Goal: Task Accomplishment & Management: Use online tool/utility

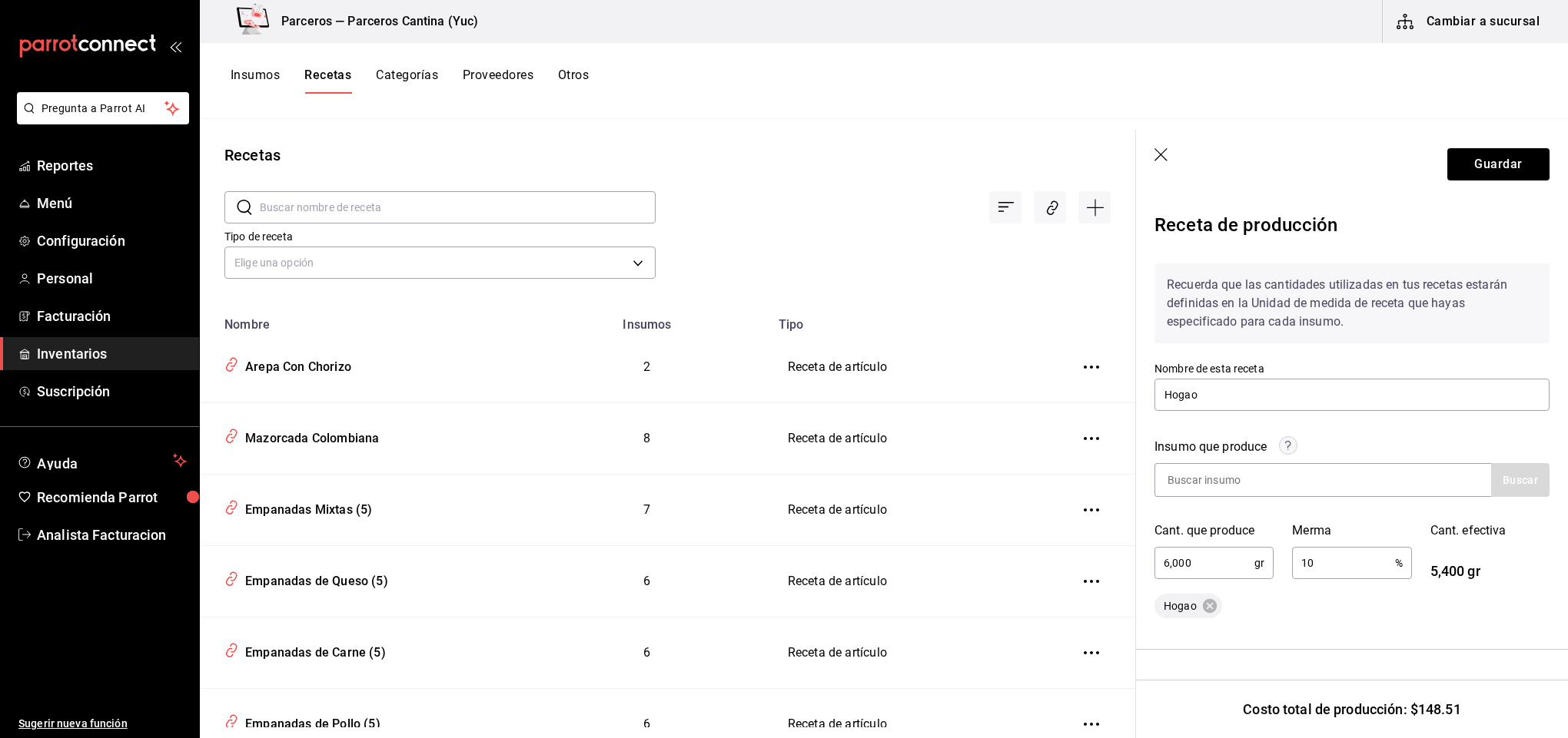
scroll to position [351, 0]
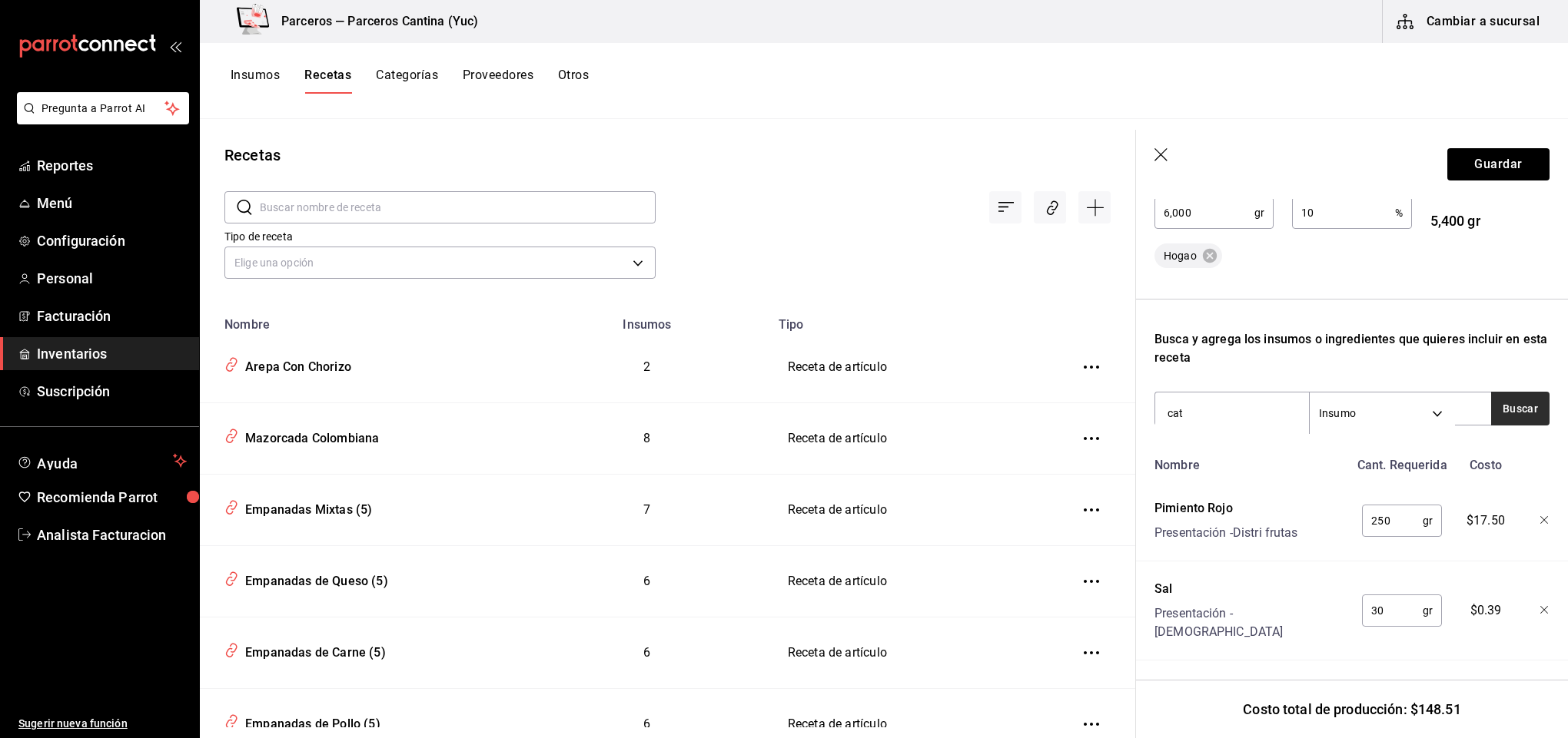
type input "cat"
click at [1491, 411] on button "Buscar" at bounding box center [1520, 408] width 58 height 34
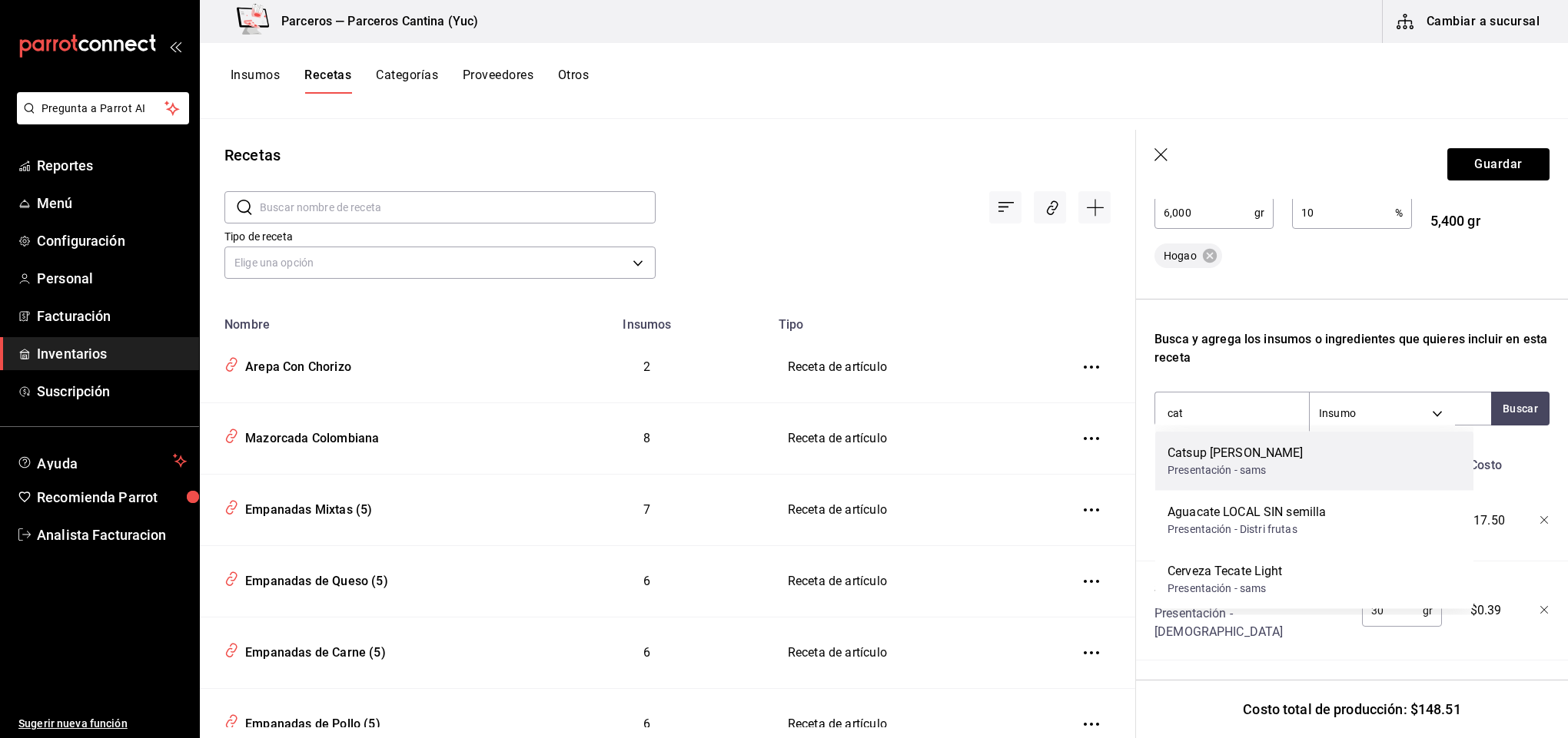
click at [1304, 459] on div "Catsup [PERSON_NAME]" at bounding box center [1236, 453] width 136 height 18
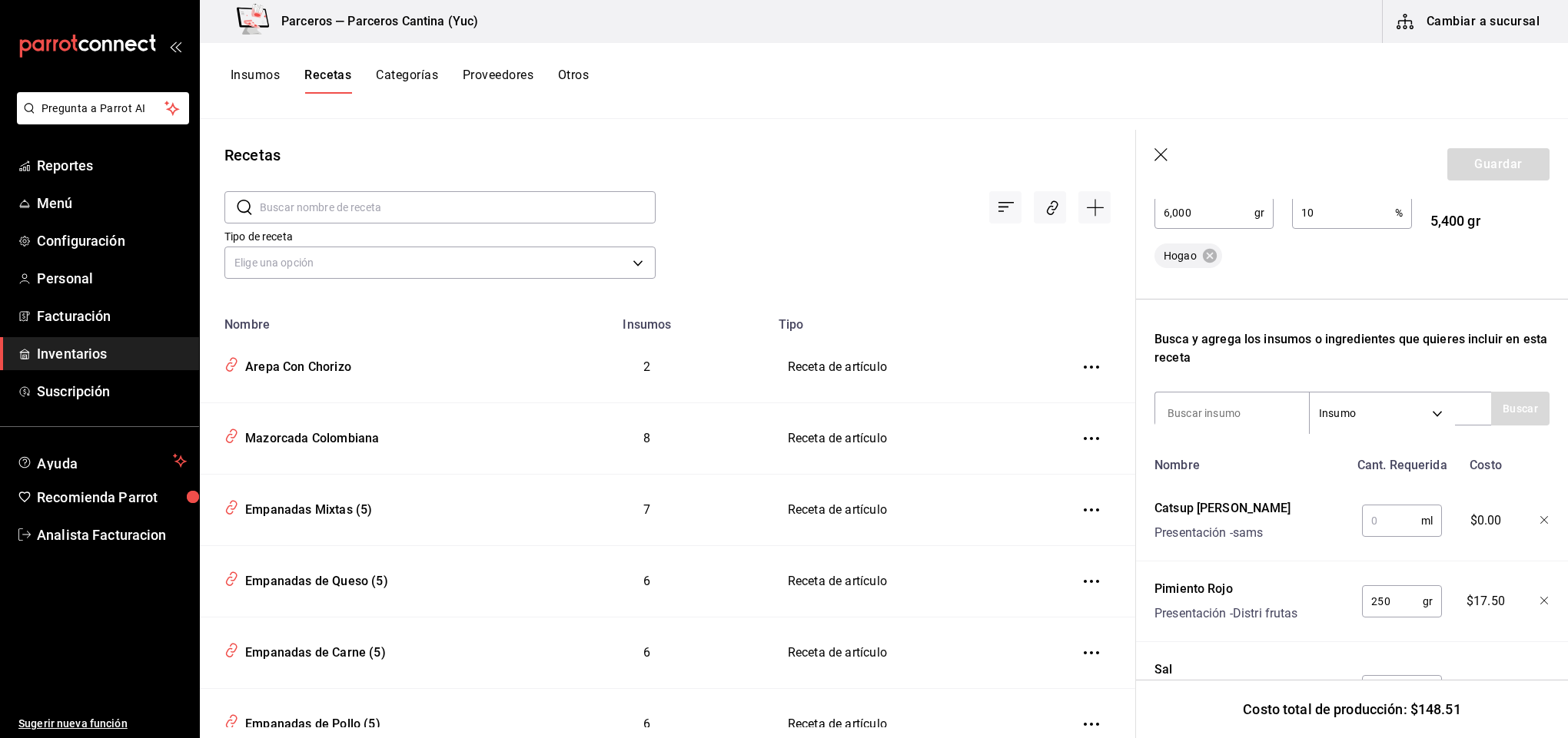
click at [1401, 516] on input "text" at bounding box center [1392, 520] width 59 height 30
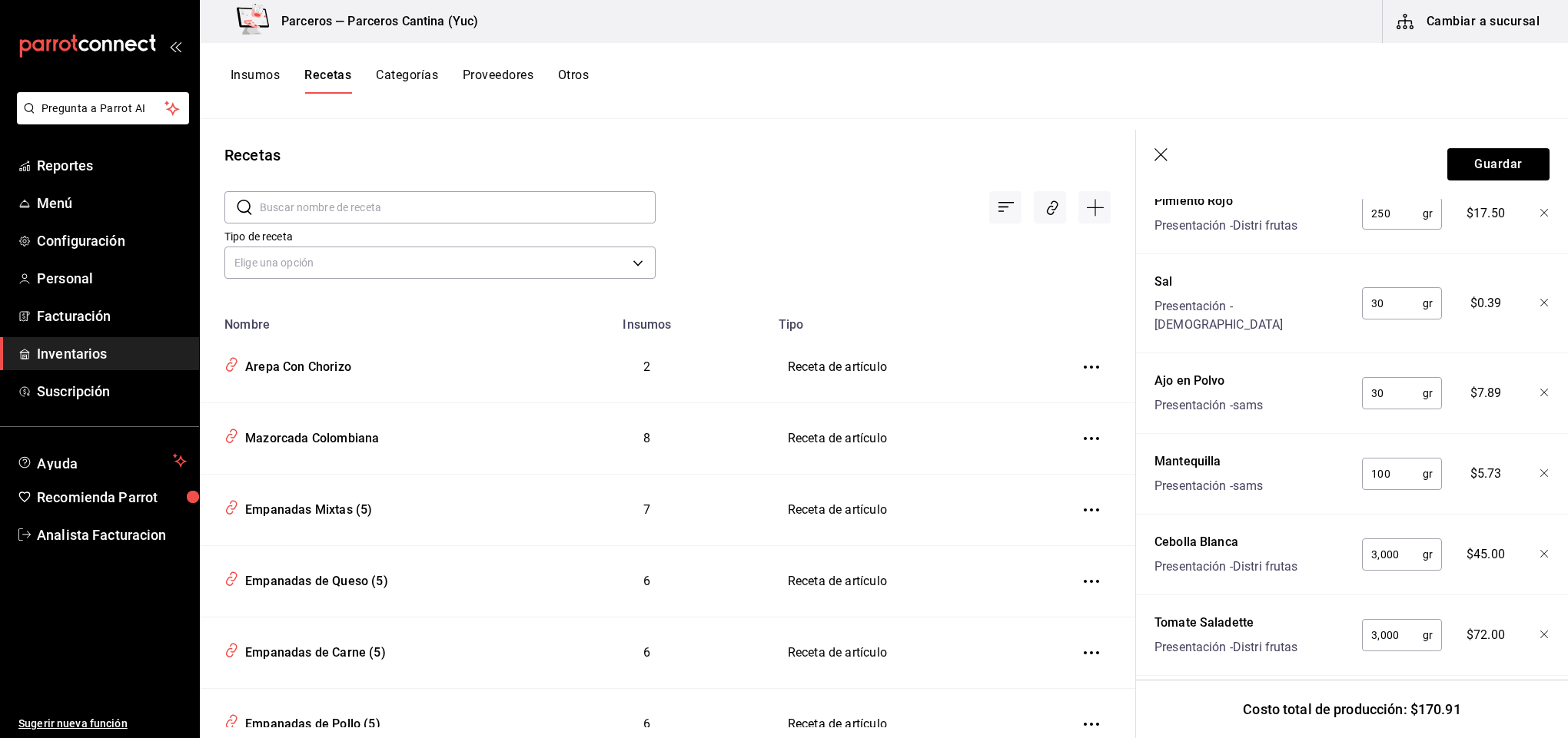
scroll to position [753, 0]
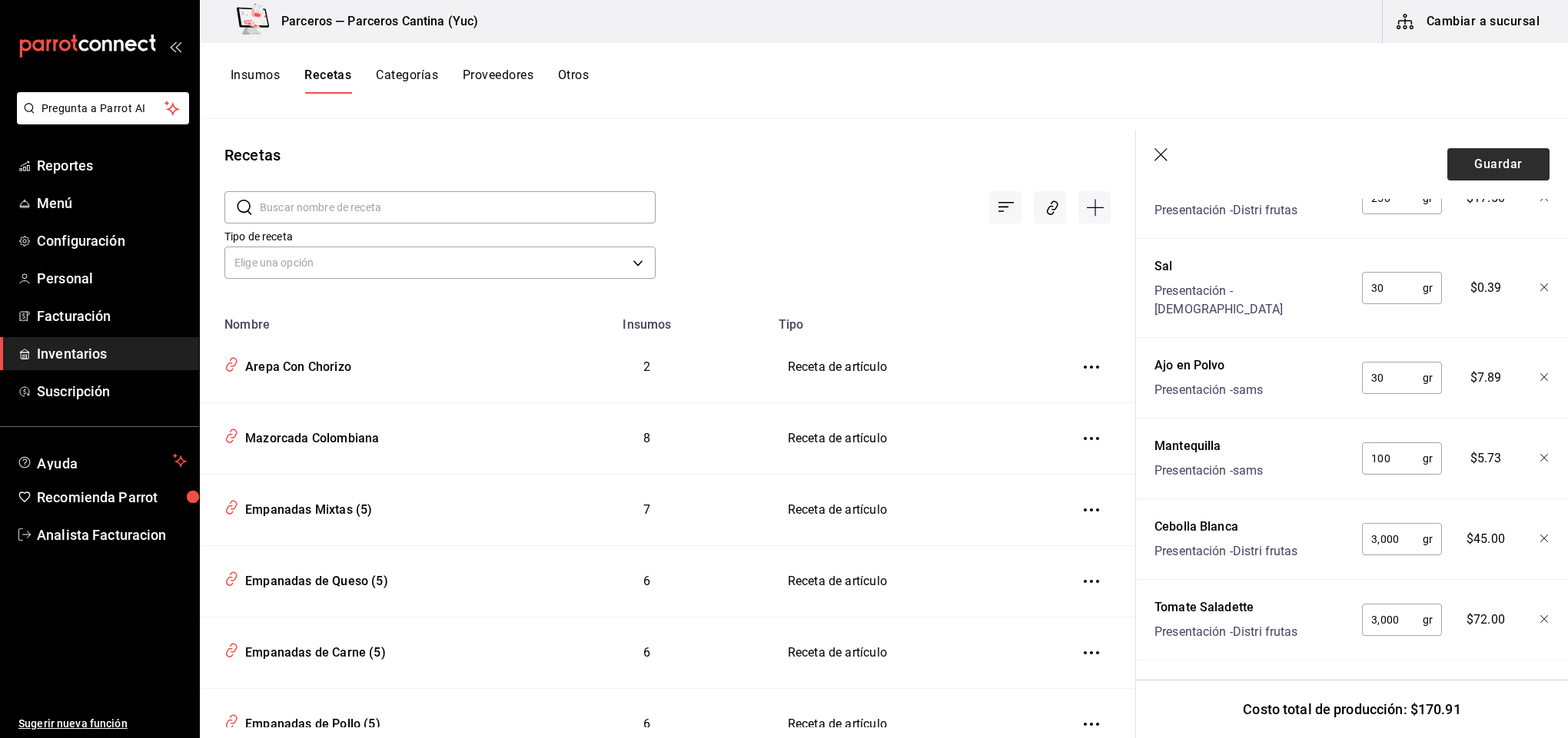
type input "1,000"
click at [1490, 154] on button "Guardar" at bounding box center [1498, 164] width 103 height 32
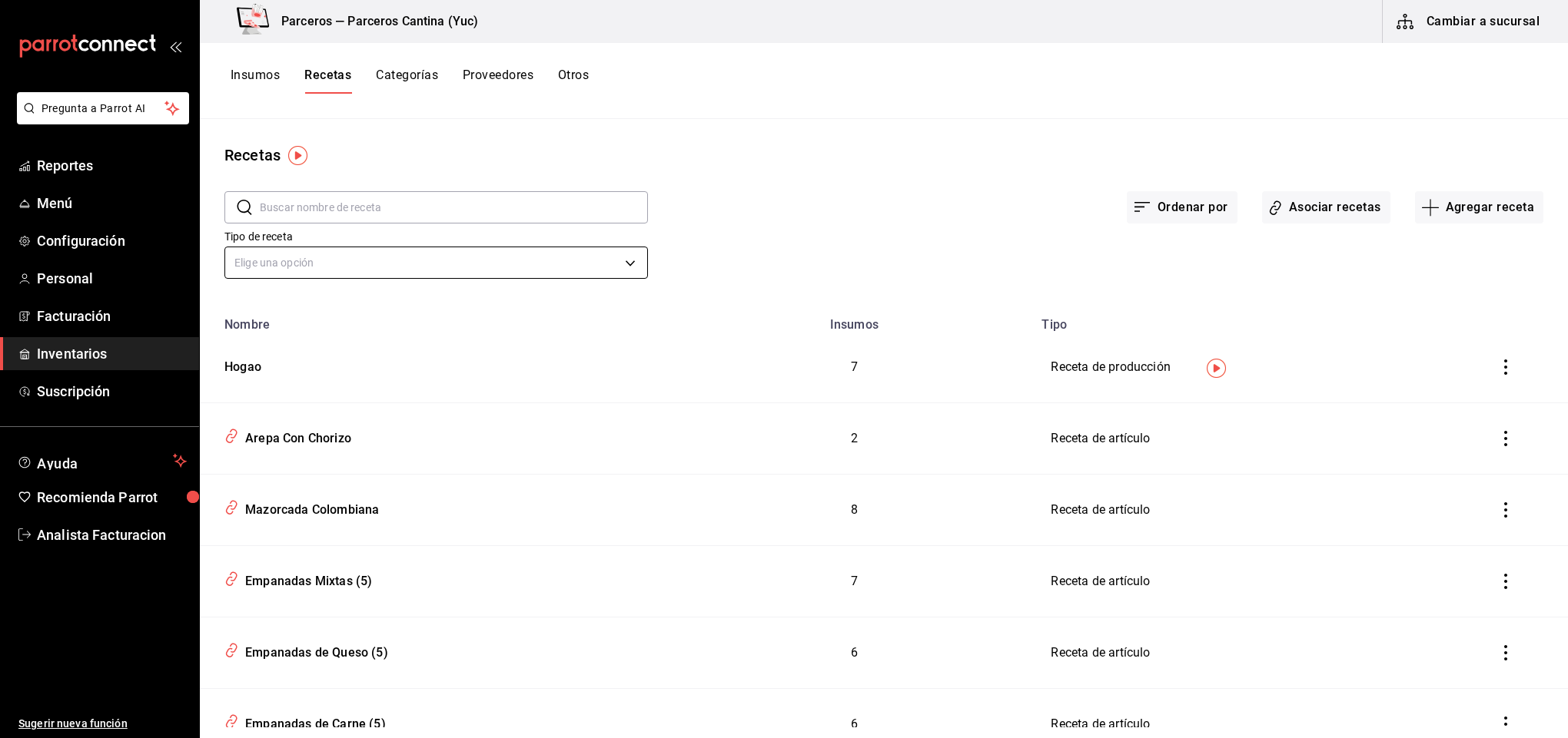
click at [344, 258] on body "Pregunta a Parrot AI Reportes Menú Configuración Personal Facturación Inventari…" at bounding box center [784, 363] width 1568 height 728
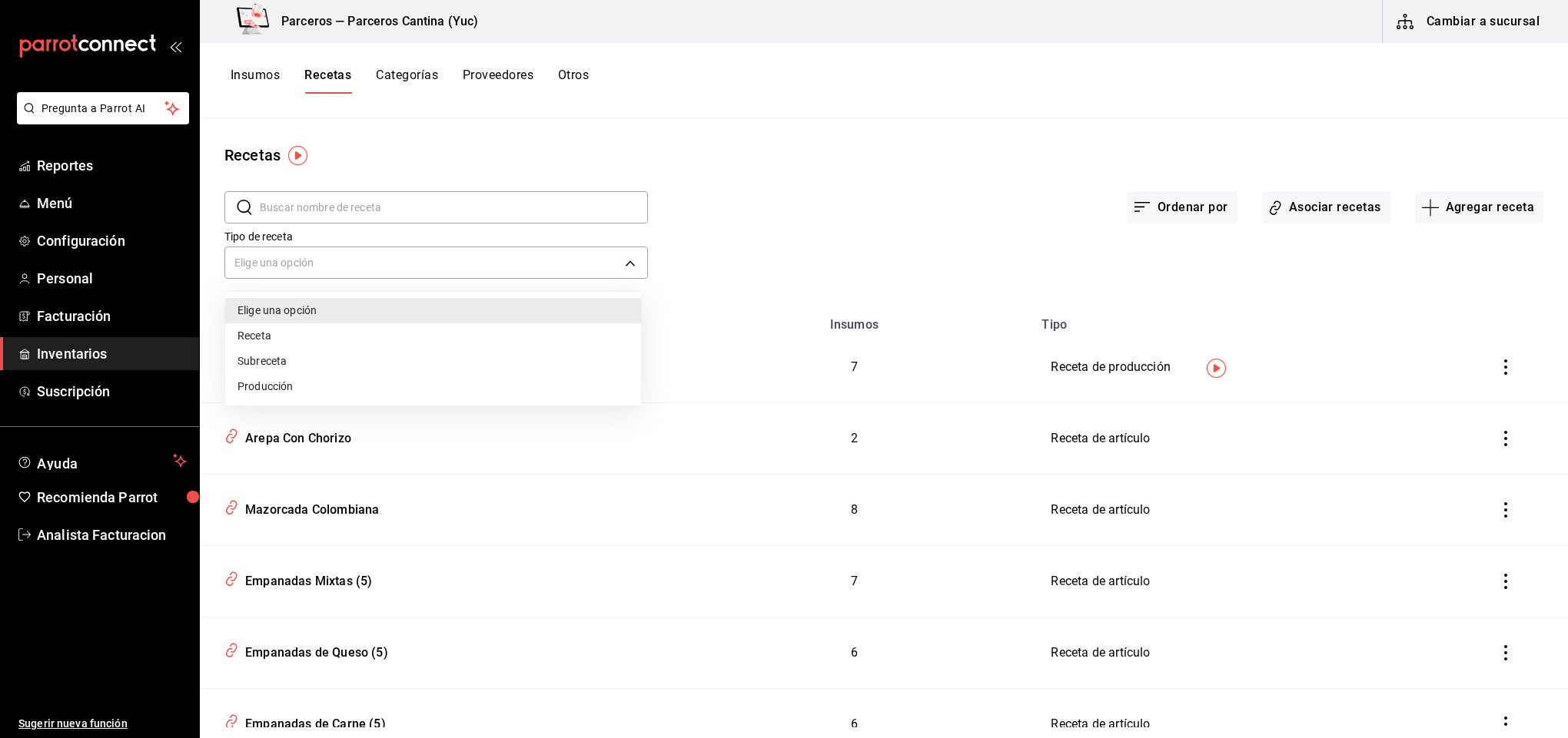
click at [791, 194] on div at bounding box center [784, 369] width 1568 height 738
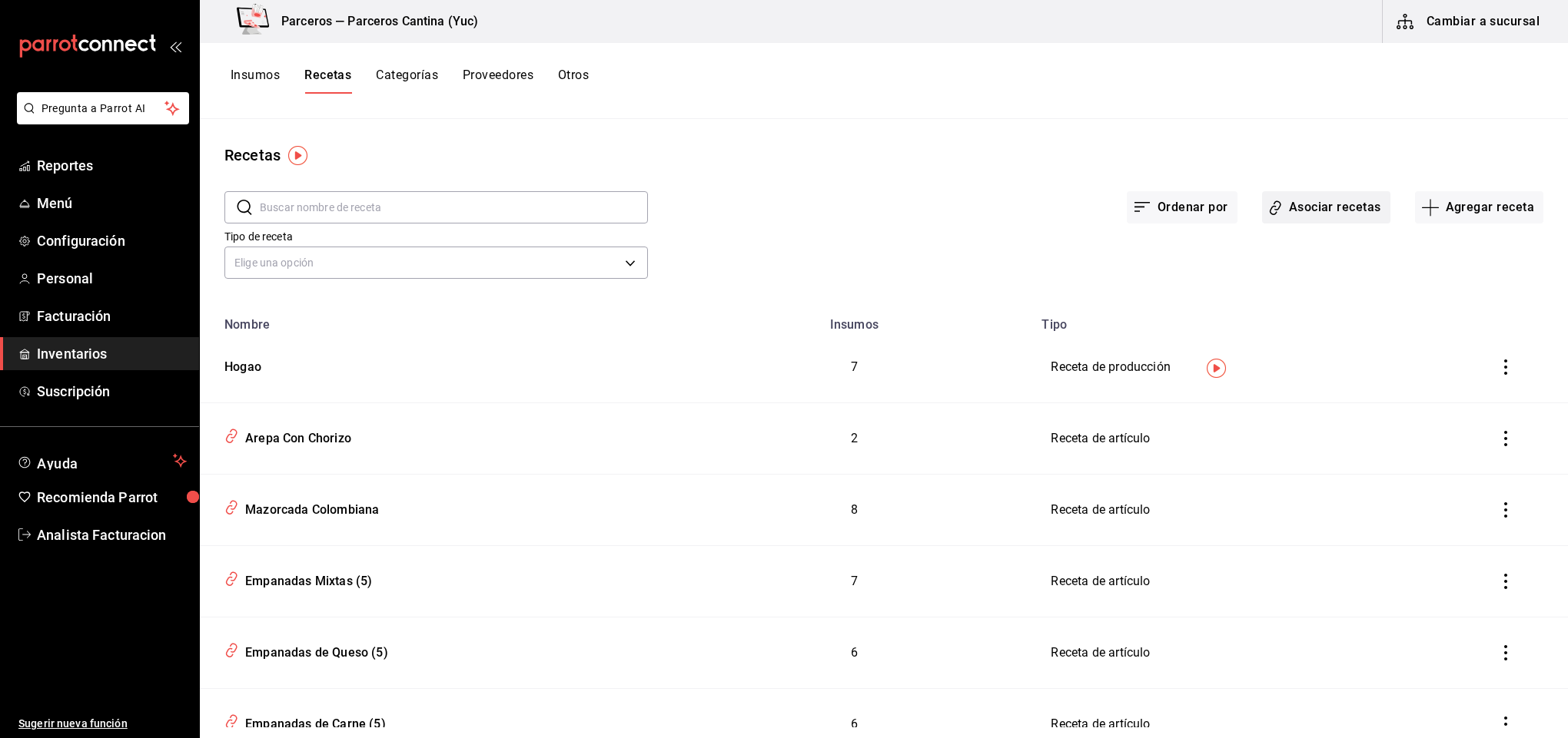
click at [1315, 212] on button "Asociar recetas" at bounding box center [1326, 207] width 128 height 32
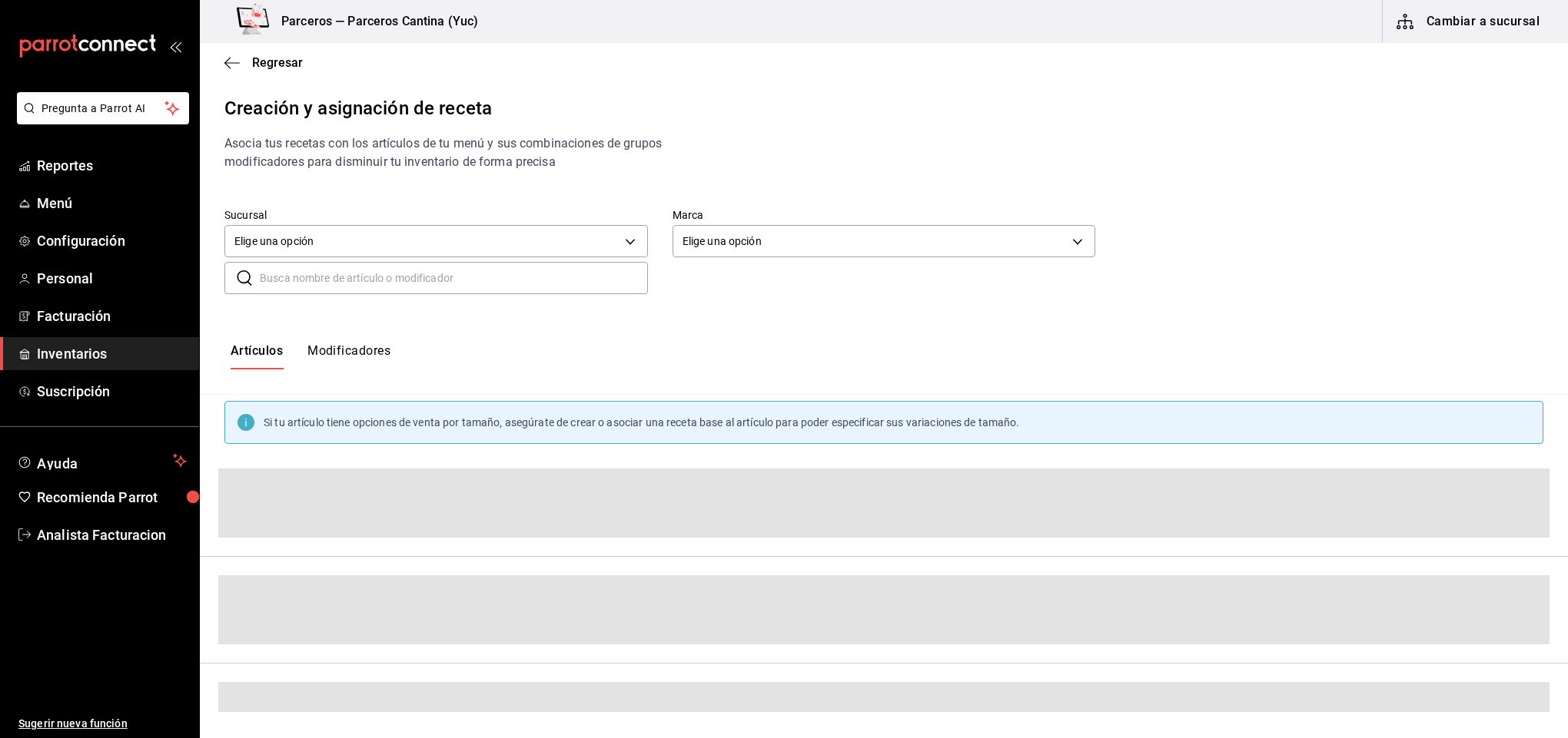
click at [284, 276] on input "text" at bounding box center [453, 278] width 388 height 30
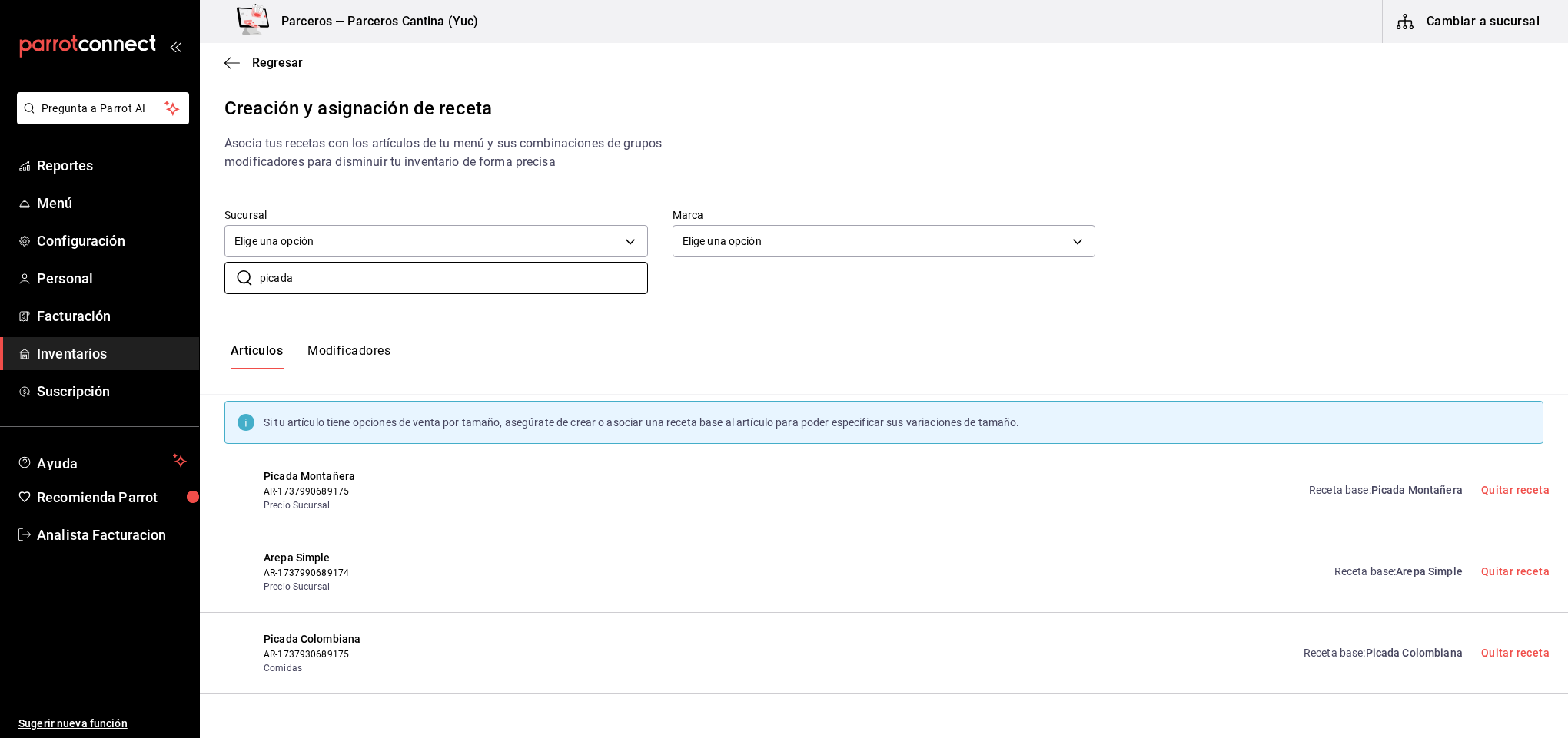
type input "picada"
click at [1393, 656] on span "Picada Colombiana" at bounding box center [1413, 652] width 97 height 12
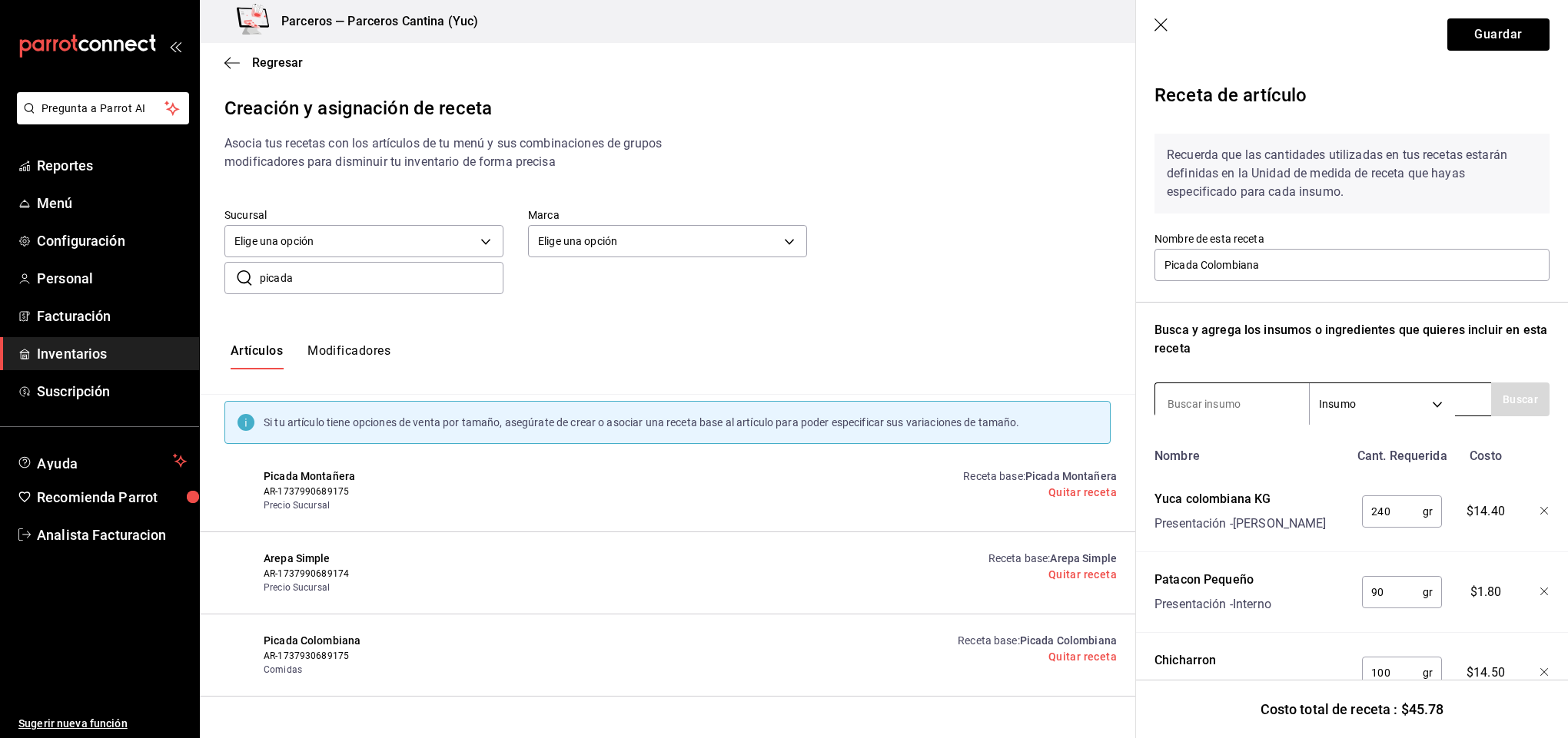
click at [1185, 409] on input at bounding box center [1232, 404] width 154 height 32
click at [1504, 404] on button "Buscar" at bounding box center [1520, 399] width 58 height 34
click at [1504, 401] on button "Buscar" at bounding box center [1520, 399] width 58 height 34
type input "a"
type input "arepa"
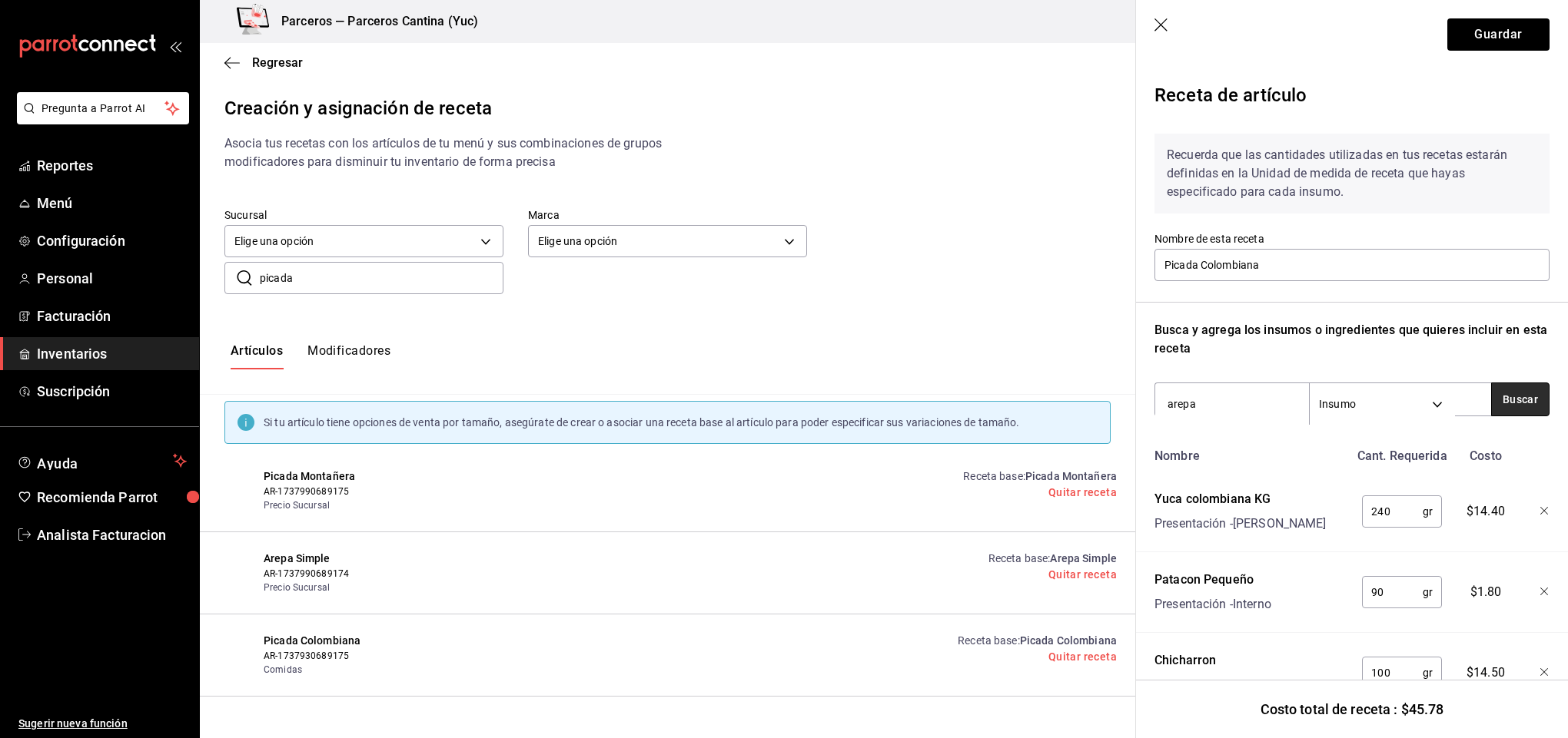
click at [1494, 403] on button "Buscar" at bounding box center [1520, 399] width 58 height 34
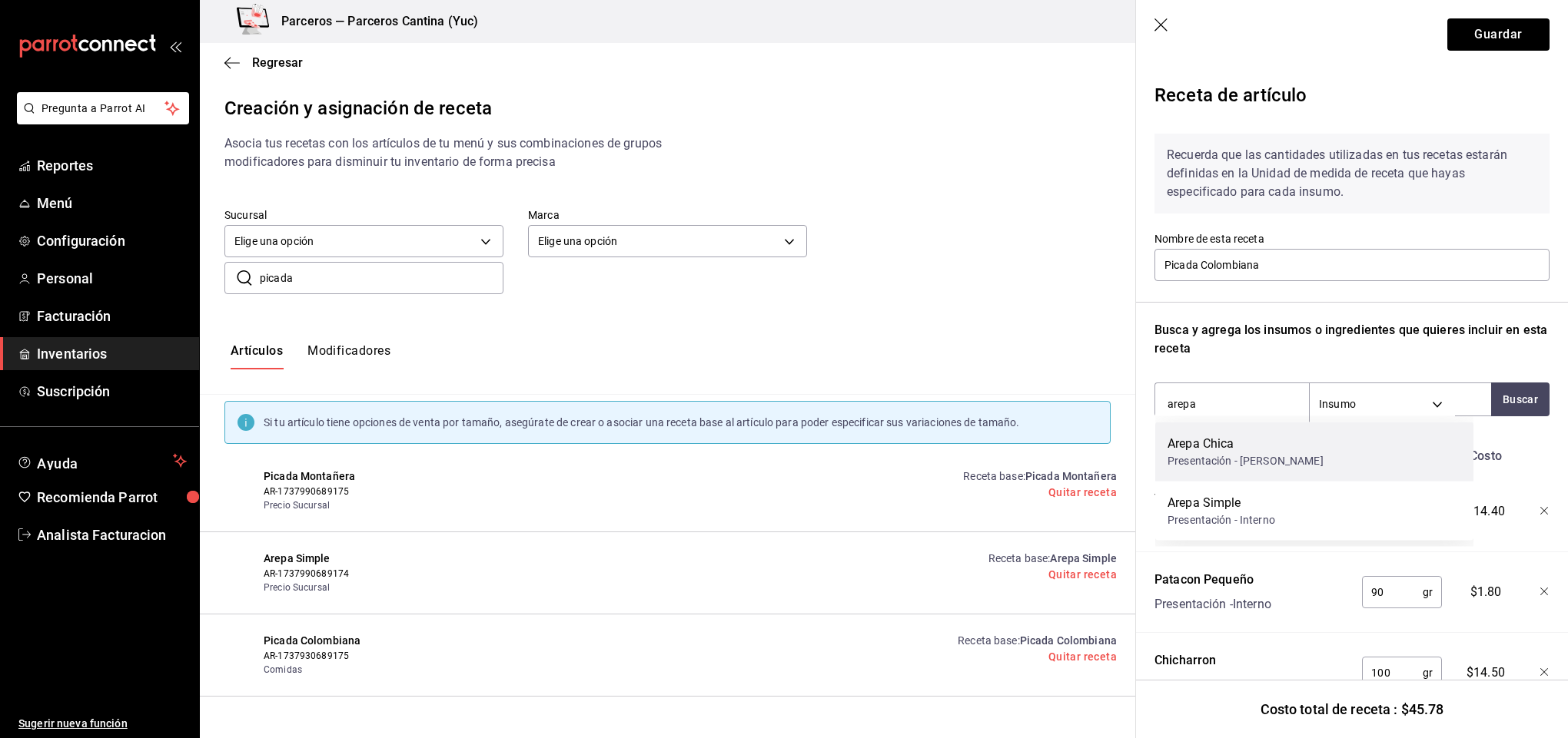
click at [1262, 450] on div "Arepa Chica" at bounding box center [1245, 443] width 156 height 18
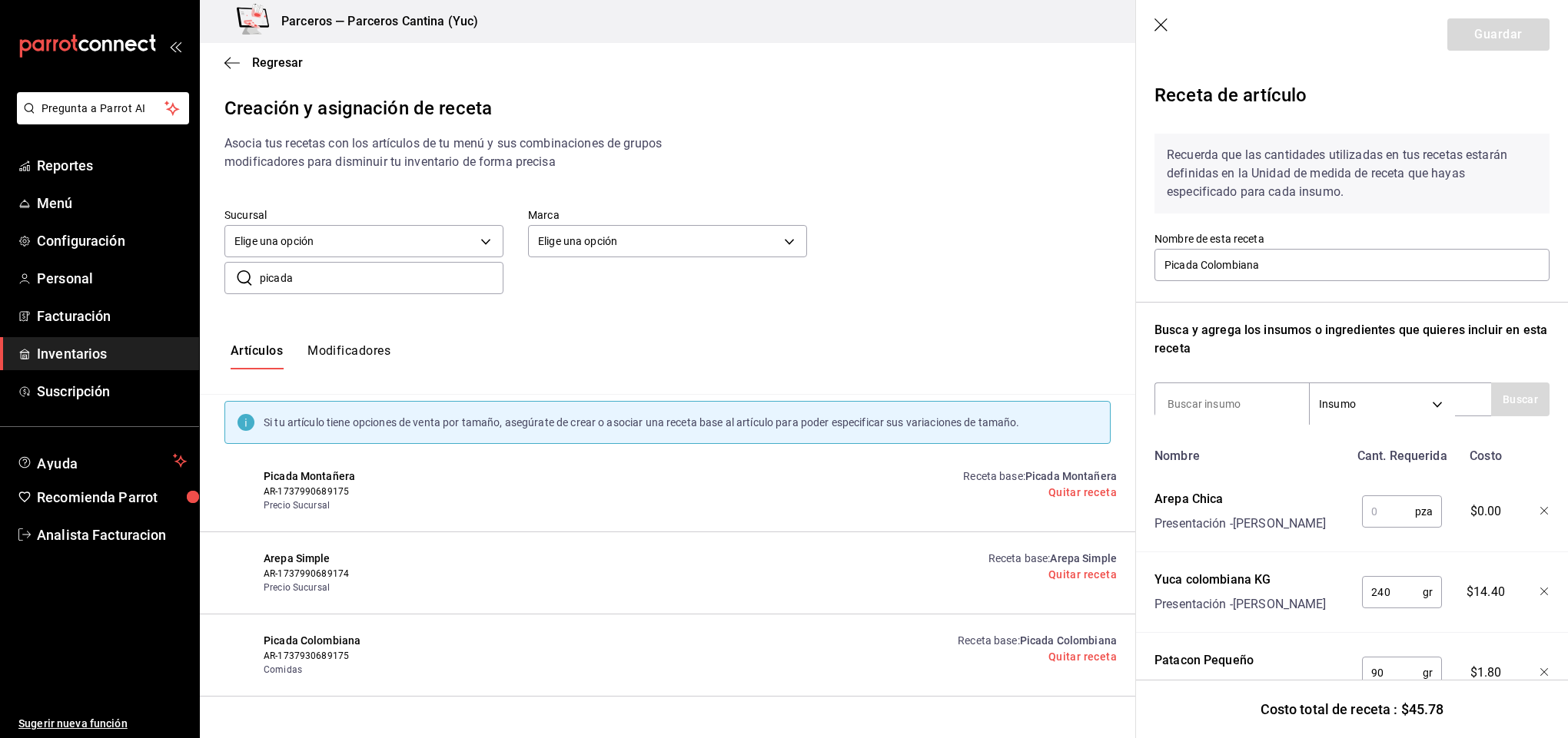
click at [1370, 512] on input "text" at bounding box center [1389, 511] width 53 height 30
type input "4"
click at [1232, 399] on input at bounding box center [1232, 404] width 154 height 32
type input "guacamo"
click at [1530, 394] on button "Buscar" at bounding box center [1520, 399] width 58 height 34
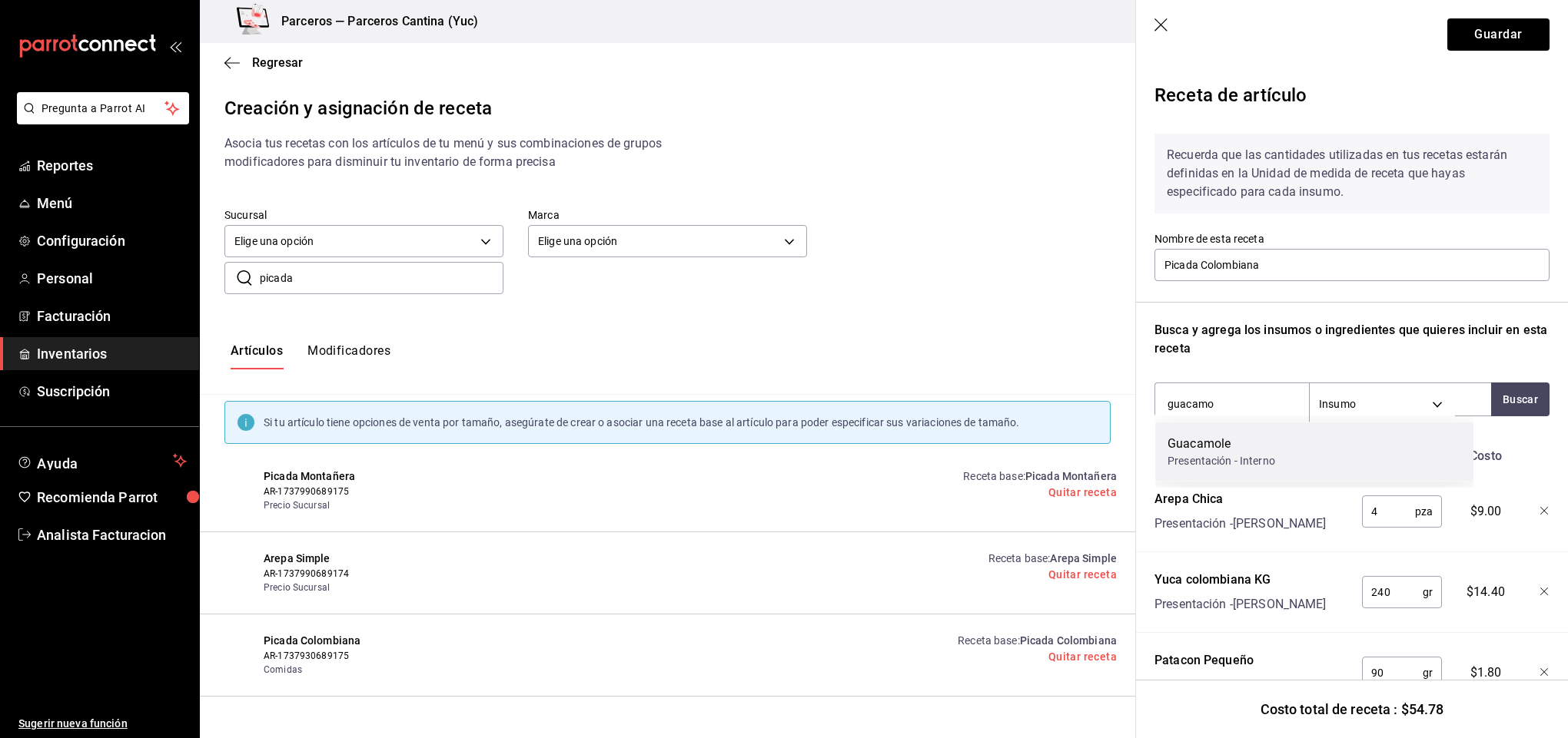
click at [1248, 455] on div "Presentación - Interno" at bounding box center [1221, 461] width 107 height 16
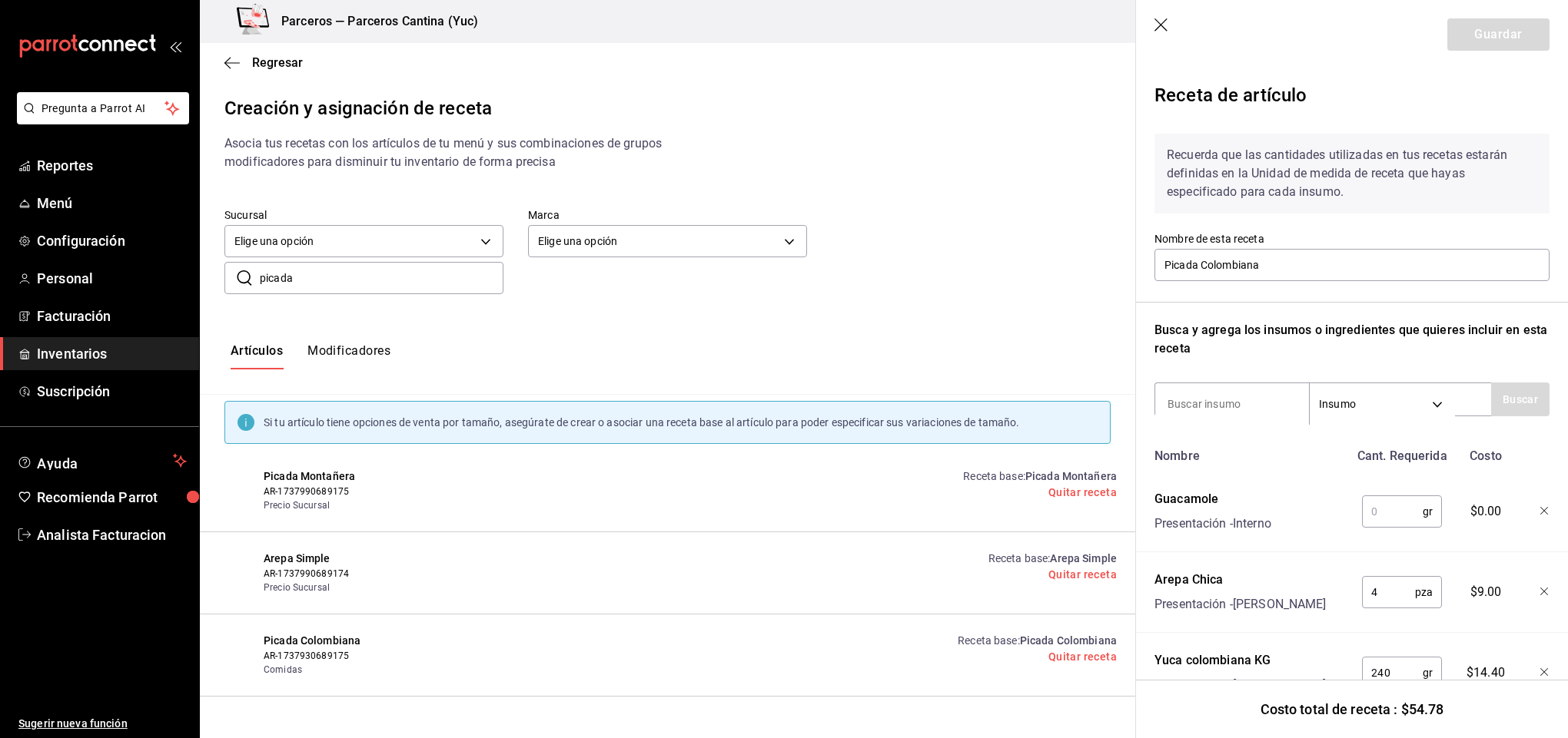
click at [1379, 515] on input "text" at bounding box center [1393, 511] width 61 height 30
type input "30"
click at [1172, 402] on input at bounding box center [1232, 404] width 154 height 32
type input "hogao"
click at [1508, 391] on button "Buscar" at bounding box center [1520, 399] width 58 height 34
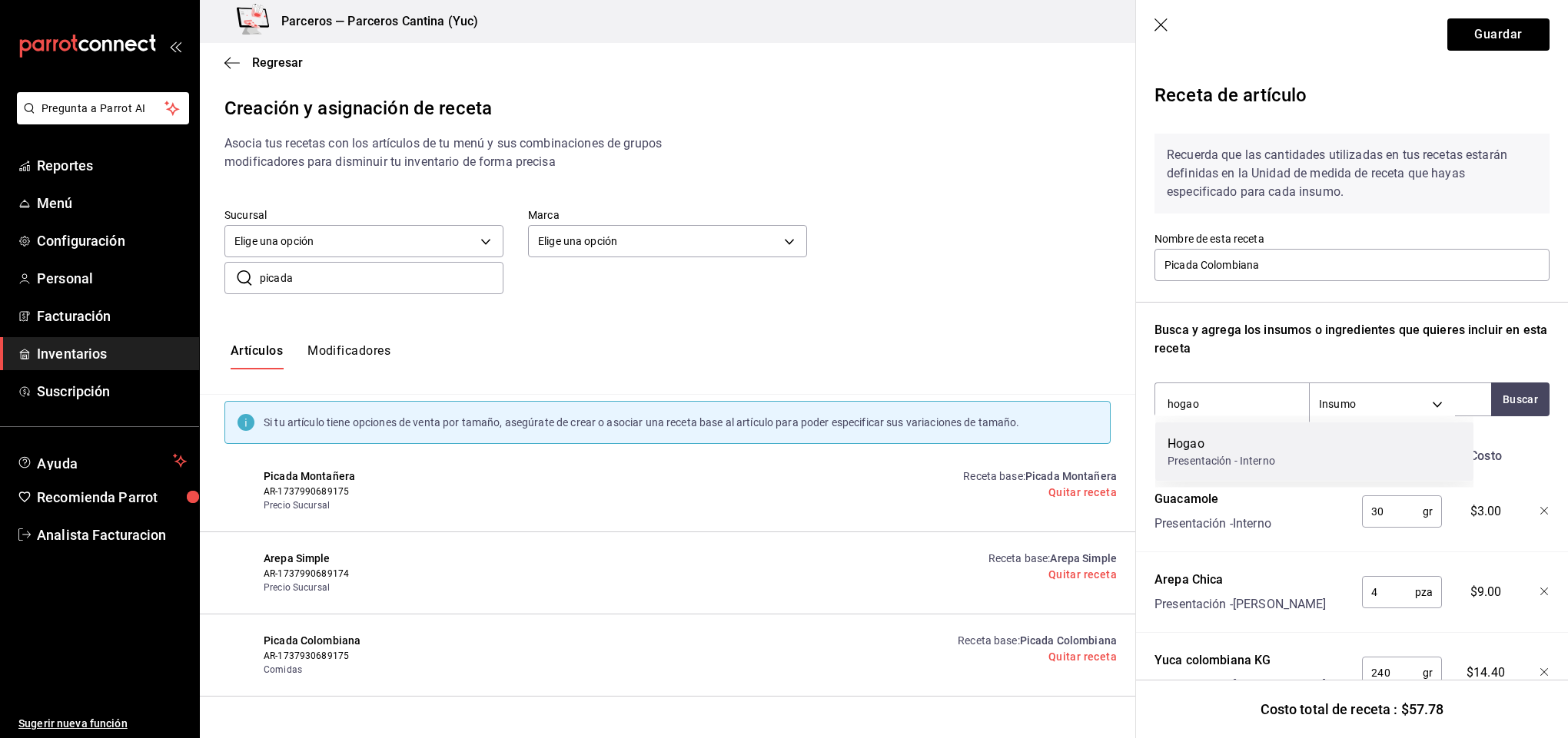
click at [1398, 455] on div "Hogao Presentación - Interno" at bounding box center [1313, 452] width 318 height 59
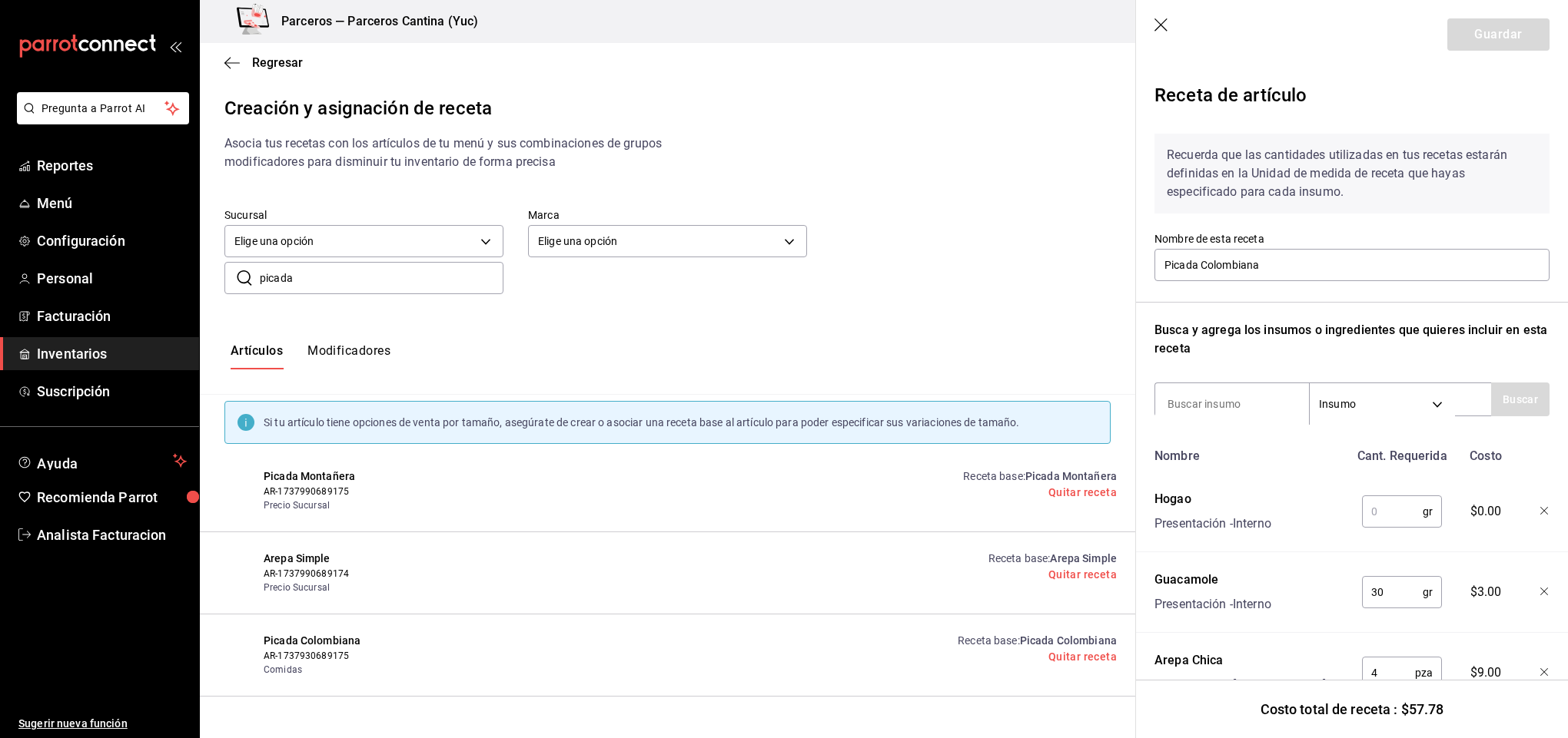
click at [1383, 505] on input "text" at bounding box center [1393, 511] width 61 height 30
type input "30"
click at [1215, 392] on input at bounding box center [1232, 404] width 154 height 32
type input "platano"
click at [1498, 412] on button "Buscar" at bounding box center [1520, 399] width 58 height 34
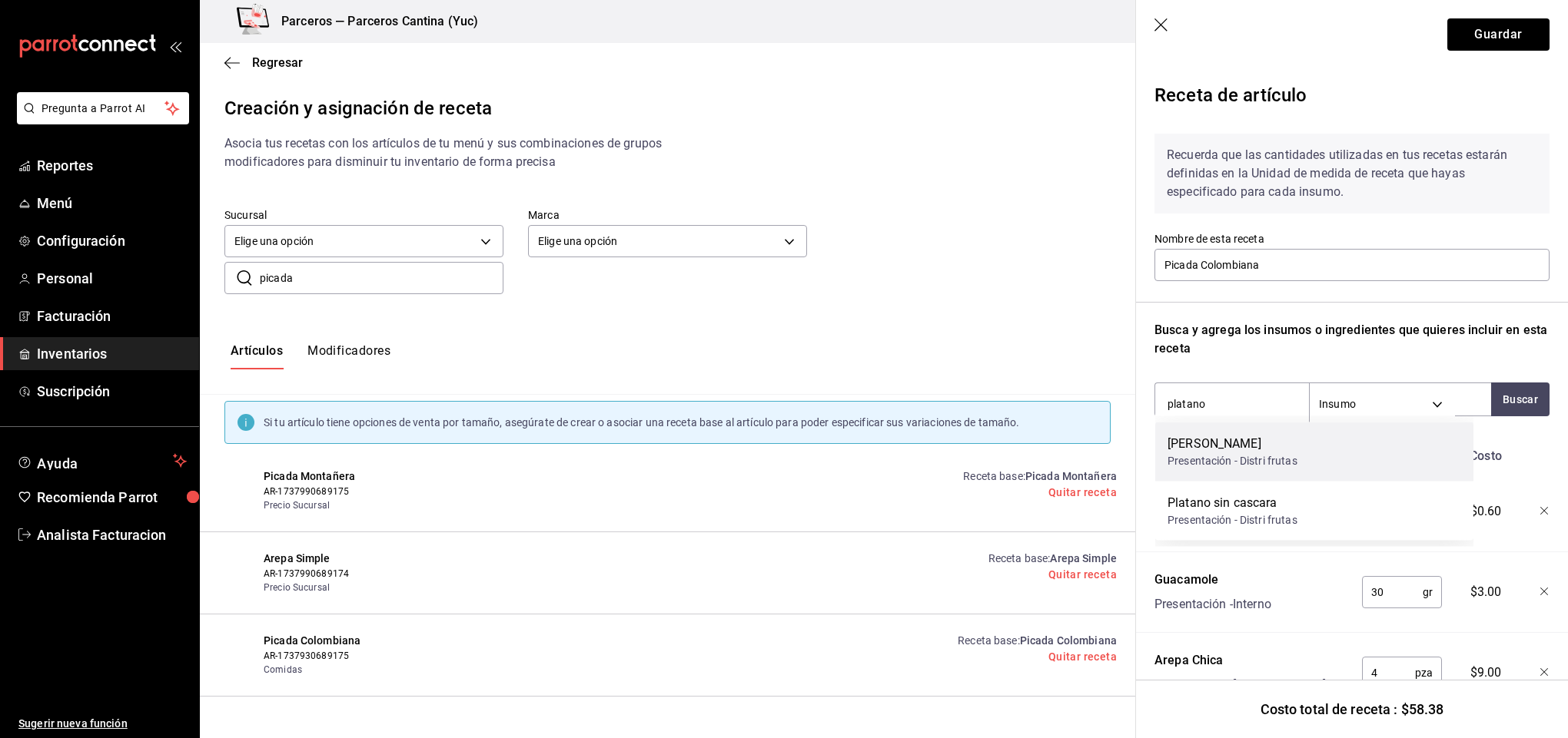
click at [1361, 456] on div "Platano Maduro Presentación - Distri frutas" at bounding box center [1313, 452] width 318 height 59
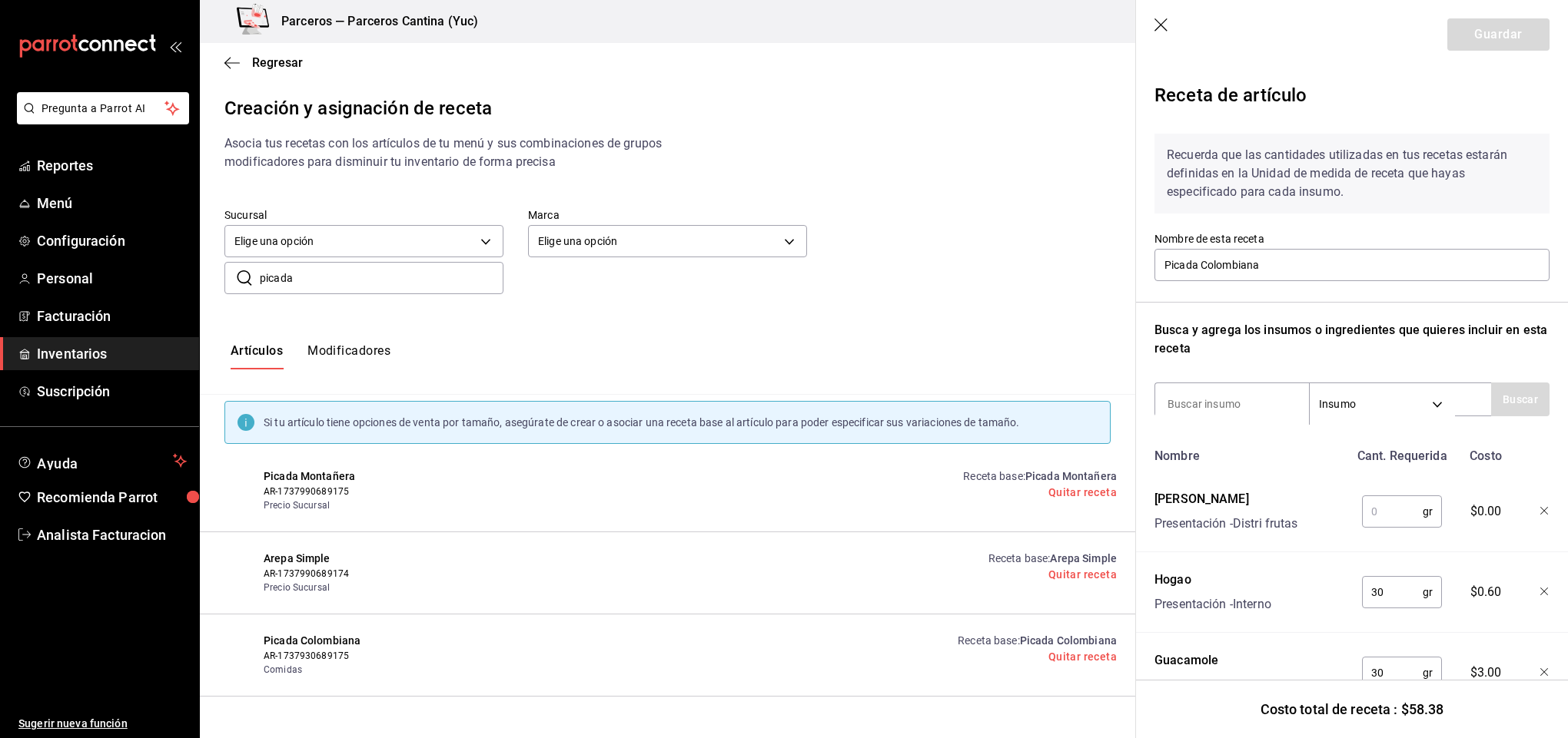
click at [1390, 509] on input "text" at bounding box center [1393, 511] width 61 height 30
type input "240"
click at [1211, 394] on input at bounding box center [1232, 404] width 154 height 32
type input "chile"
click at [1501, 401] on button "Buscar" at bounding box center [1520, 399] width 58 height 34
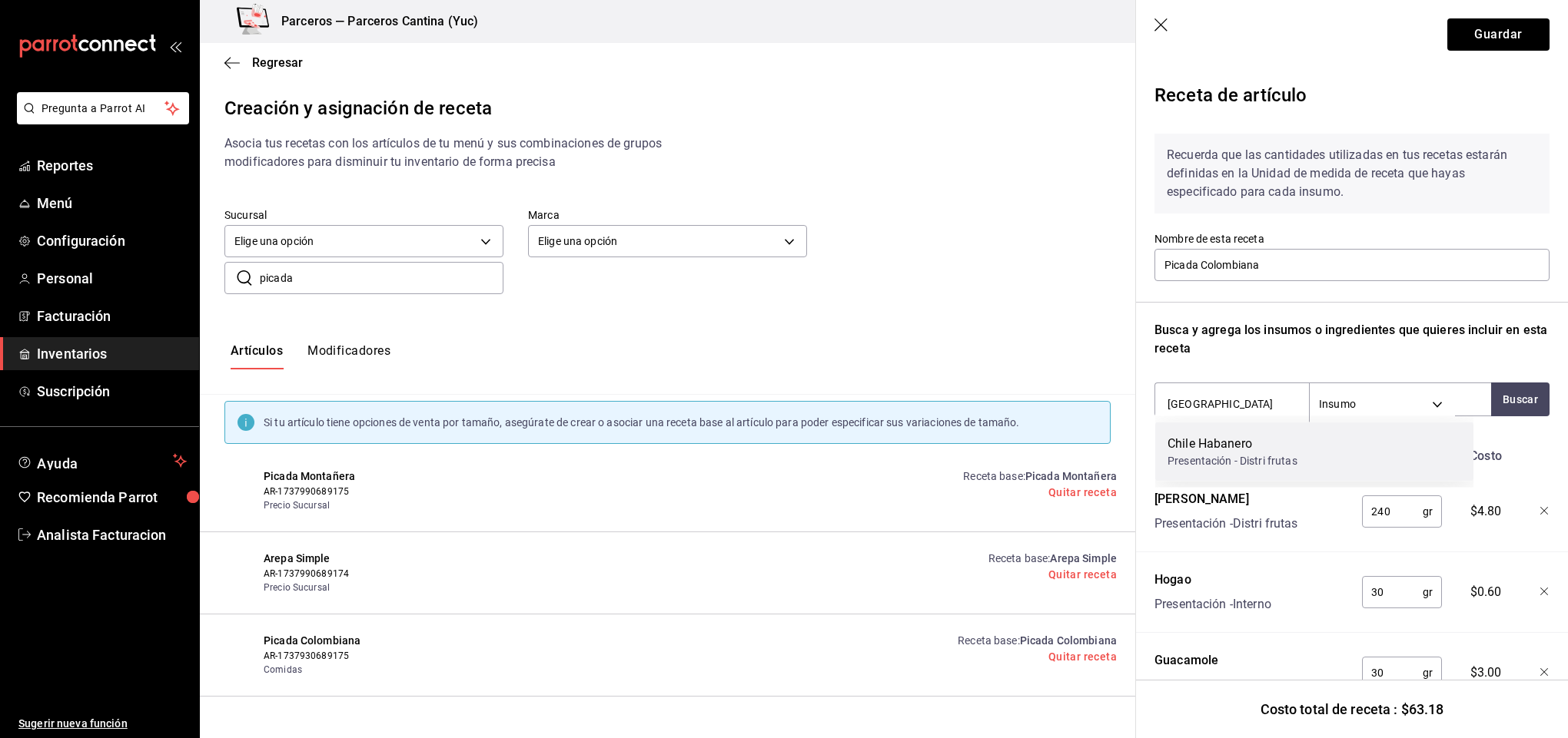
click at [1278, 449] on div "Chile Habanero" at bounding box center [1232, 443] width 130 height 18
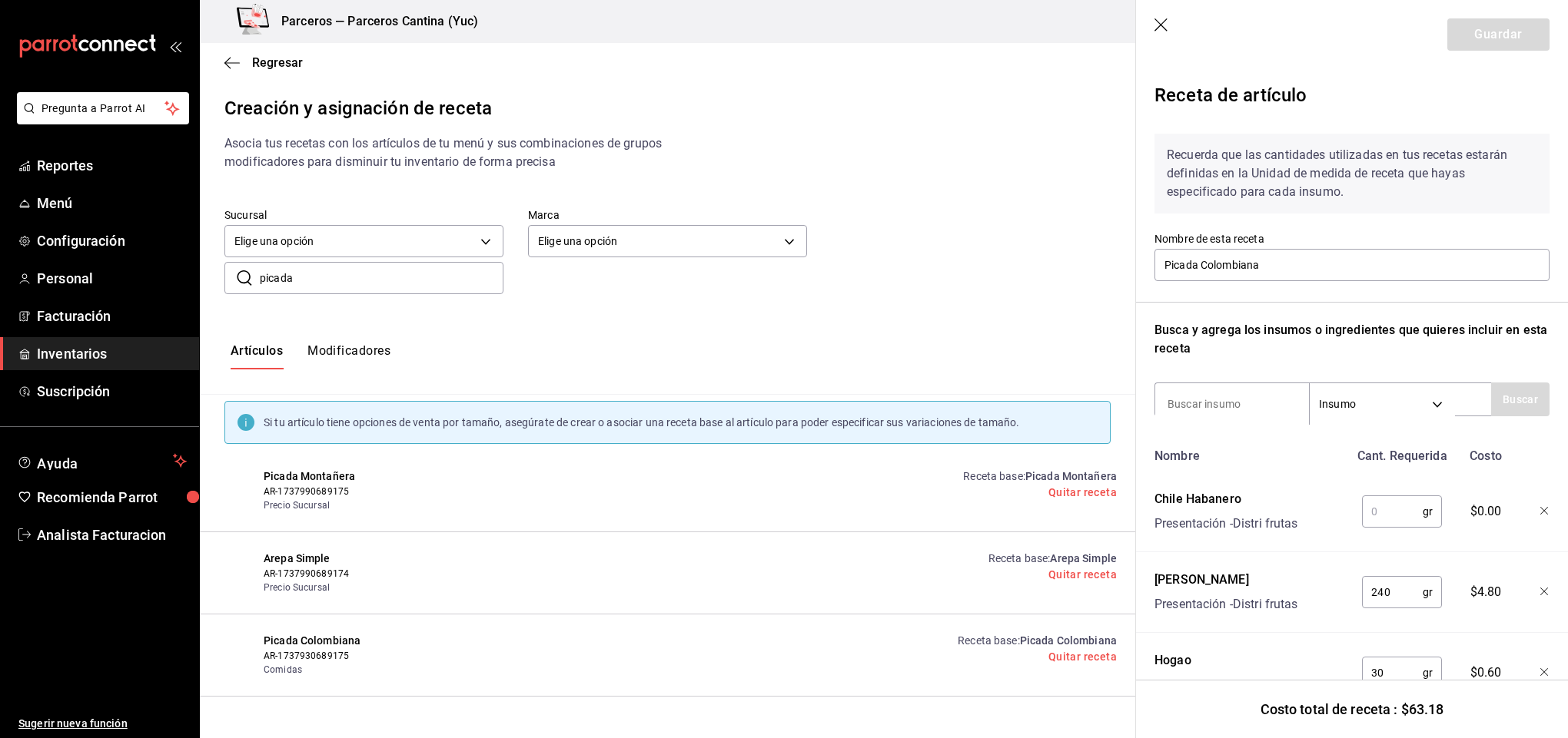
drag, startPoint x: 1386, startPoint y: 505, endPoint x: 1390, endPoint y: 521, distance: 16.5
click at [1388, 509] on input "text" at bounding box center [1393, 511] width 61 height 30
type input "5"
click at [1217, 404] on input at bounding box center [1232, 404] width 154 height 32
type input "limon"
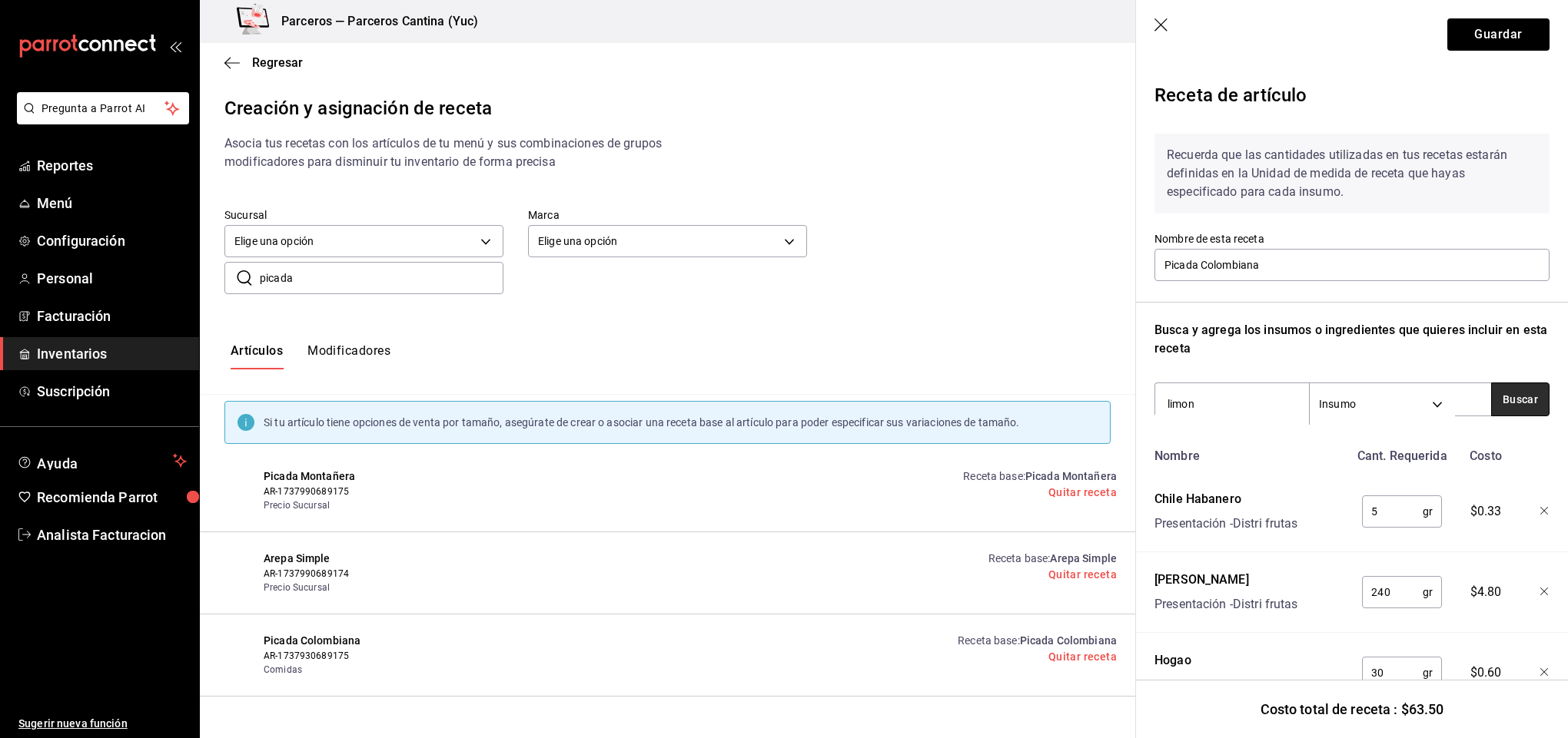
click at [1491, 399] on button "Buscar" at bounding box center [1520, 399] width 58 height 34
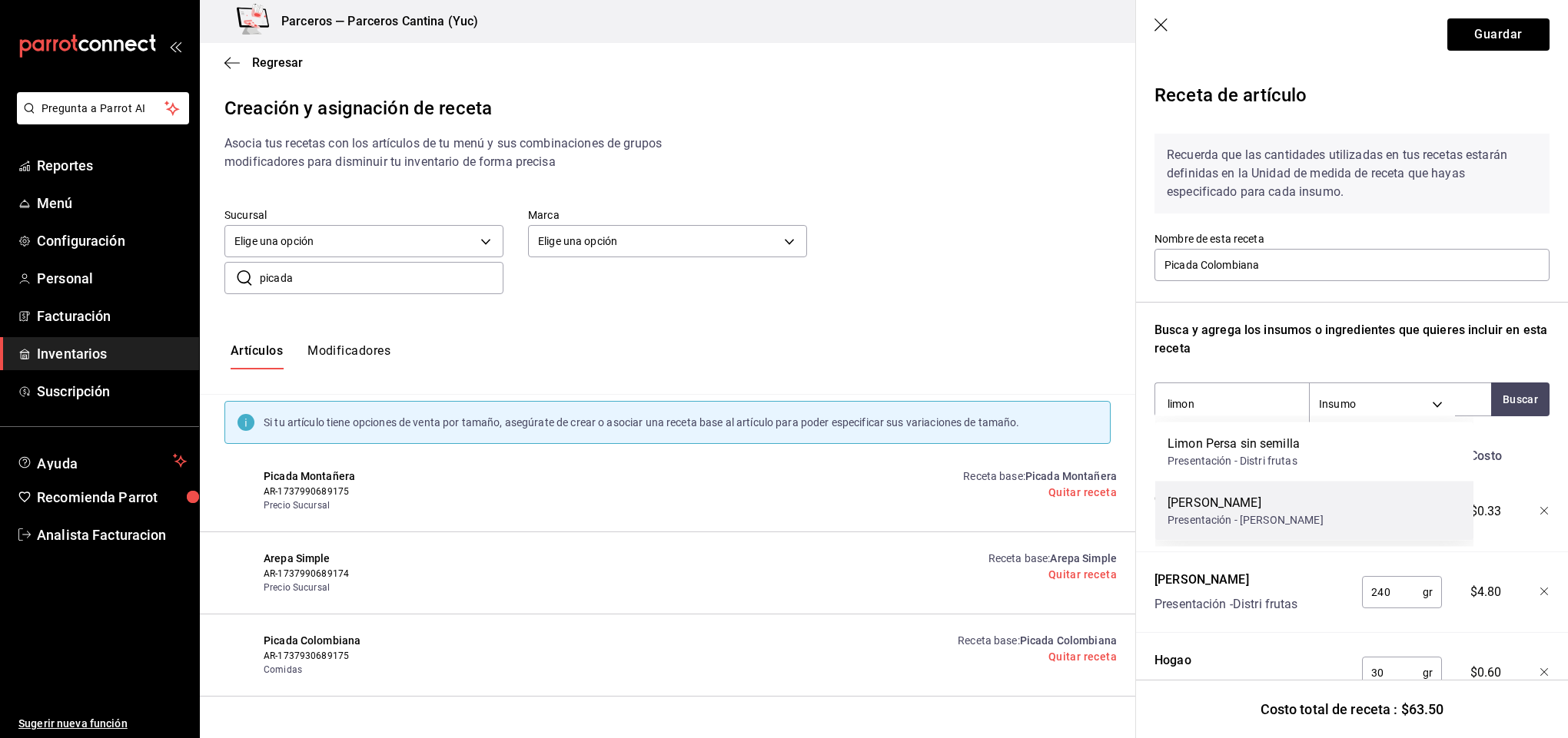
click at [1285, 512] on div "Presentación - Jugos Ryka" at bounding box center [1245, 520] width 156 height 16
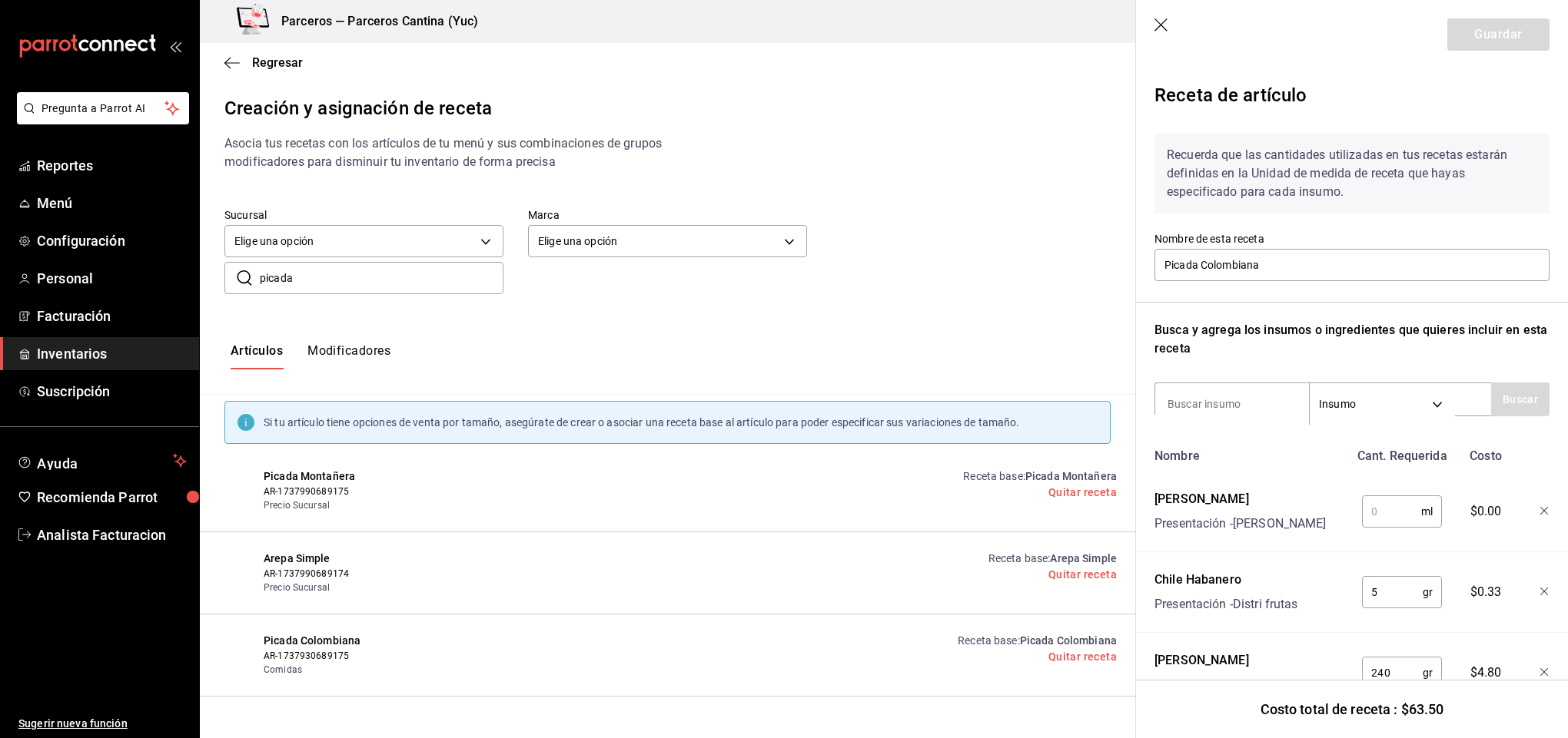
click at [1374, 516] on input "text" at bounding box center [1392, 511] width 59 height 30
type input "5"
type input "10"
click at [1474, 33] on button "Guardar" at bounding box center [1498, 34] width 103 height 32
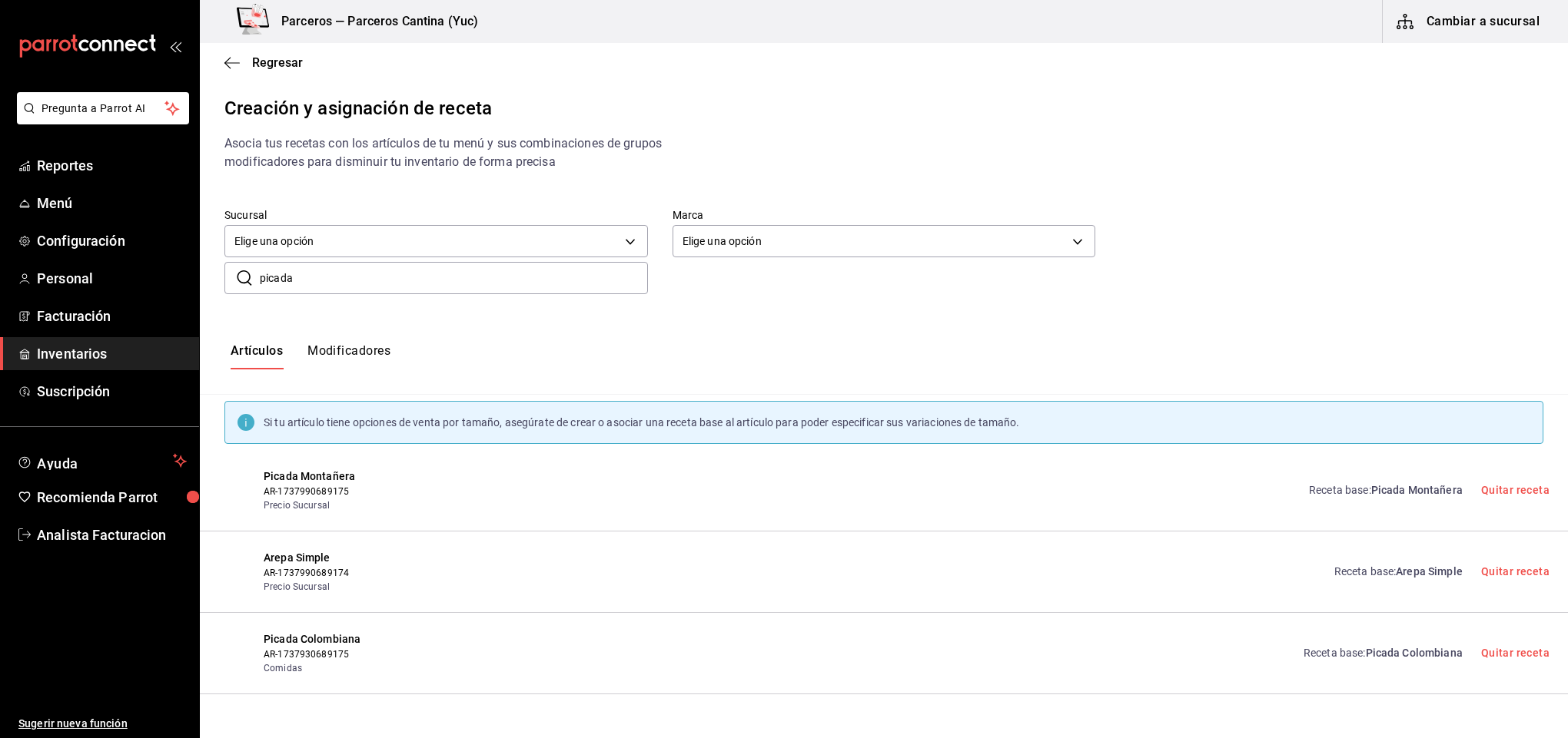
click at [347, 286] on input "picada" at bounding box center [453, 278] width 388 height 30
type input "p"
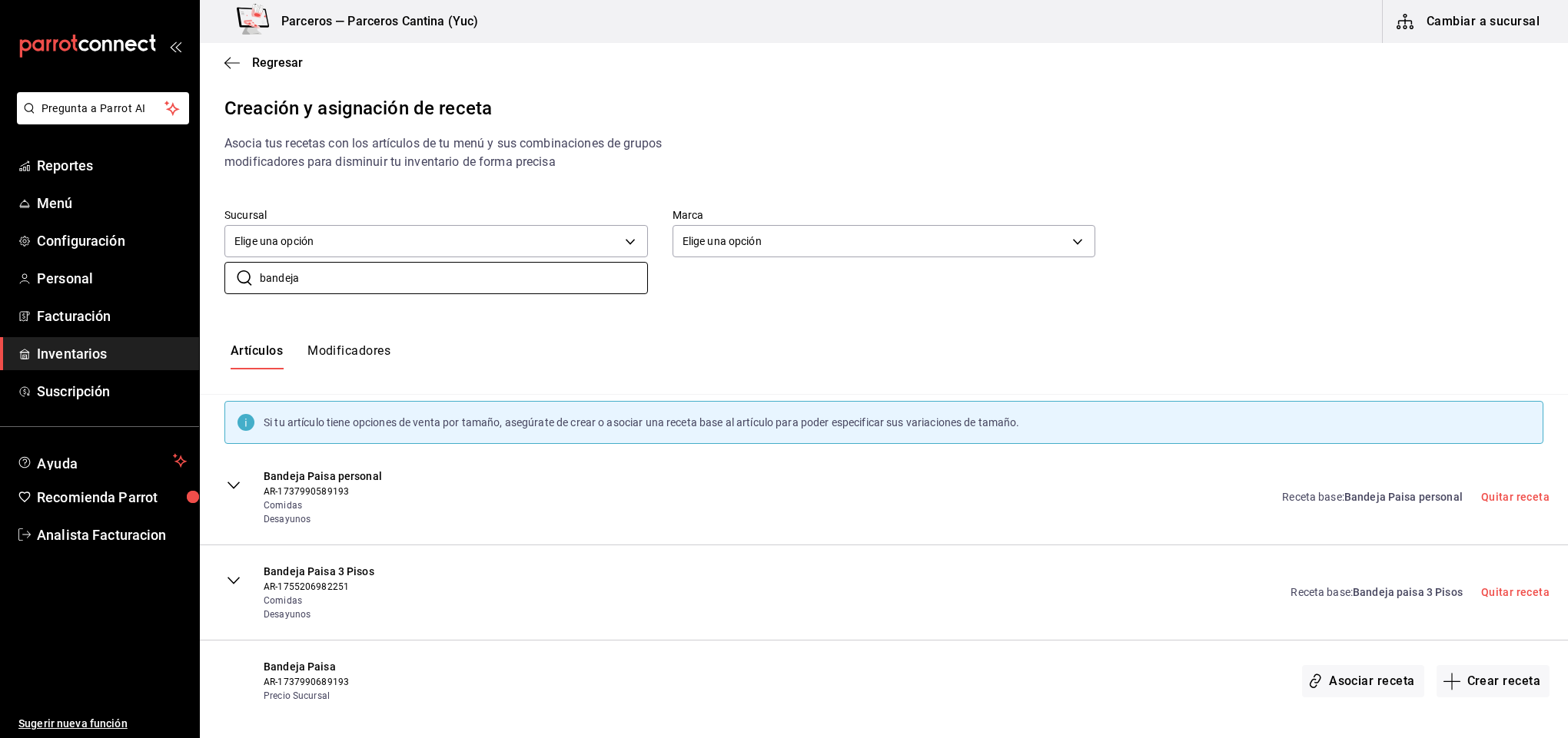
type input "bandeja"
click at [1400, 593] on span "Bandeja paisa 3 Pisos" at bounding box center [1407, 592] width 110 height 12
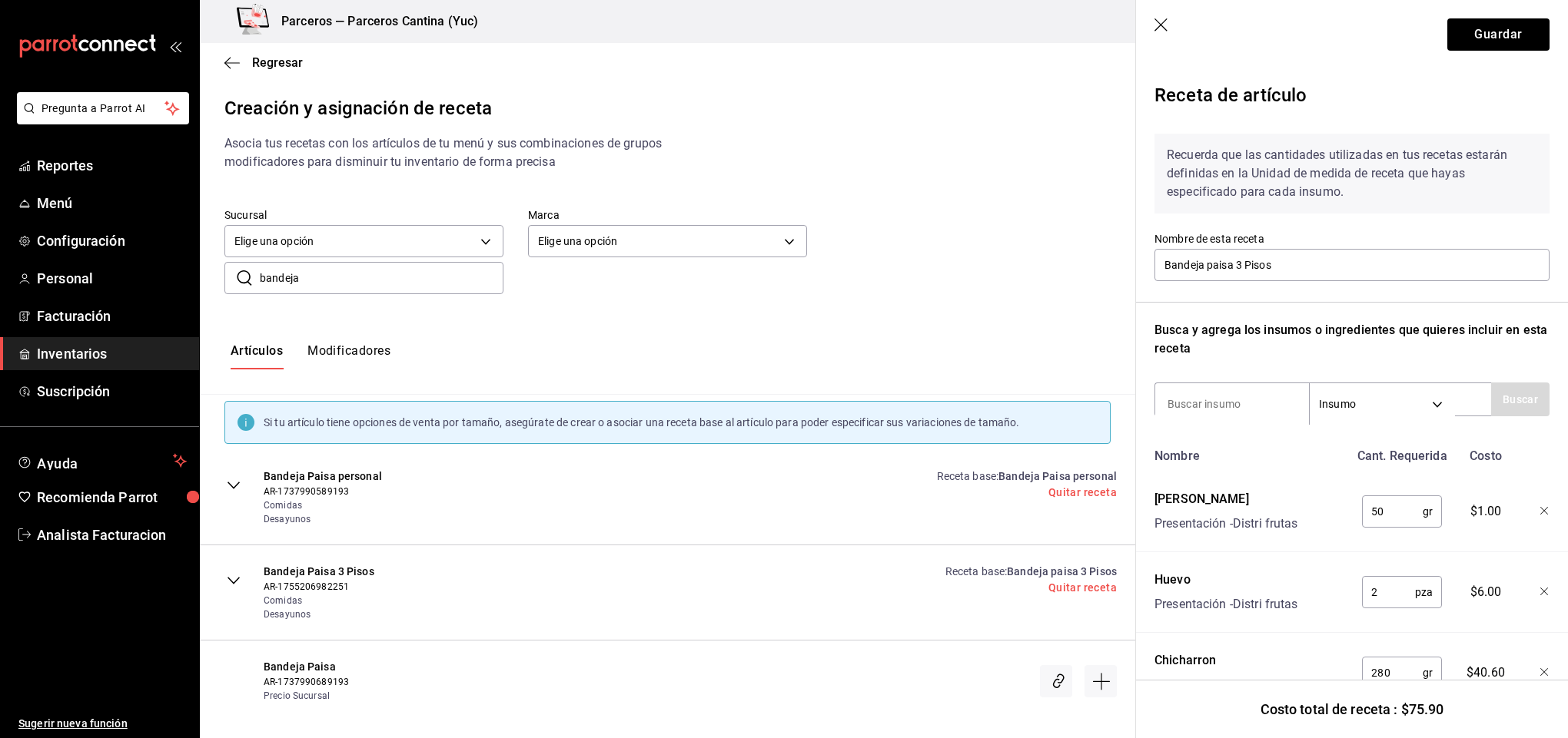
click at [1163, 26] on icon "button" at bounding box center [1161, 25] width 13 height 13
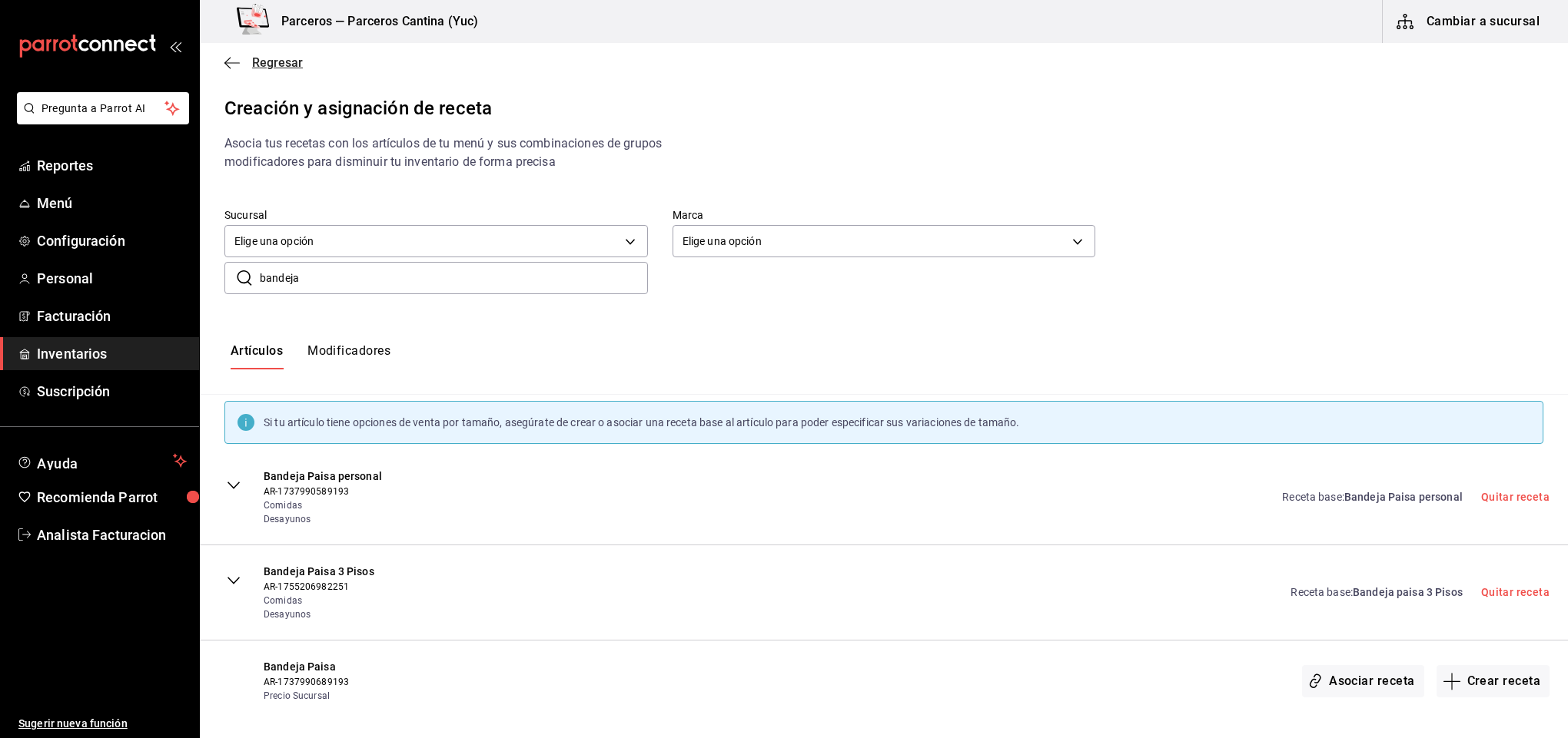
click at [268, 55] on span "Regresar" at bounding box center [277, 62] width 50 height 14
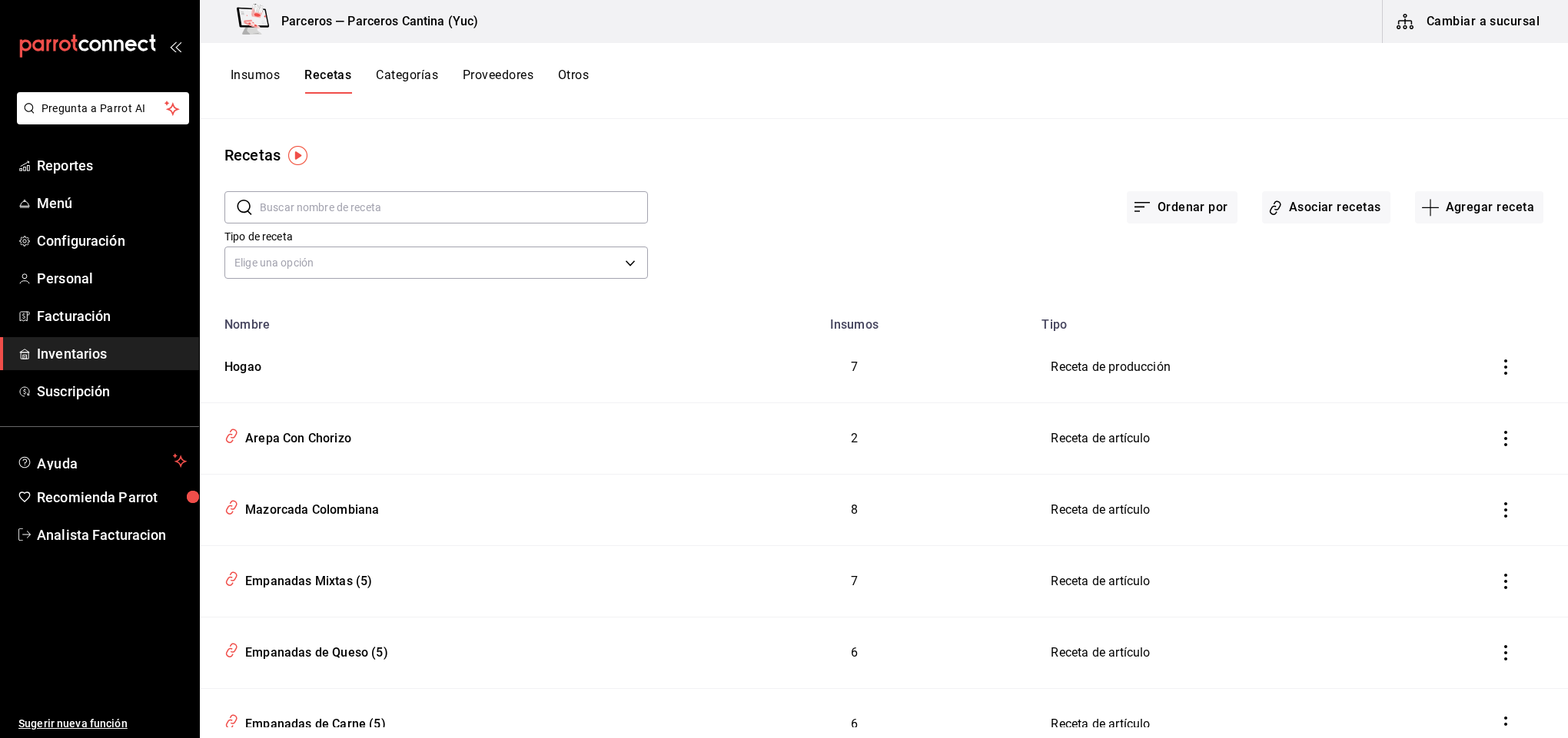
click at [247, 74] on button "Insumos" at bounding box center [255, 80] width 49 height 26
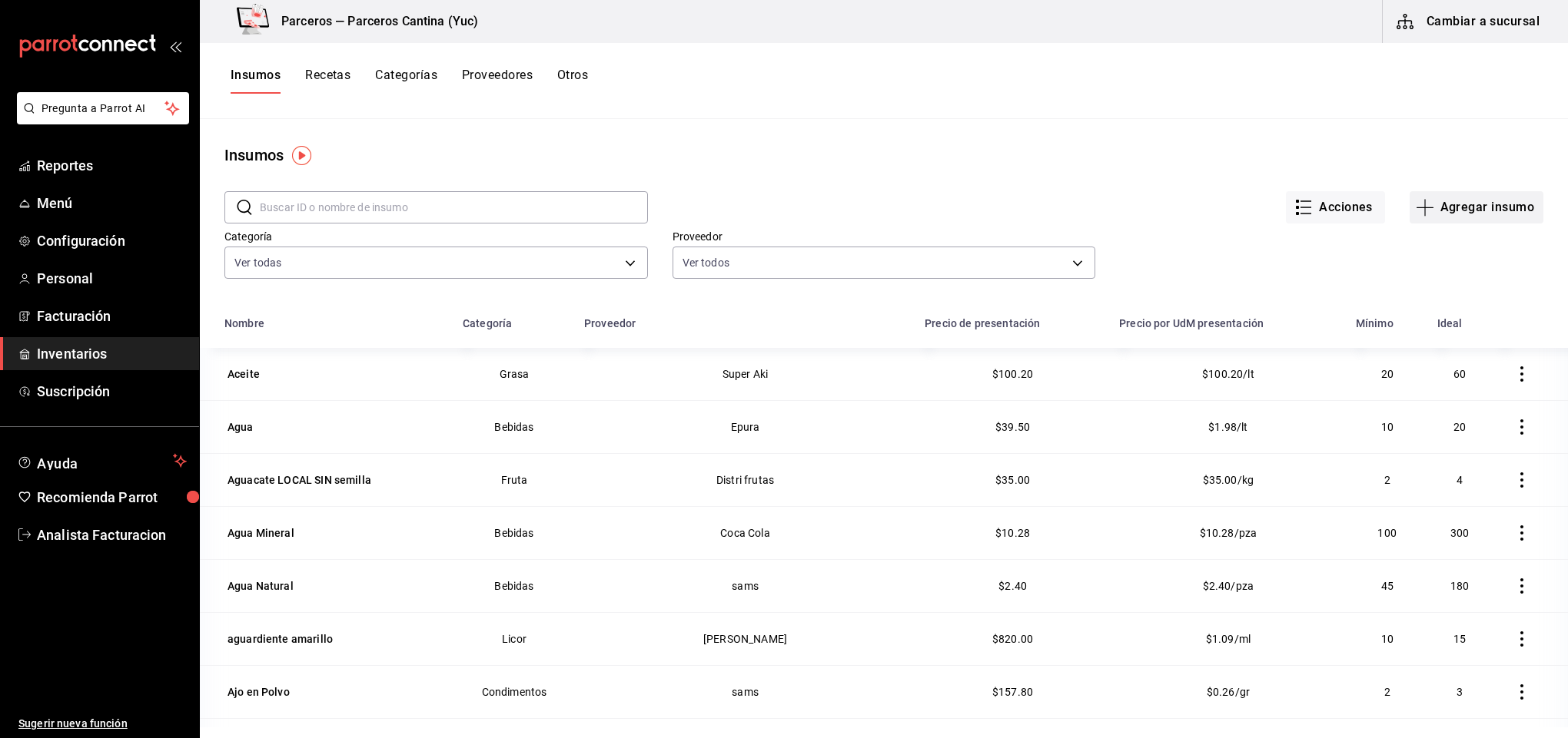
click at [1455, 211] on button "Agregar insumo" at bounding box center [1476, 207] width 134 height 32
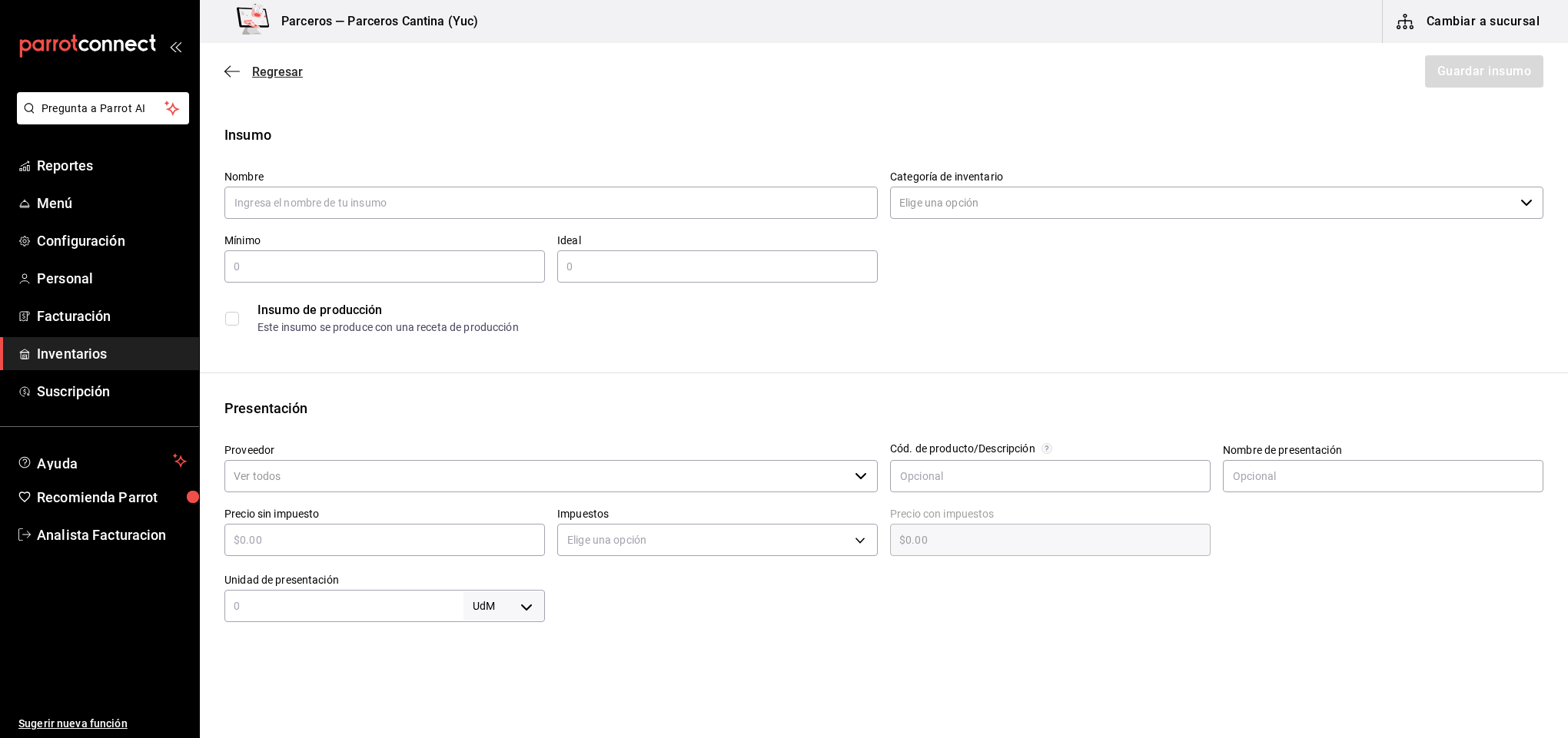
click at [234, 66] on icon "button" at bounding box center [231, 71] width 15 height 14
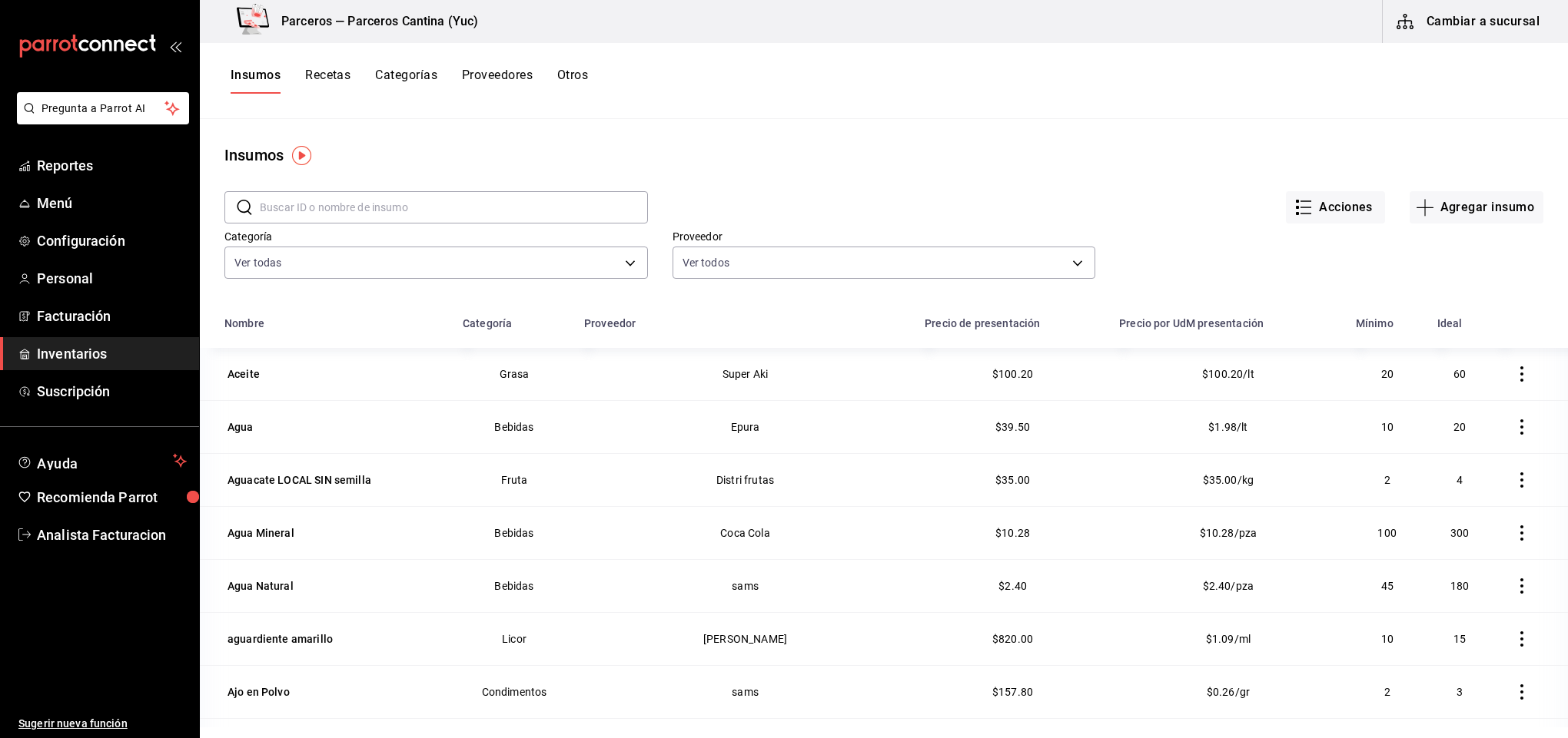
click at [303, 203] on input "text" at bounding box center [453, 207] width 388 height 30
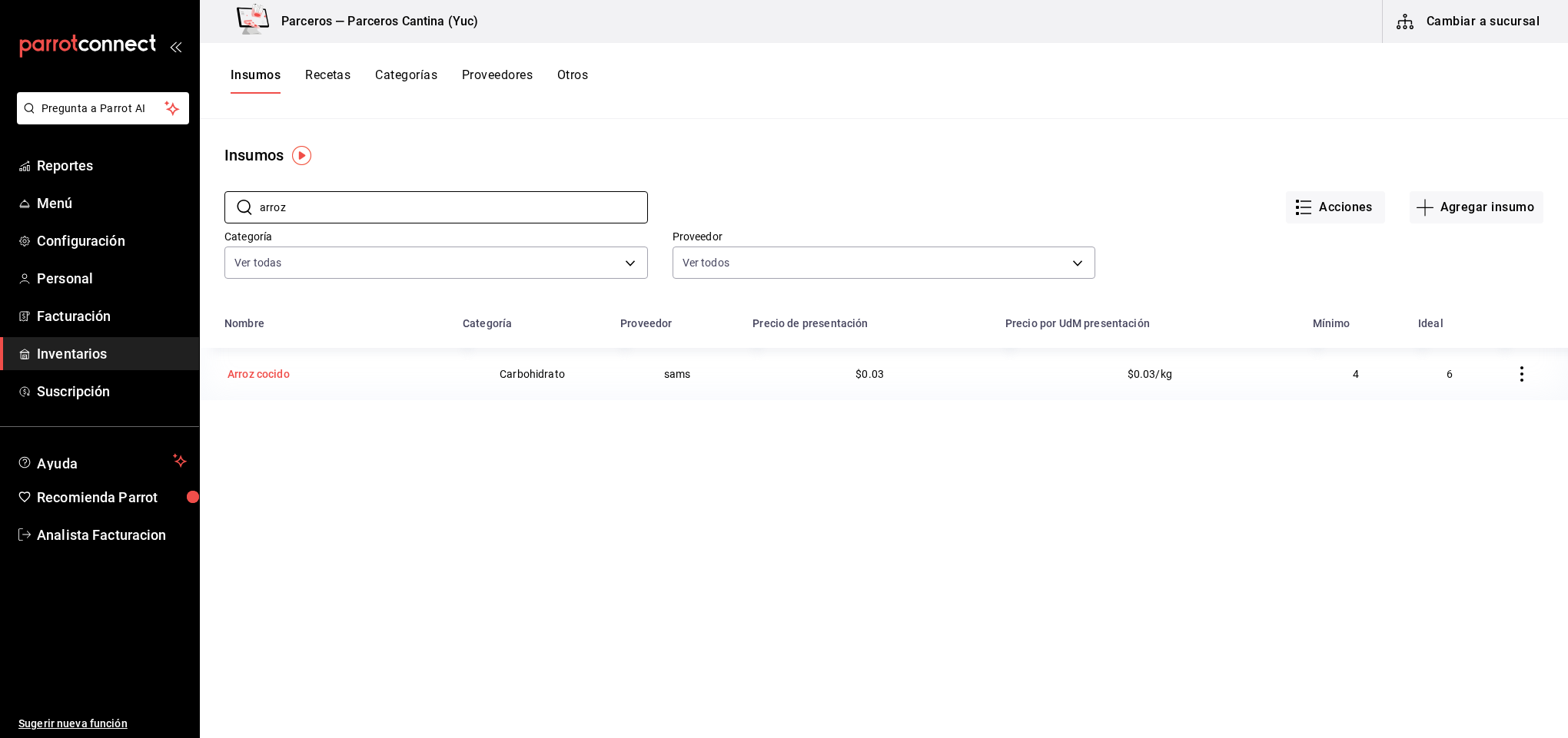
type input "arroz"
click at [268, 370] on div "Arroz cocido" at bounding box center [259, 374] width 62 height 15
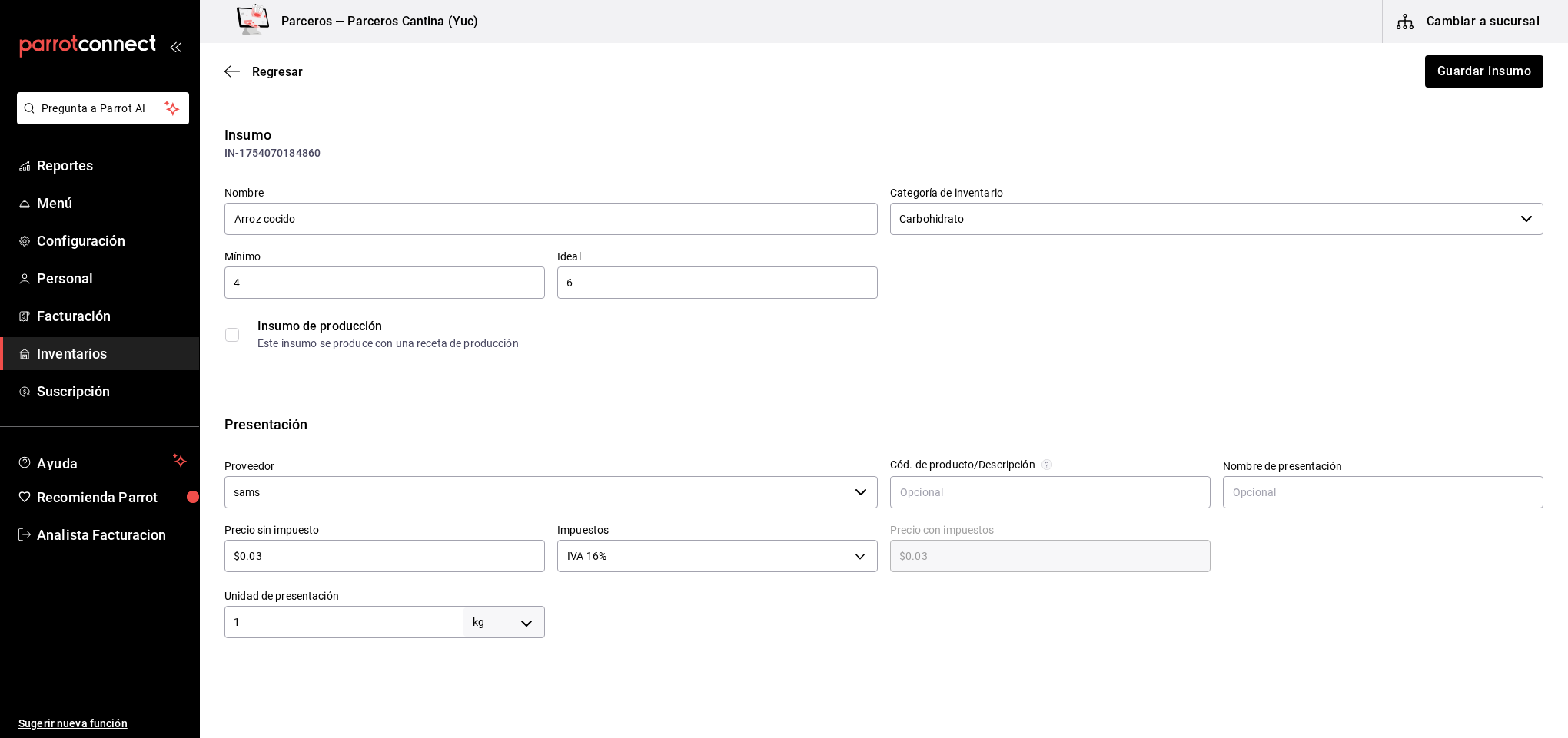
click at [228, 335] on input "checkbox" at bounding box center [231, 335] width 14 height 14
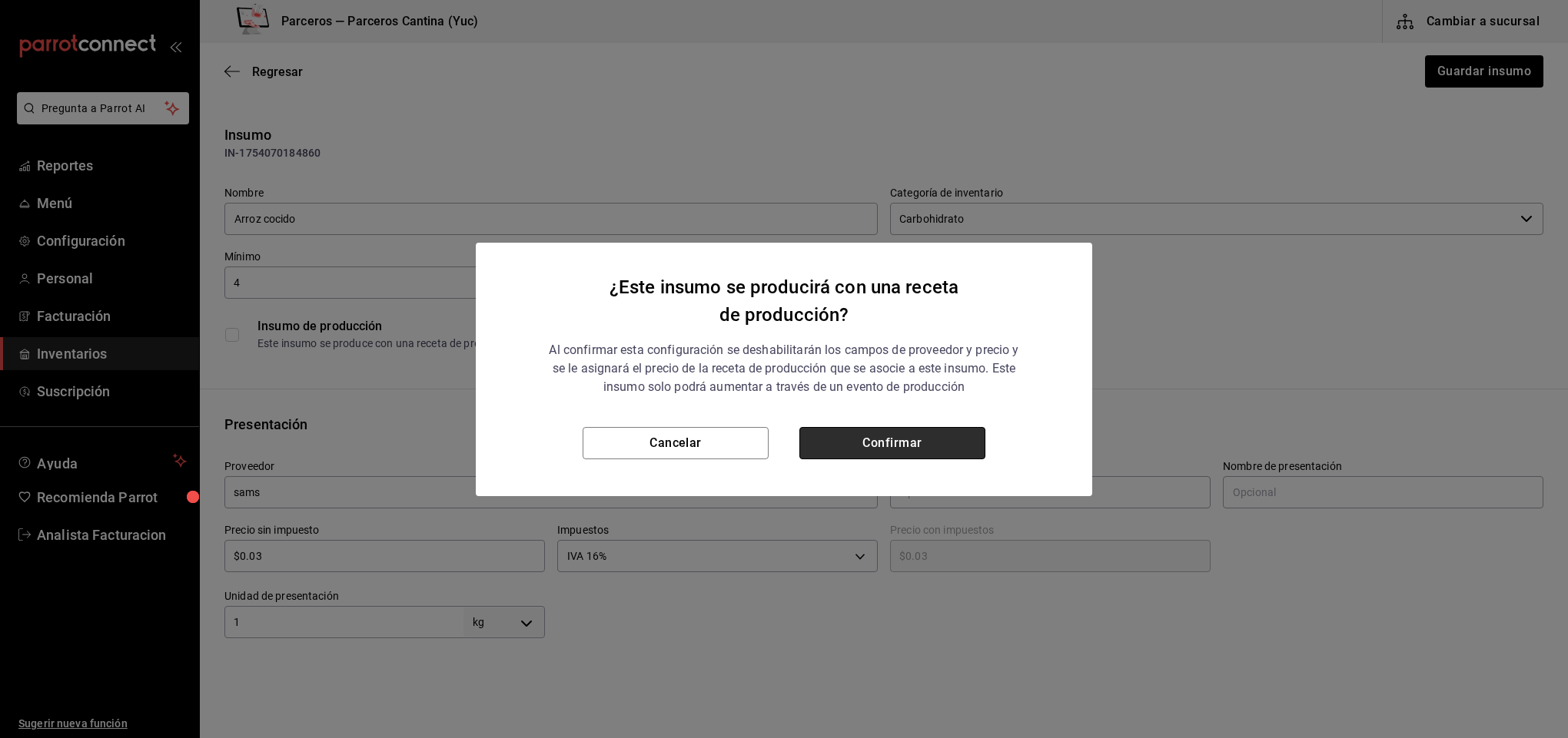
click at [932, 439] on button "Confirmar" at bounding box center [892, 443] width 186 height 32
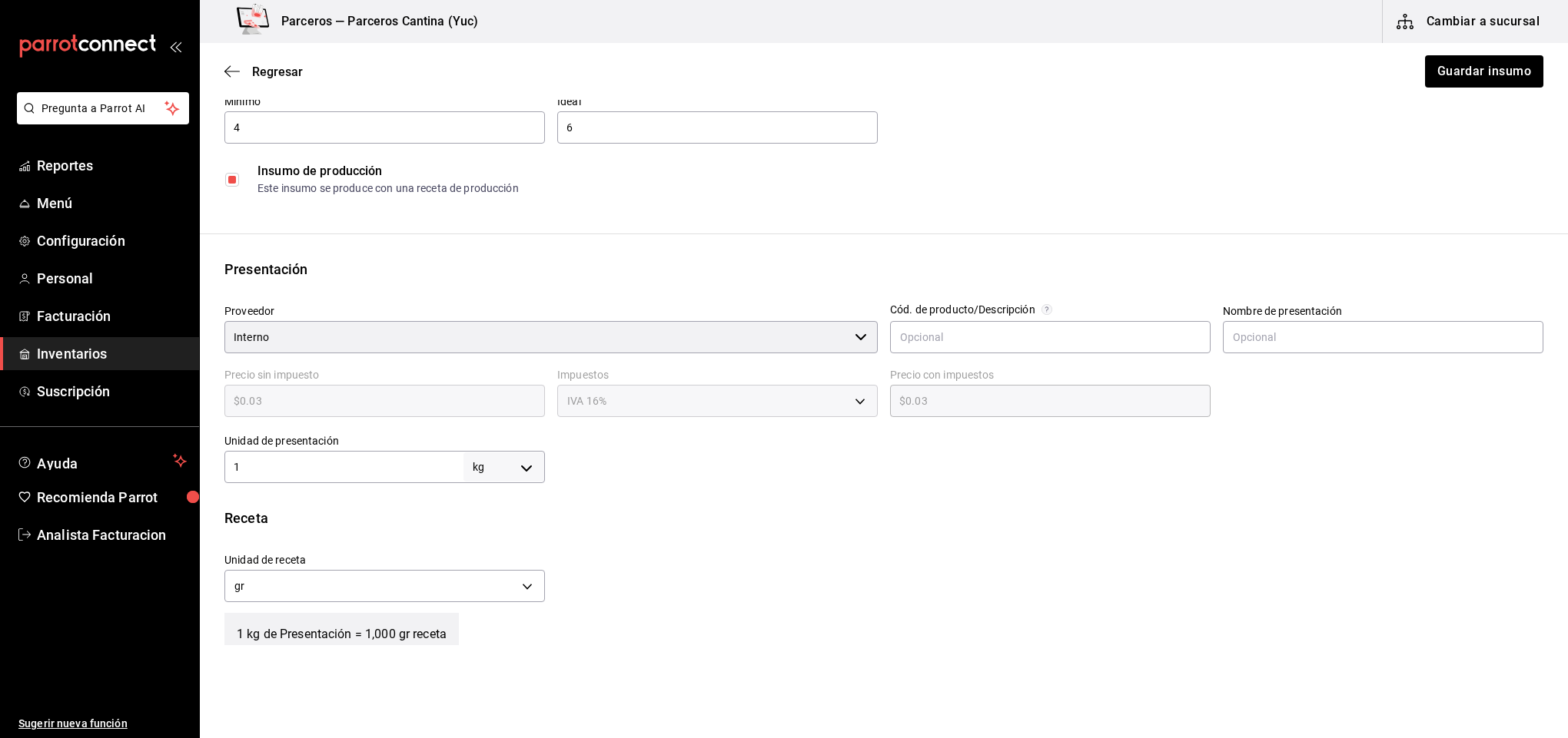
scroll to position [115, 0]
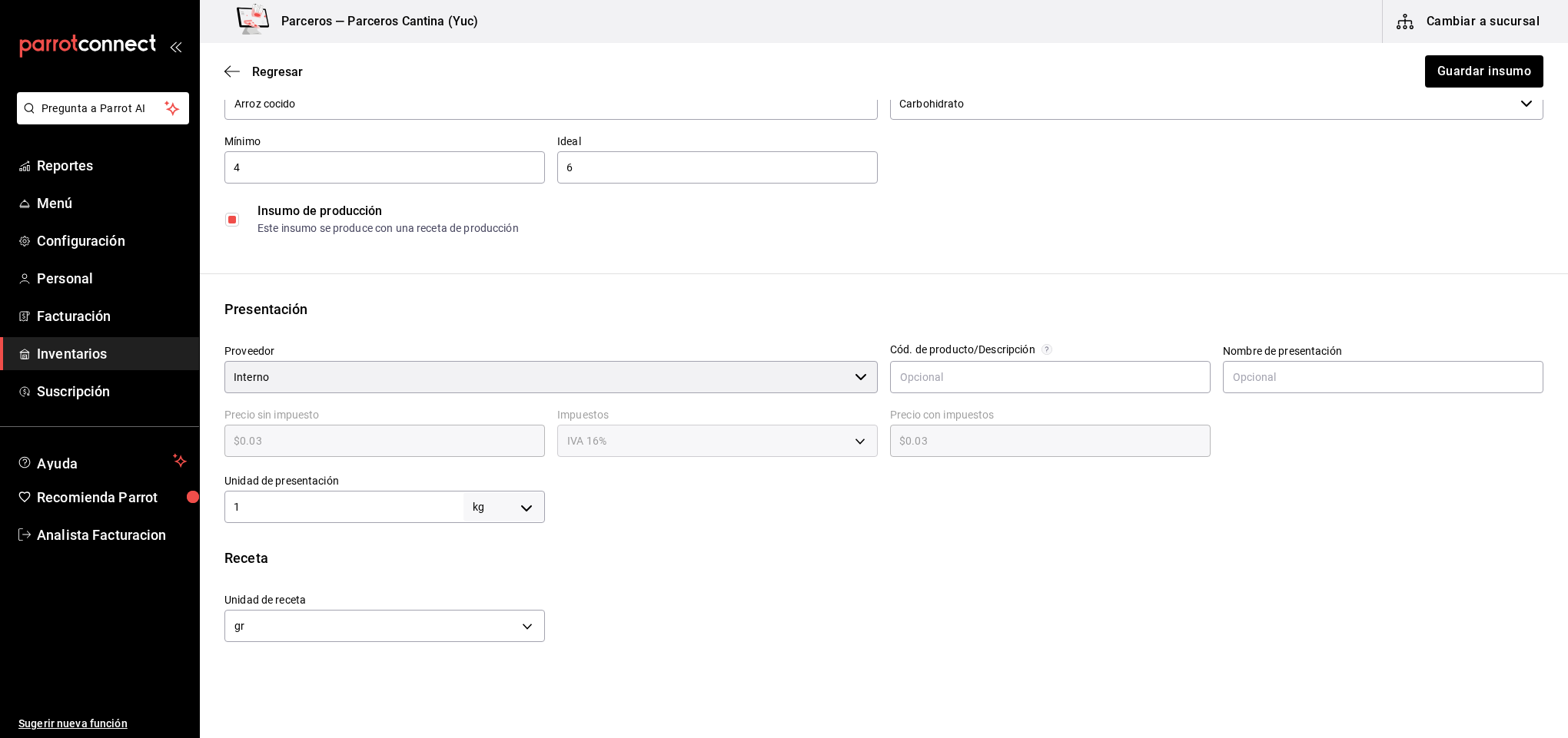
click at [228, 221] on input "checkbox" at bounding box center [231, 219] width 14 height 14
checkbox input "false"
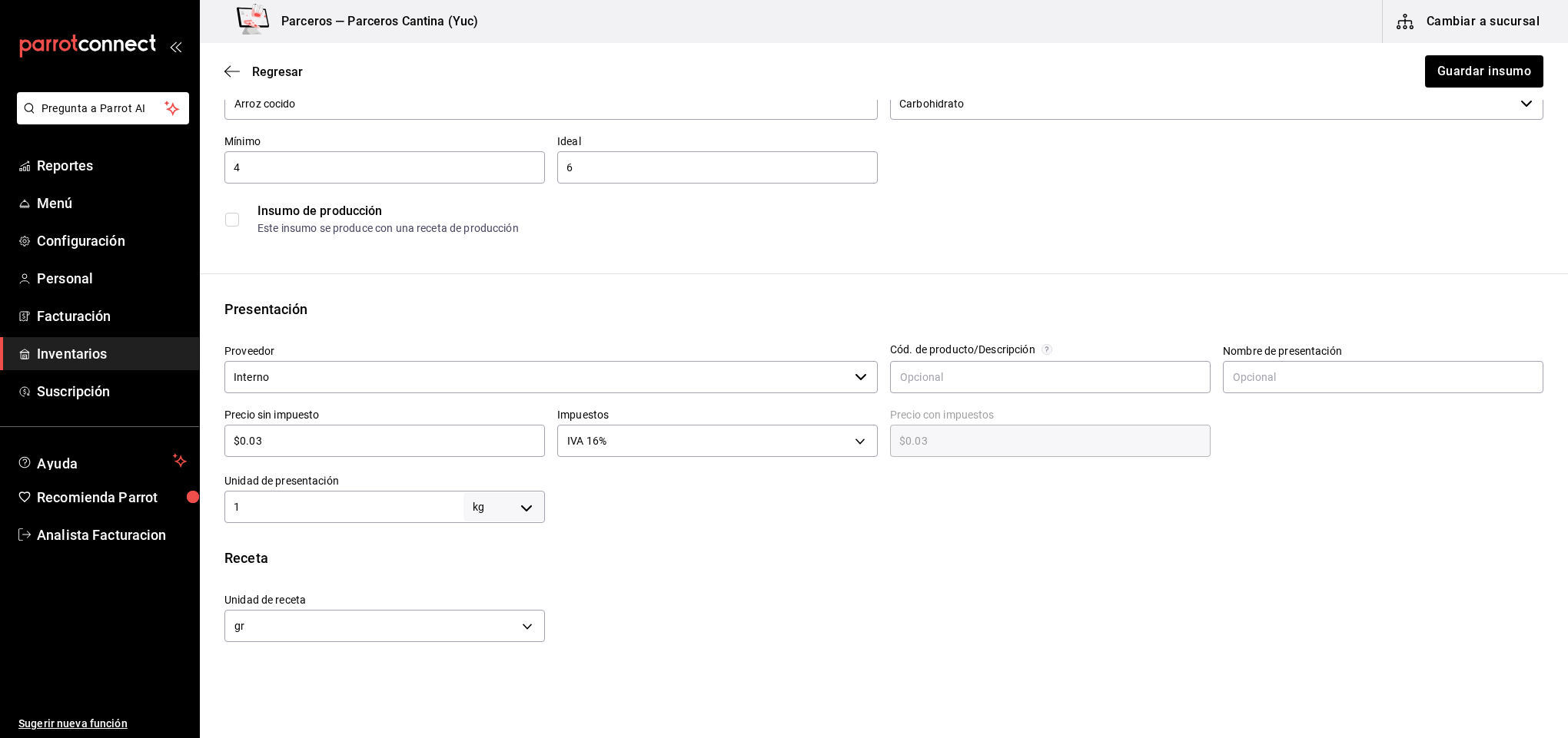
click at [297, 440] on input "$0.03" at bounding box center [384, 440] width 320 height 18
type input "$0.0"
type input "$0.00"
type input "$0"
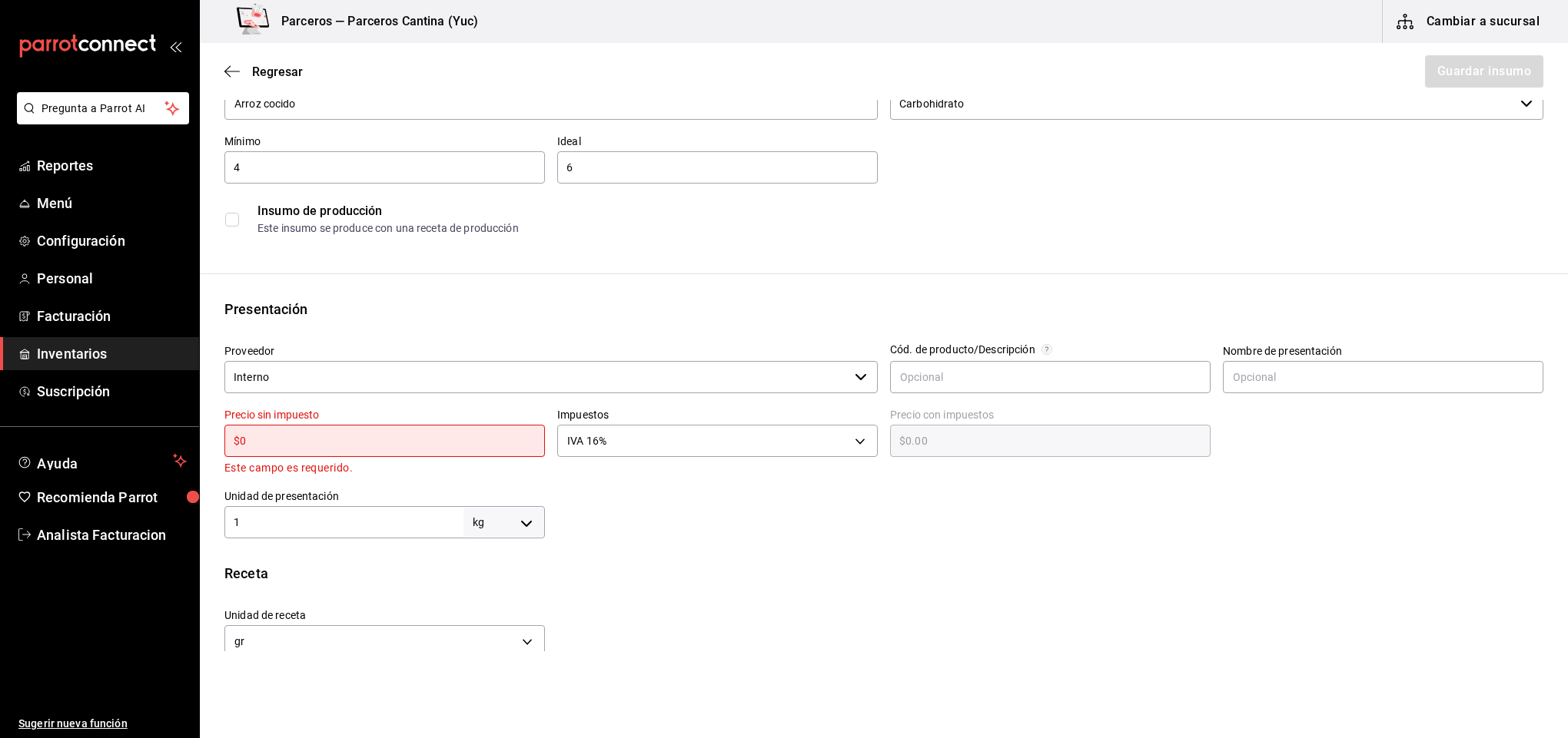
type input "$01"
type input "$1.16"
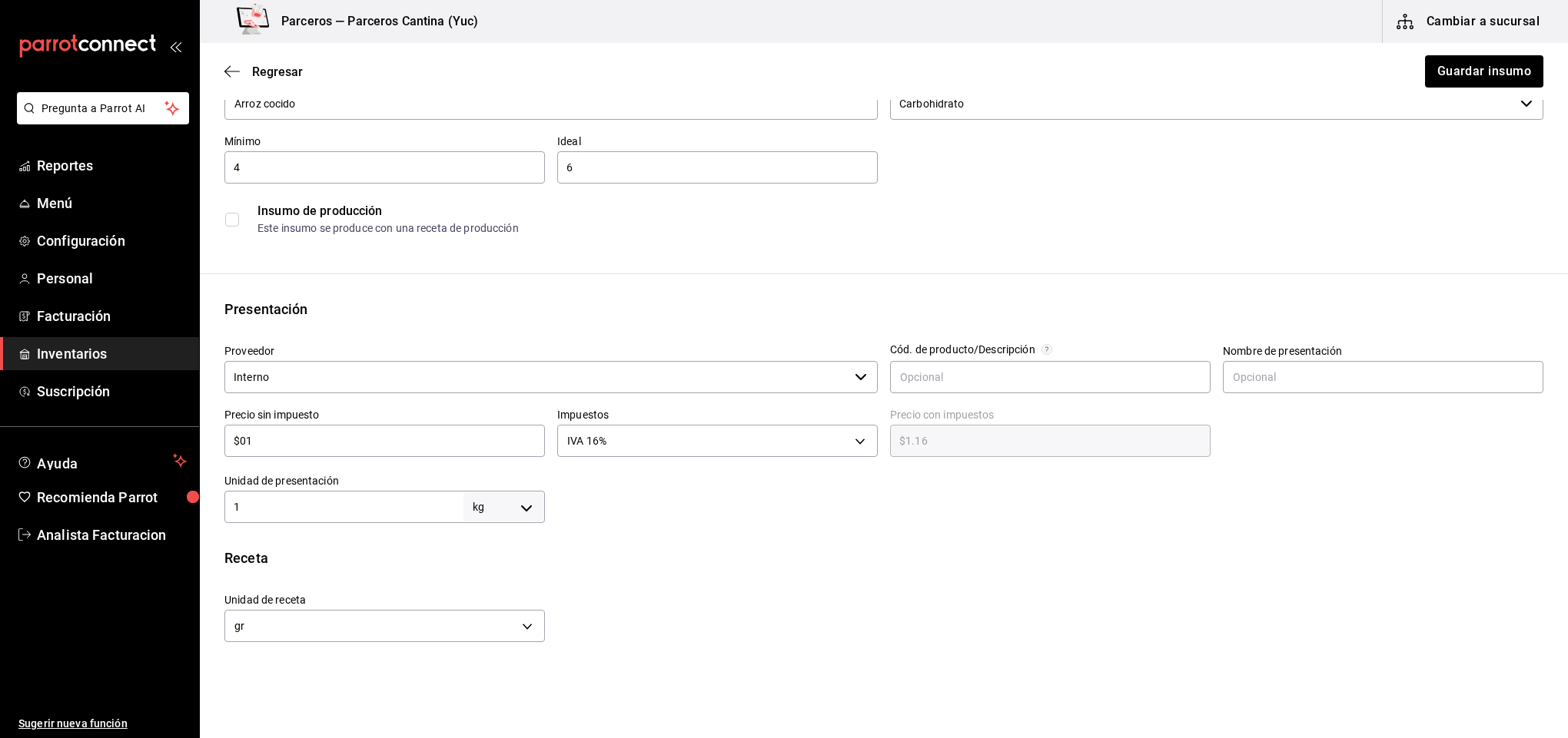
type input "$0"
type input "$0.00"
type input "$0"
click at [688, 443] on body "Pregunta a Parrot AI Reportes Menú Configuración Personal Facturación Inventari…" at bounding box center [784, 326] width 1568 height 652
click at [682, 491] on li "IVA 0%" at bounding box center [710, 489] width 315 height 26
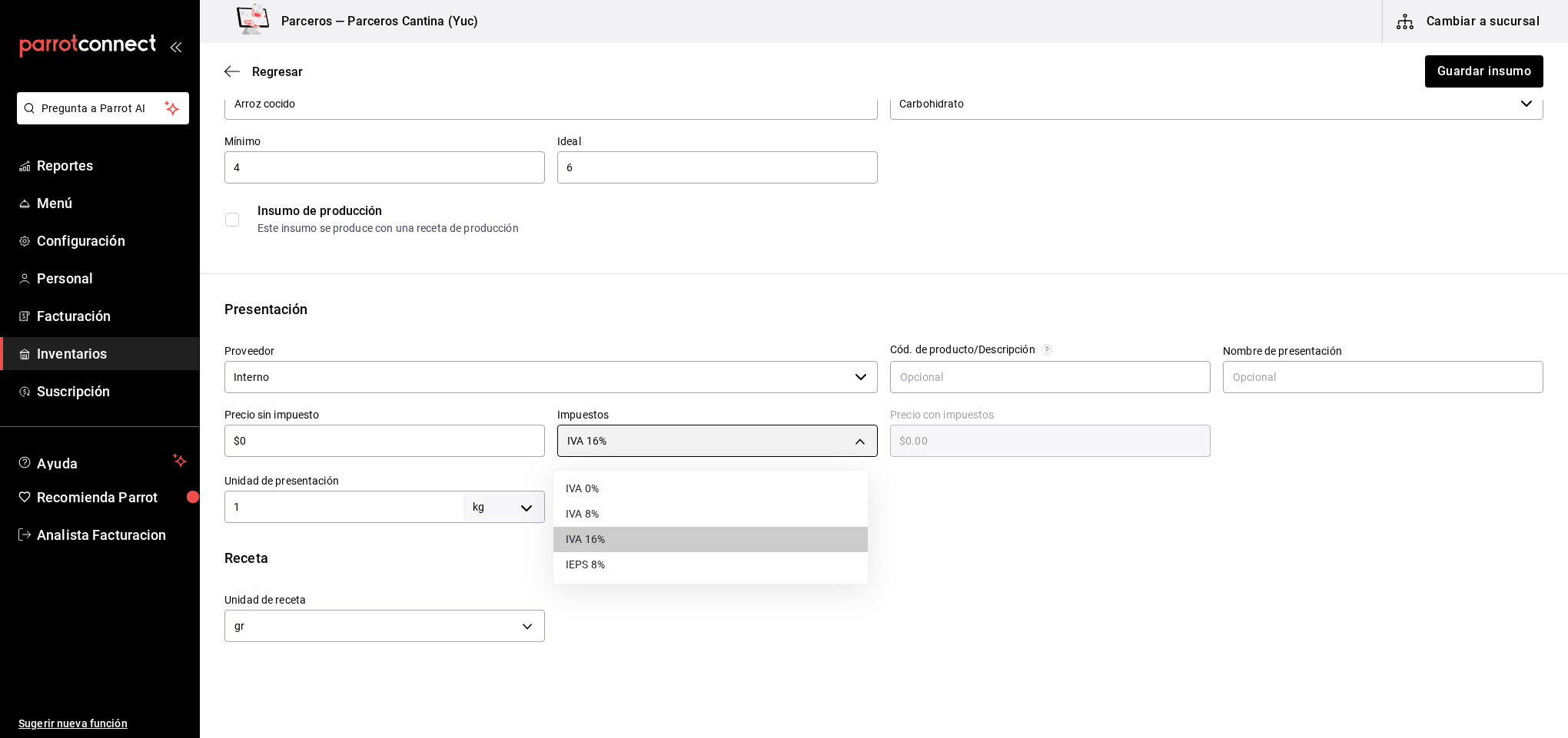
type input "IVA_0"
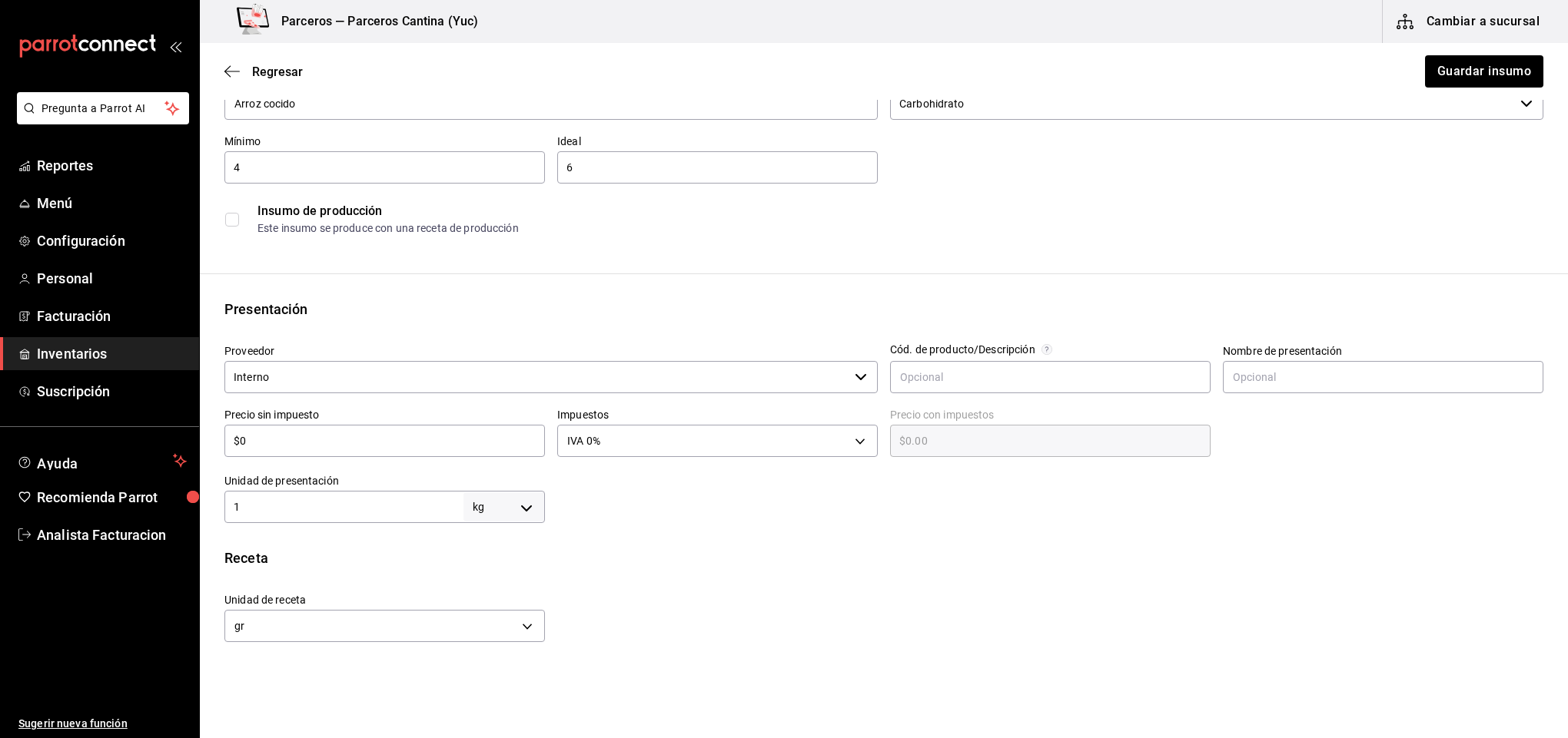
click at [231, 221] on input "checkbox" at bounding box center [231, 219] width 14 height 14
checkbox input "false"
type input "$0.03"
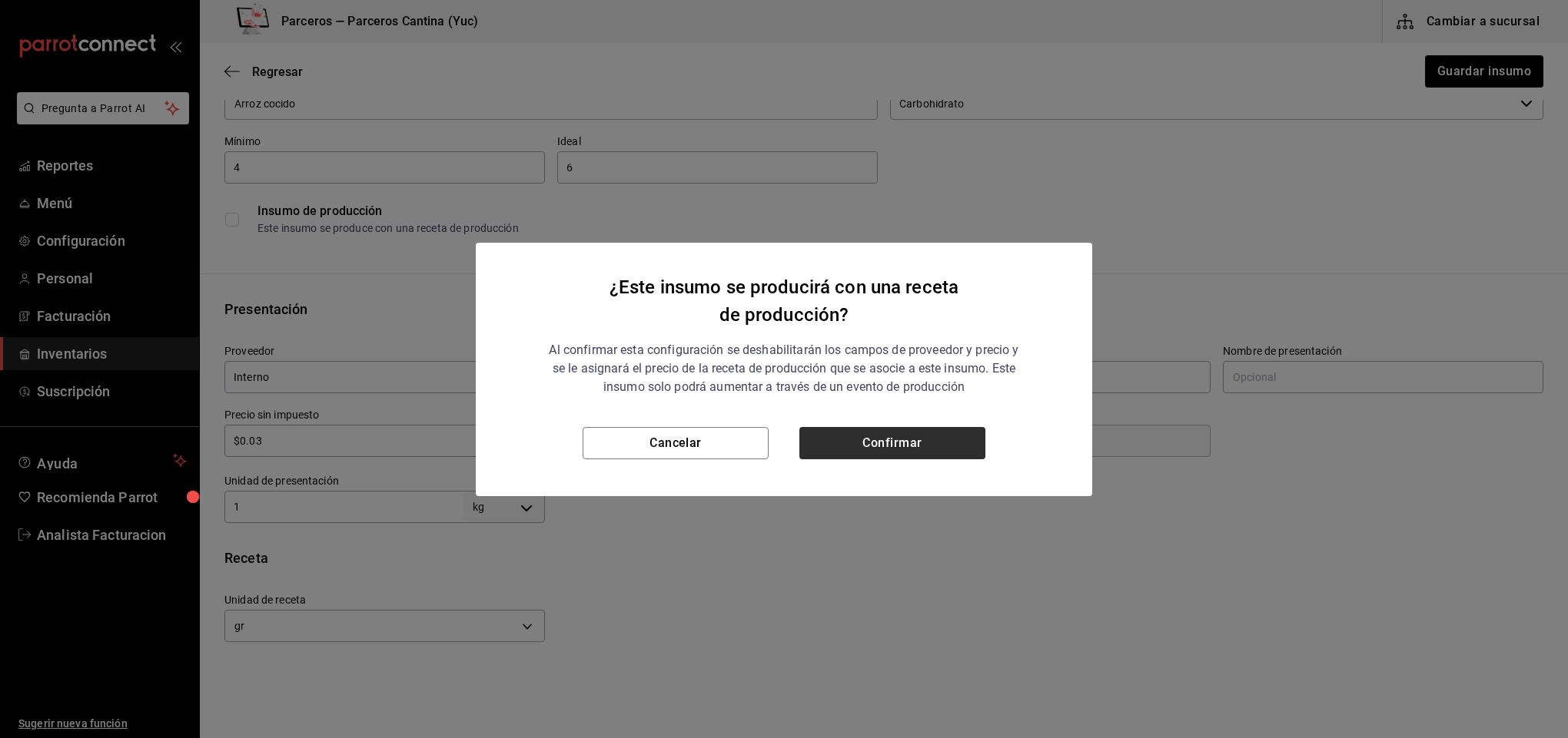
drag, startPoint x: 919, startPoint y: 420, endPoint x: 911, endPoint y: 436, distance: 17.9
click at [915, 429] on div "¿Este insumo se producirá con una receta de producción? Al confirmar esta confi…" at bounding box center [784, 369] width 617 height 254
click at [911, 440] on button "Confirmar" at bounding box center [892, 443] width 186 height 32
checkbox input "true"
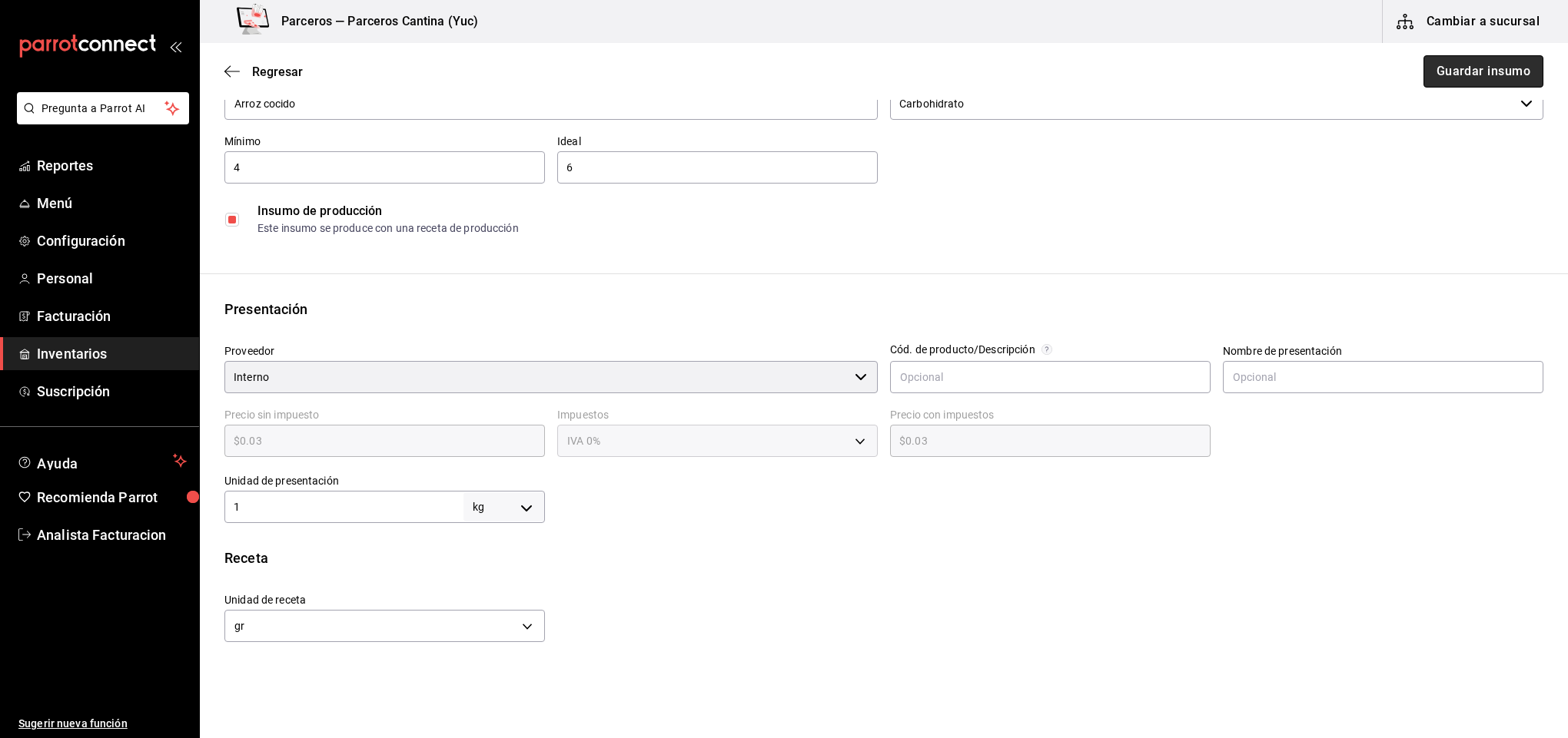
click at [1457, 79] on button "Guardar insumo" at bounding box center [1483, 71] width 120 height 32
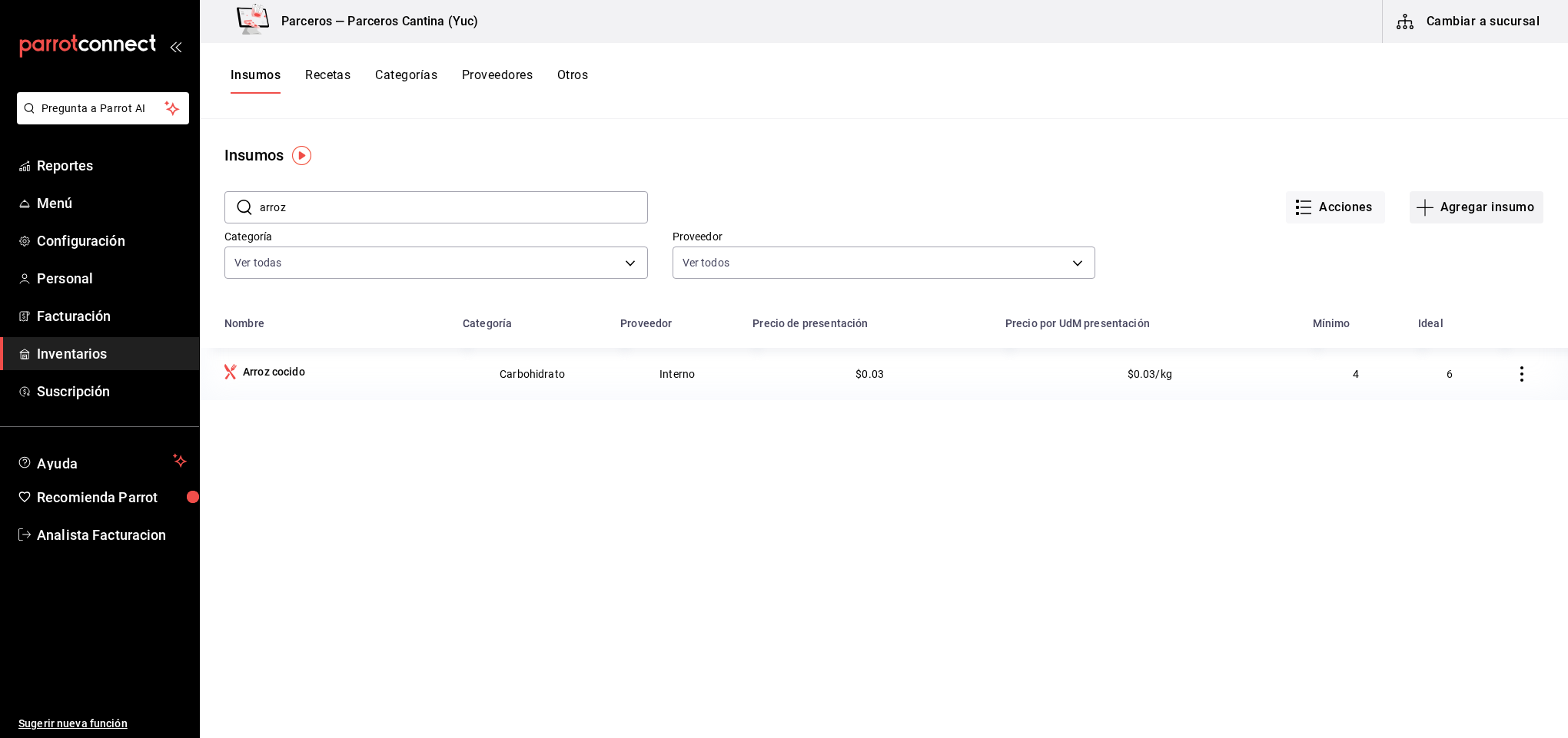
click at [1441, 206] on button "Agregar insumo" at bounding box center [1476, 207] width 134 height 32
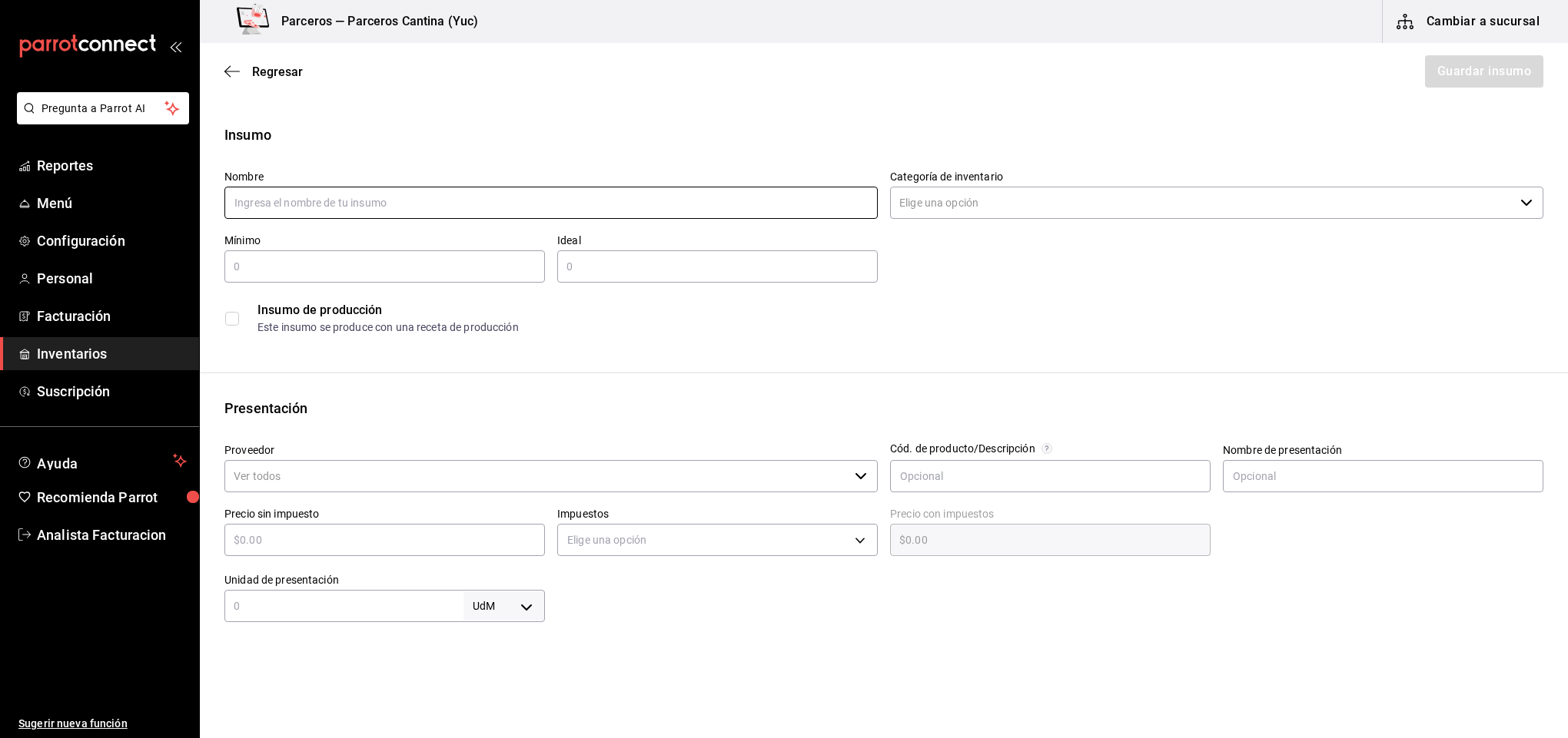
click at [304, 206] on input "text" at bounding box center [551, 203] width 653 height 32
type input "Arroz"
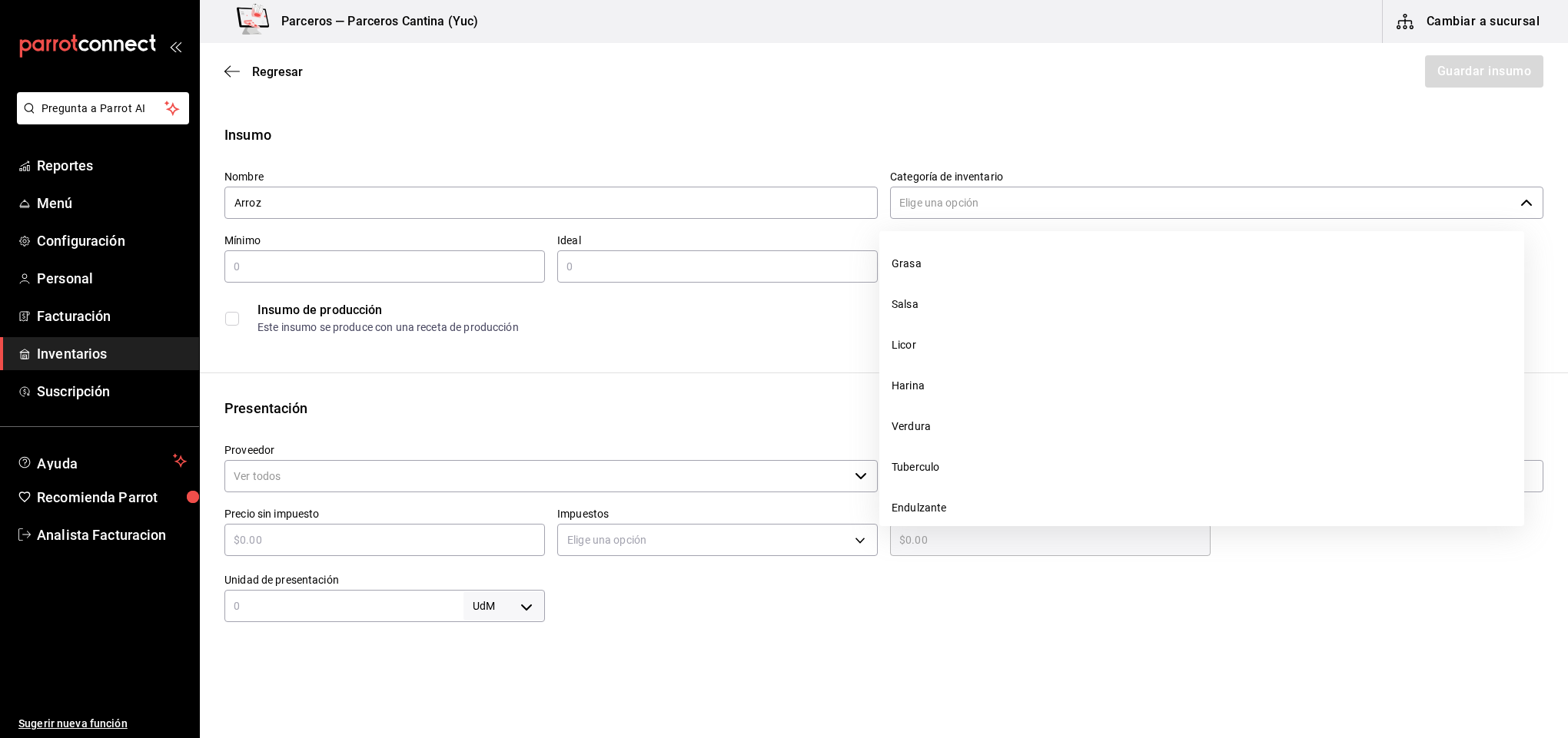
click at [987, 206] on input "Categoría de inventario" at bounding box center [1201, 203] width 624 height 32
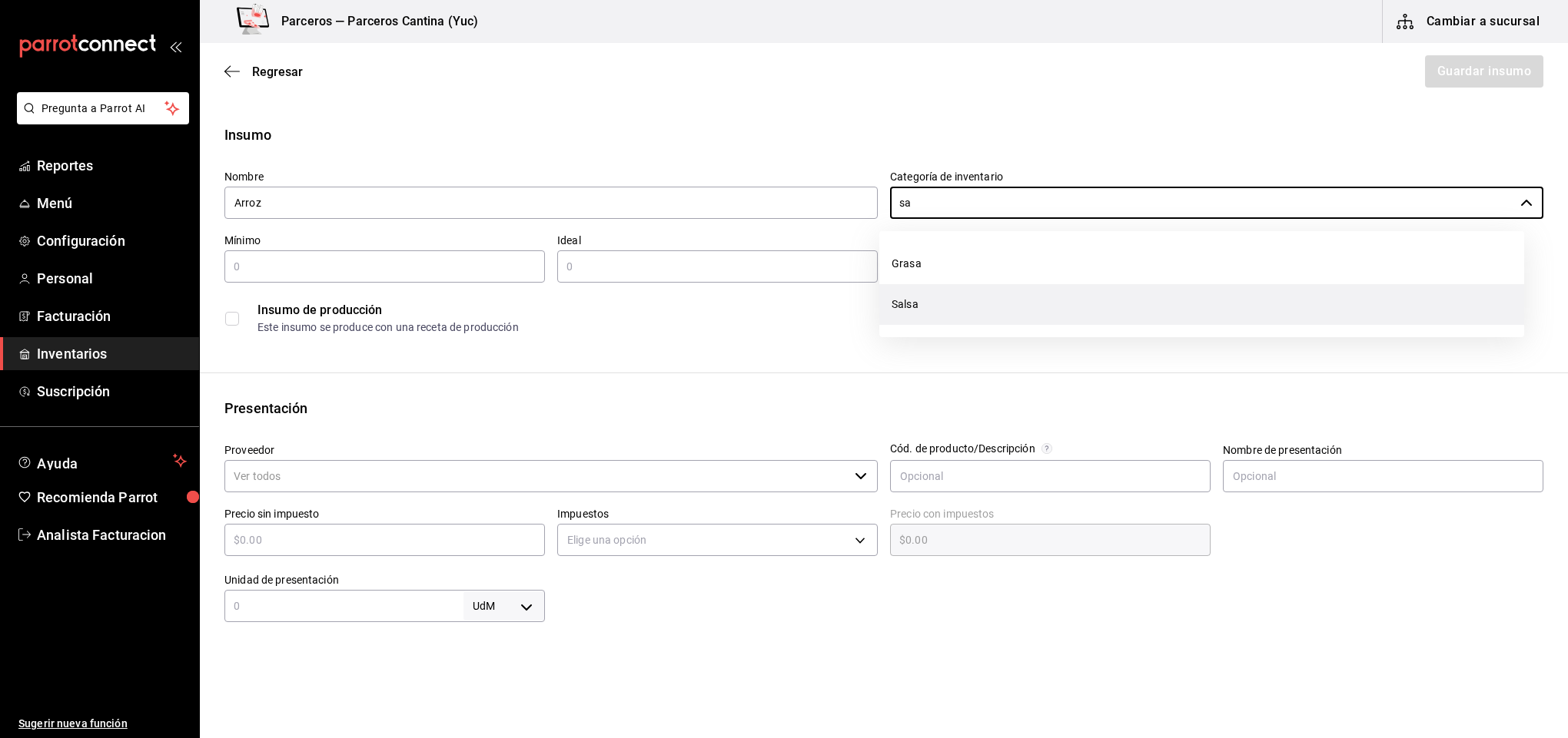
type input "s"
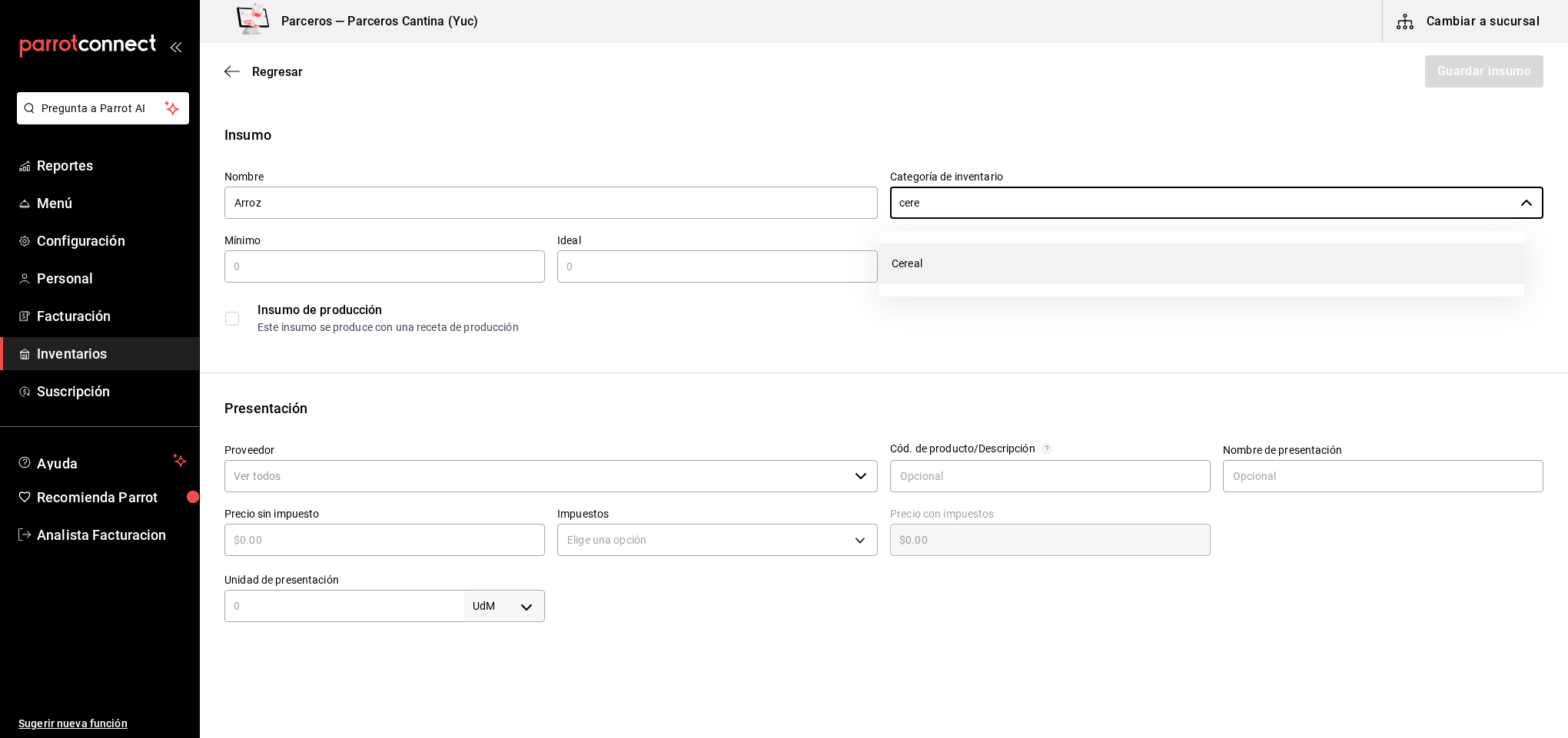
click at [925, 271] on li "Cereal" at bounding box center [1201, 263] width 645 height 41
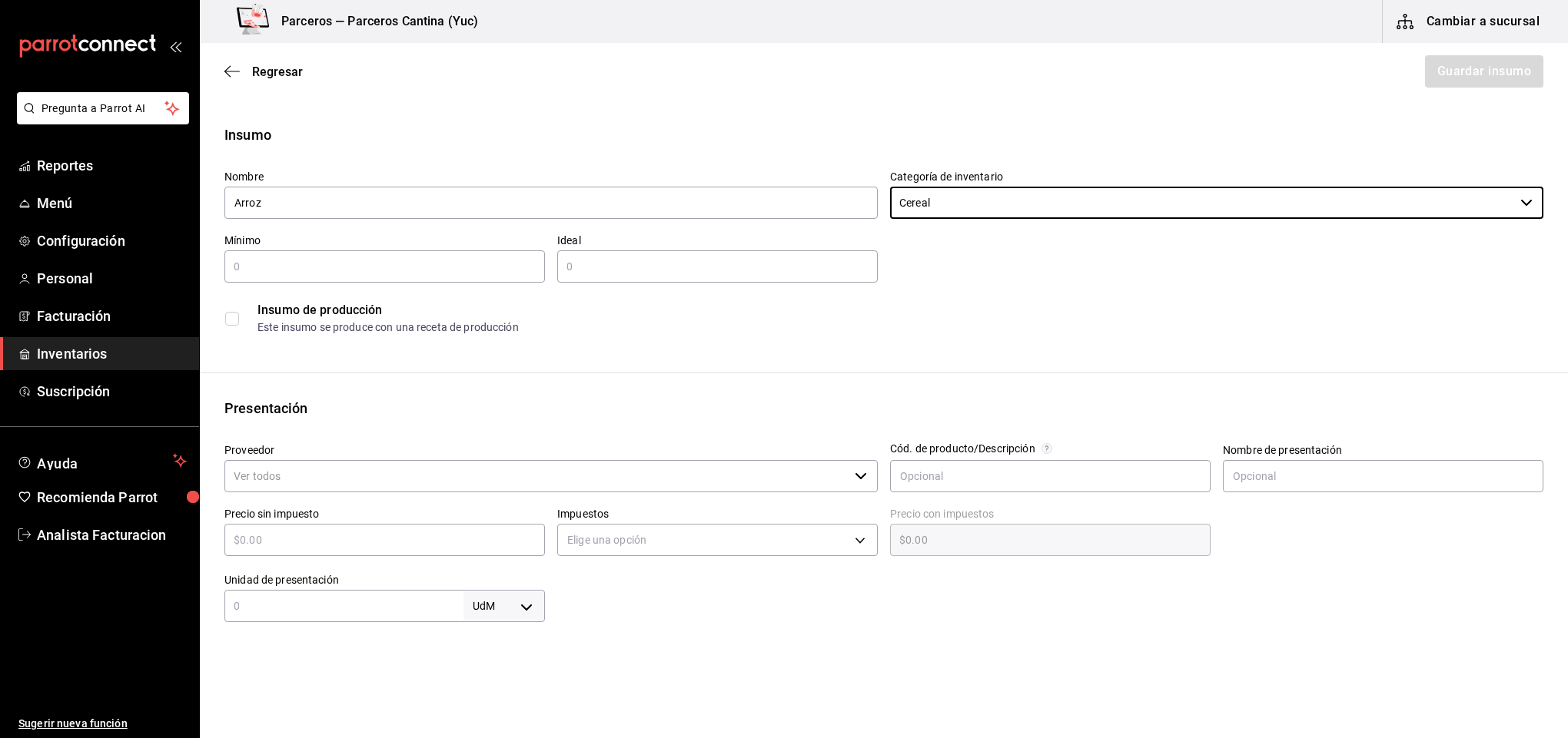
type input "Cereal"
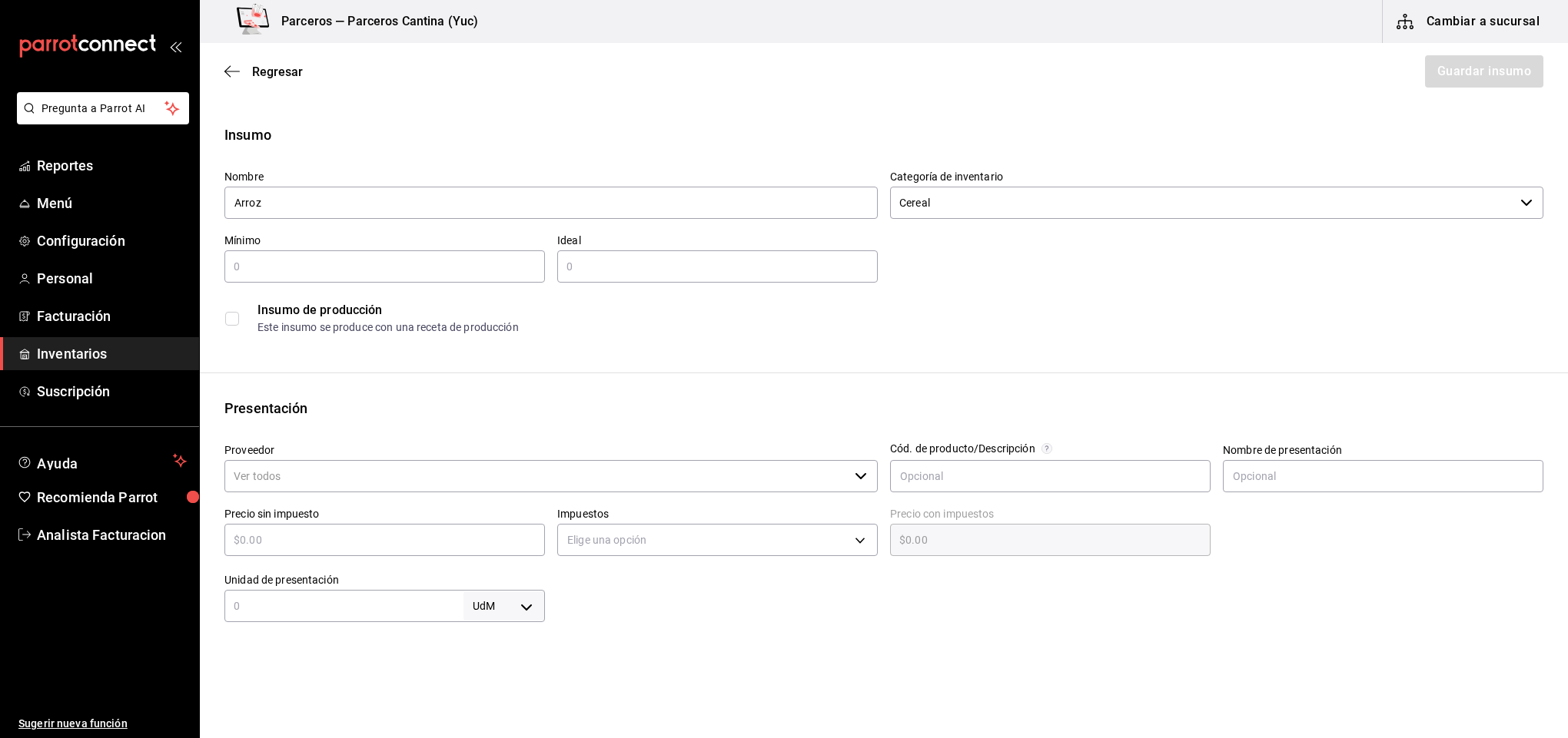
click at [284, 265] on input "text" at bounding box center [384, 267] width 320 height 18
type input "5"
type input "10"
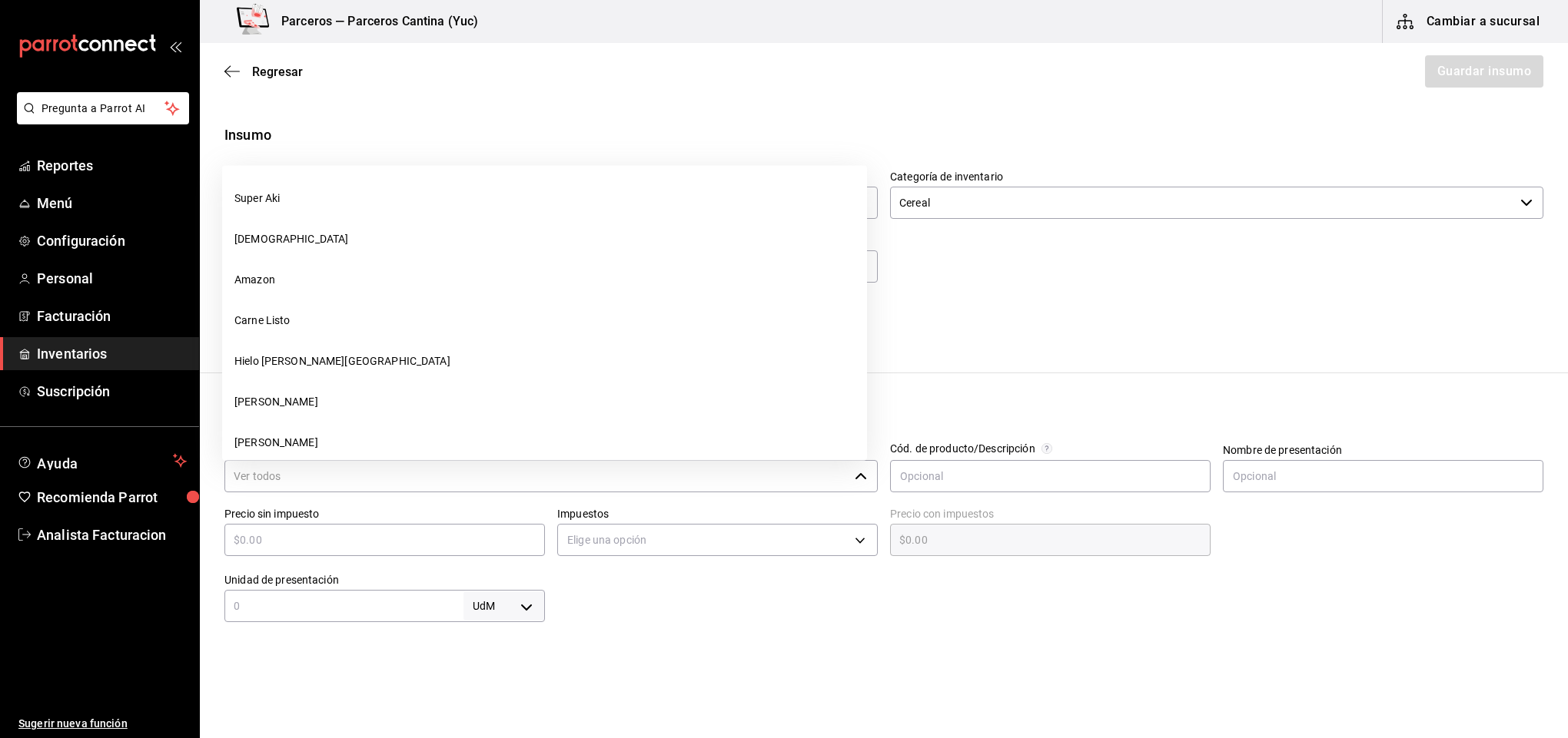
click at [339, 483] on input "Proveedor" at bounding box center [536, 476] width 624 height 32
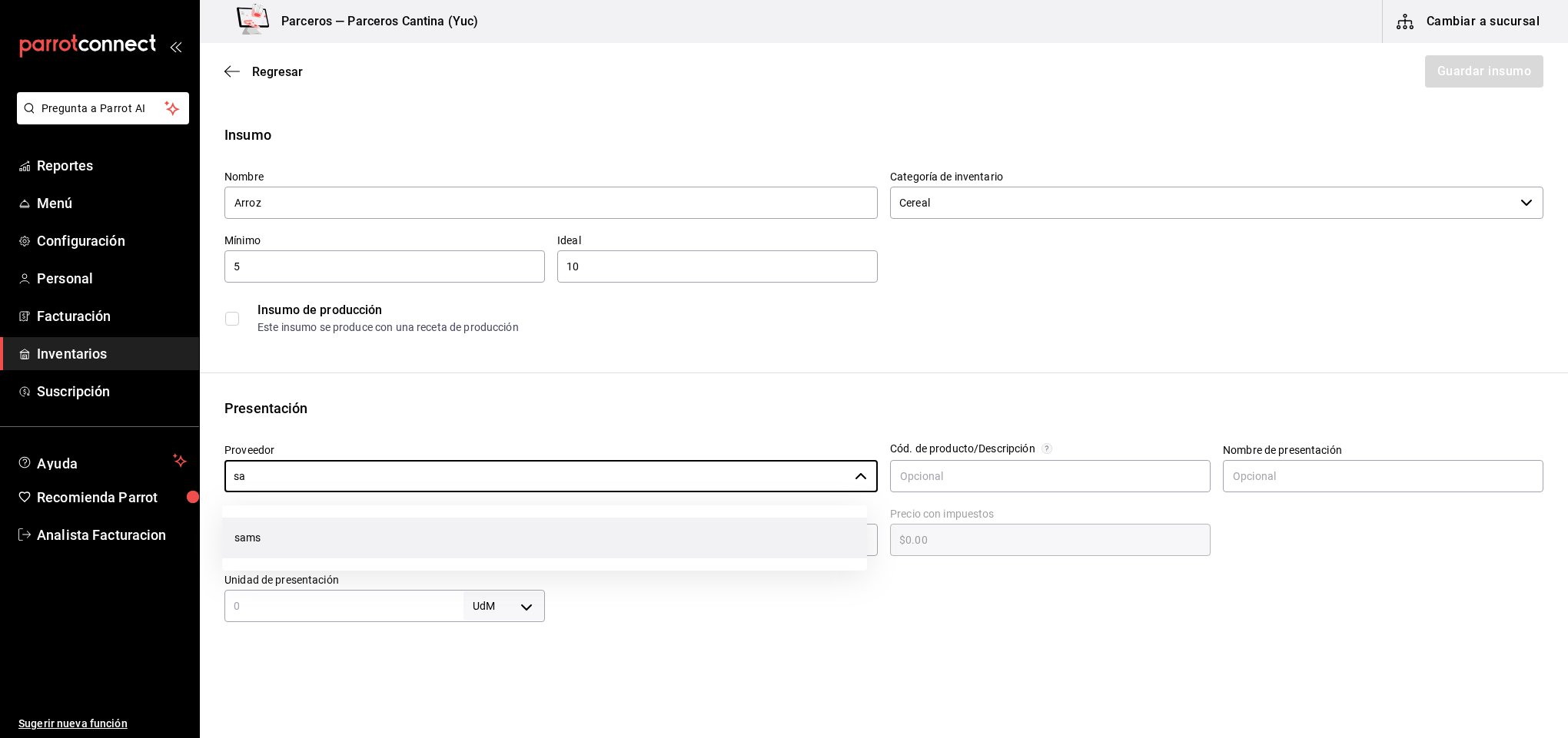
click at [275, 539] on li "sams" at bounding box center [544, 538] width 645 height 41
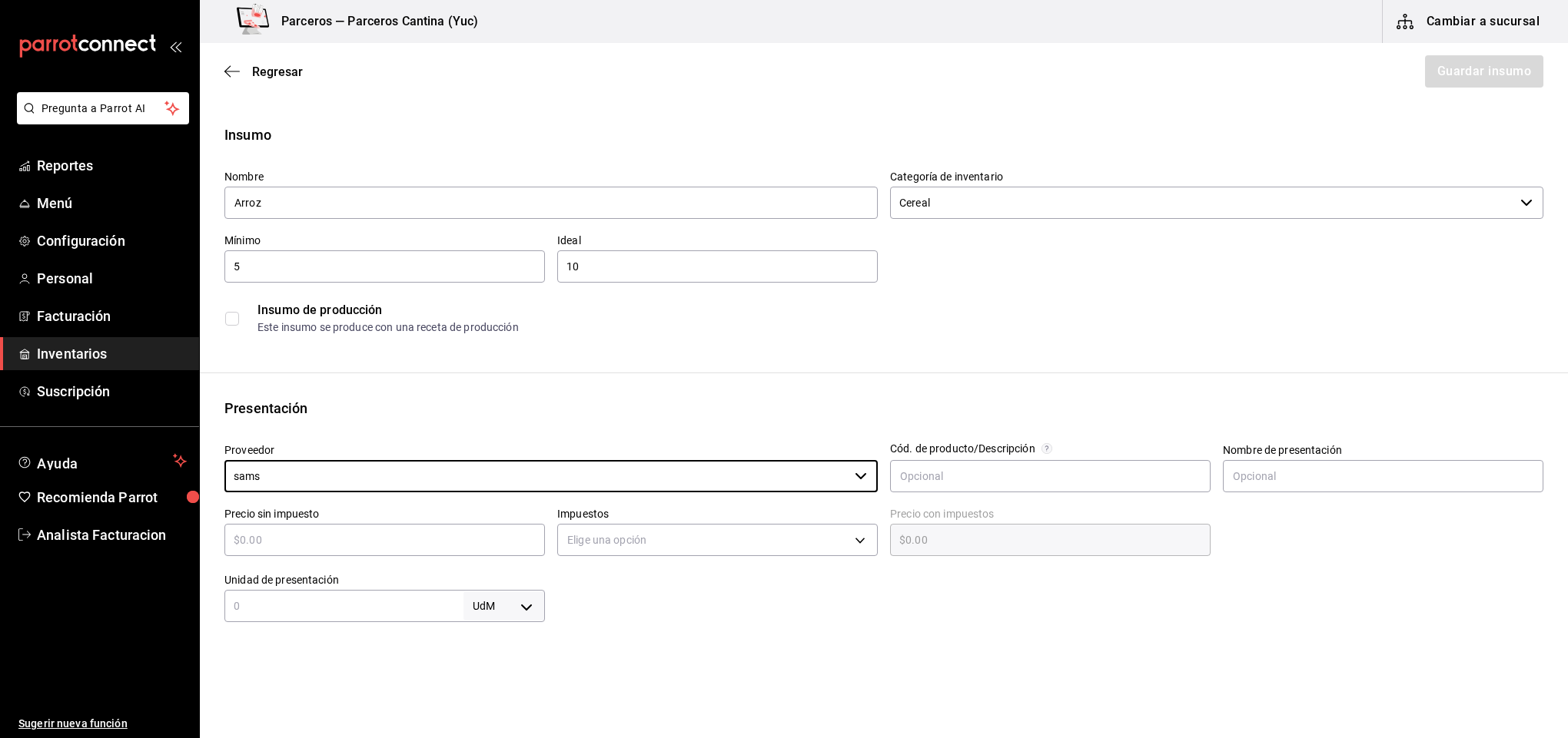
type input "sams"
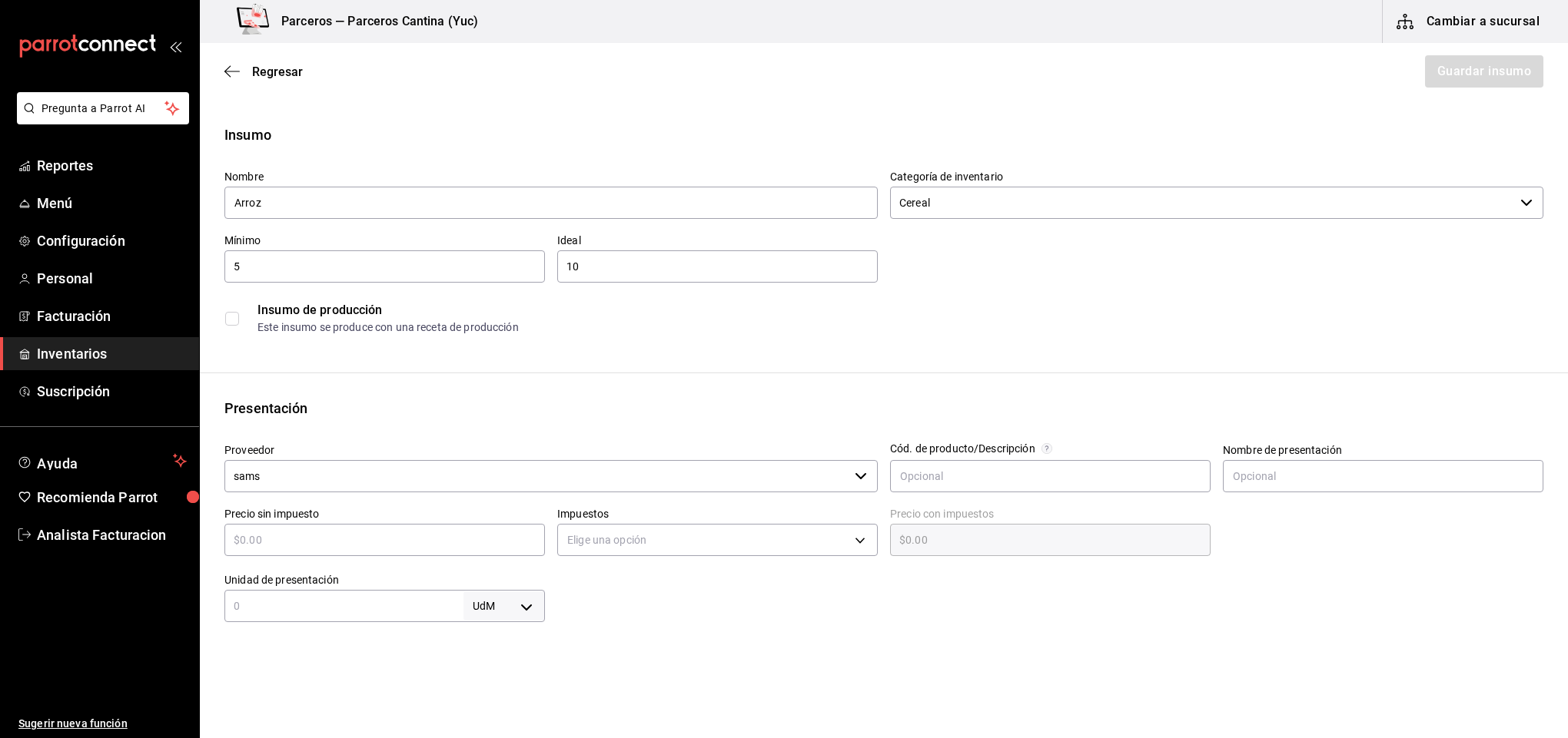
type input "$2"
type input "$2.00"
type input "$24"
type input "$24.00"
type input "$24.4"
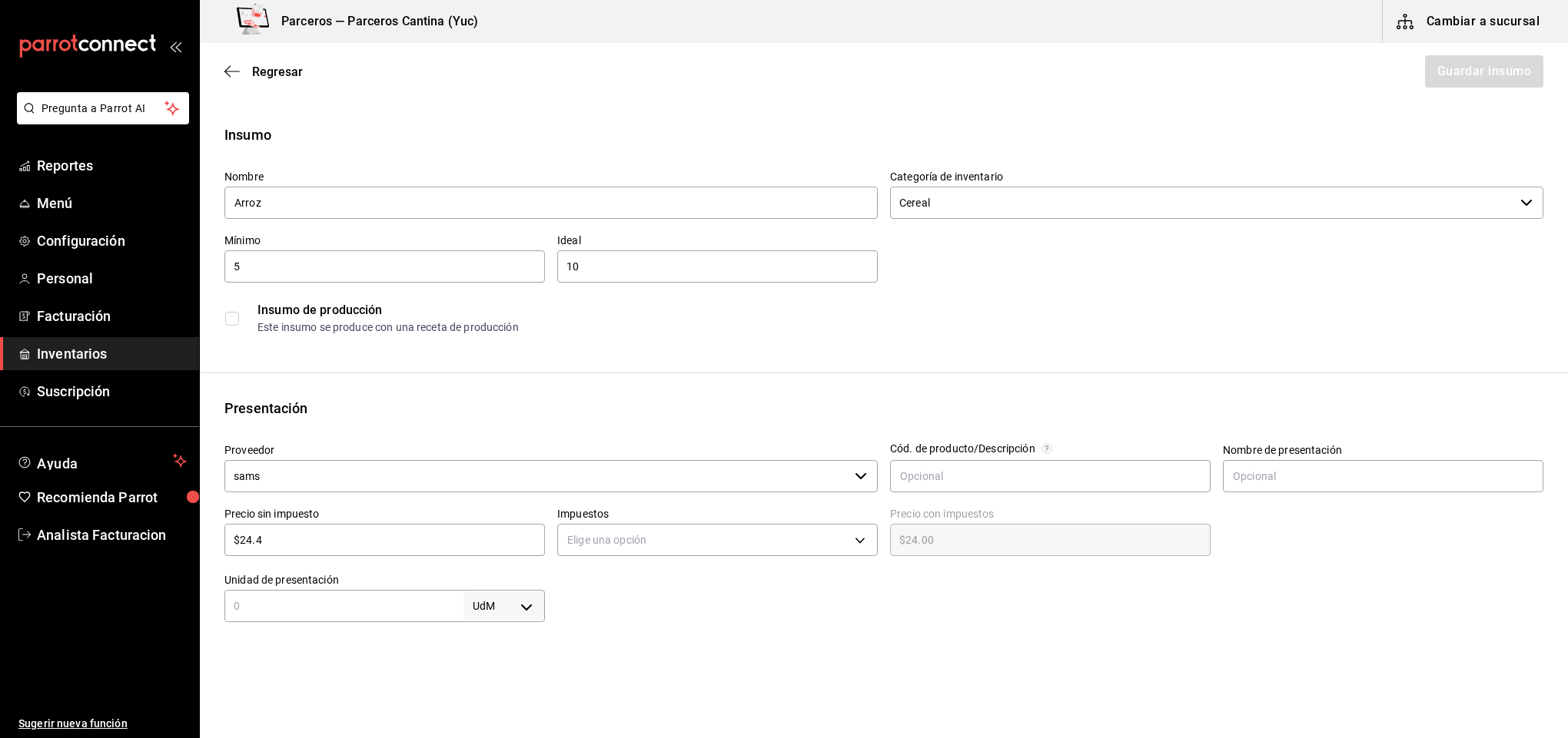
type input "$24.40"
type input "$24."
type input "$24.00"
type input "$2"
type input "$2.00"
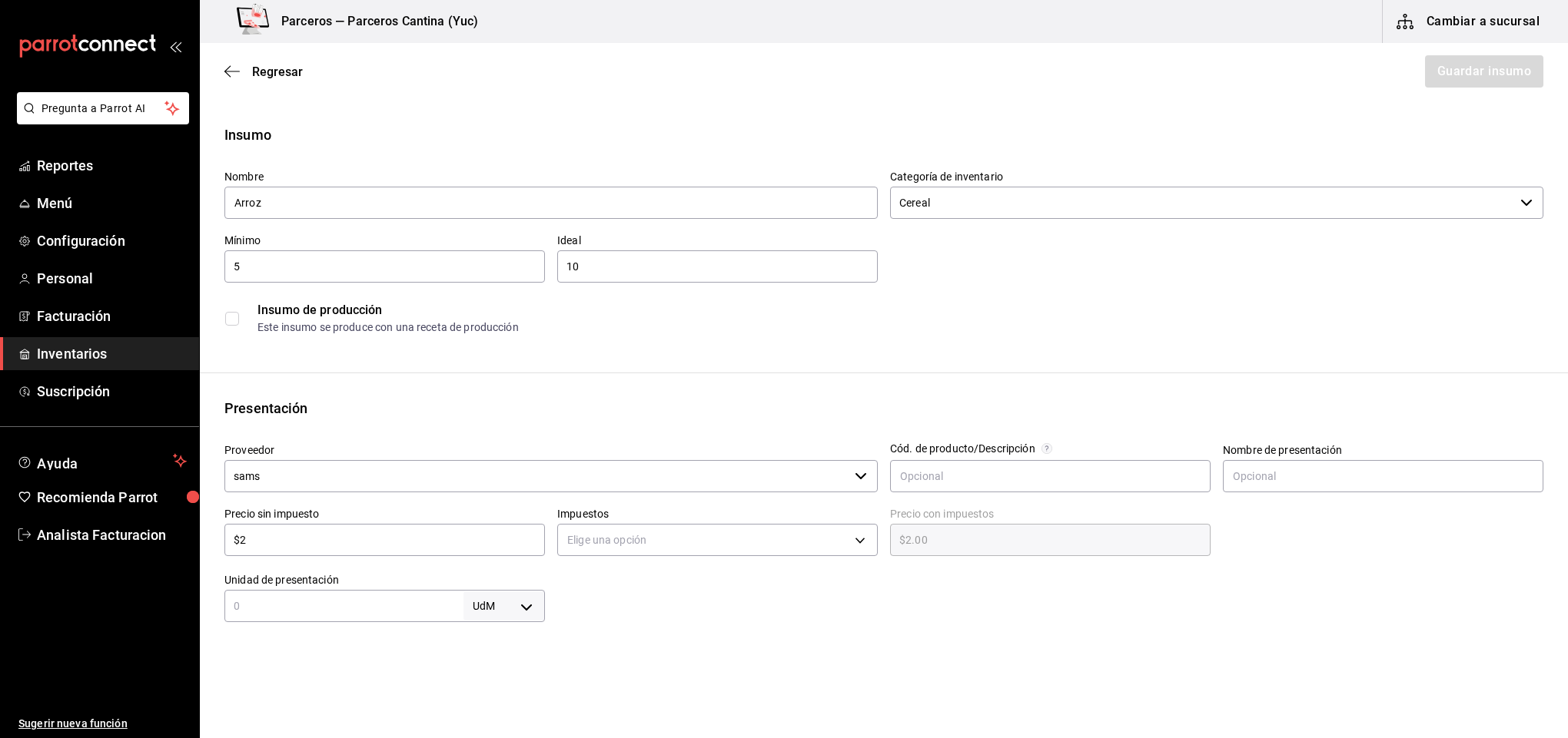
type input "$26"
type input "$26.00"
type input "$26.4"
type input "$26.40"
type input "$26.4"
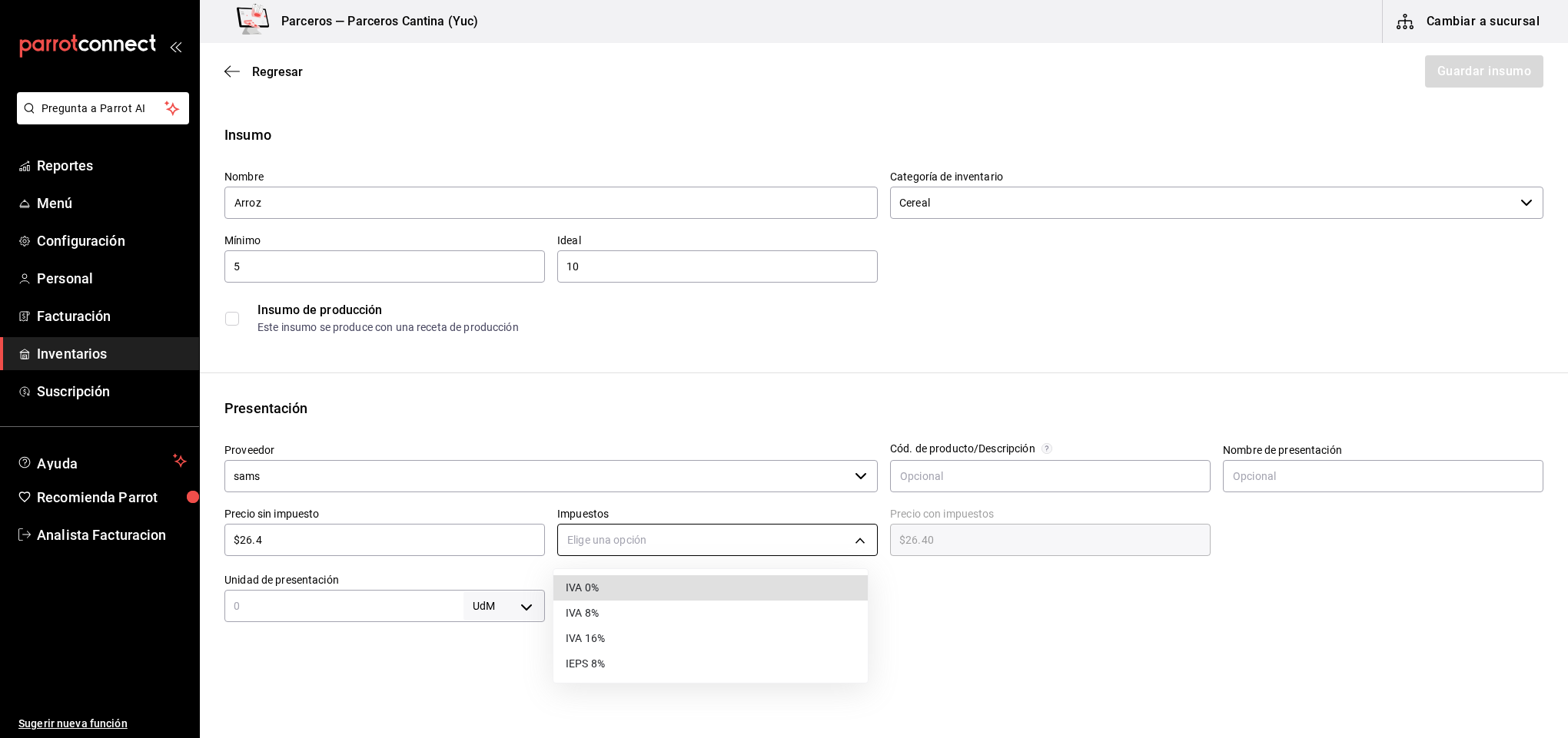
click at [589, 533] on body "Pregunta a Parrot AI Reportes Menú Configuración Personal Facturación Inventari…" at bounding box center [784, 326] width 1568 height 652
click at [600, 630] on li "IVA 16%" at bounding box center [710, 639] width 315 height 26
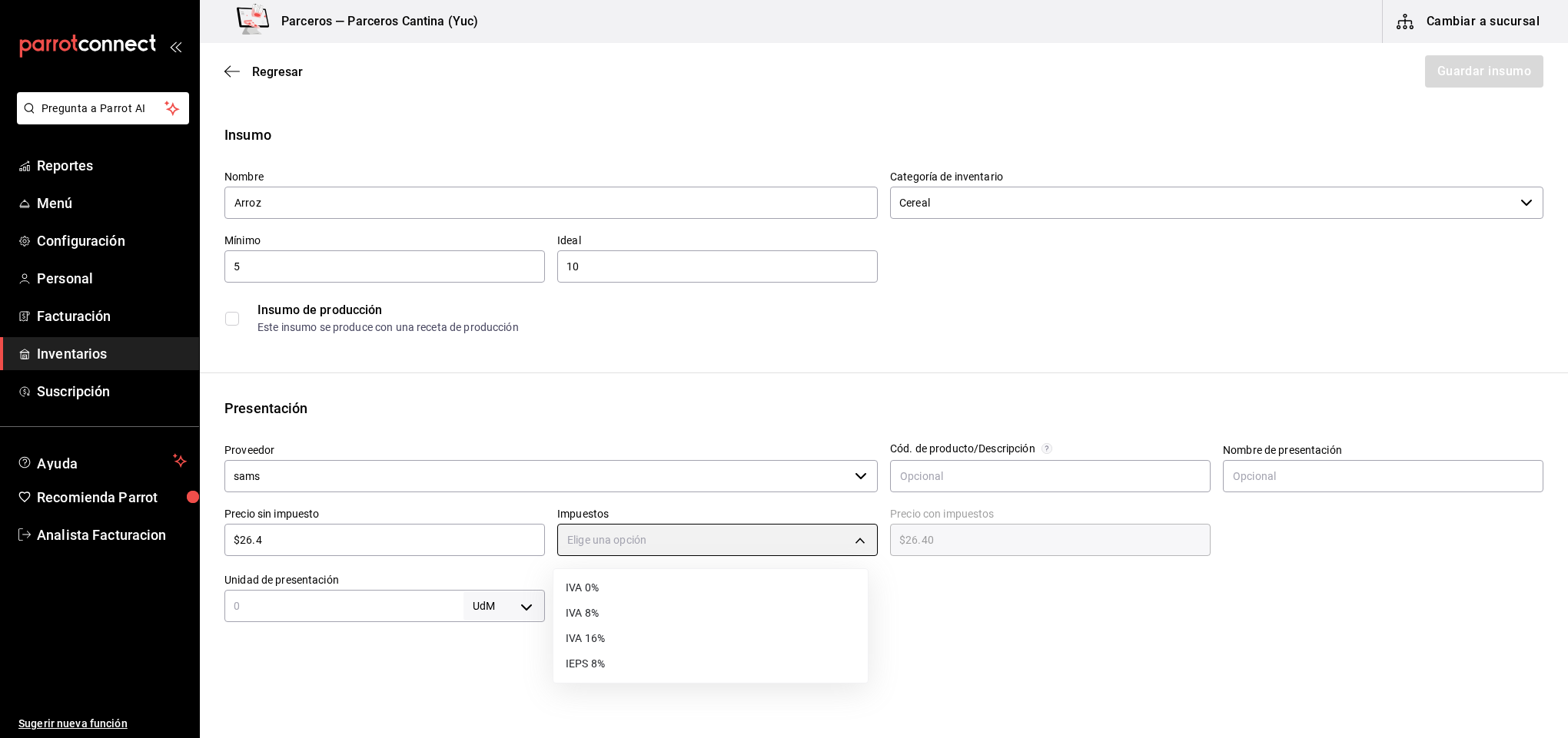
type input "IVA_16"
type input "$30.62"
type input "1"
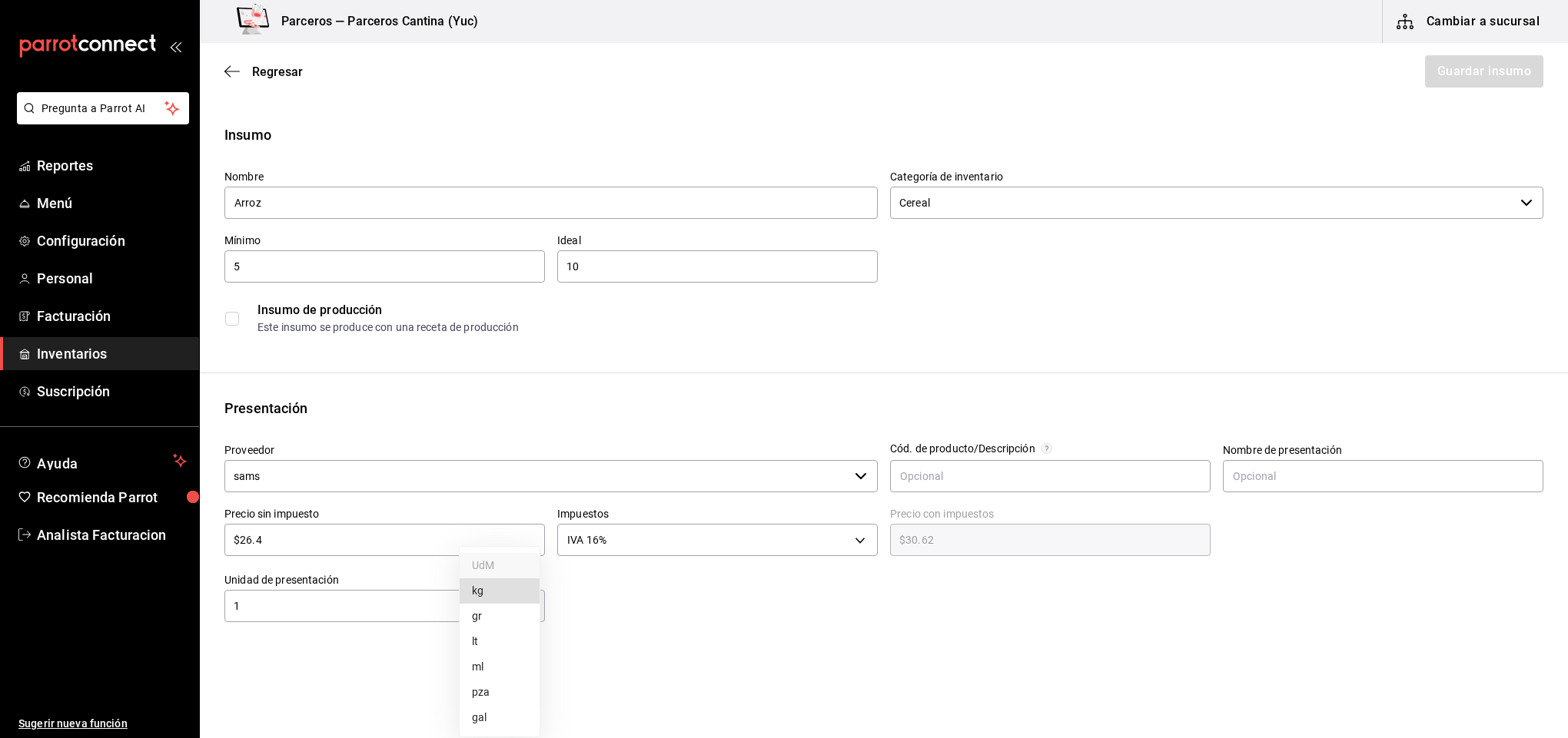
click at [525, 607] on body "Pregunta a Parrot AI Reportes Menú Configuración Personal Facturación Inventari…" at bounding box center [784, 326] width 1568 height 652
click at [488, 590] on li "kg" at bounding box center [500, 592] width 80 height 26
type input "KILOGRAM"
type input "1"
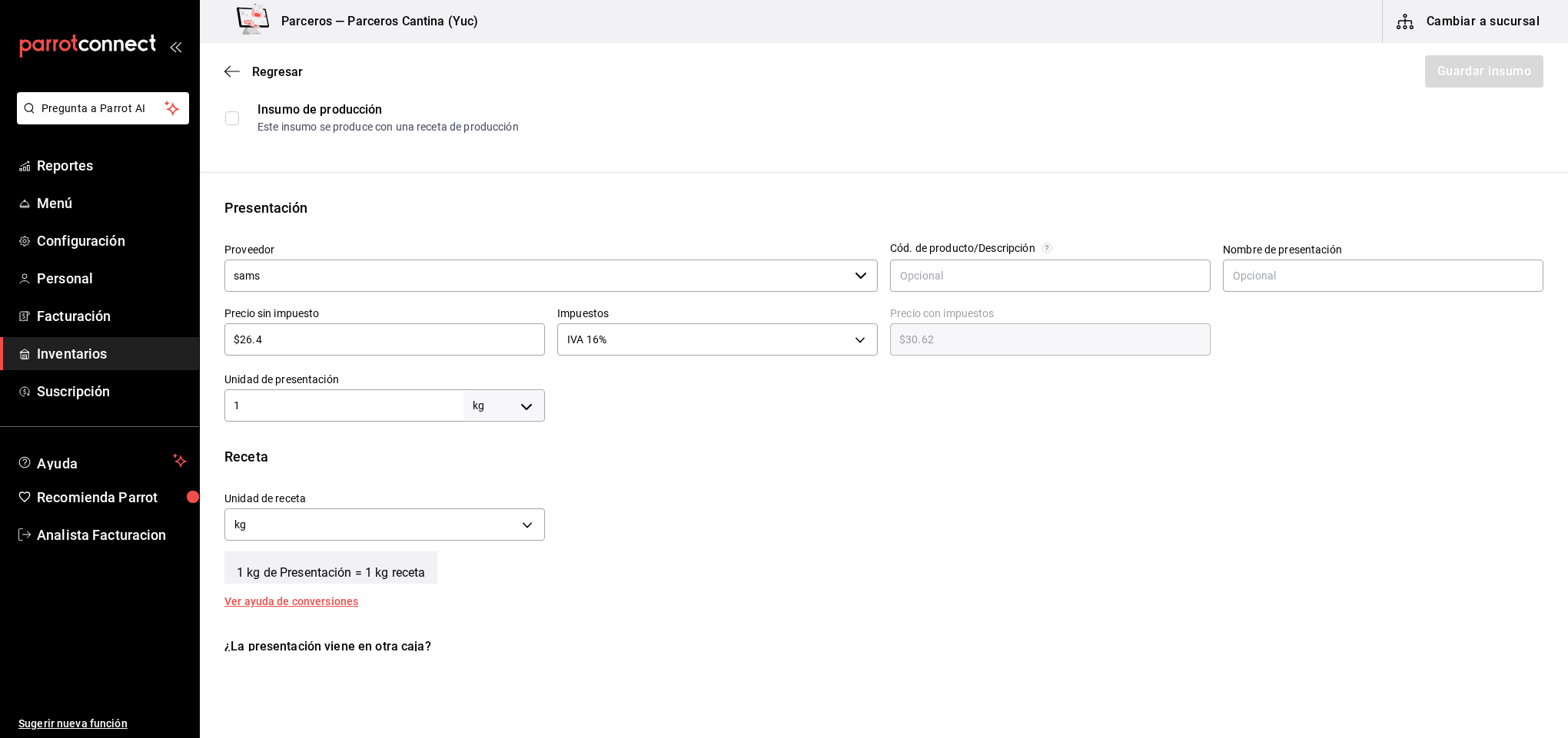
scroll to position [231, 0]
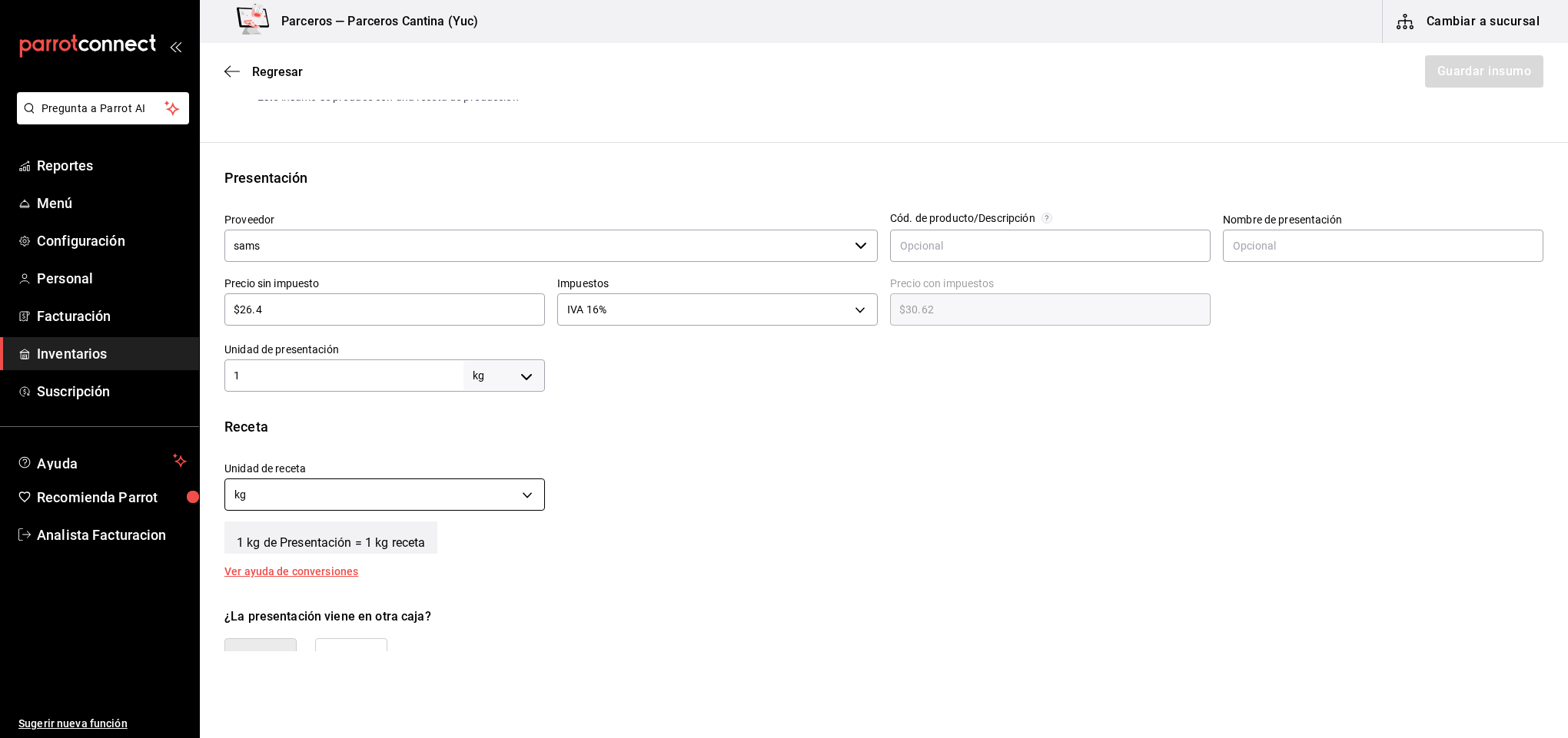
click at [519, 491] on body "Pregunta a Parrot AI Reportes Menú Configuración Personal Facturación Inventari…" at bounding box center [784, 326] width 1568 height 652
click at [243, 563] on li "gr" at bounding box center [382, 568] width 315 height 26
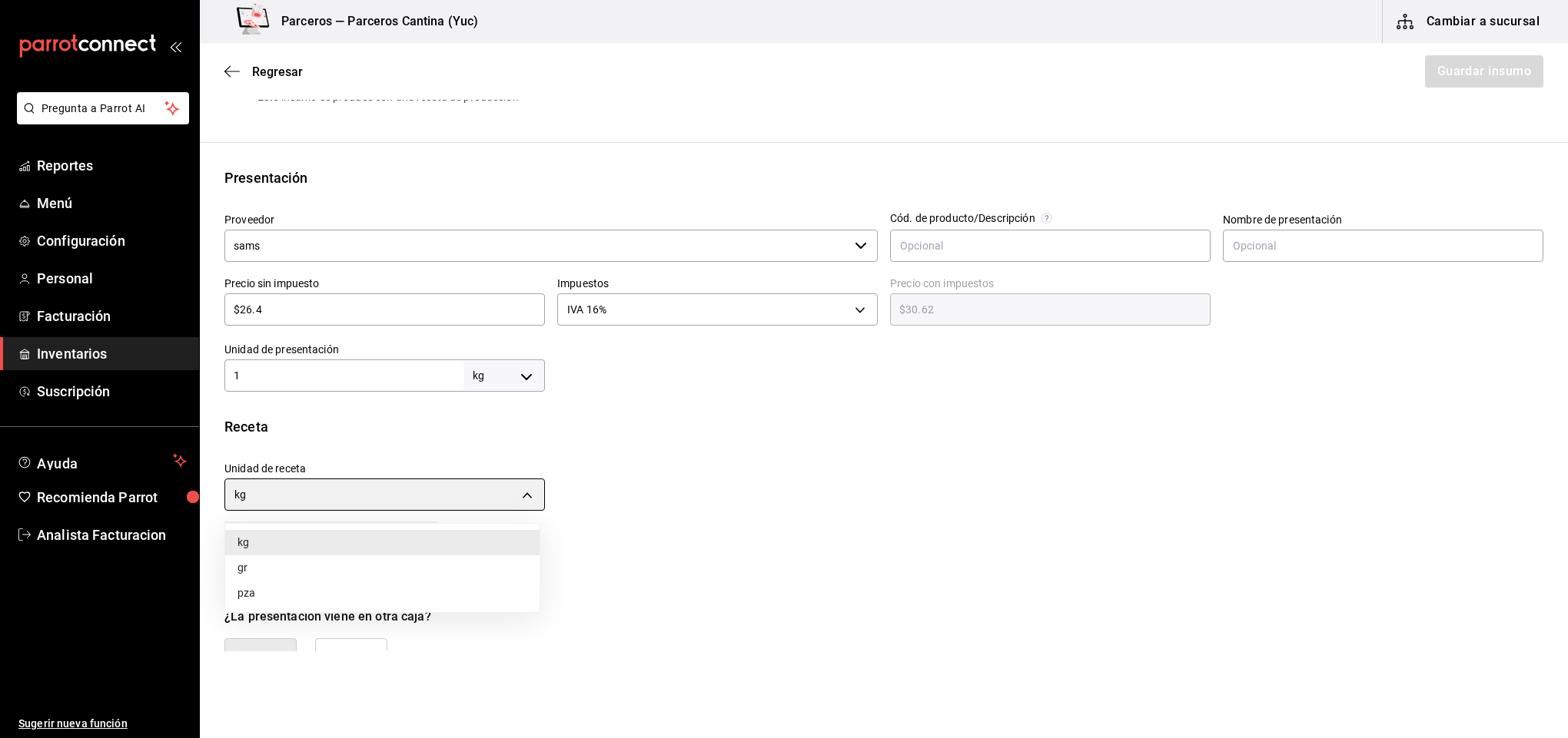
type input "GRAM"
type input "1,000"
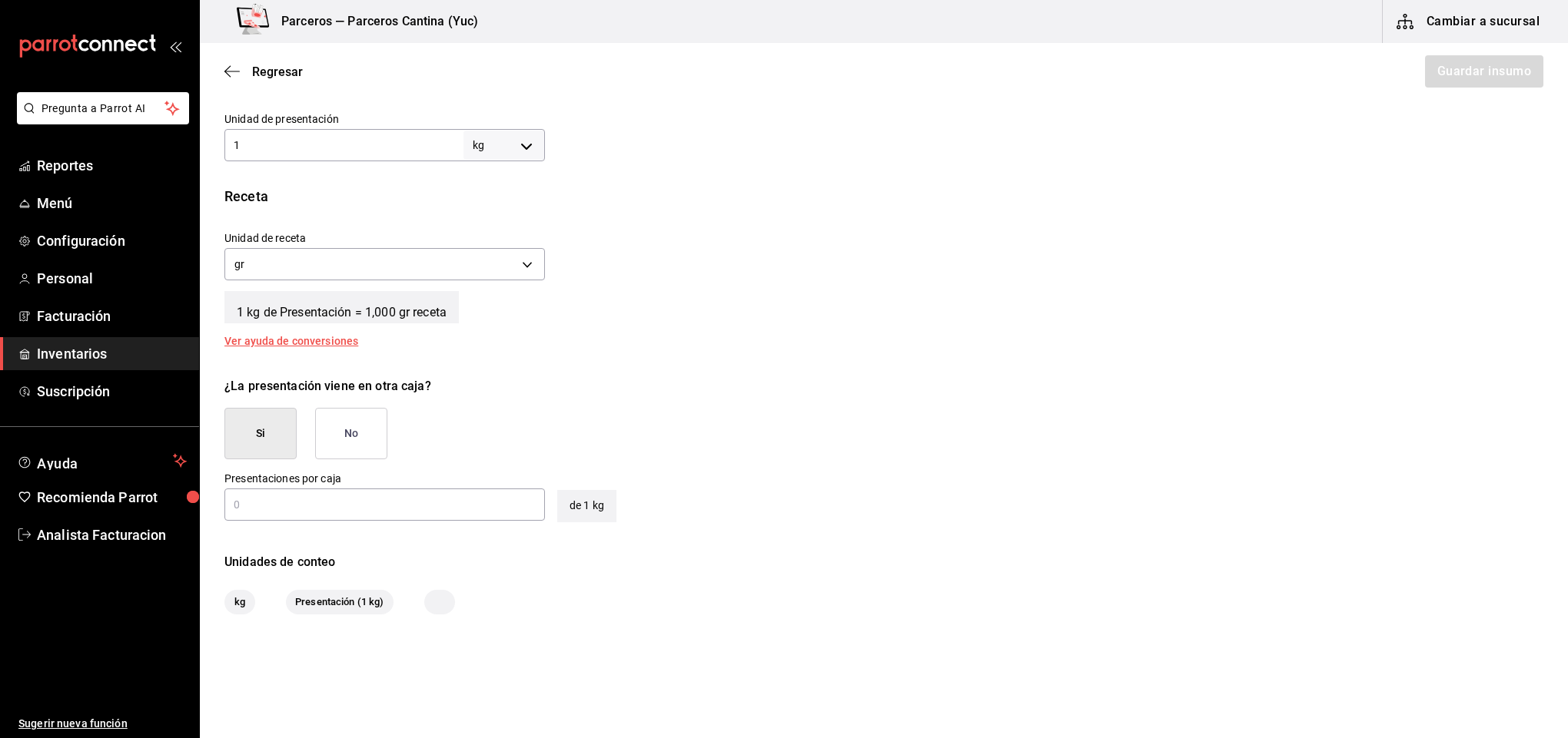
click at [356, 429] on button "No" at bounding box center [351, 434] width 72 height 51
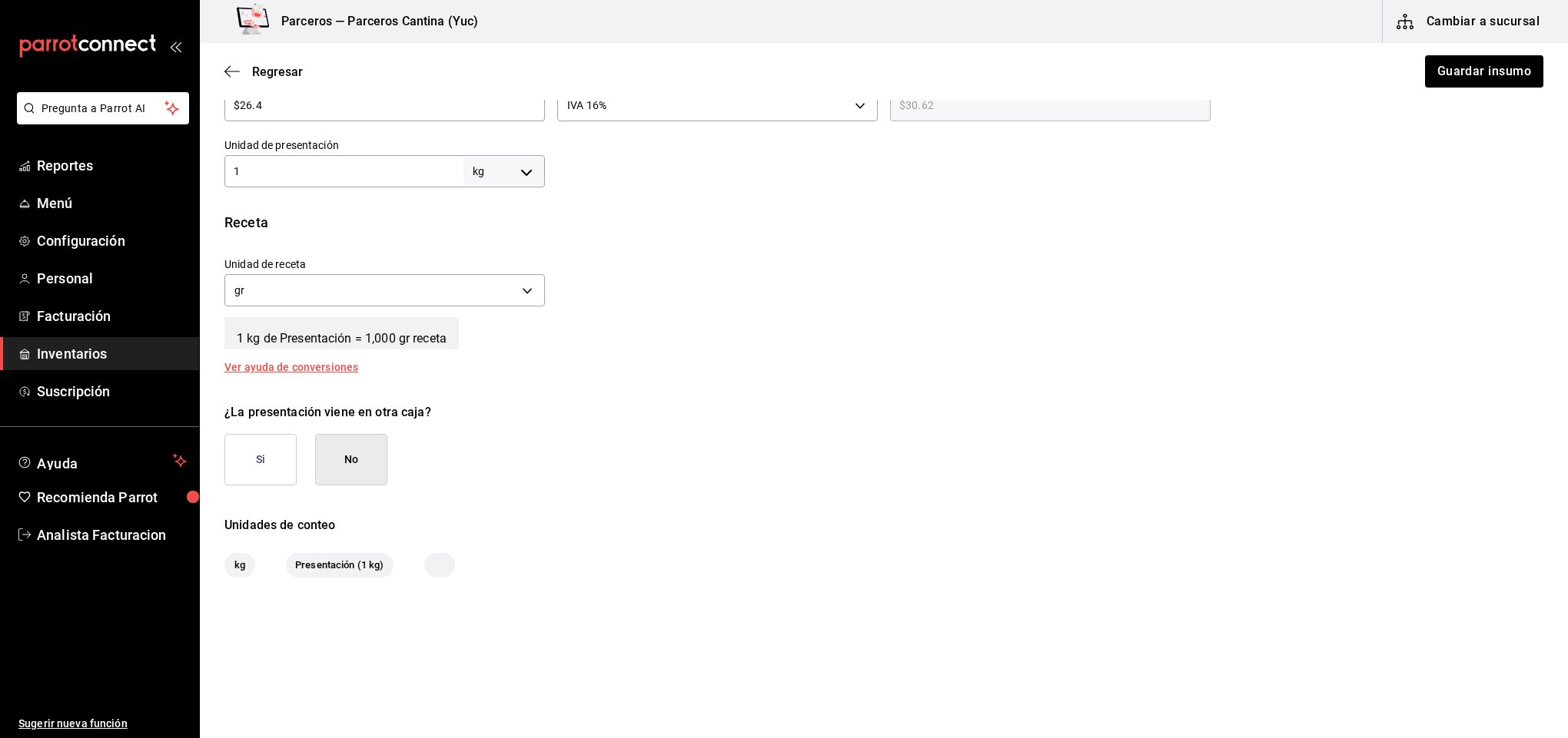
scroll to position [435, 0]
click at [1466, 74] on button "Guardar insumo" at bounding box center [1483, 71] width 120 height 32
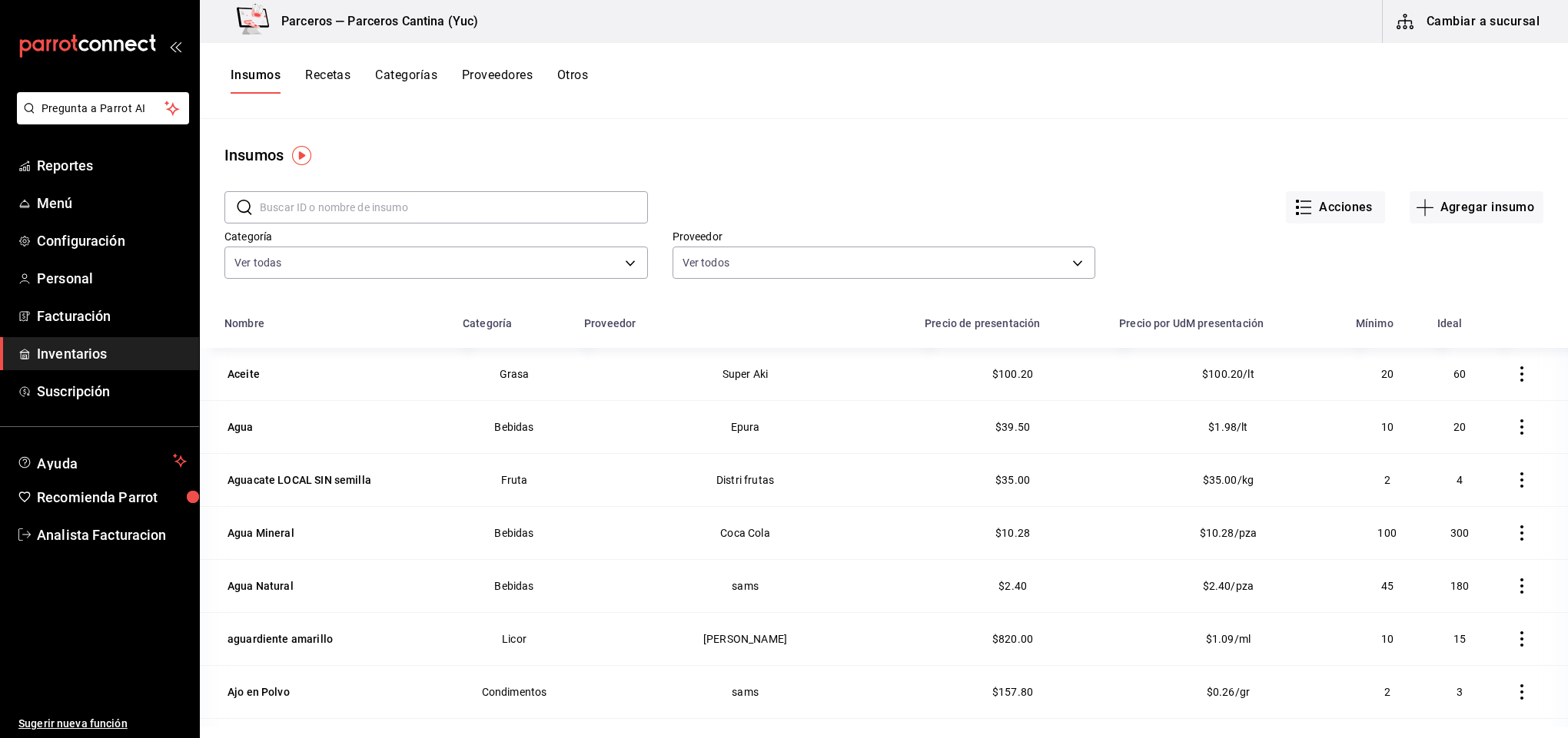
click at [289, 208] on input "text" at bounding box center [453, 207] width 388 height 30
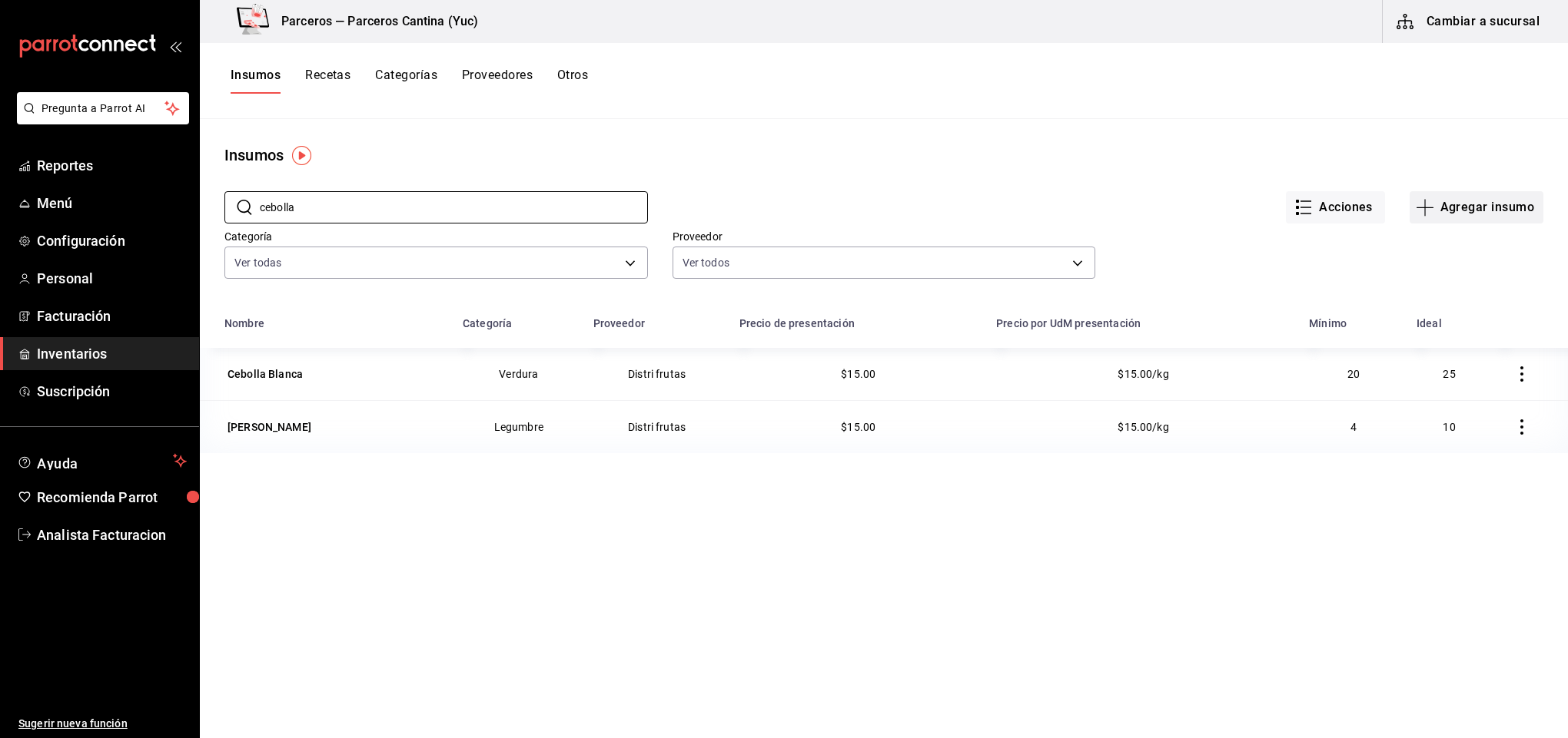
type input "cebolla"
click at [1462, 206] on button "Agregar insumo" at bounding box center [1476, 207] width 134 height 32
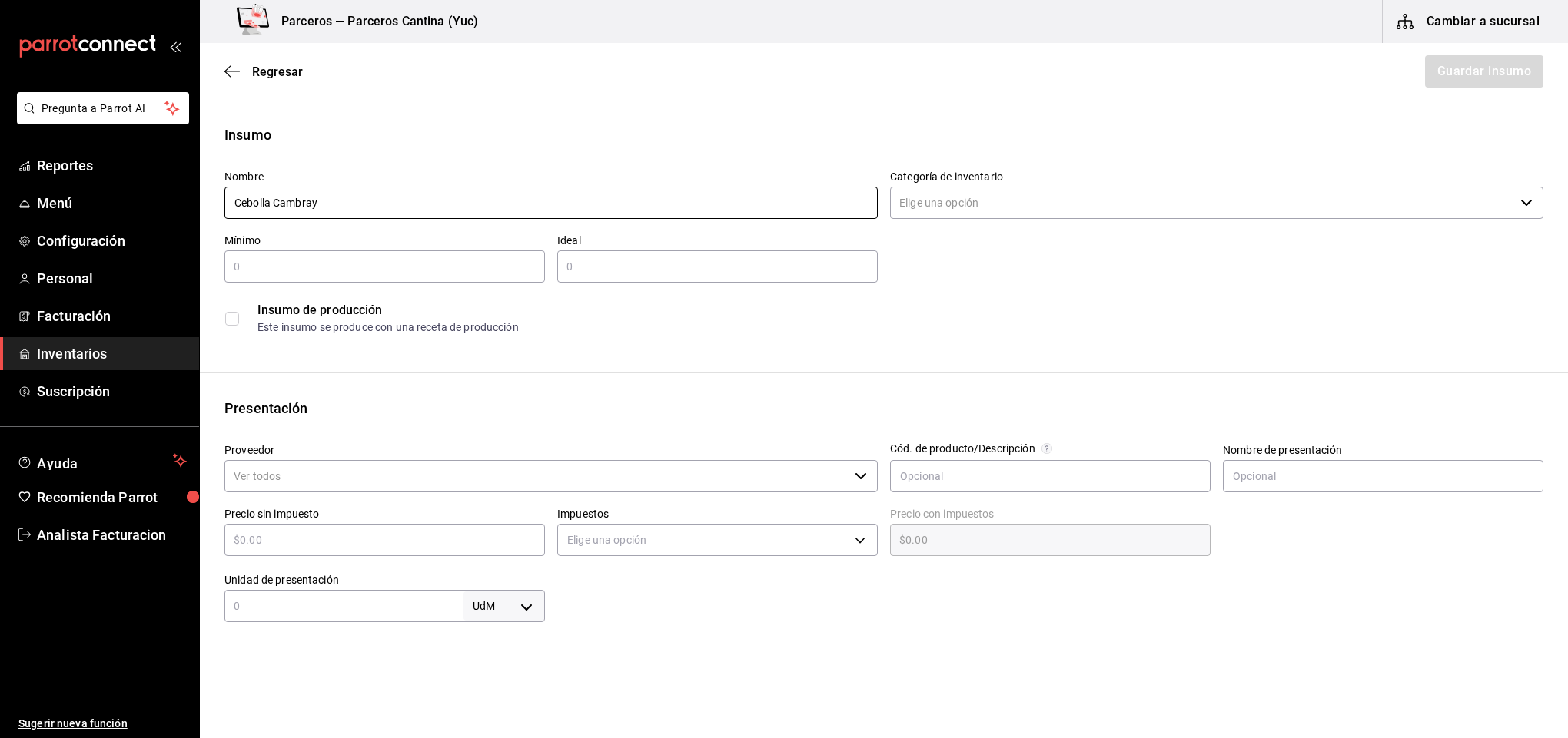
type input "Cebolla Cambray"
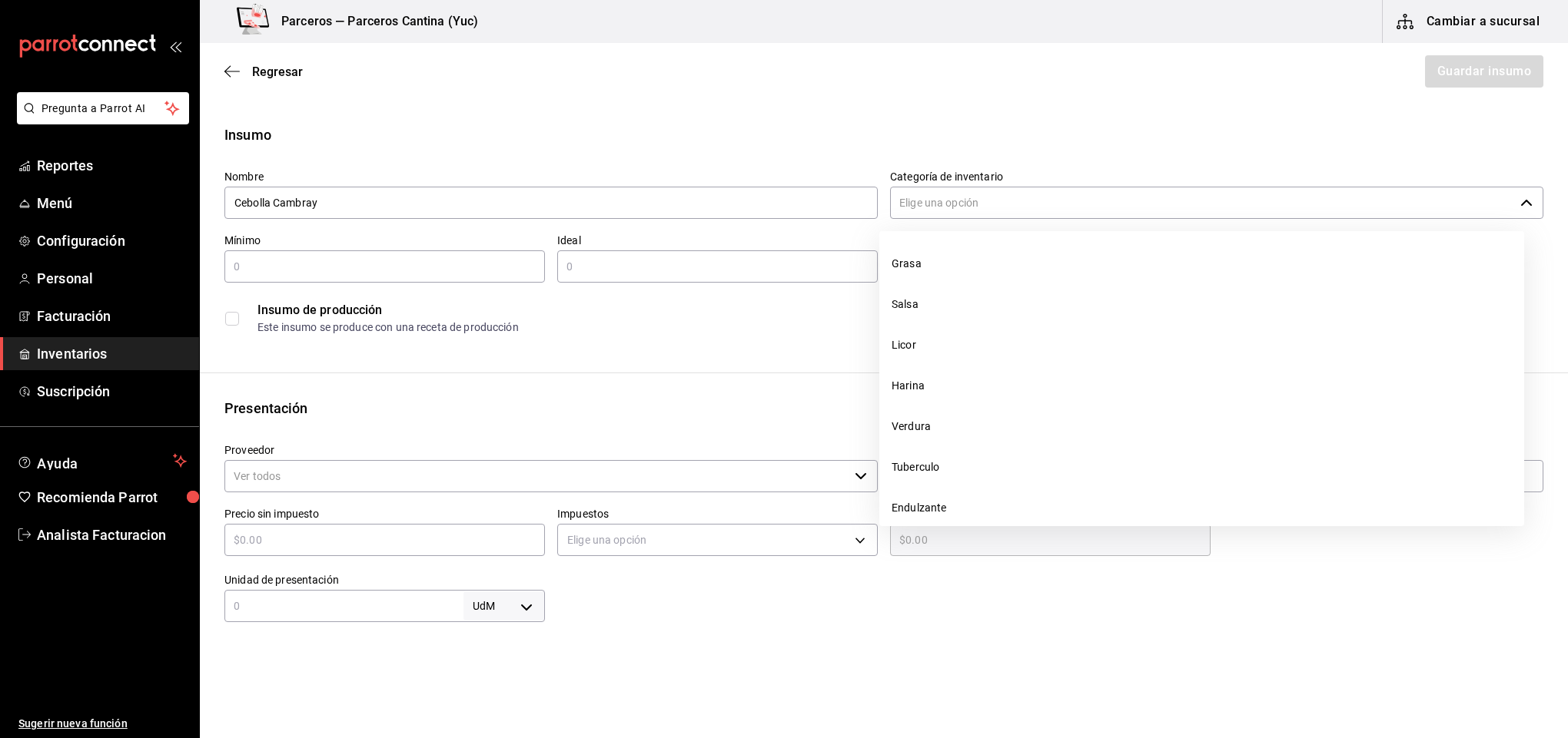
click at [980, 213] on input "Categoría de inventario" at bounding box center [1201, 203] width 624 height 32
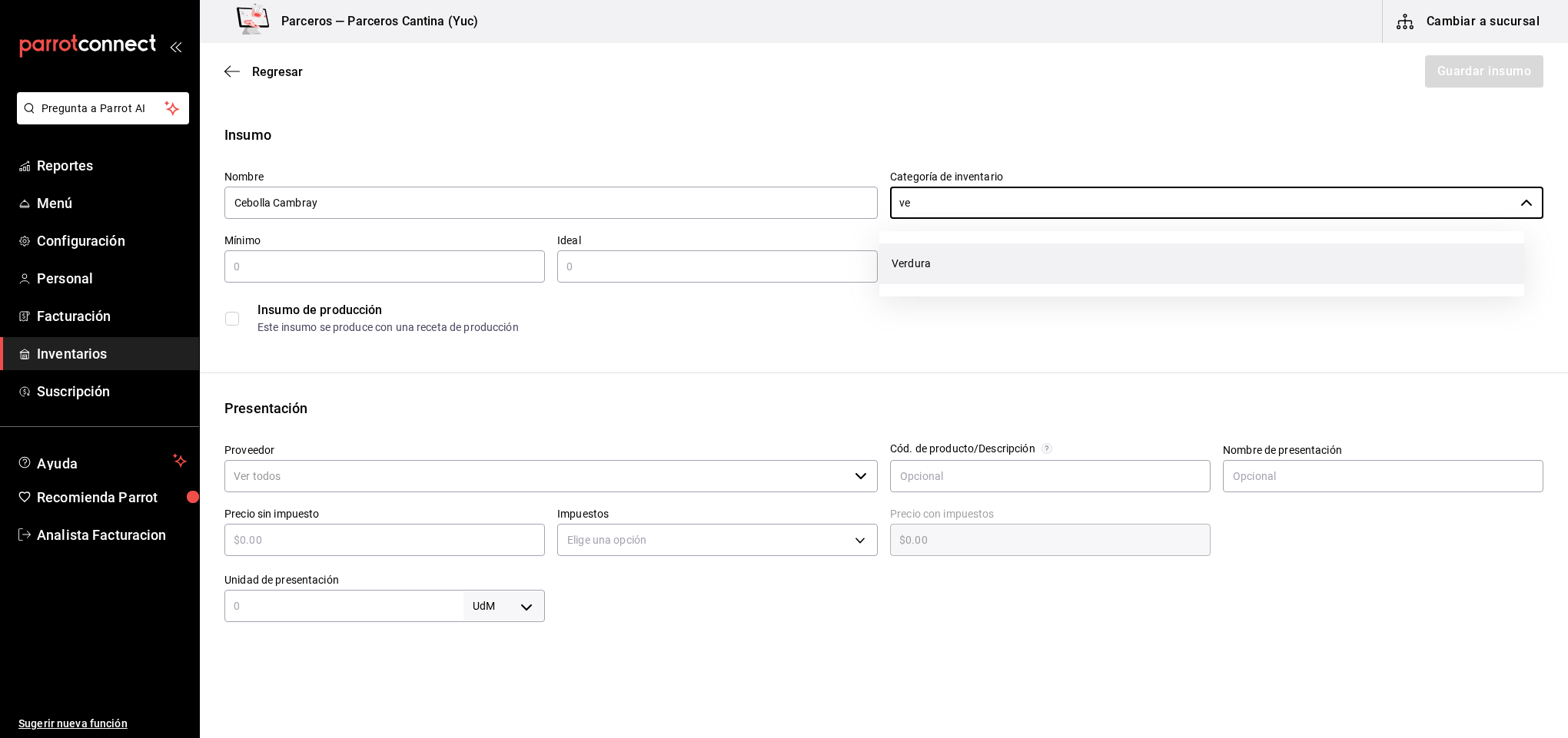
click at [971, 267] on li "Verdura" at bounding box center [1201, 263] width 645 height 41
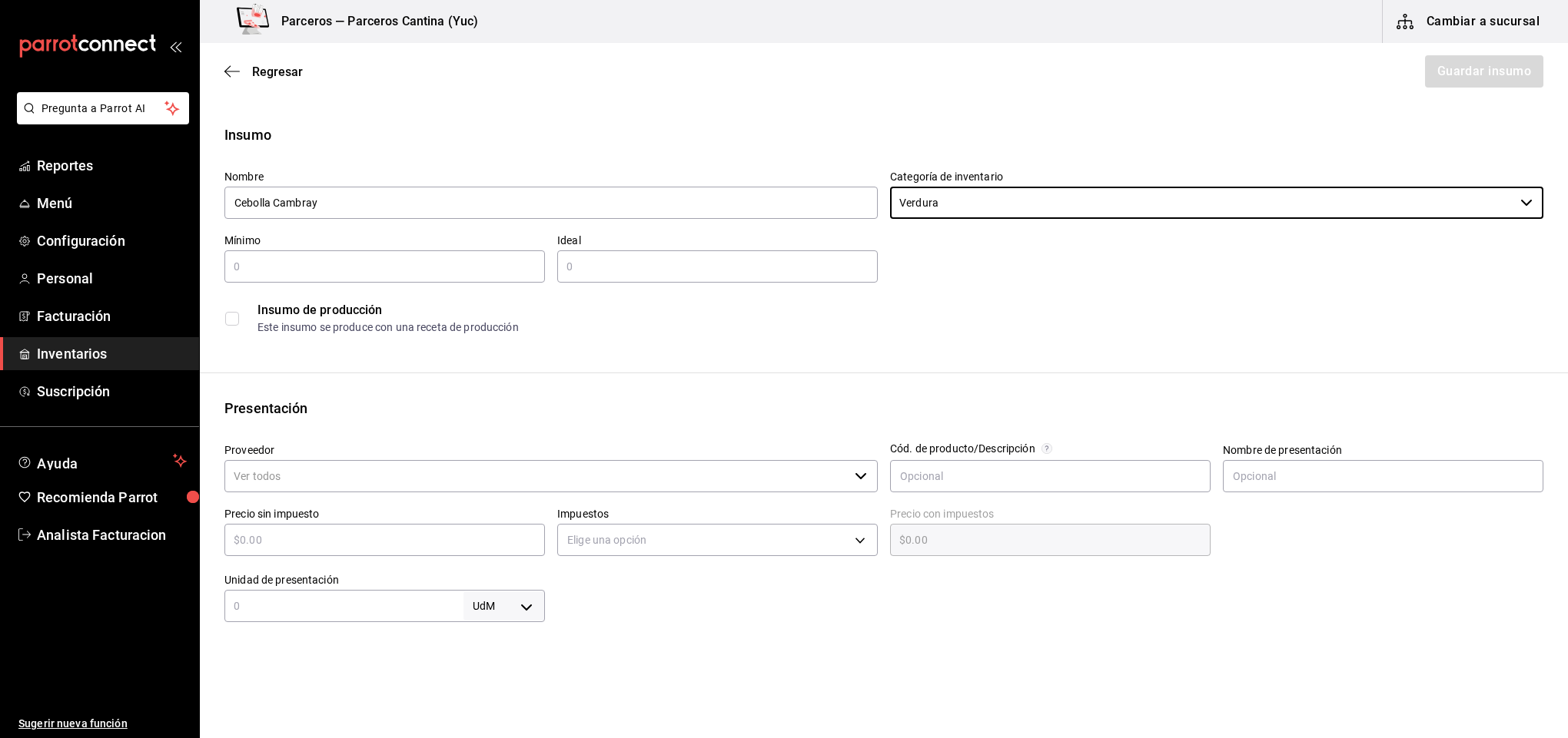
type input "Verdura"
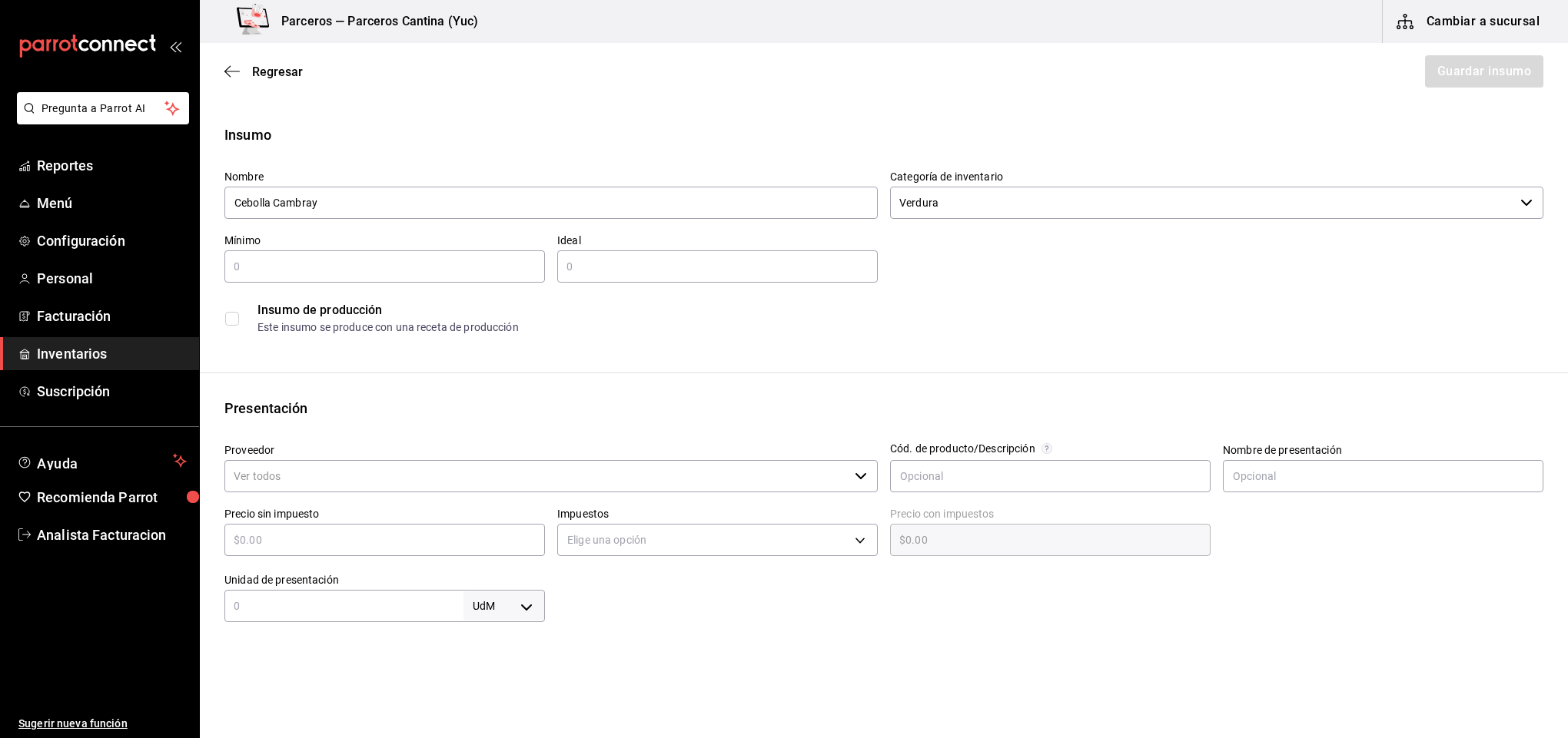
click at [272, 263] on input "text" at bounding box center [384, 267] width 320 height 18
type input "5"
type input "10"
drag, startPoint x: 276, startPoint y: 470, endPoint x: 276, endPoint y: 479, distance: 9.0
click at [276, 477] on input "Proveedor" at bounding box center [536, 476] width 624 height 32
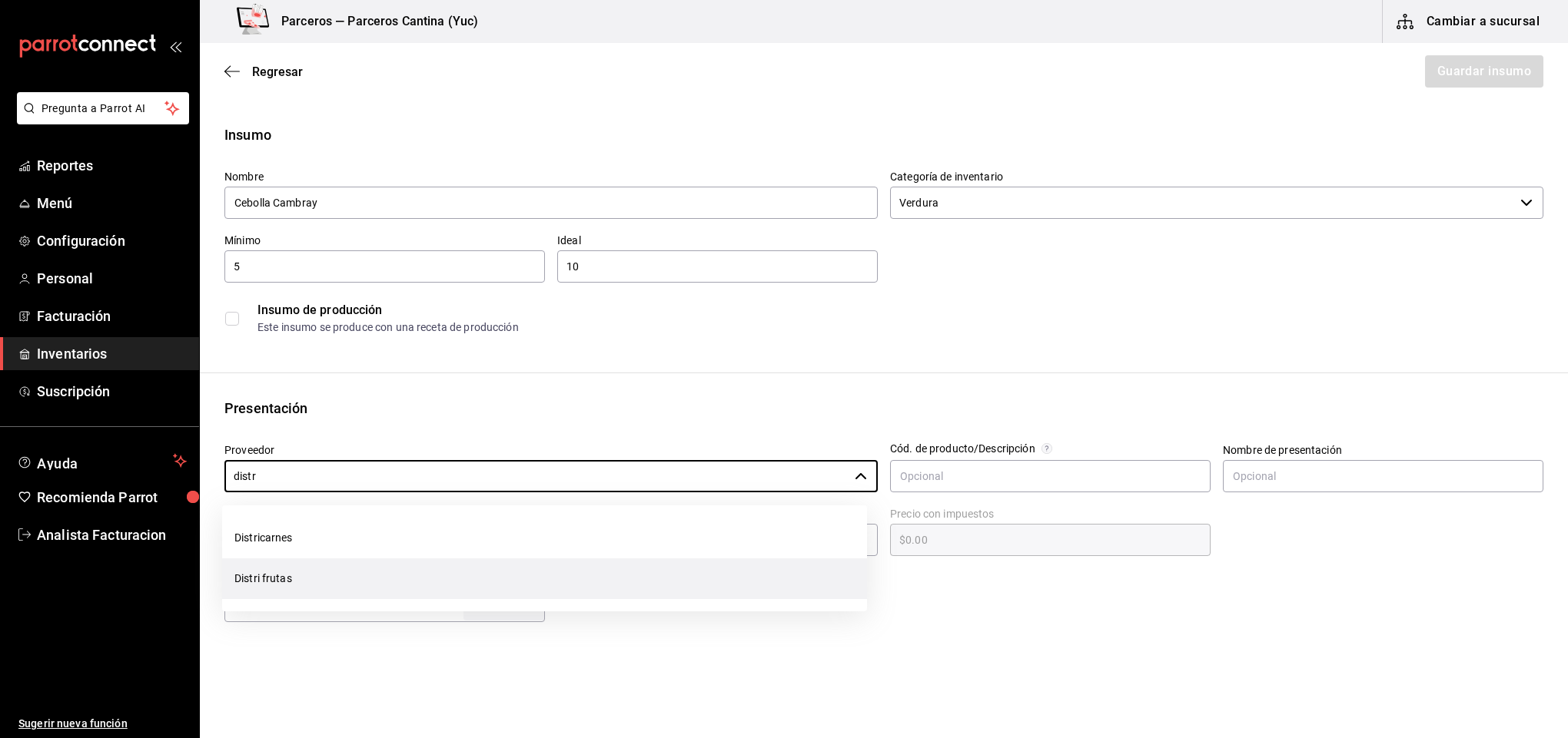
click at [283, 581] on li "Distri frutas" at bounding box center [544, 579] width 645 height 41
type input "Distri frutas"
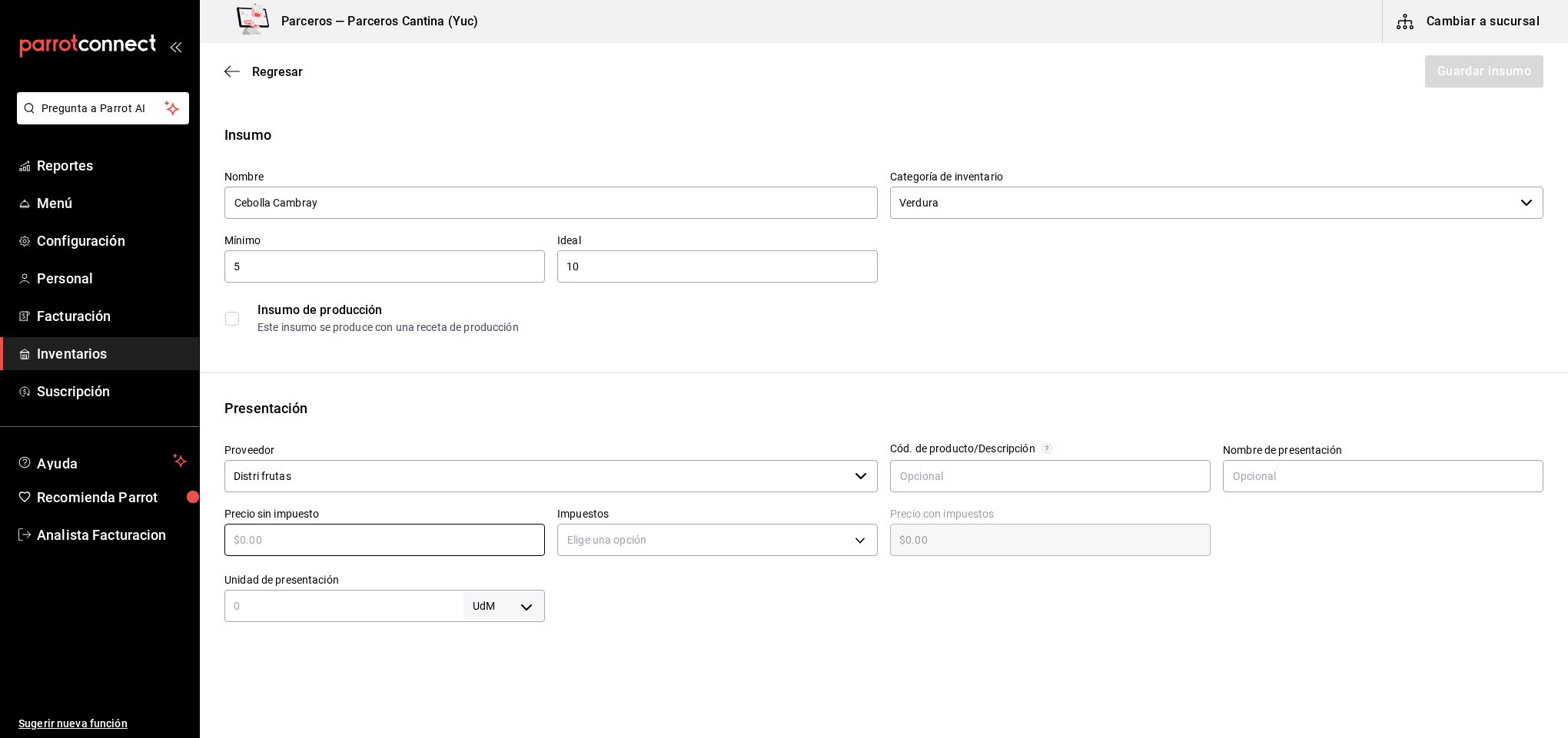
type input "$5"
type input "$5.00"
type input "$55"
type input "$55.00"
type input "$55"
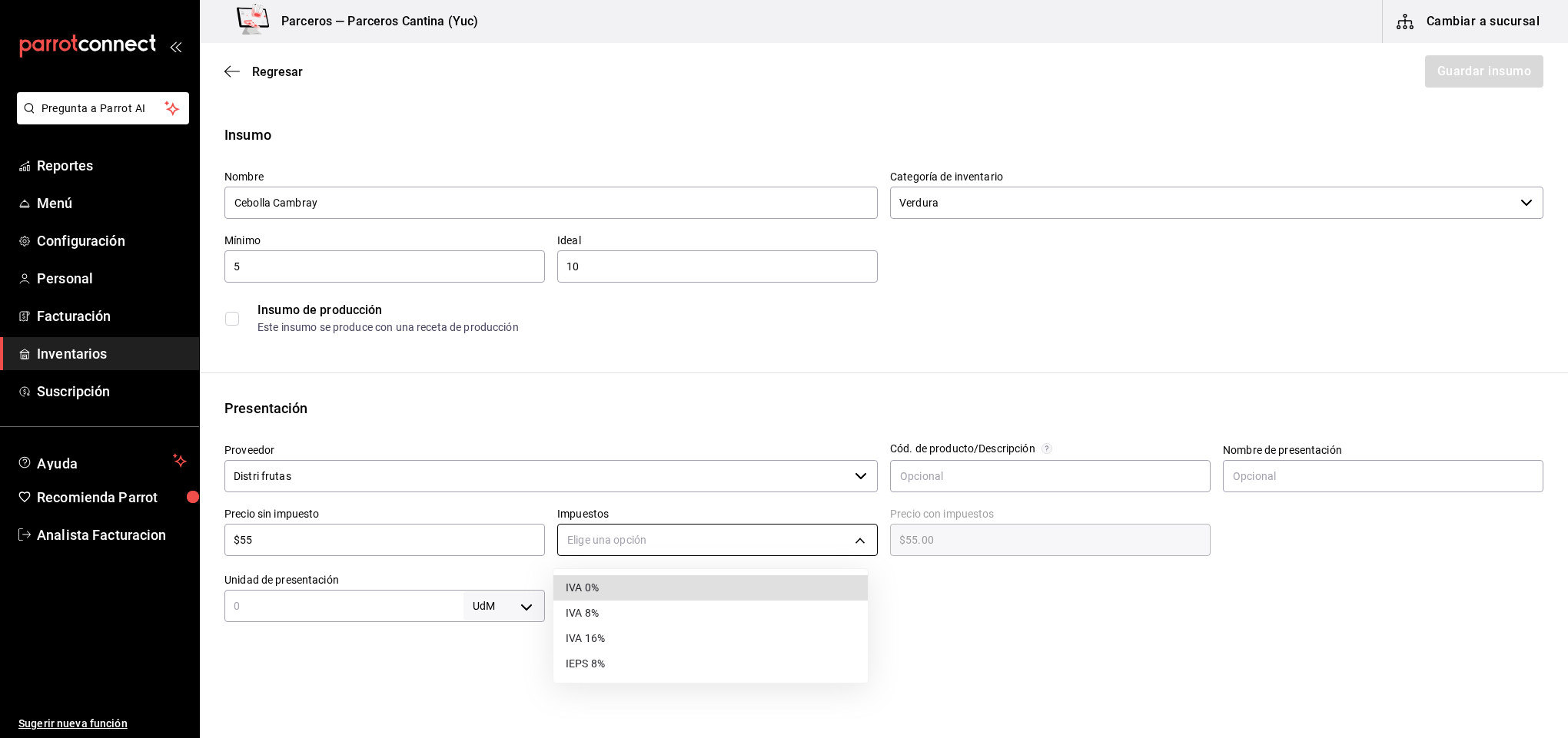
click at [662, 528] on body "Pregunta a Parrot AI Reportes Menú Configuración Personal Facturación Inventari…" at bounding box center [784, 326] width 1568 height 652
click at [641, 588] on li "IVA 0%" at bounding box center [710, 588] width 315 height 26
type input "IVA_0"
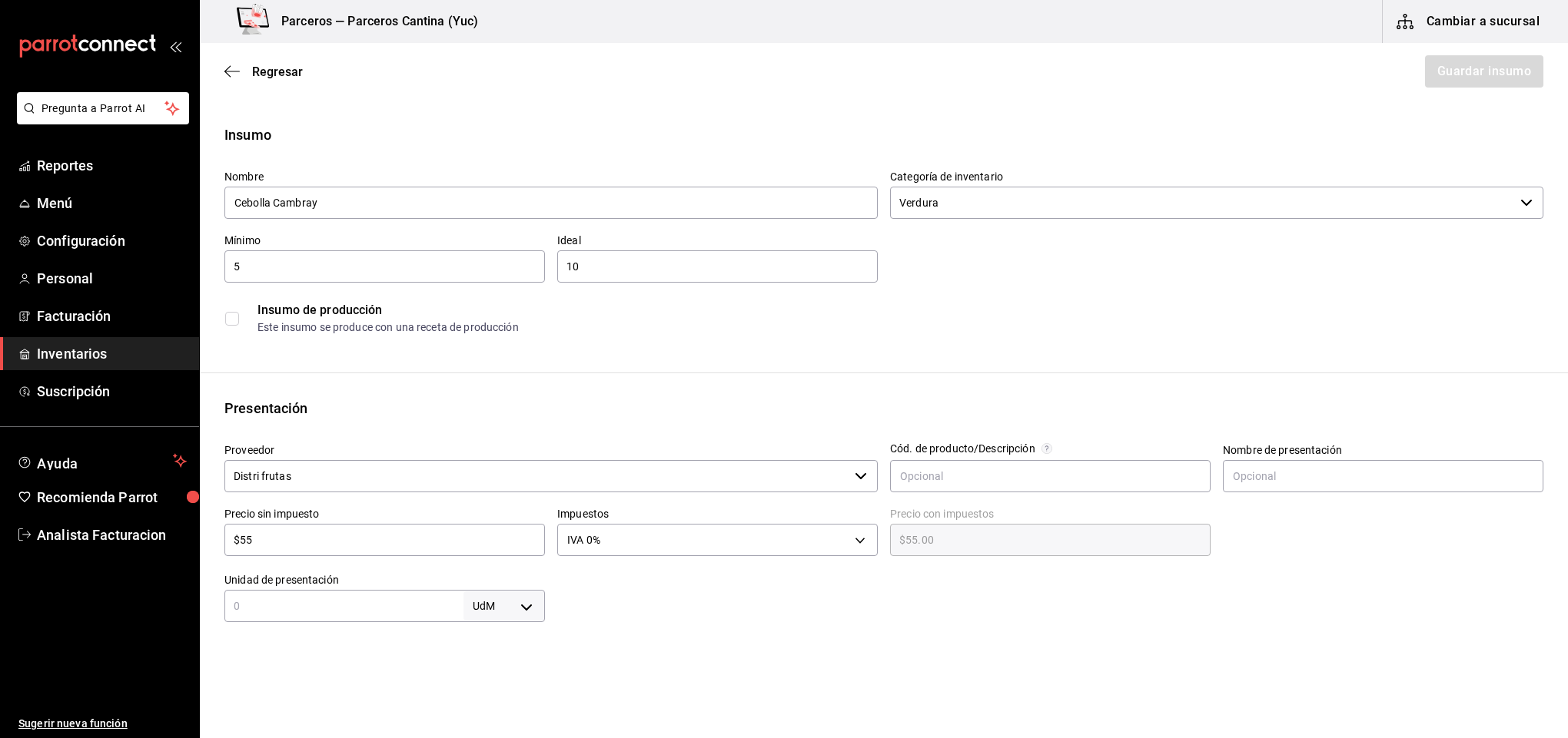
click at [368, 604] on input "text" at bounding box center [344, 606] width 239 height 18
type input "1"
click at [526, 601] on body "Pregunta a Parrot AI Reportes Menú Configuración Personal Facturación Inventari…" at bounding box center [784, 326] width 1568 height 652
click at [508, 586] on li "kg" at bounding box center [500, 592] width 80 height 26
type input "KILOGRAM"
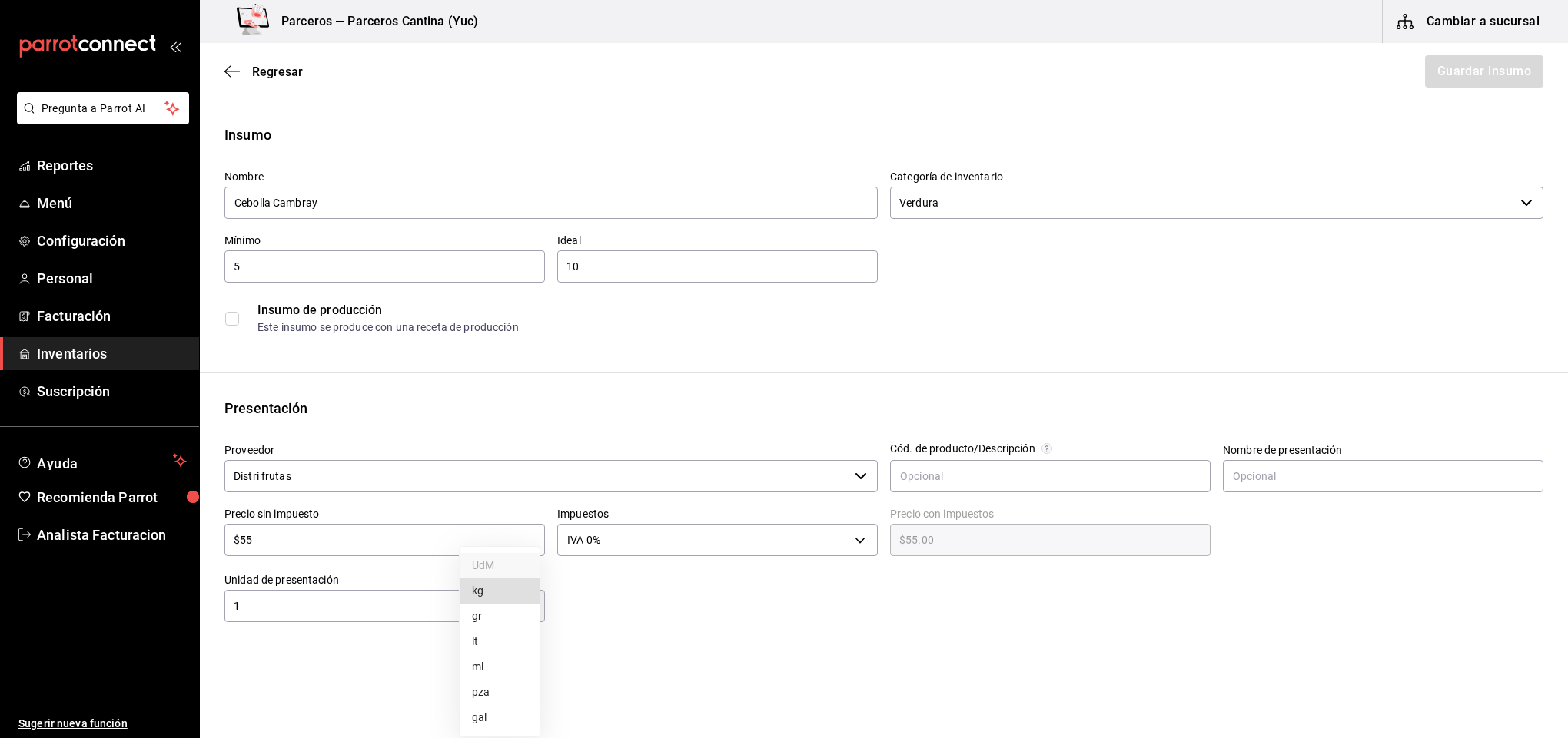
type input "KILOGRAM"
type input "1"
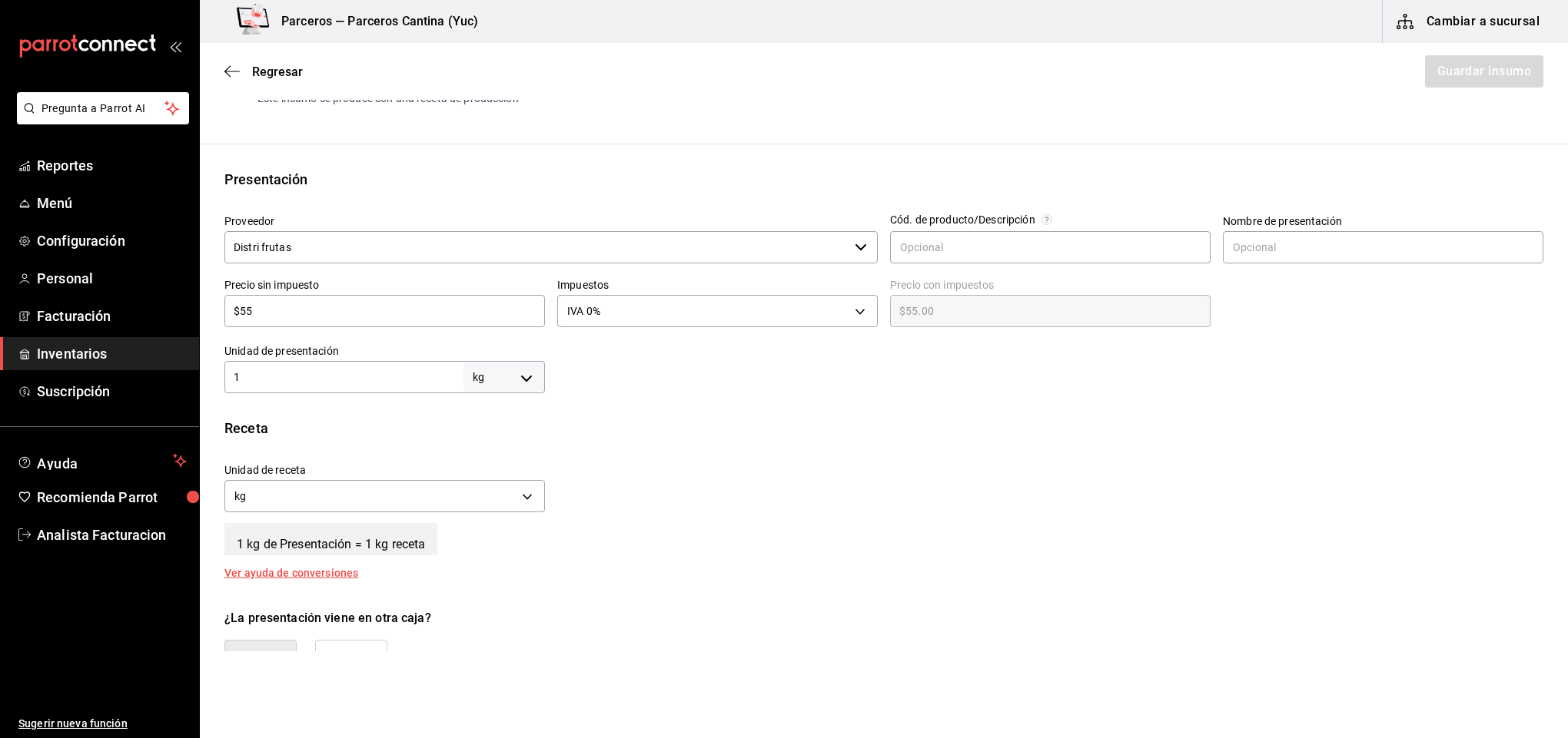
scroll to position [346, 0]
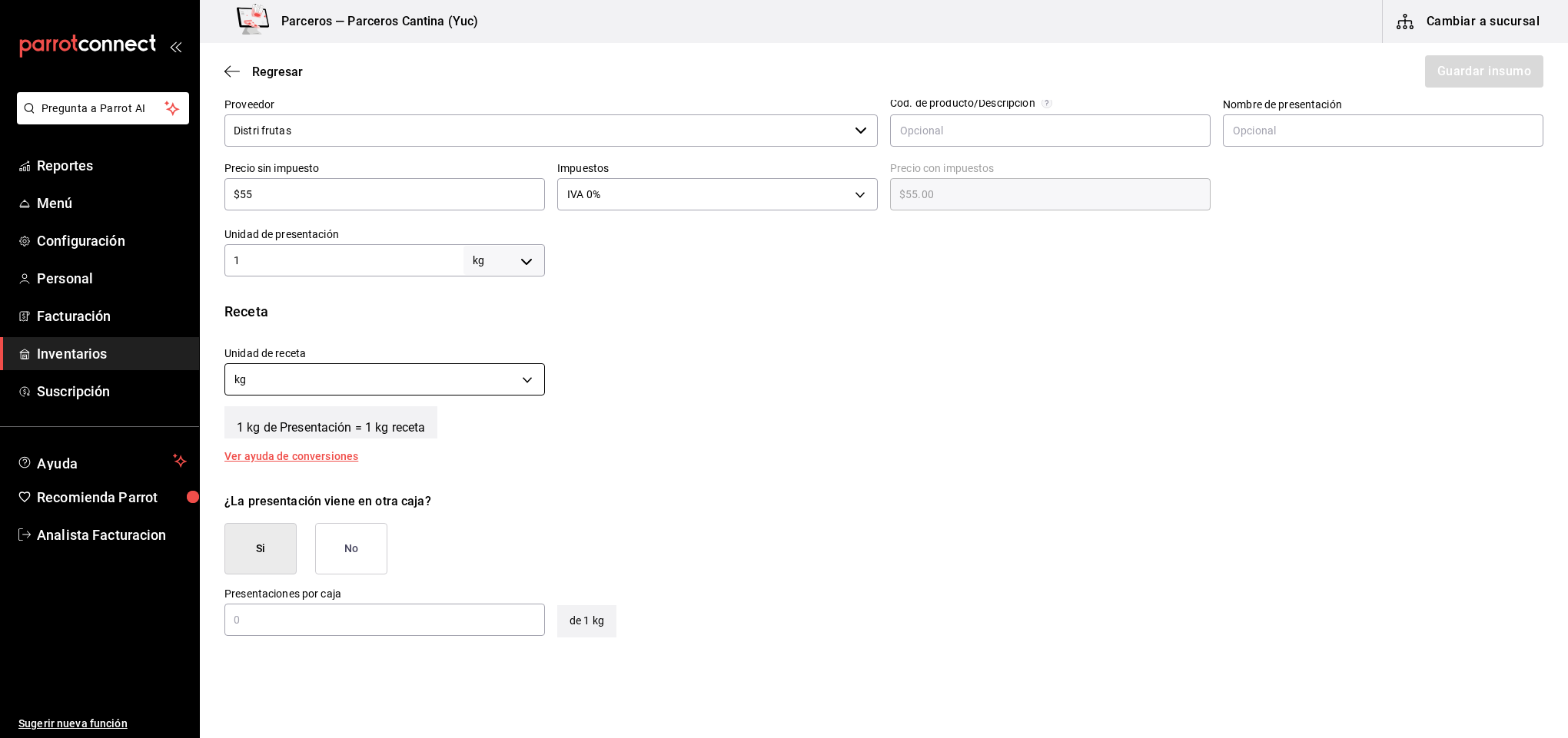
click at [480, 381] on body "Pregunta a Parrot AI Reportes Menú Configuración Personal Facturación Inventari…" at bounding box center [784, 326] width 1568 height 652
click at [454, 452] on li "gr" at bounding box center [382, 453] width 315 height 26
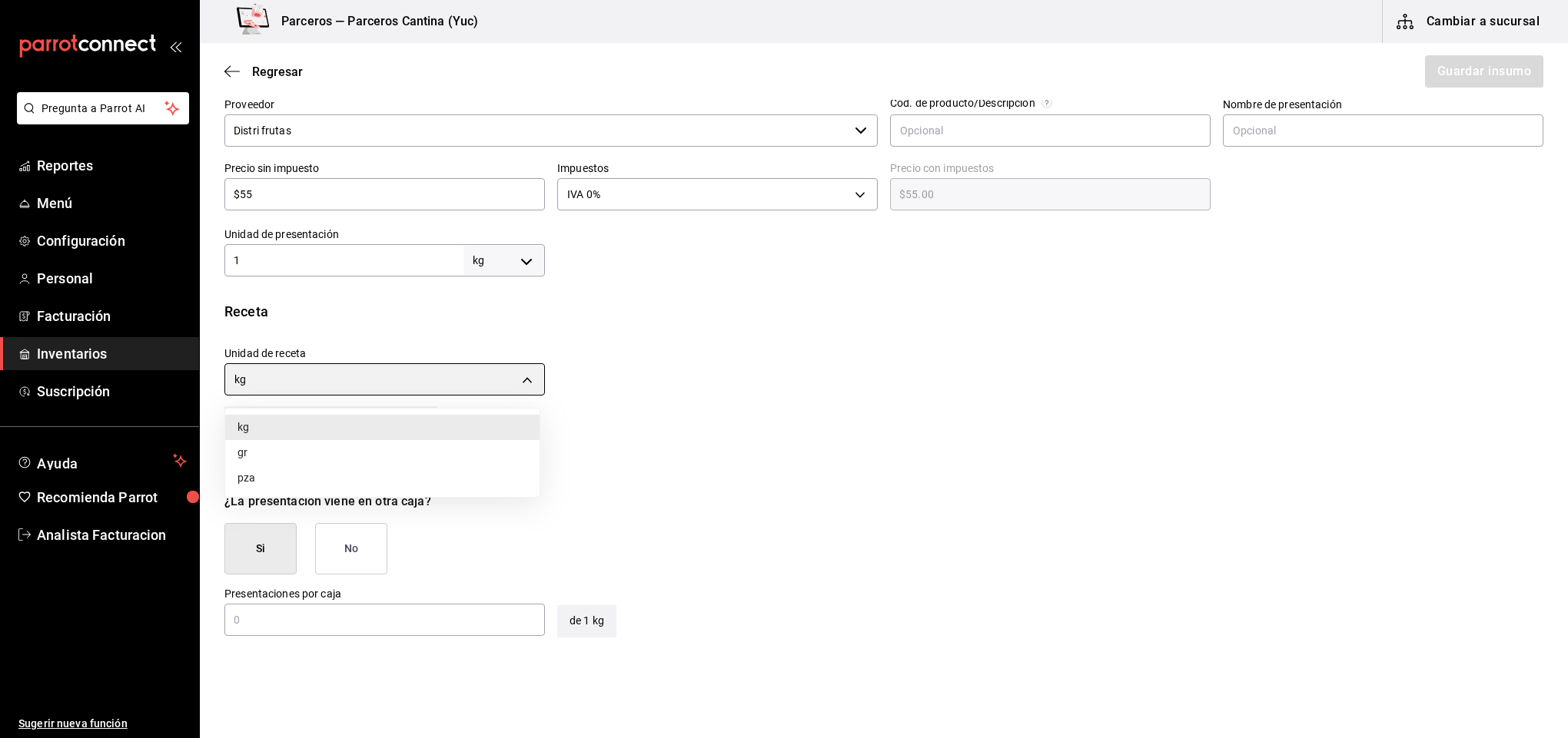
type input "GRAM"
type input "1,000"
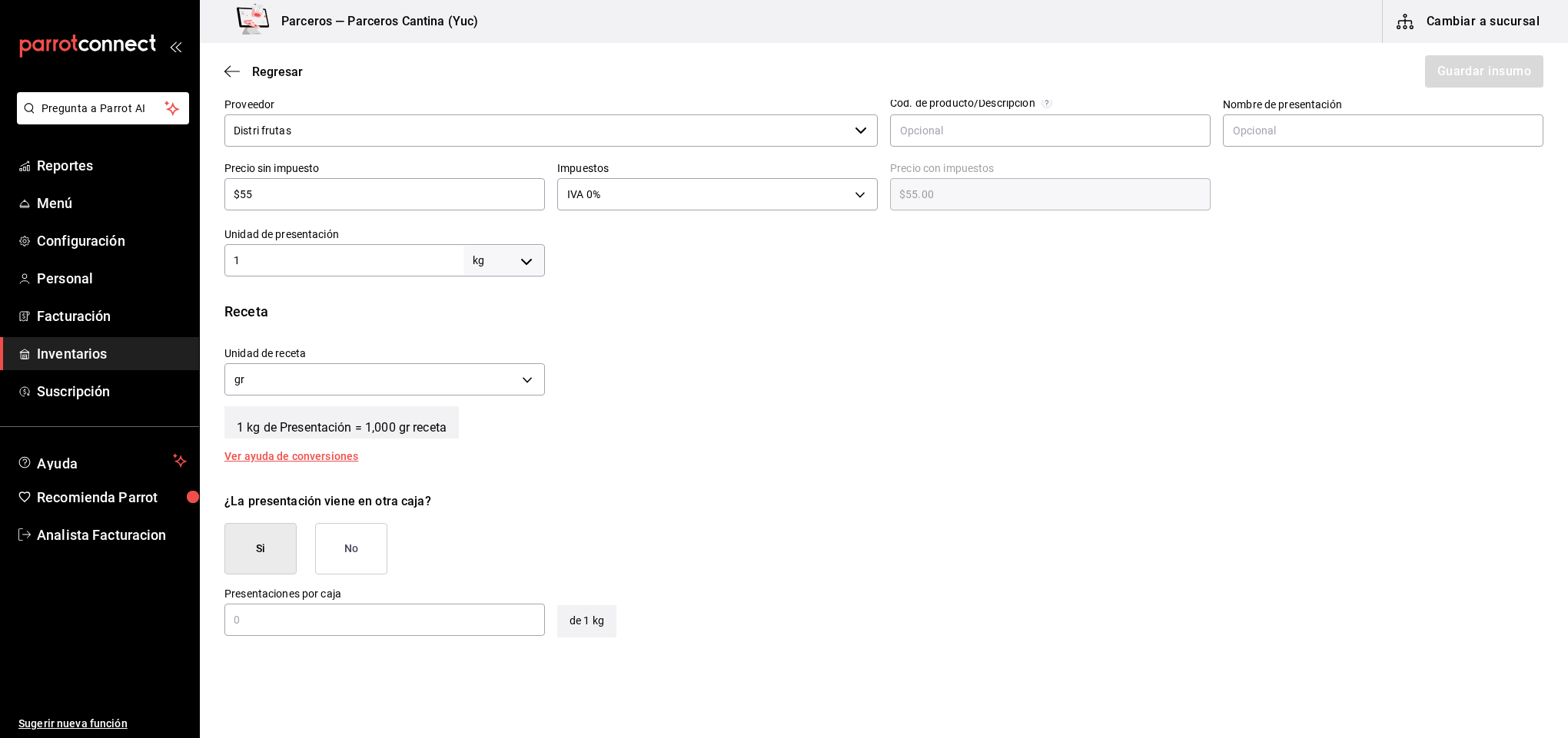
click at [351, 558] on button "No" at bounding box center [351, 549] width 72 height 51
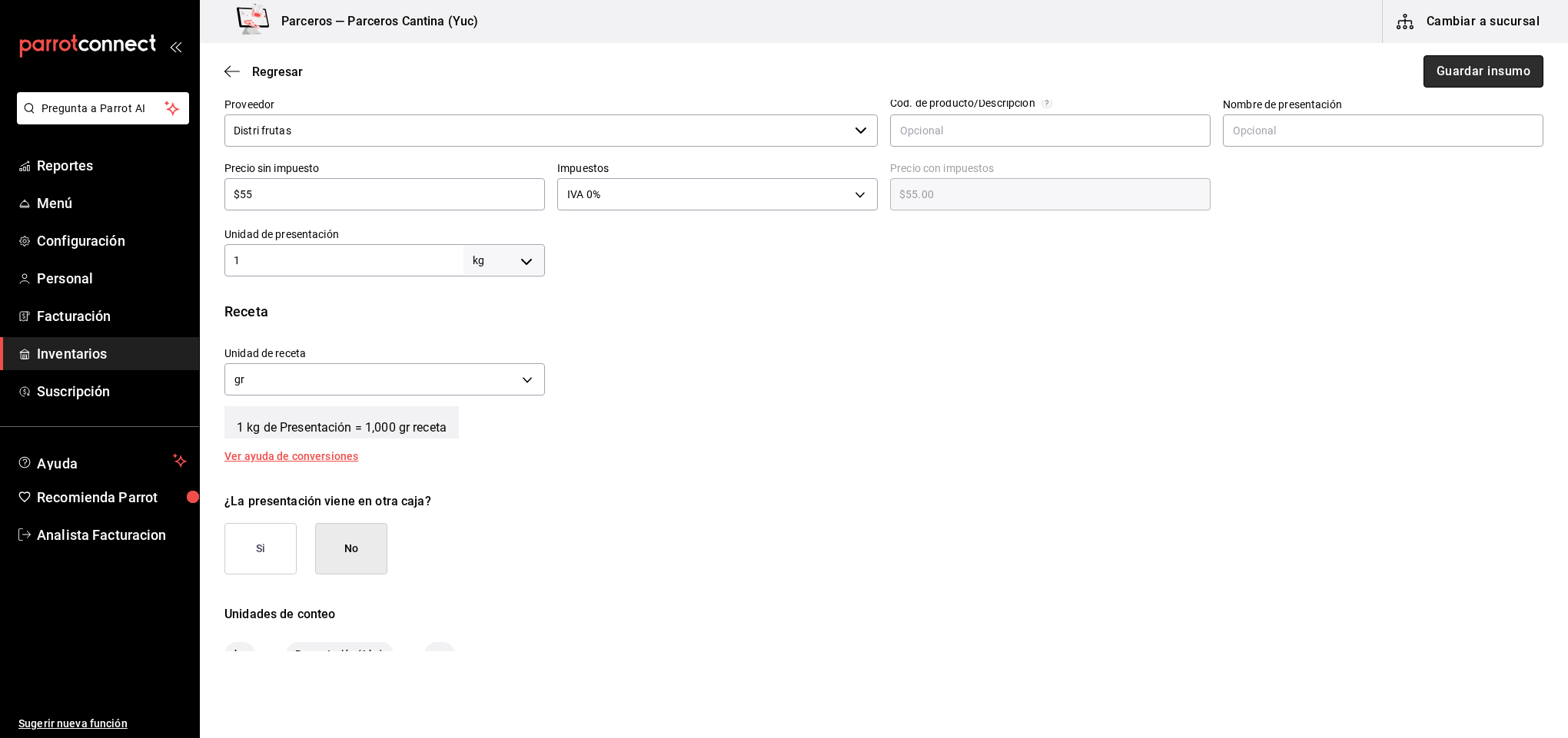
click at [1455, 76] on button "Guardar insumo" at bounding box center [1483, 71] width 120 height 32
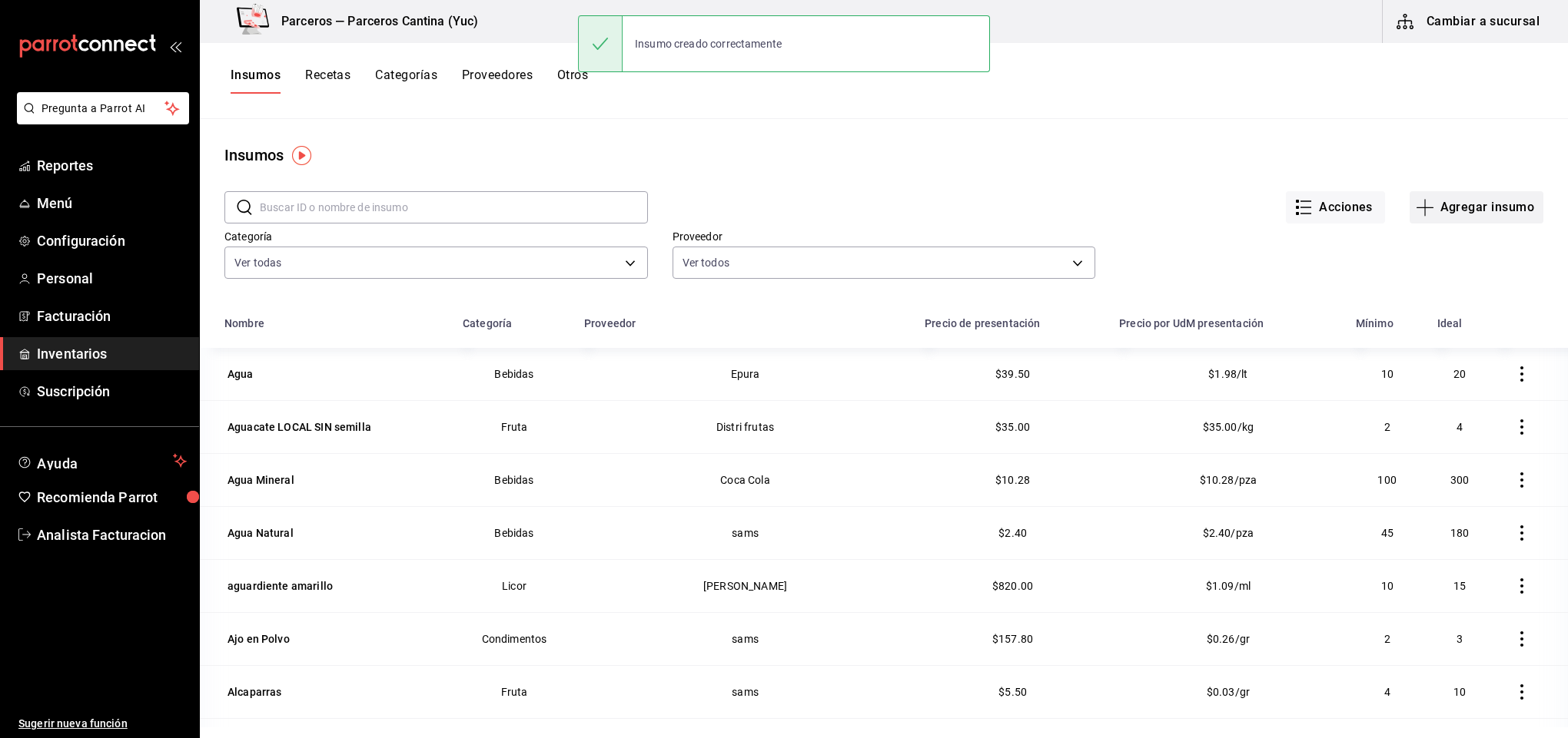
click at [1460, 192] on button "Agregar insumo" at bounding box center [1476, 207] width 134 height 32
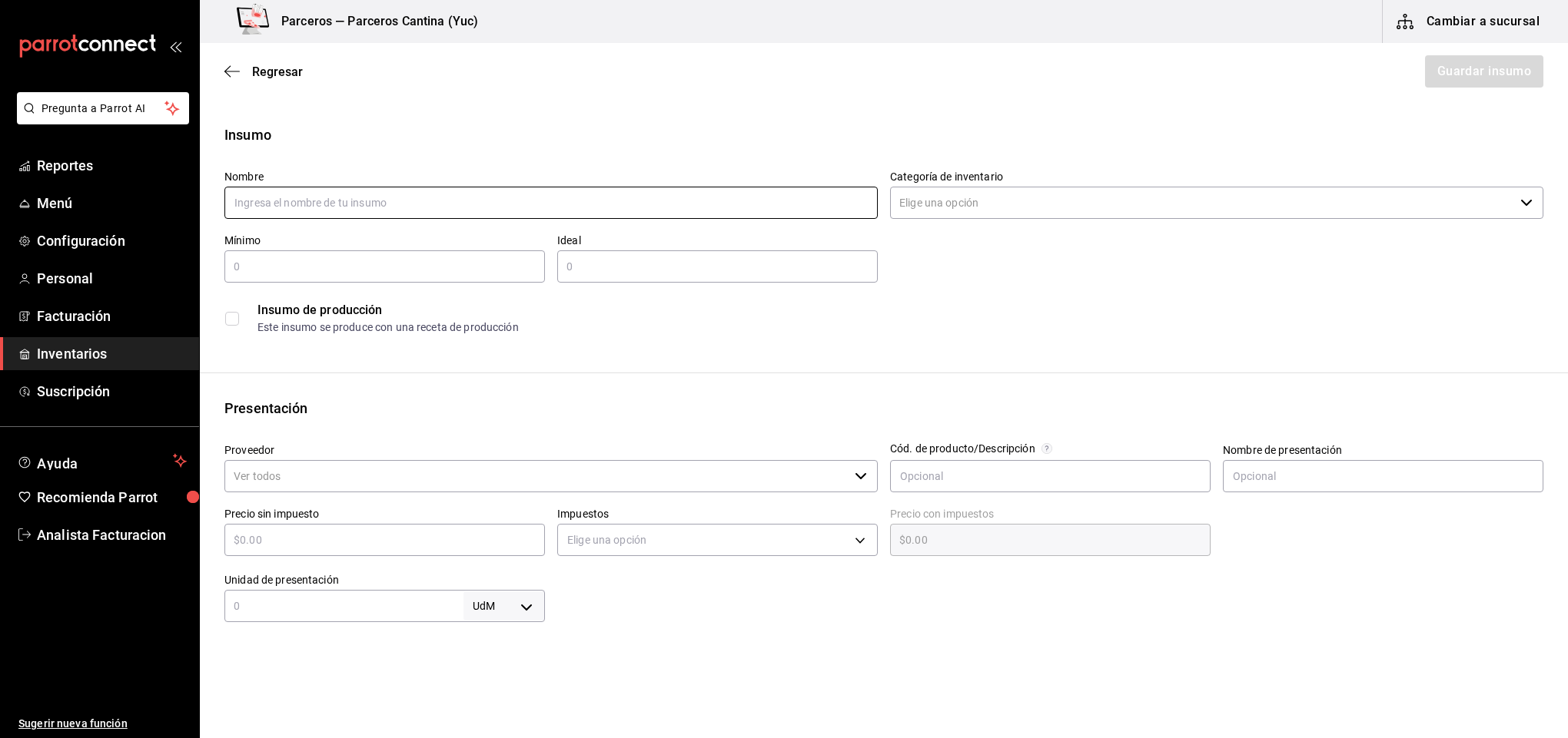
click at [360, 199] on input "text" at bounding box center [551, 203] width 653 height 32
paste input "Catsup [PERSON_NAME]"
type input "Catsup [PERSON_NAME]"
click at [983, 201] on input "Categoría de inventario" at bounding box center [1201, 203] width 624 height 32
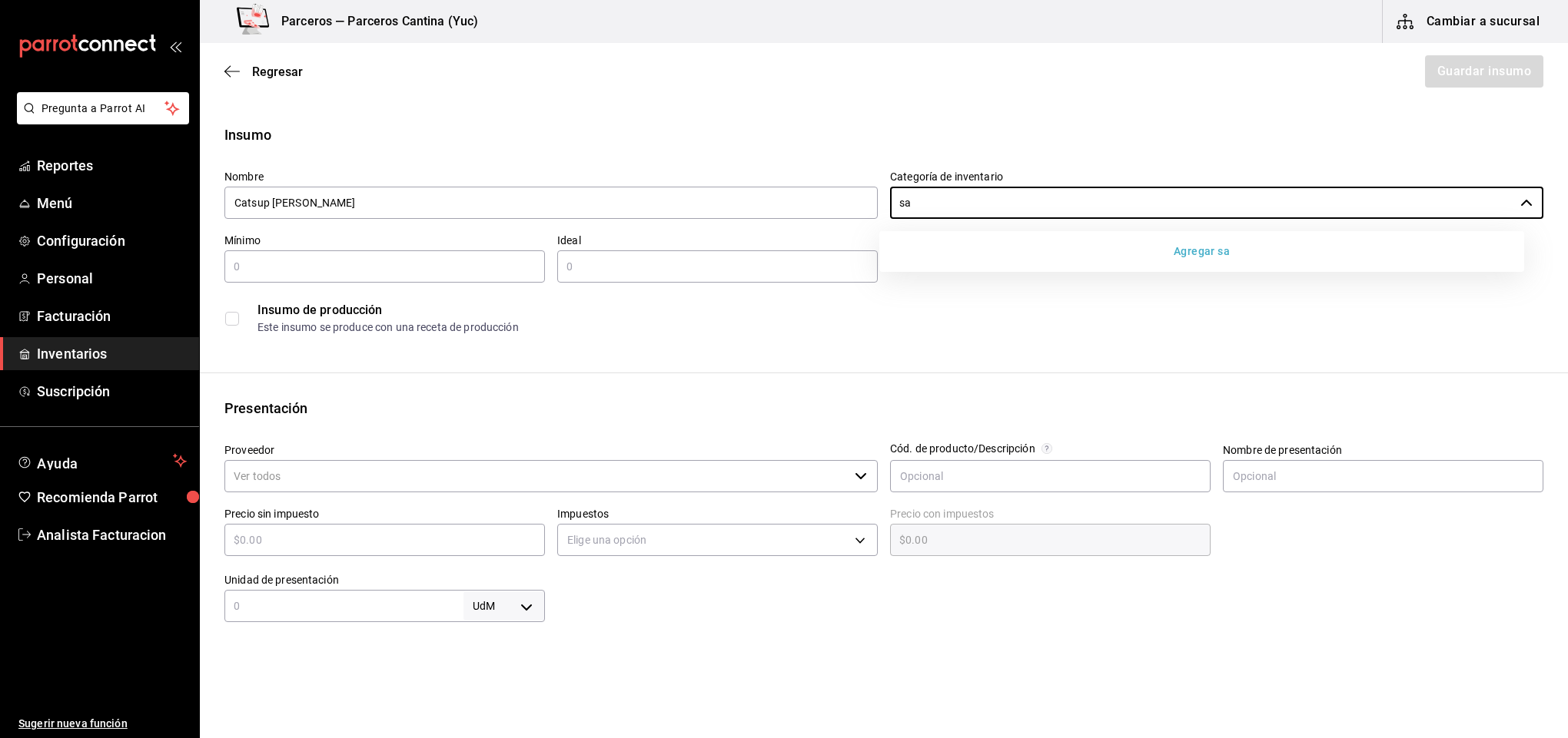
type input "sa"
click at [967, 261] on button "Agregar sa" at bounding box center [1202, 252] width 633 height 29
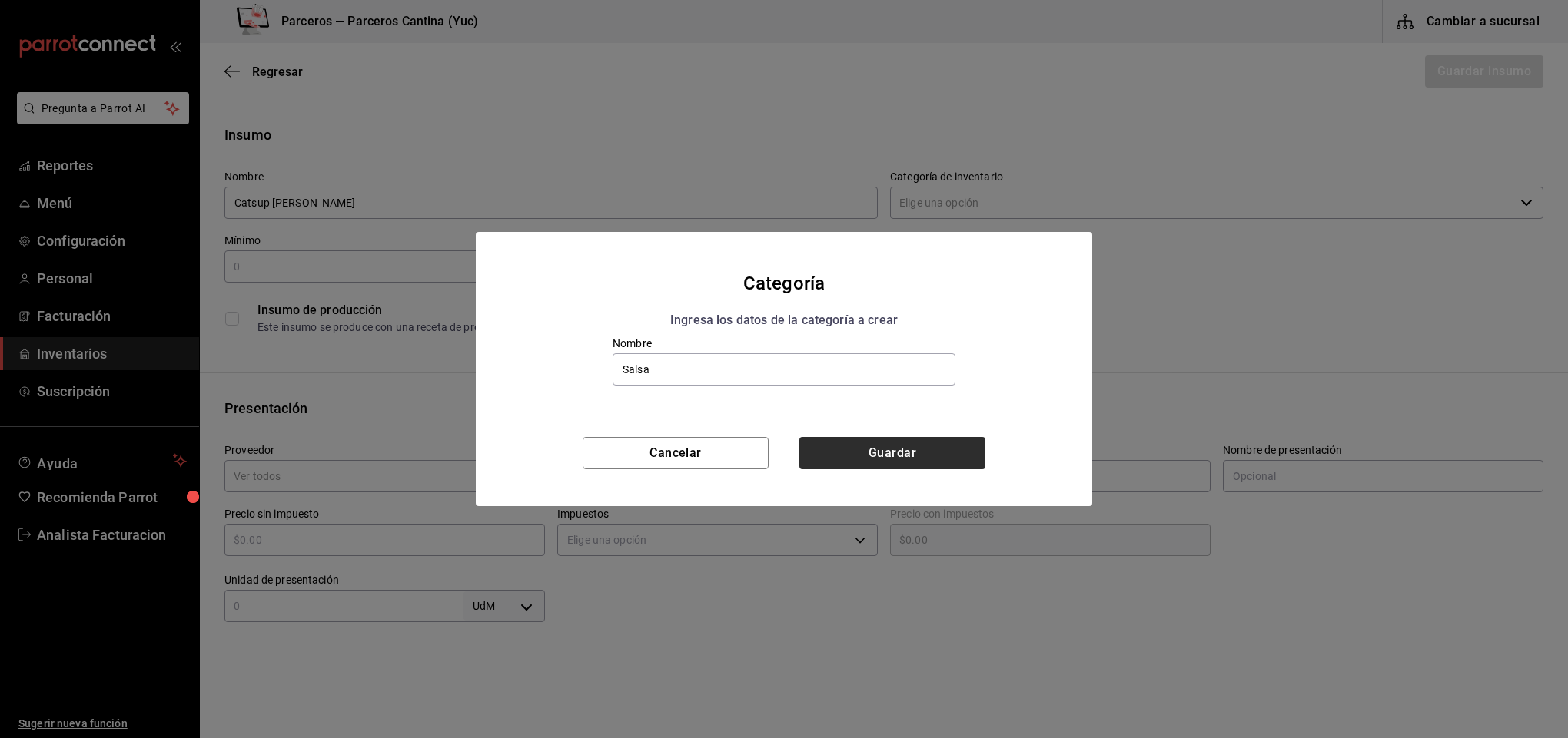
type input "Salsa"
click at [887, 464] on button "Guardar" at bounding box center [892, 453] width 186 height 32
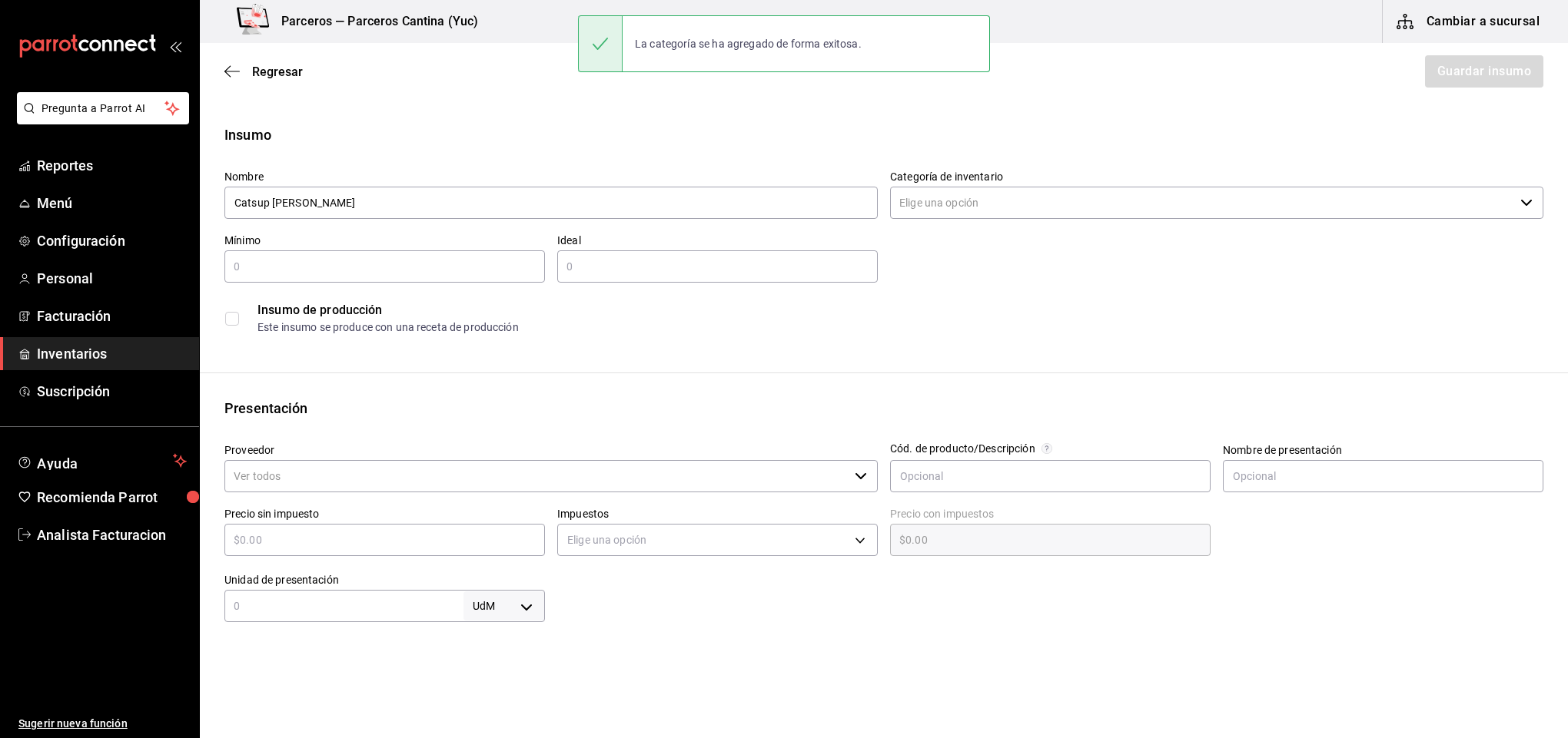
click at [941, 203] on input "Categoría de inventario" at bounding box center [1201, 203] width 624 height 32
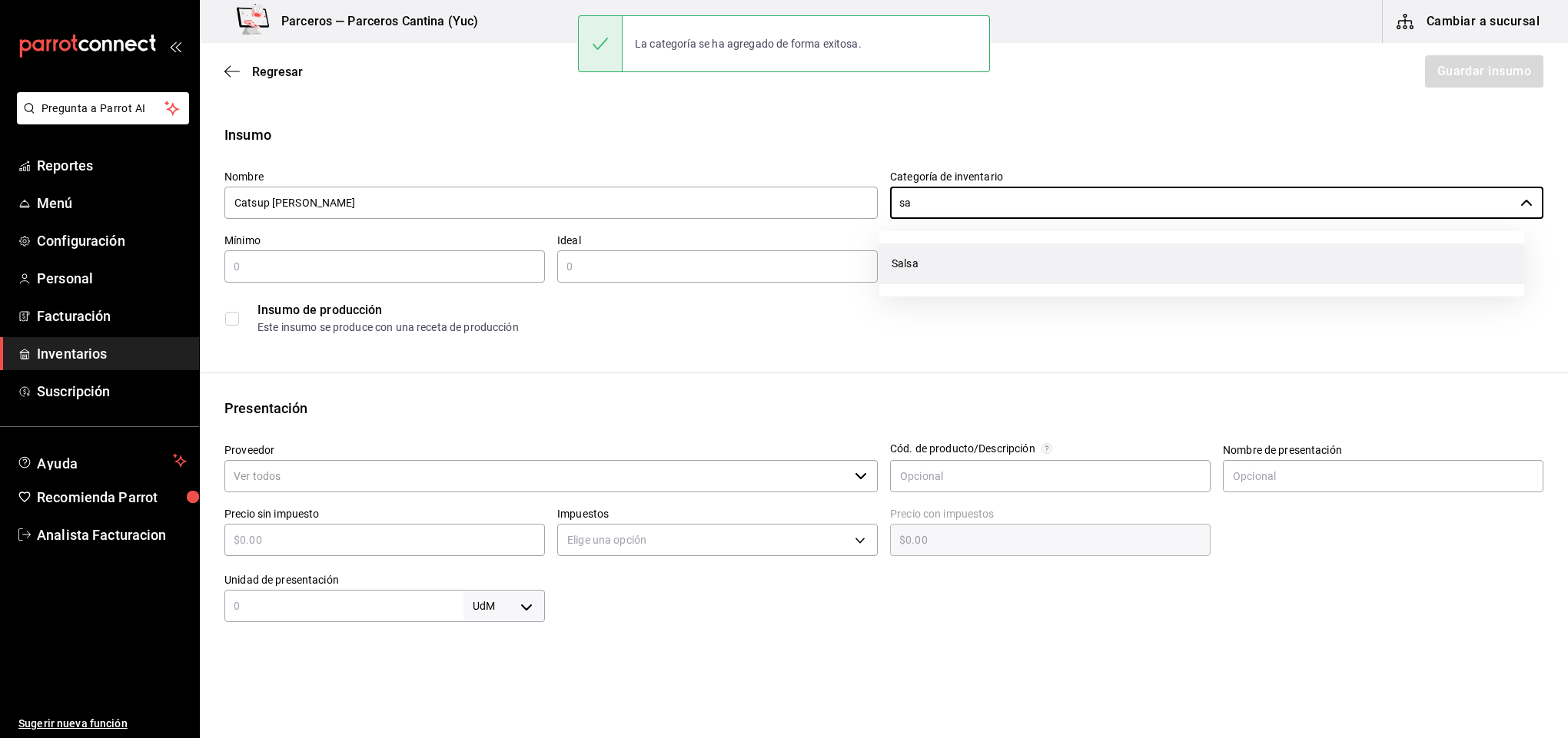
click at [920, 263] on li "Salsa" at bounding box center [1201, 263] width 645 height 41
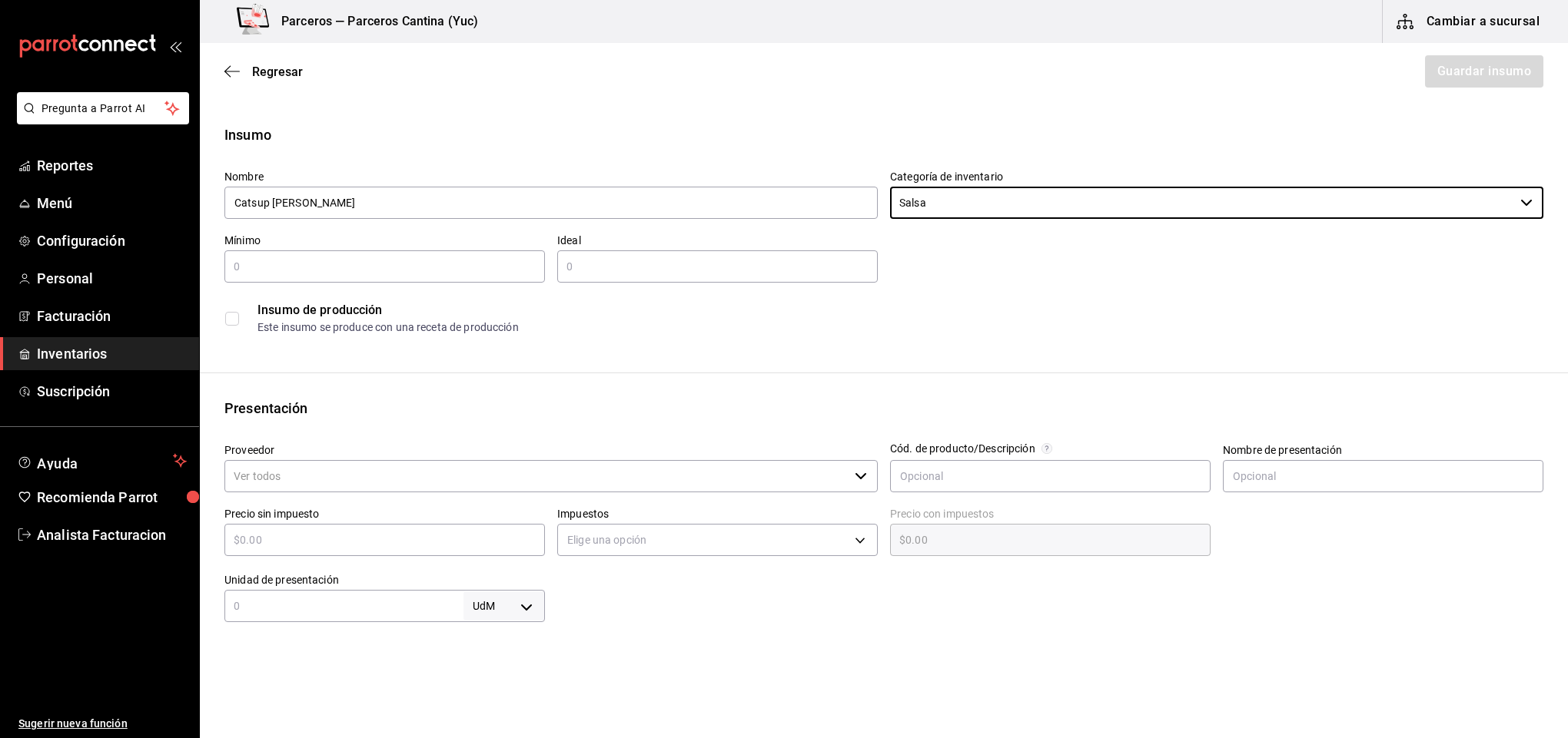
type input "Salsa"
click at [331, 266] on input "text" at bounding box center [384, 267] width 320 height 18
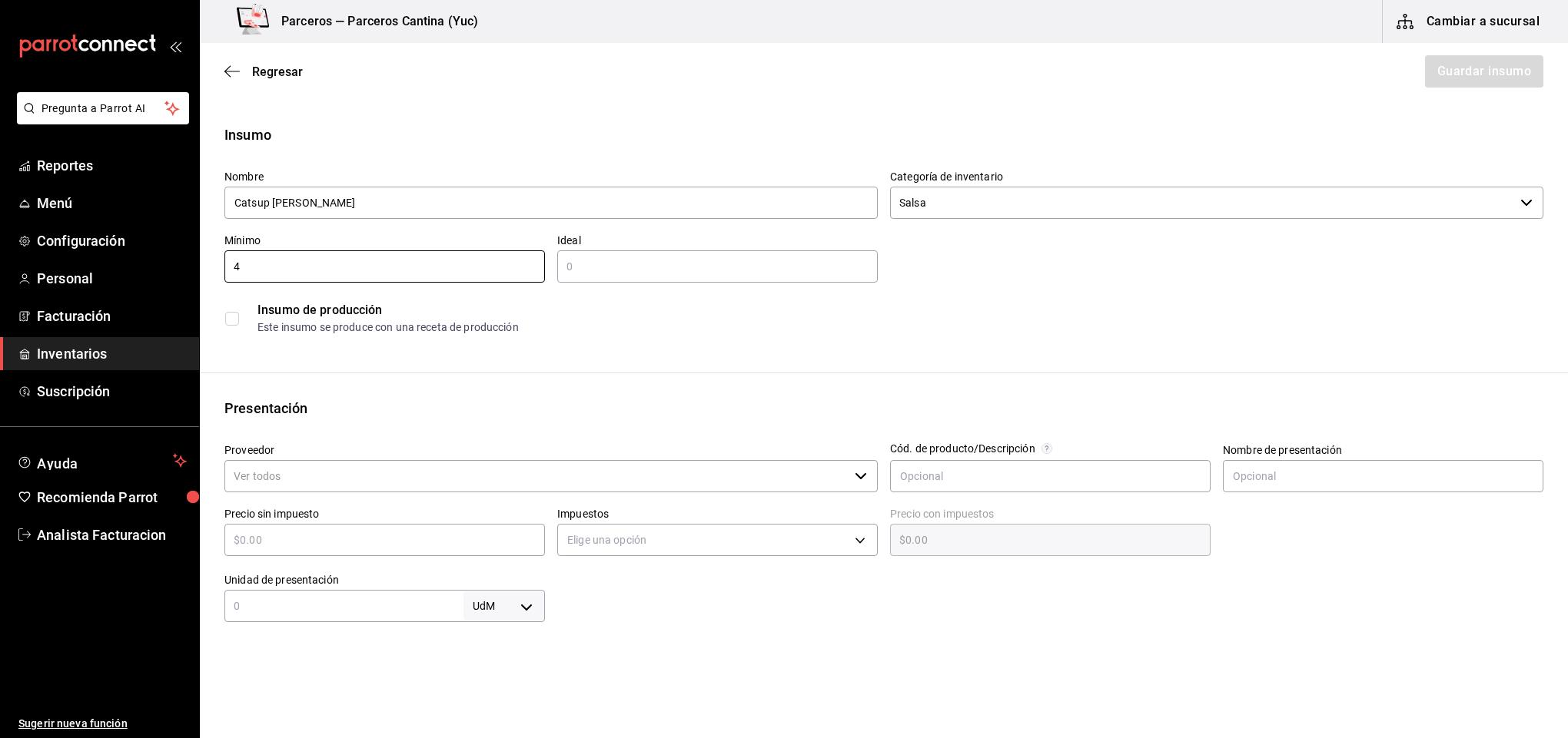
type input "4"
type input "5"
type input "6"
click at [259, 472] on input "Proveedor" at bounding box center [536, 476] width 624 height 32
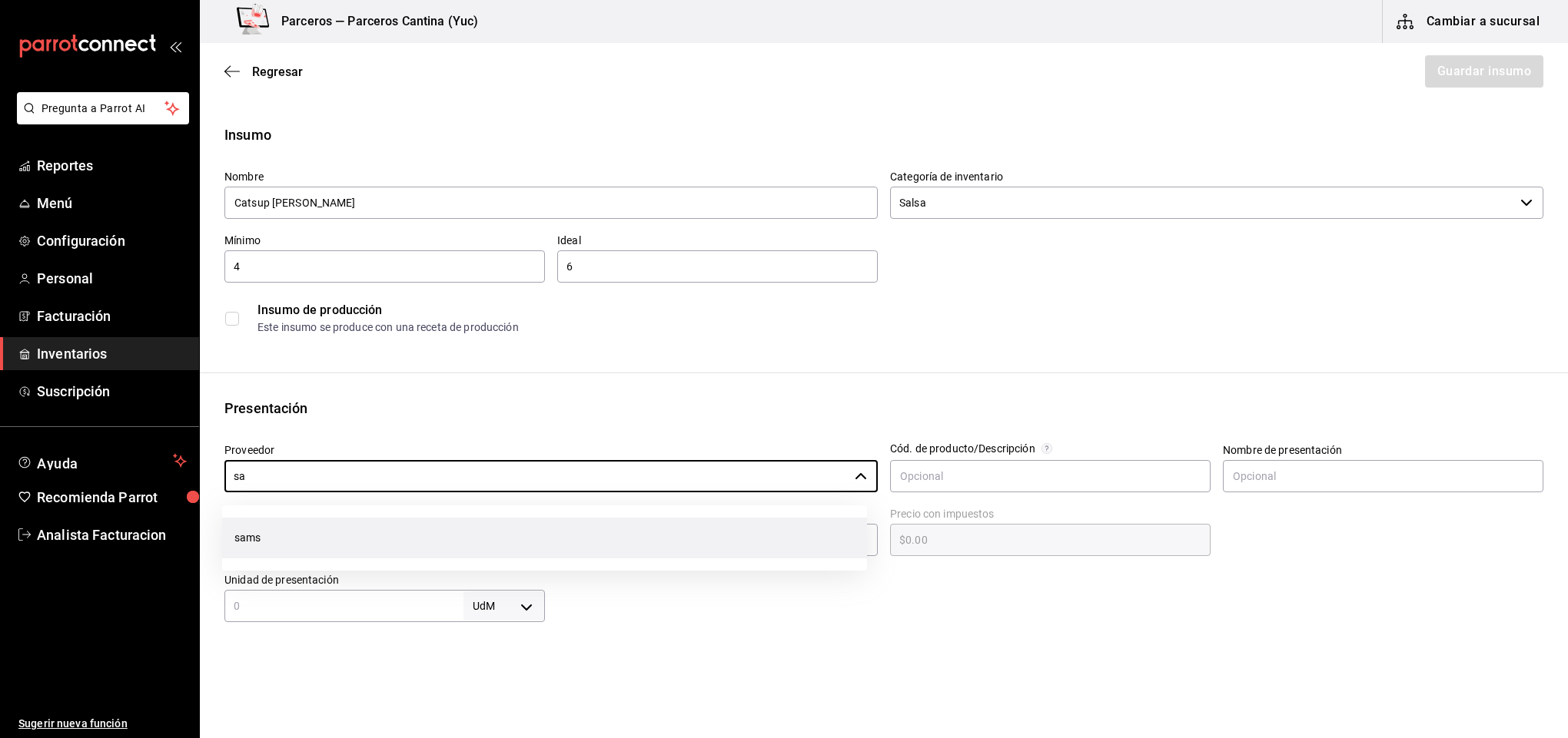
click at [266, 532] on li "sams" at bounding box center [544, 538] width 645 height 41
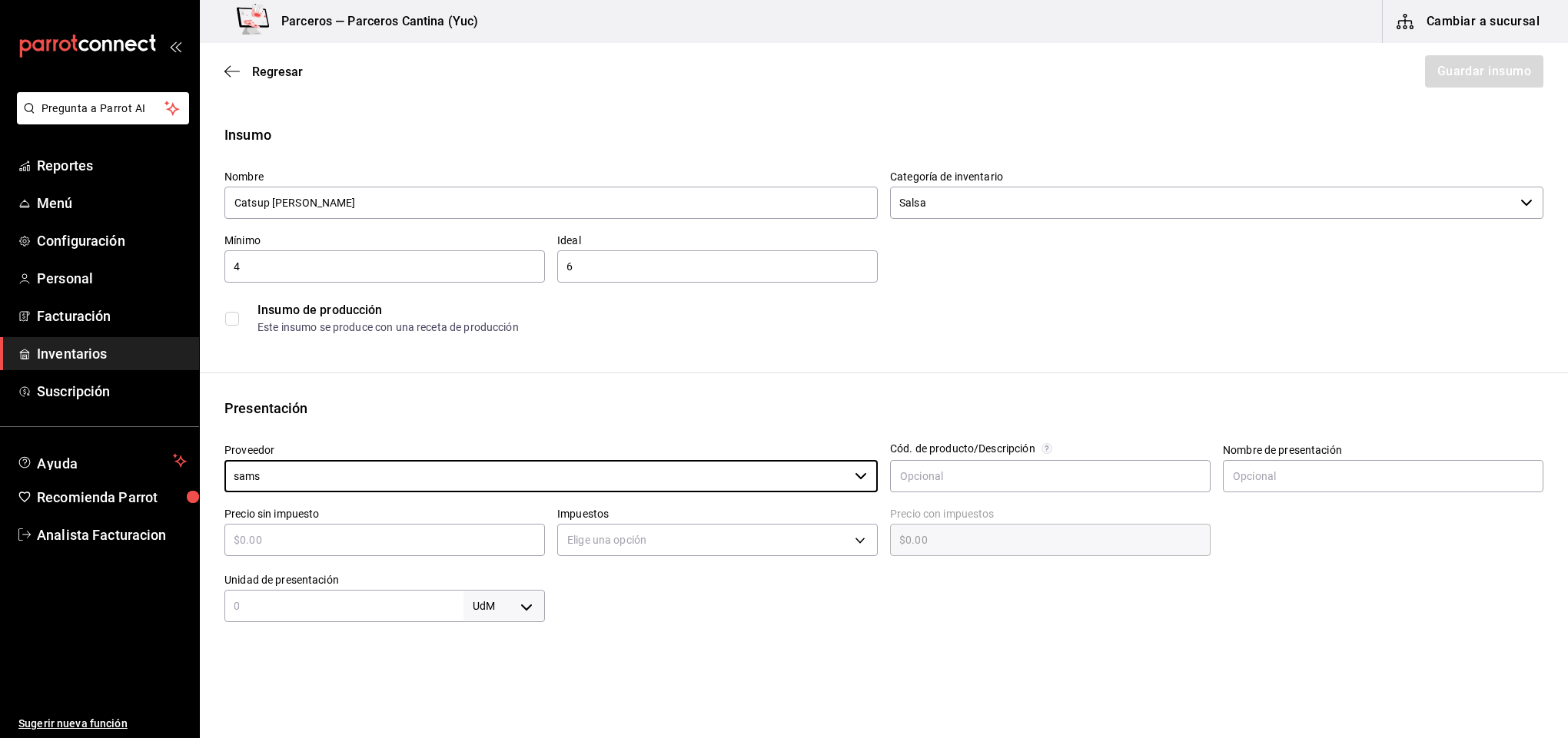
type input "sams"
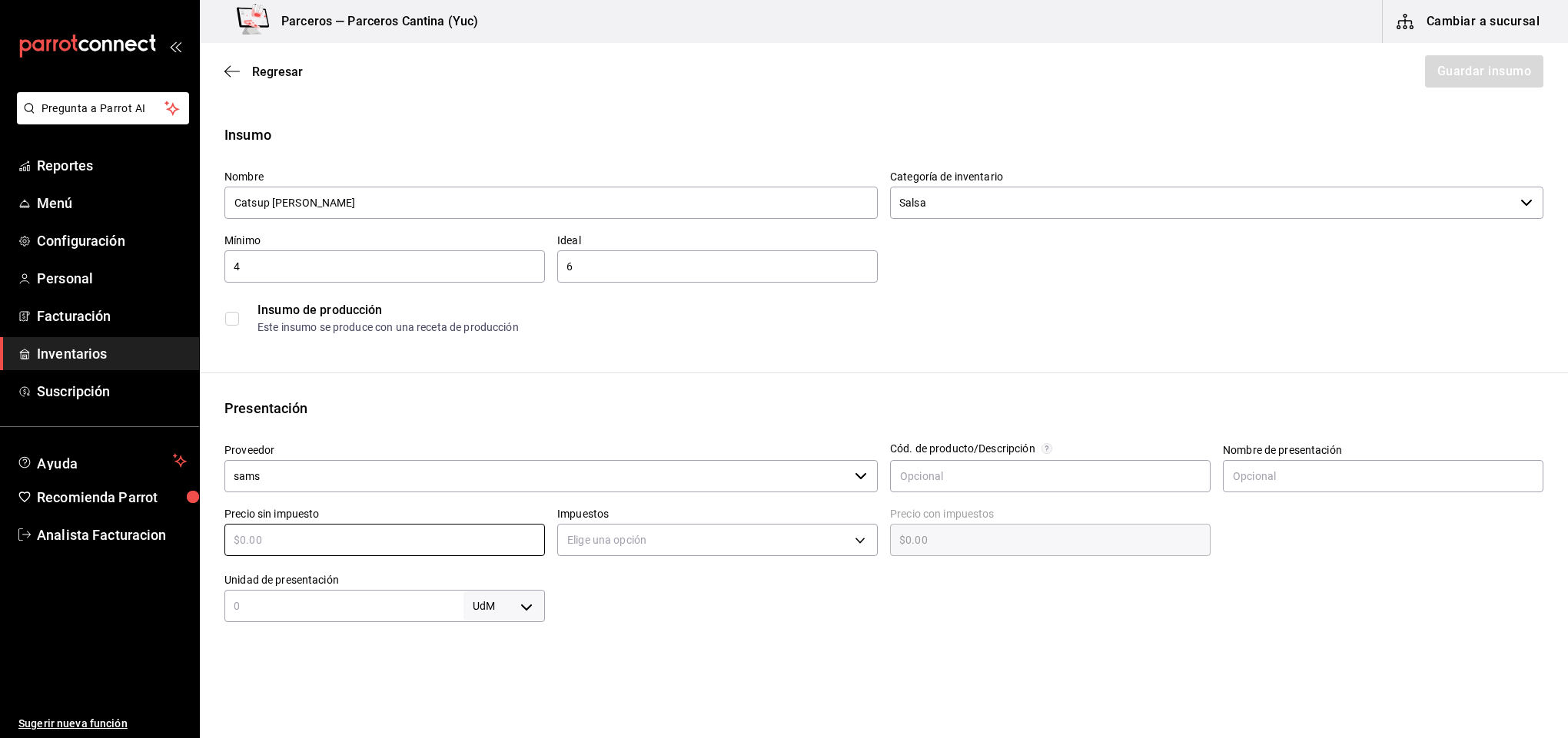
type input "$2"
type input "$2.00"
type input "$22"
type input "$22.00"
type input "$22.4"
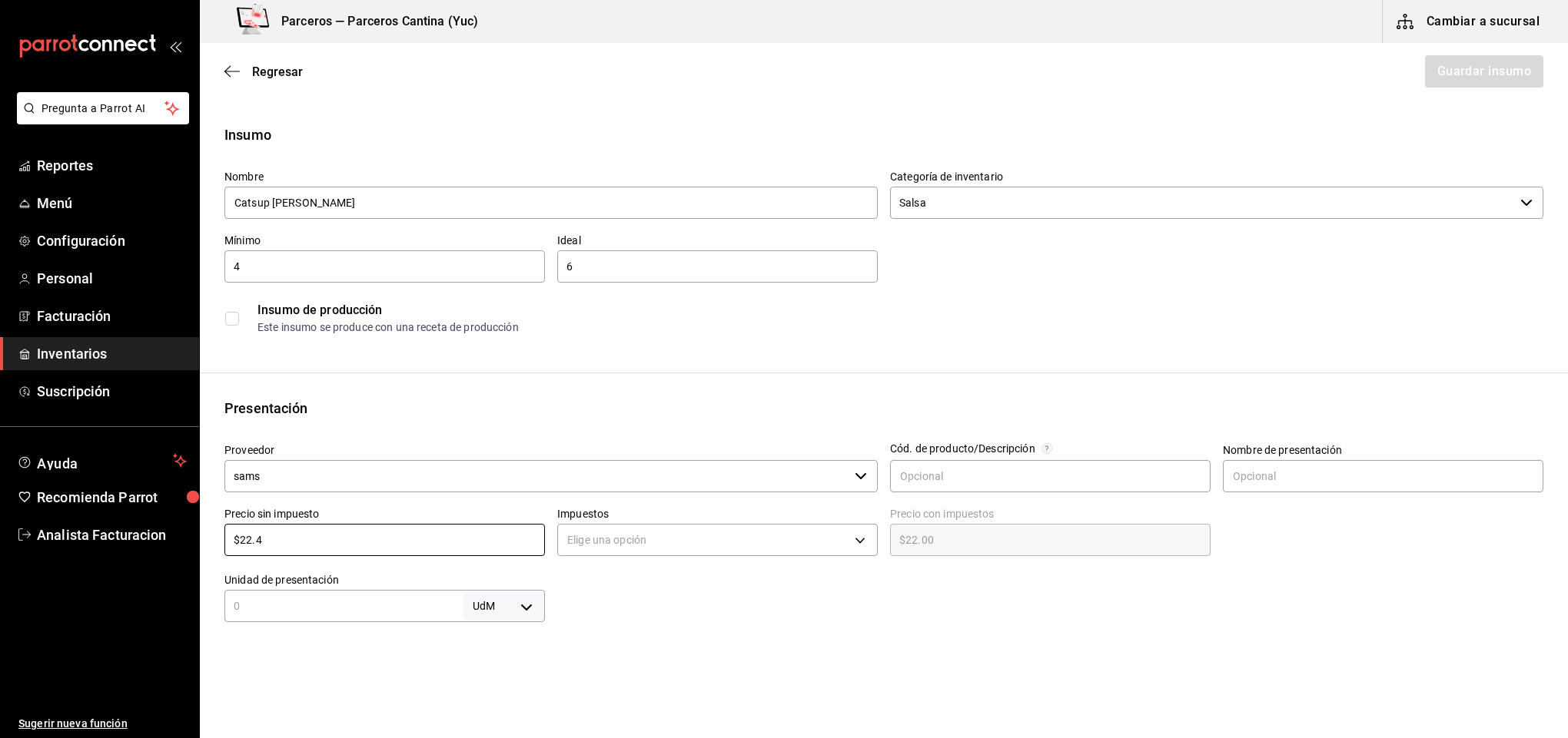
type input "$22.40"
type input "$22.4"
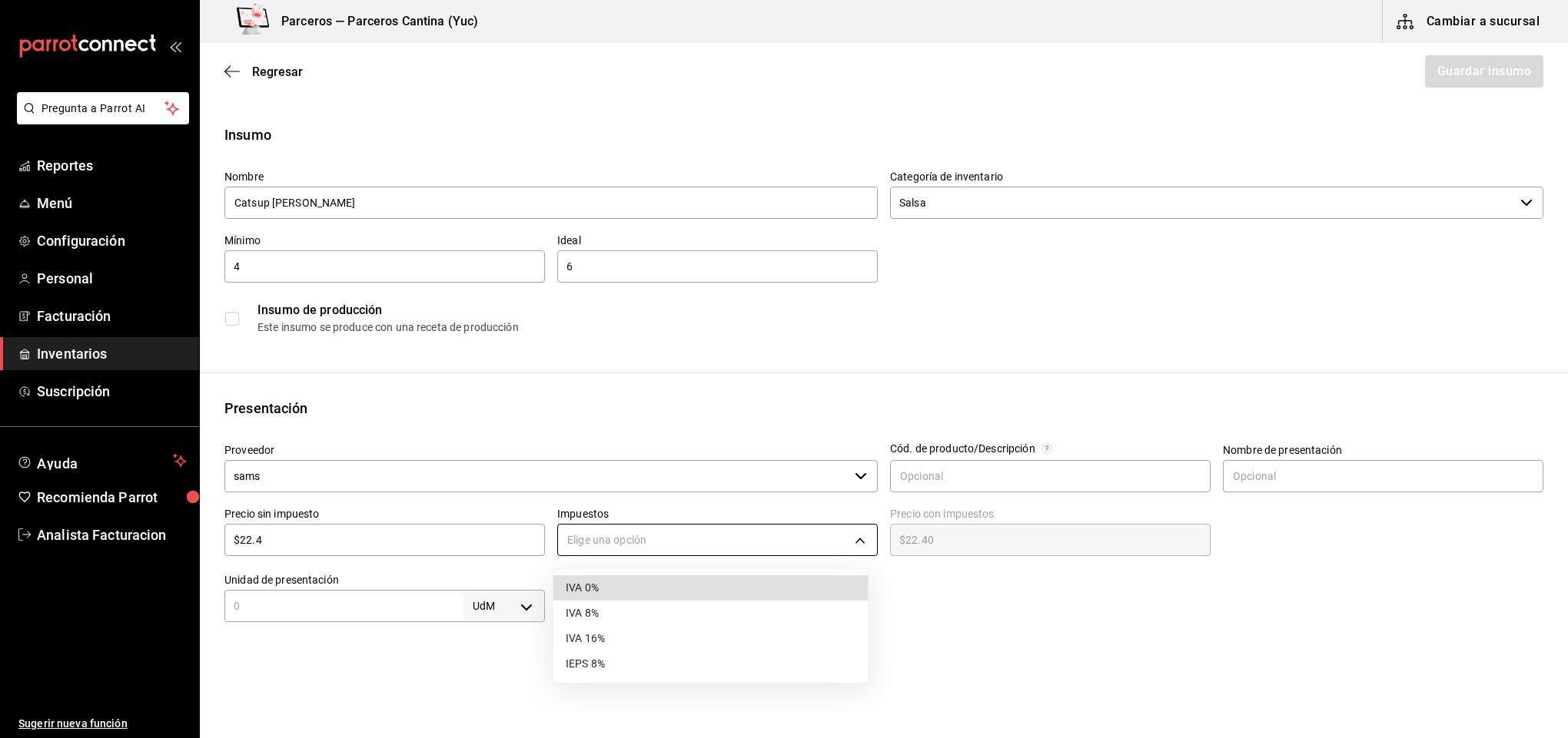
click at [682, 535] on body "Pregunta a Parrot AI Reportes Menú Configuración Personal Facturación Inventari…" at bounding box center [784, 326] width 1568 height 652
click at [662, 627] on li "IVA 16%" at bounding box center [710, 639] width 315 height 26
type input "IVA_16"
type input "$25.98"
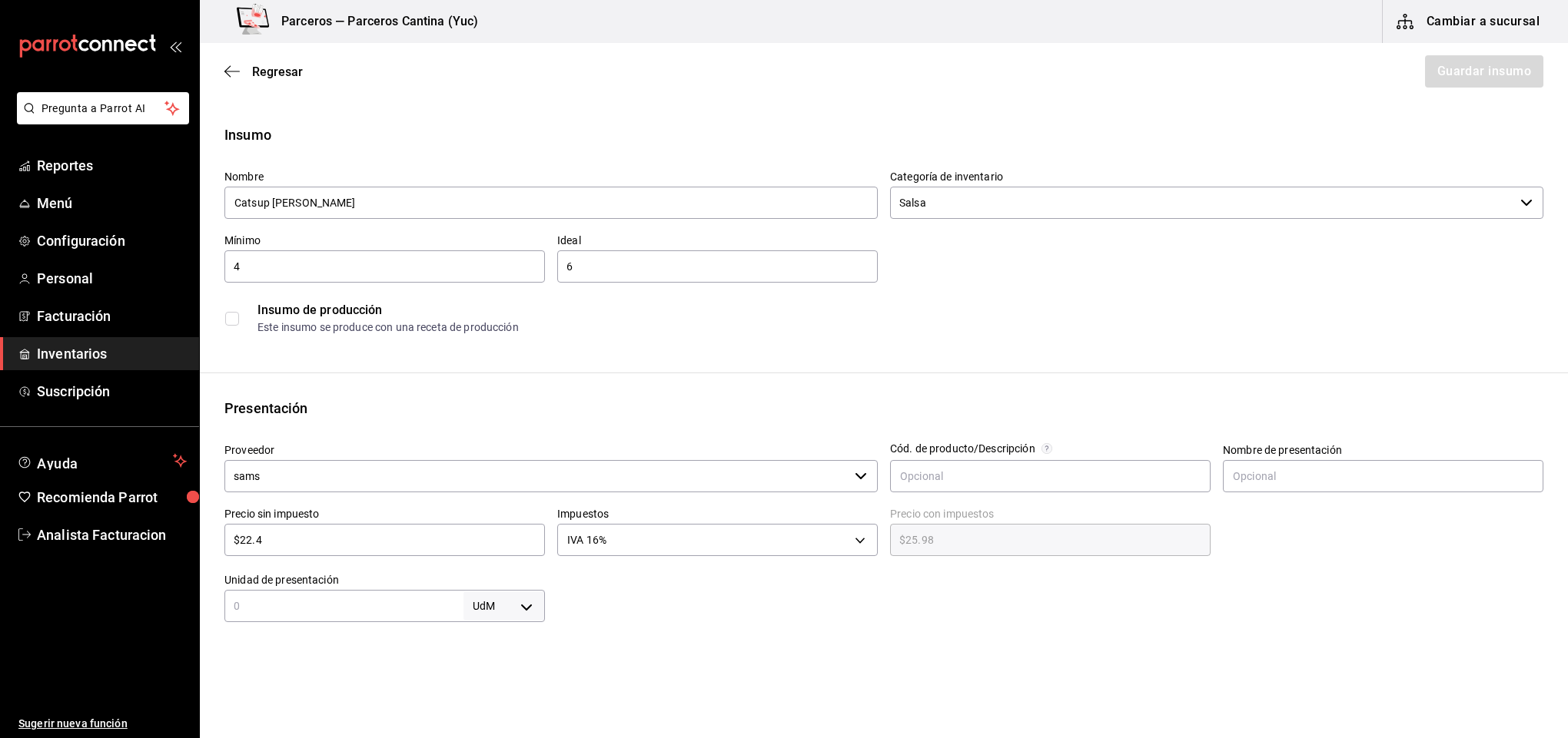
click at [517, 604] on body "Pregunta a Parrot AI Reportes Menú Configuración Personal Facturación Inventari…" at bounding box center [784, 326] width 1568 height 652
click at [263, 607] on div at bounding box center [784, 369] width 1568 height 738
click at [268, 609] on input "text" at bounding box center [344, 606] width 239 height 18
type input "1"
click at [528, 604] on body "Pregunta a Parrot AI Reportes Menú Configuración Personal Facturación Inventari…" at bounding box center [784, 326] width 1568 height 652
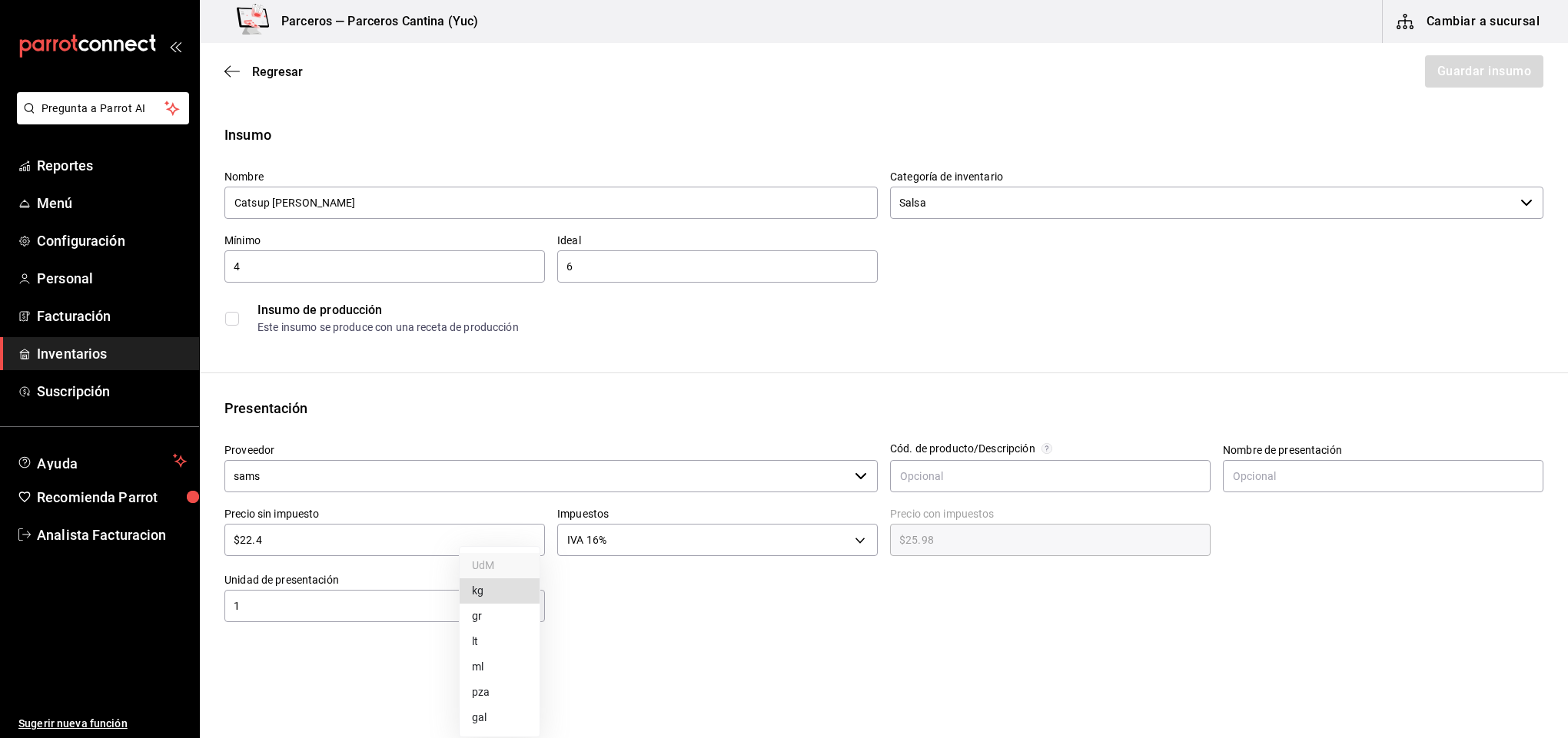
click at [494, 598] on li "kg" at bounding box center [500, 592] width 80 height 26
type input "KILOGRAM"
type input "1"
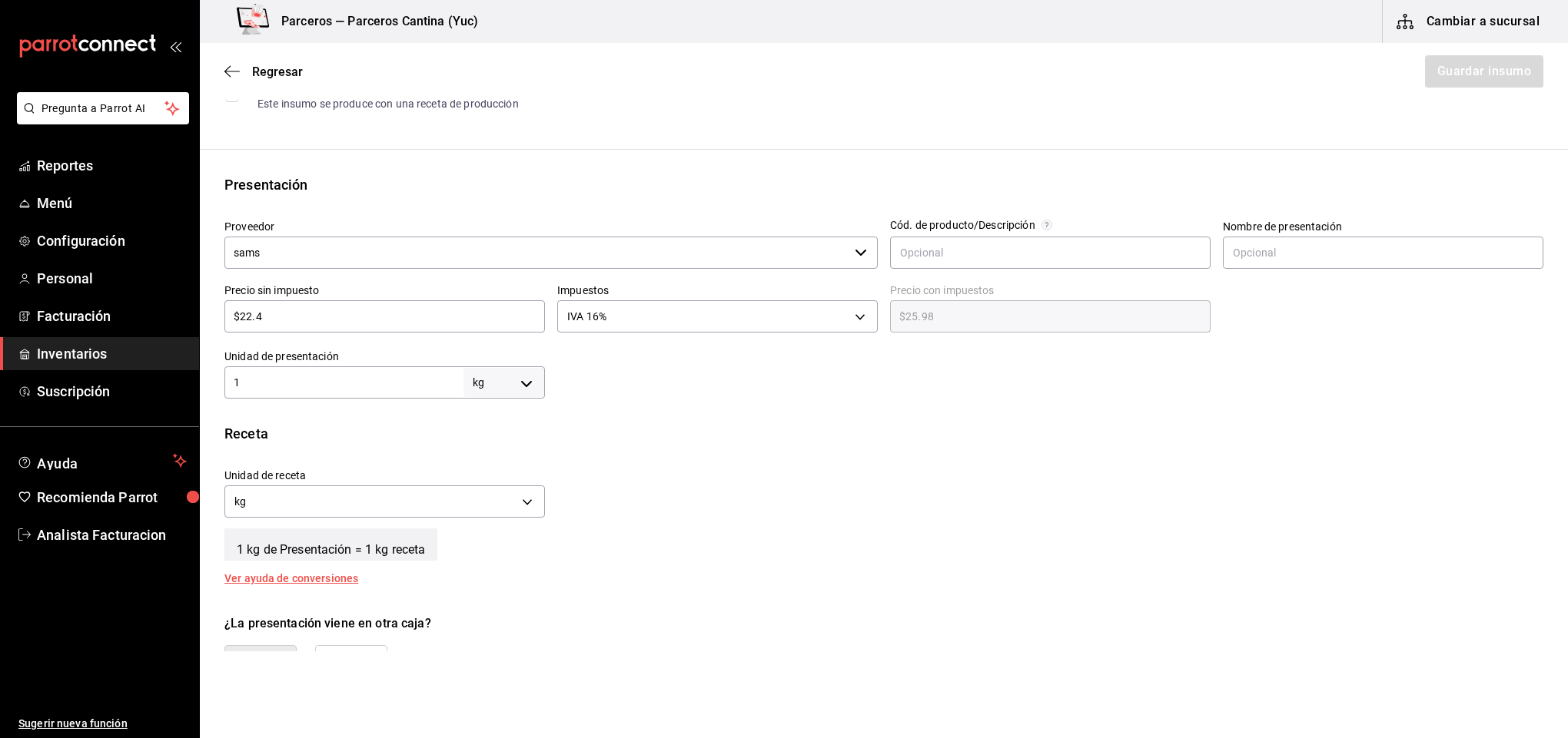
scroll to position [231, 0]
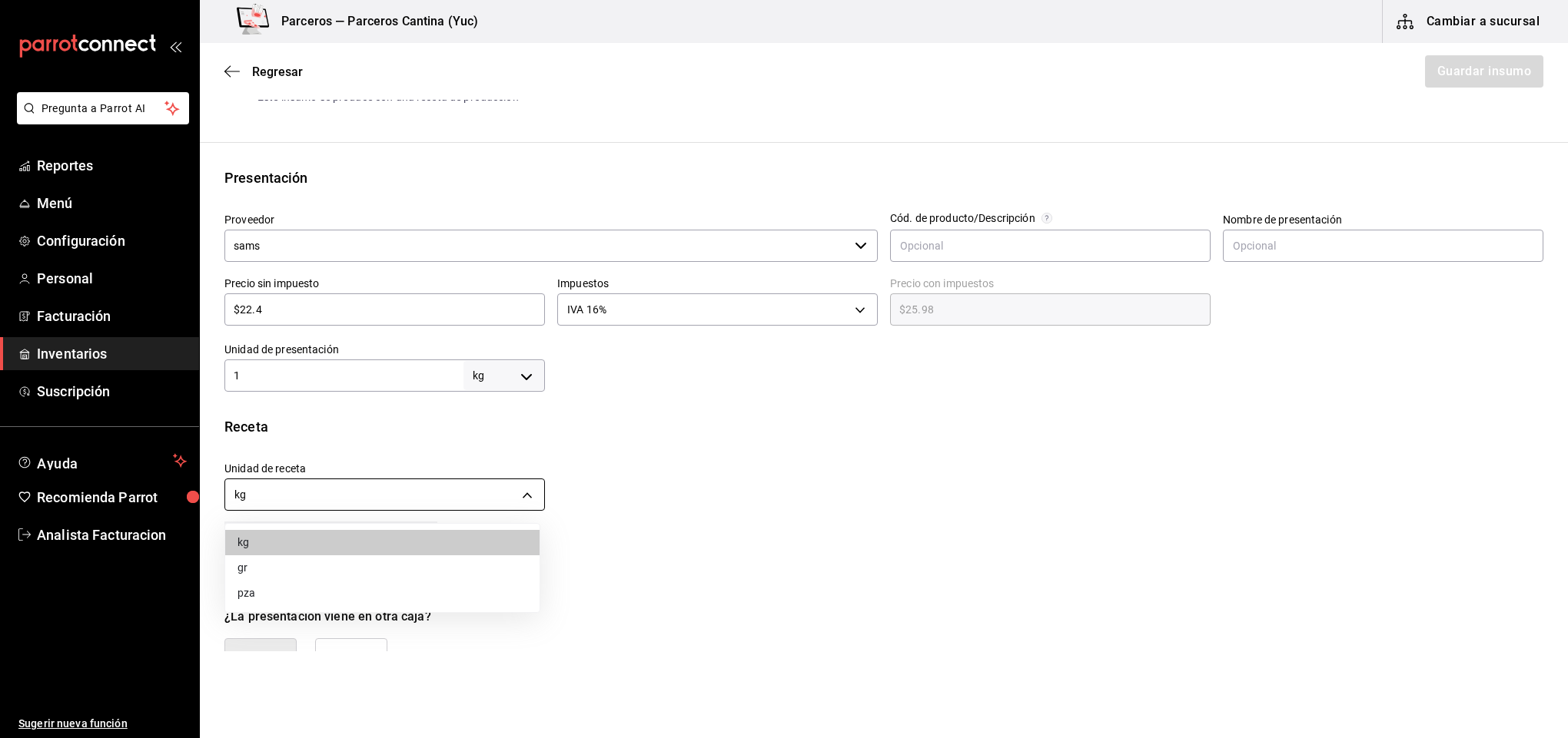
click at [524, 491] on body "Pregunta a Parrot AI Reportes Menú Configuración Personal Facturación Inventari…" at bounding box center [784, 326] width 1568 height 652
click at [493, 569] on li "gr" at bounding box center [382, 568] width 315 height 26
type input "GRAM"
type input "1,000"
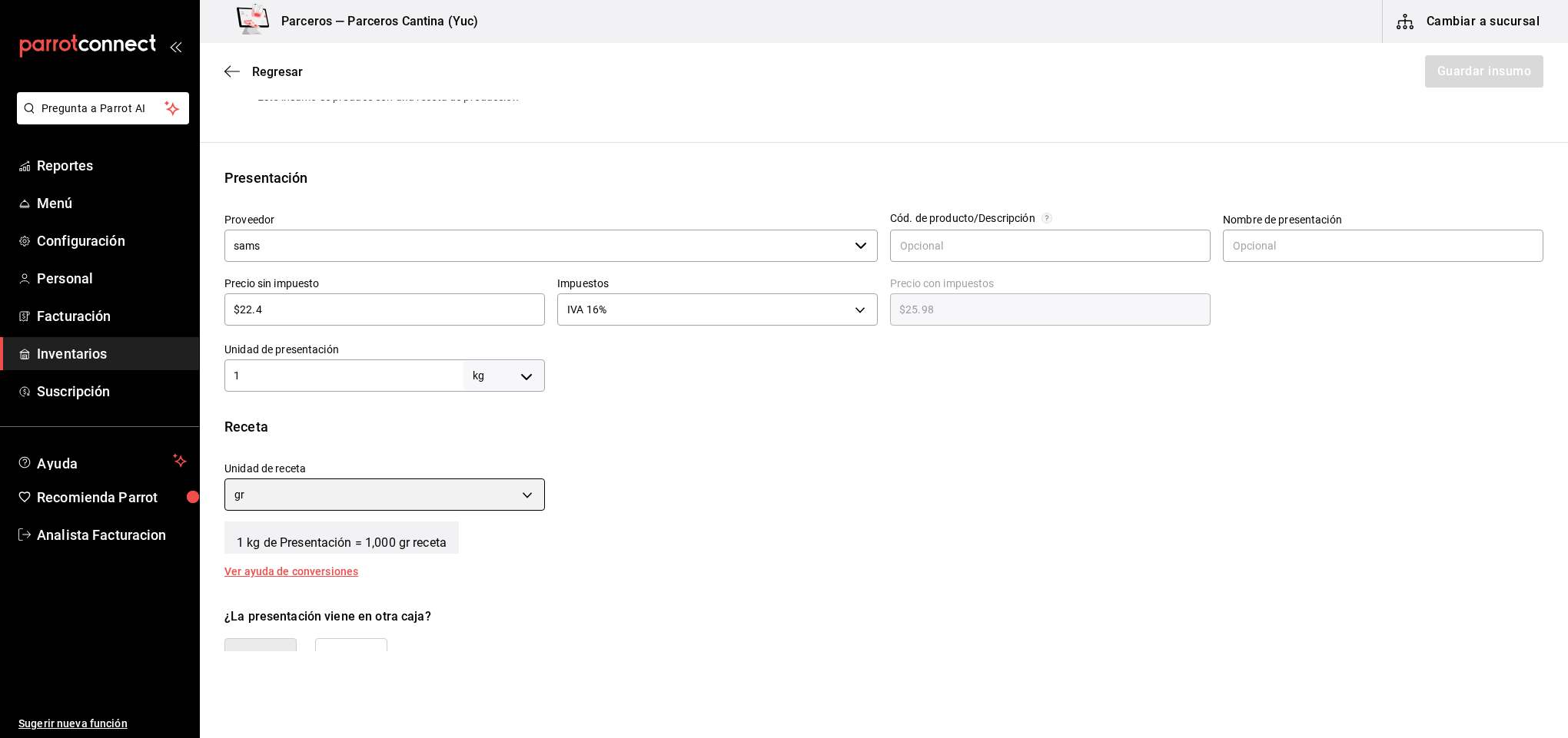
scroll to position [346, 0]
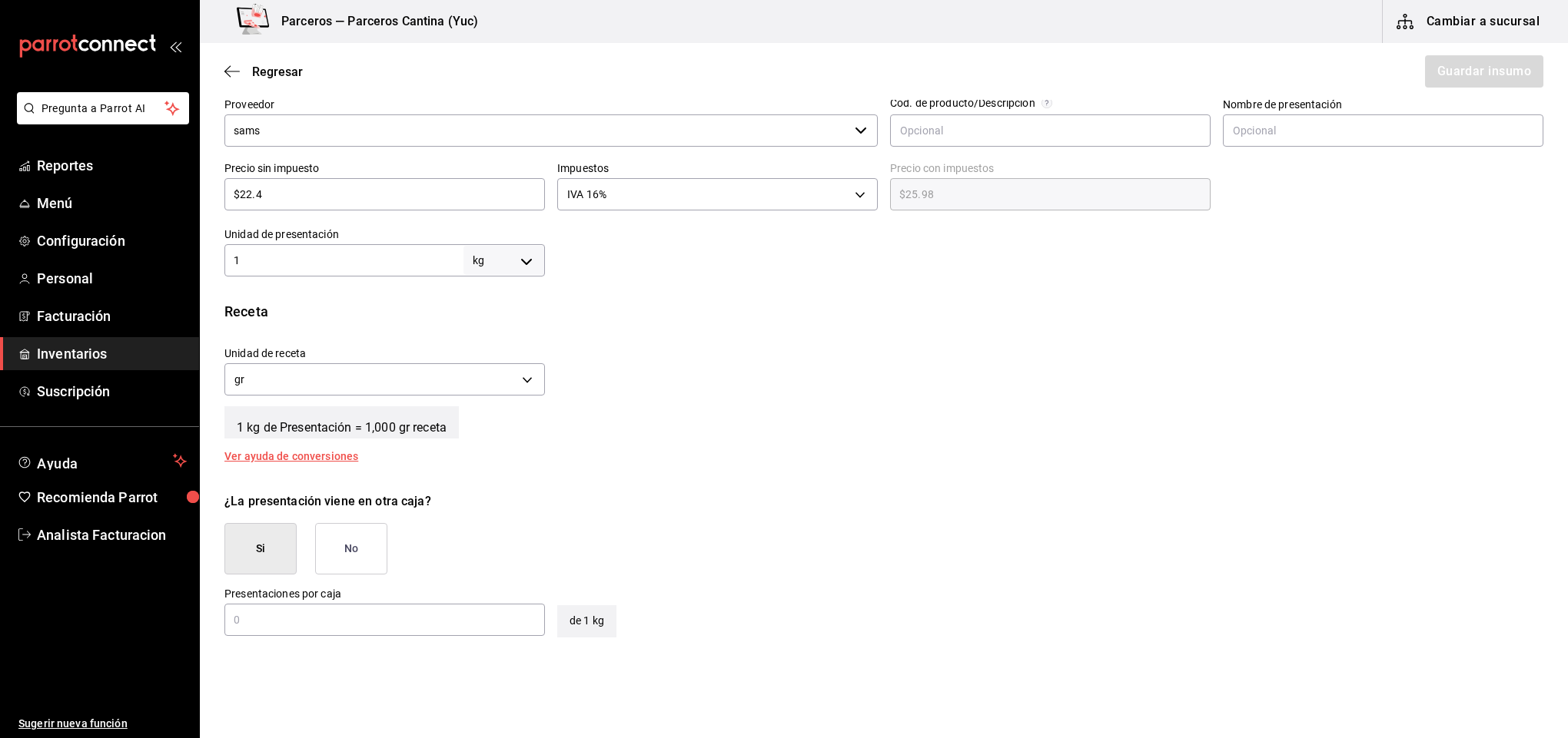
click at [357, 547] on button "No" at bounding box center [351, 549] width 72 height 51
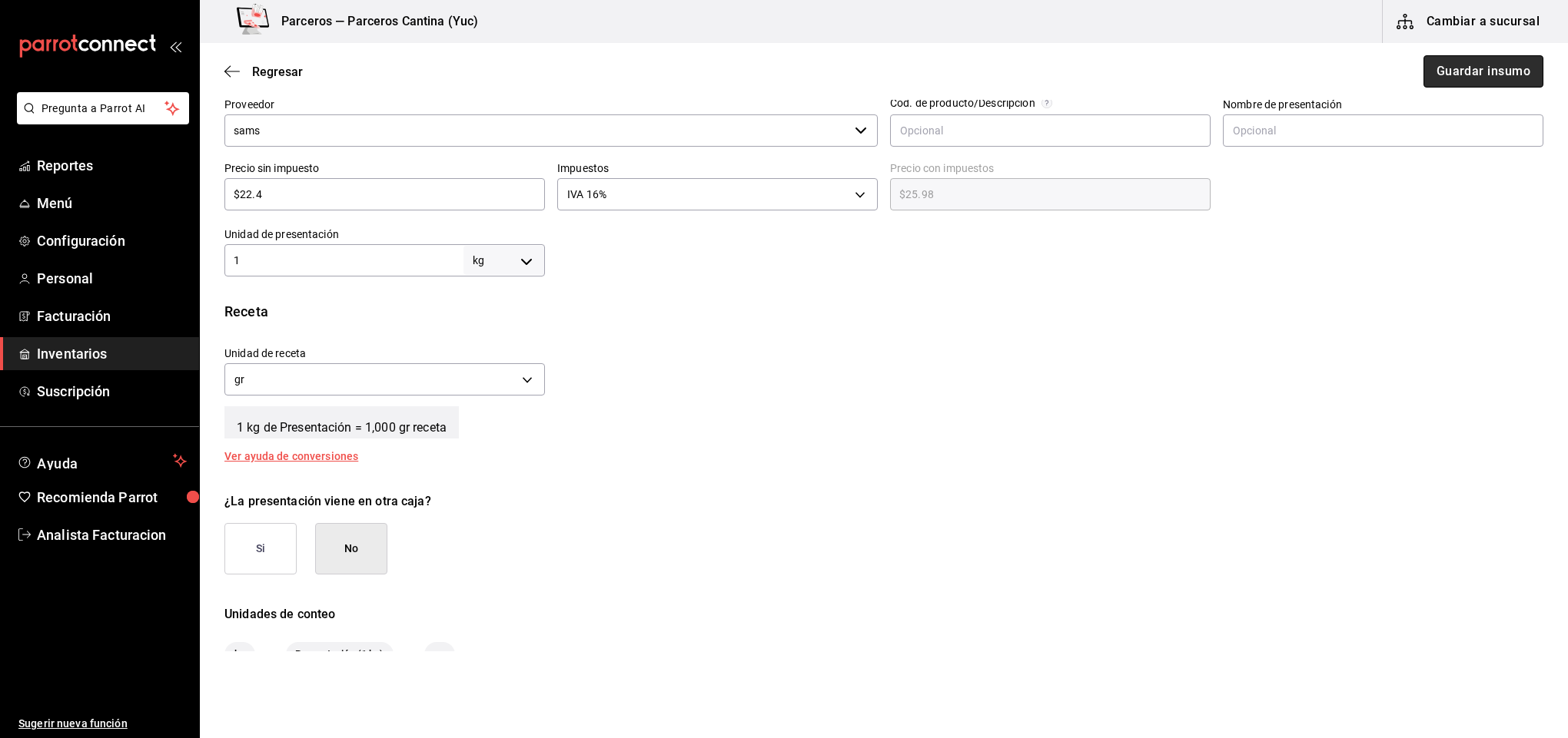
click at [1453, 74] on button "Guardar insumo" at bounding box center [1483, 71] width 120 height 32
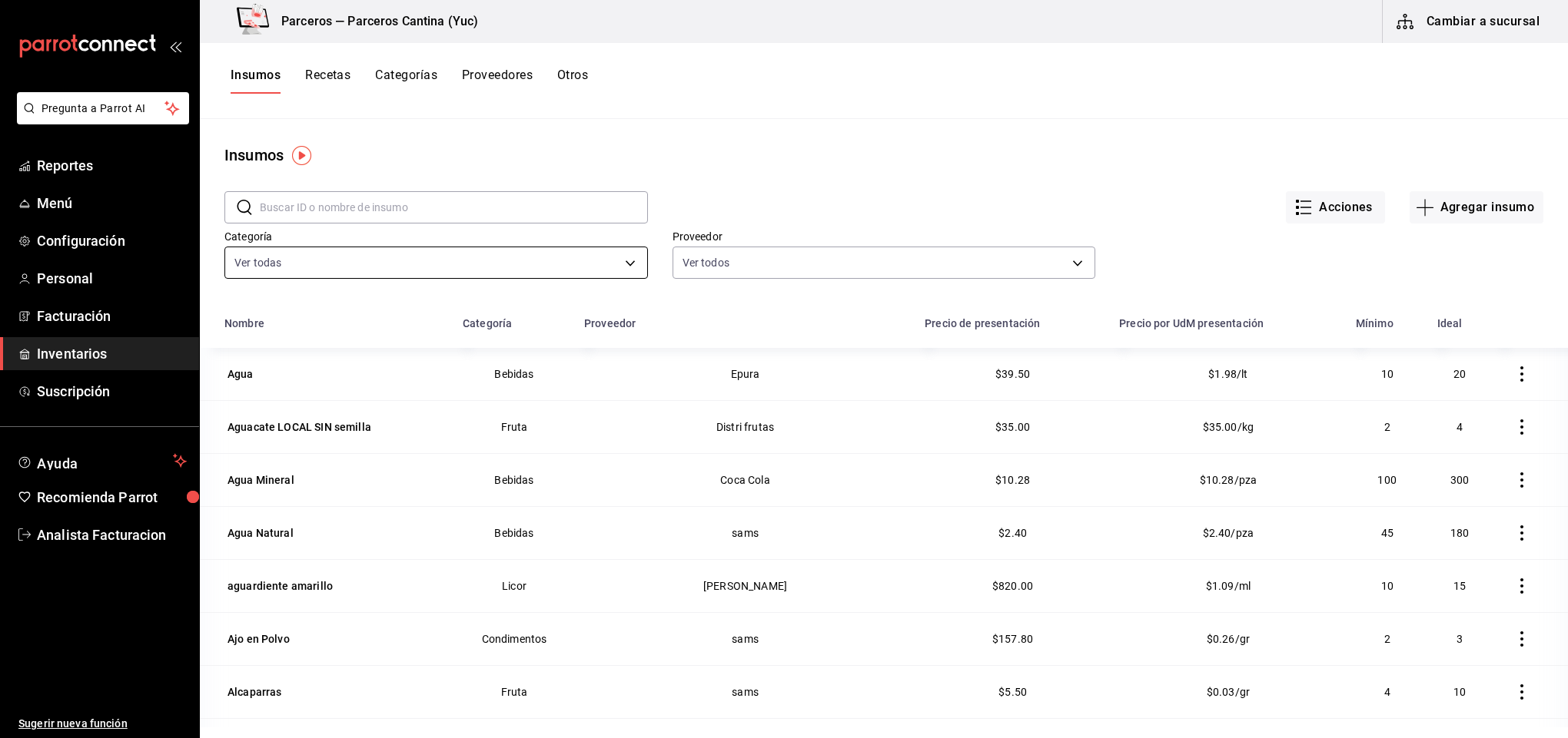
click at [308, 263] on body "Pregunta a Parrot AI Reportes Menú Configuración Personal Facturación Inventari…" at bounding box center [784, 363] width 1568 height 728
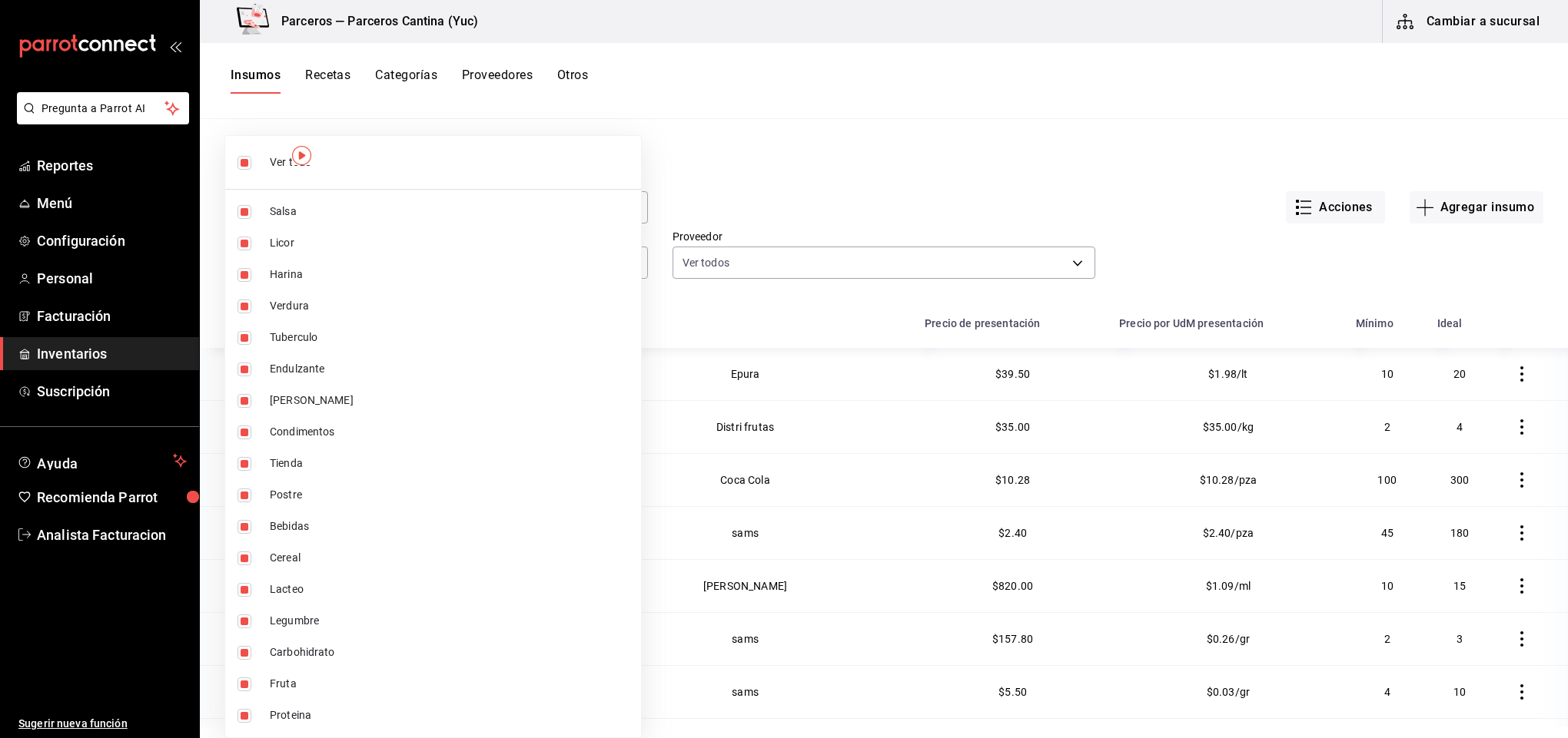
click at [957, 206] on div at bounding box center [784, 369] width 1568 height 738
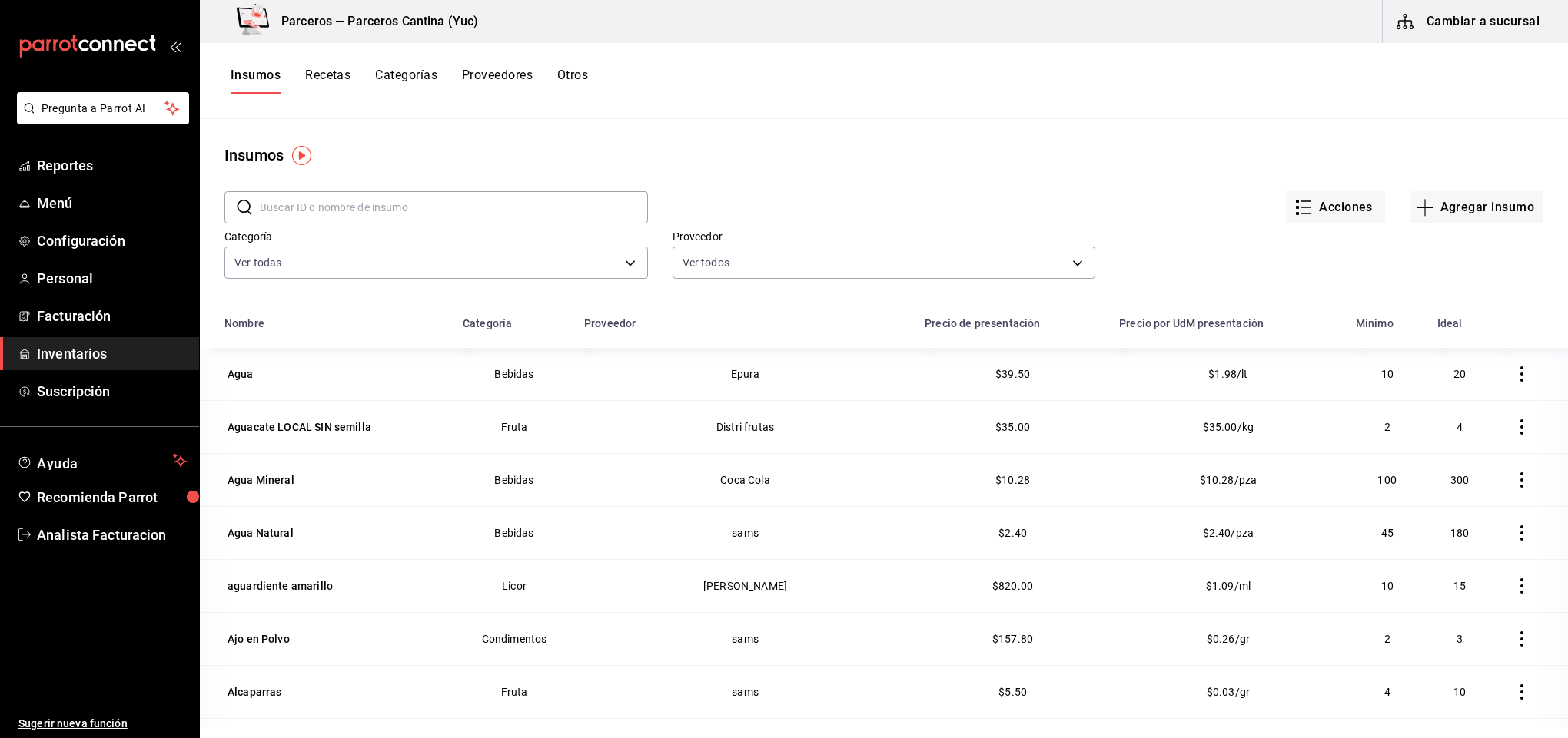
click at [312, 210] on input "text" at bounding box center [453, 207] width 388 height 30
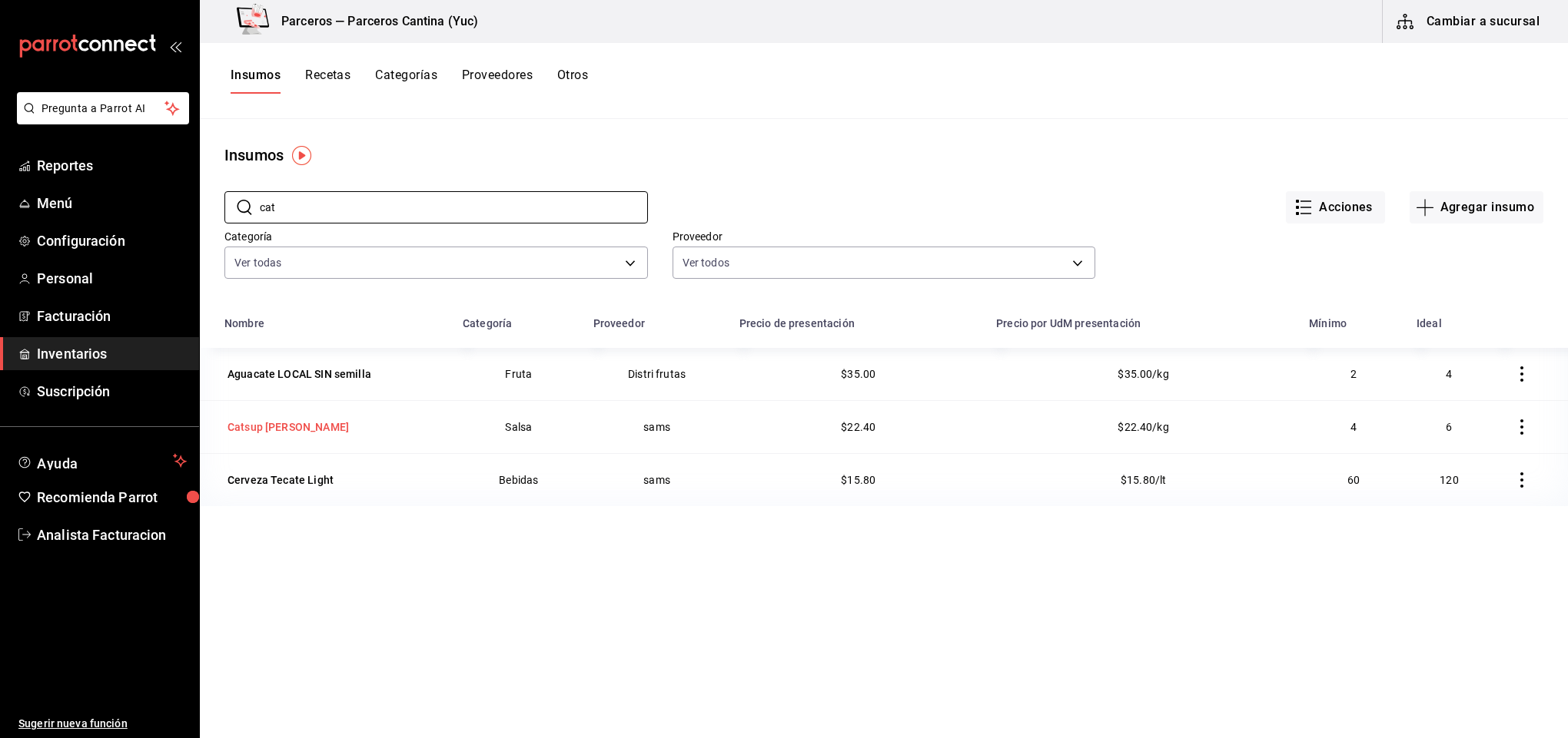
type input "cat"
click at [324, 420] on div "Catsup [PERSON_NAME]" at bounding box center [288, 427] width 122 height 15
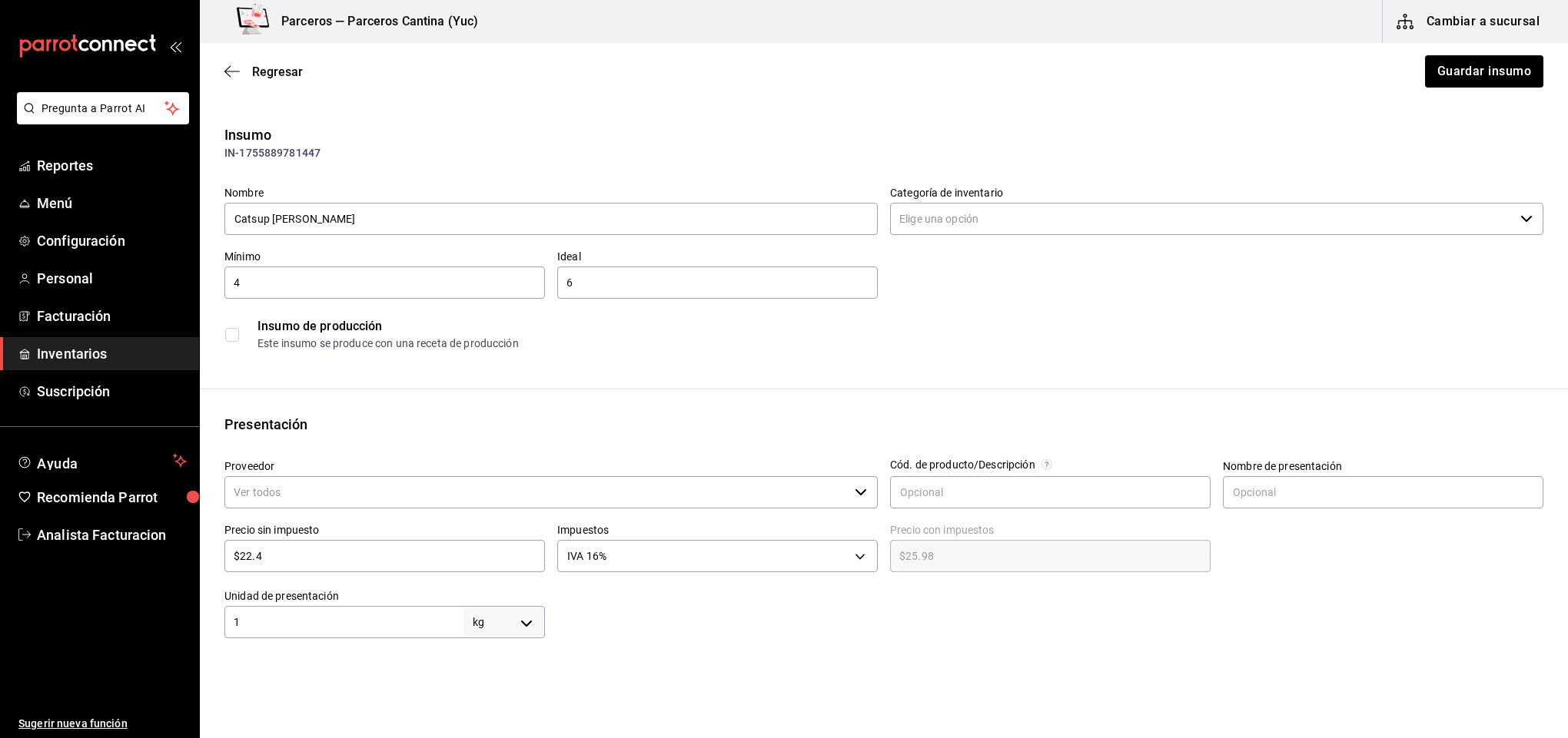
type input "Salsa"
type input "sams"
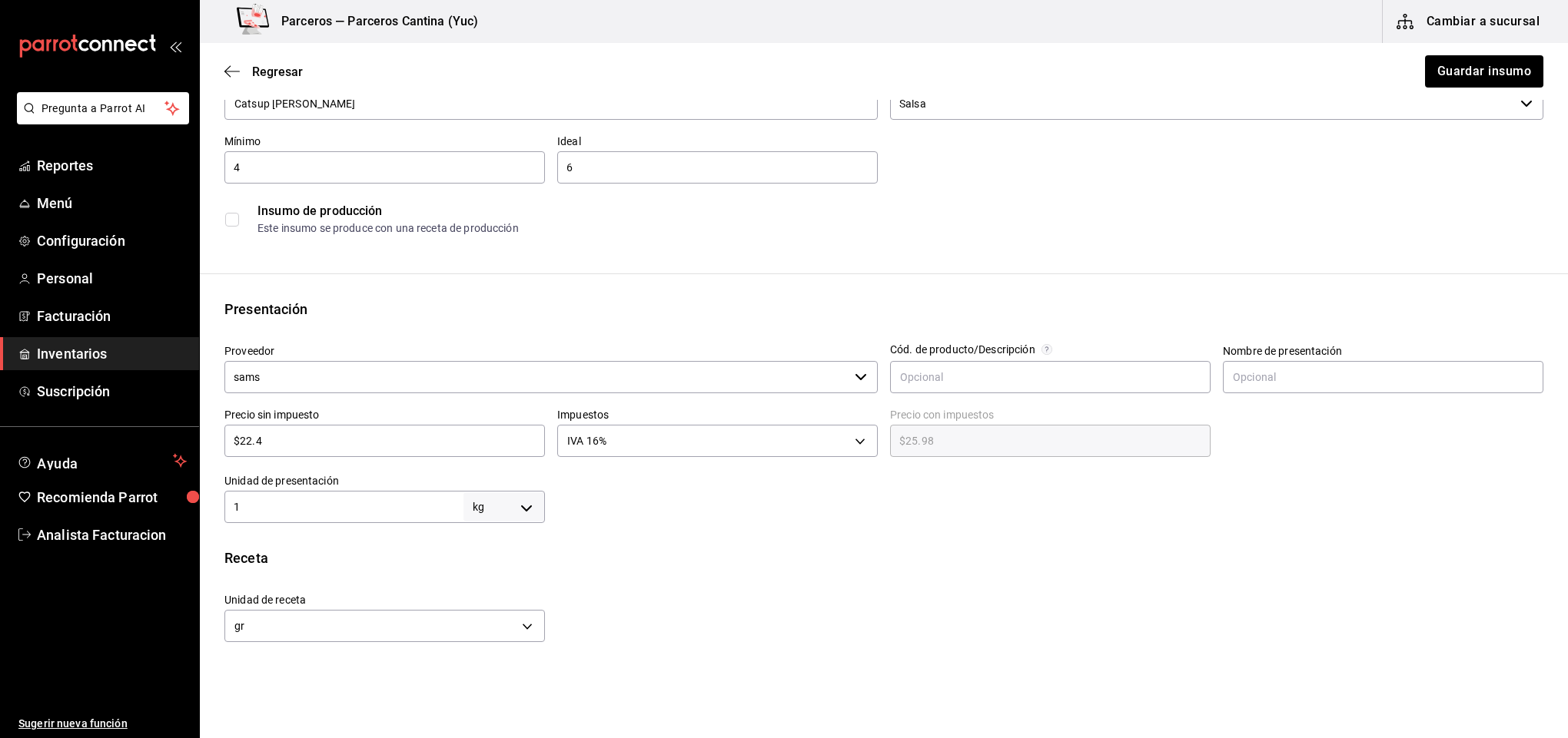
click at [526, 498] on body "Pregunta a Parrot AI Reportes Menú Configuración Personal Facturación Inventari…" at bounding box center [784, 326] width 1568 height 652
click at [493, 623] on li "lt" at bounding box center [500, 630] width 80 height 26
type input "LITER"
type input "1"
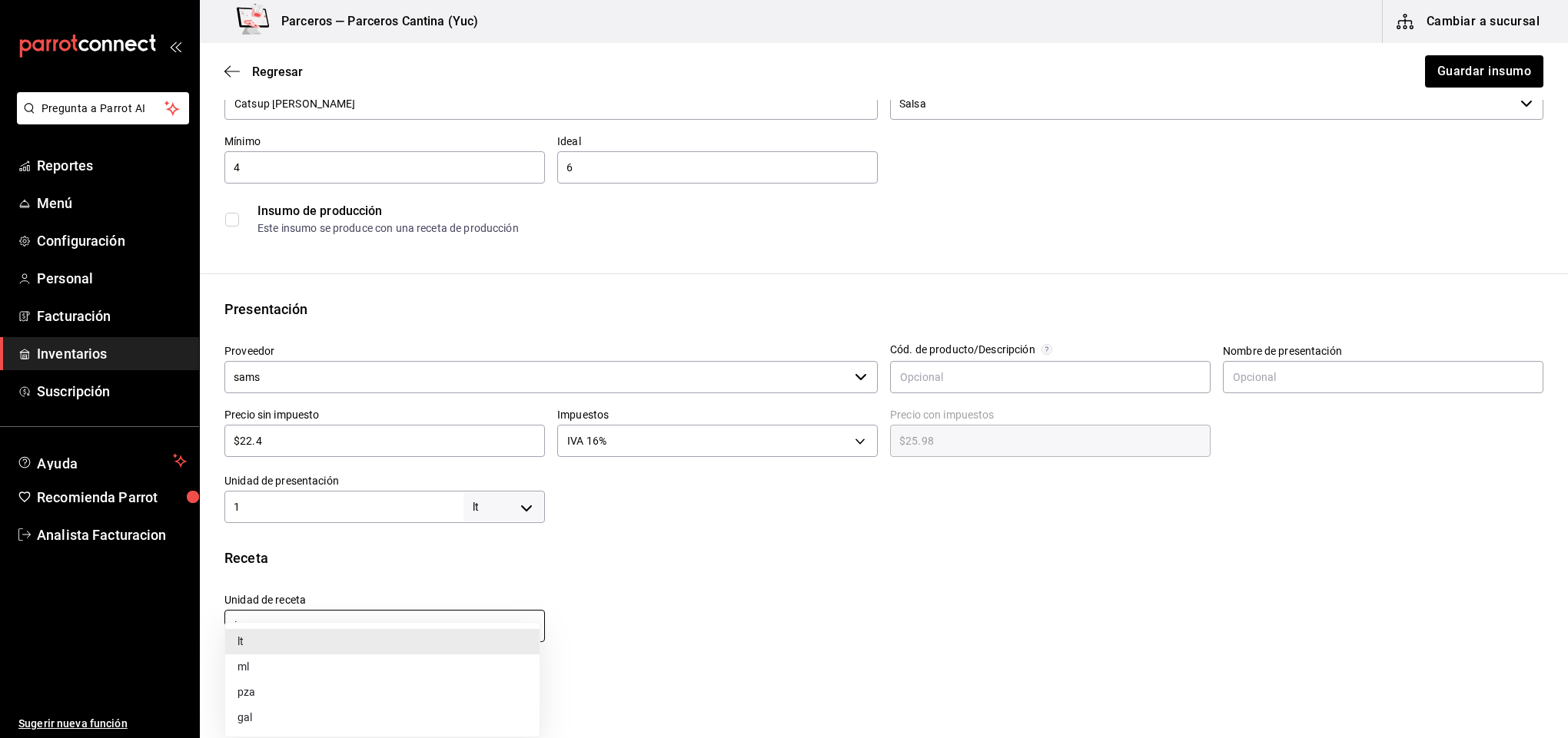
click at [521, 630] on body "Pregunta a Parrot AI Reportes Menú Configuración Personal Facturación Inventari…" at bounding box center [784, 326] width 1568 height 652
click at [498, 668] on li "ml" at bounding box center [382, 668] width 315 height 26
type input "MILLILITER"
type input "1,000"
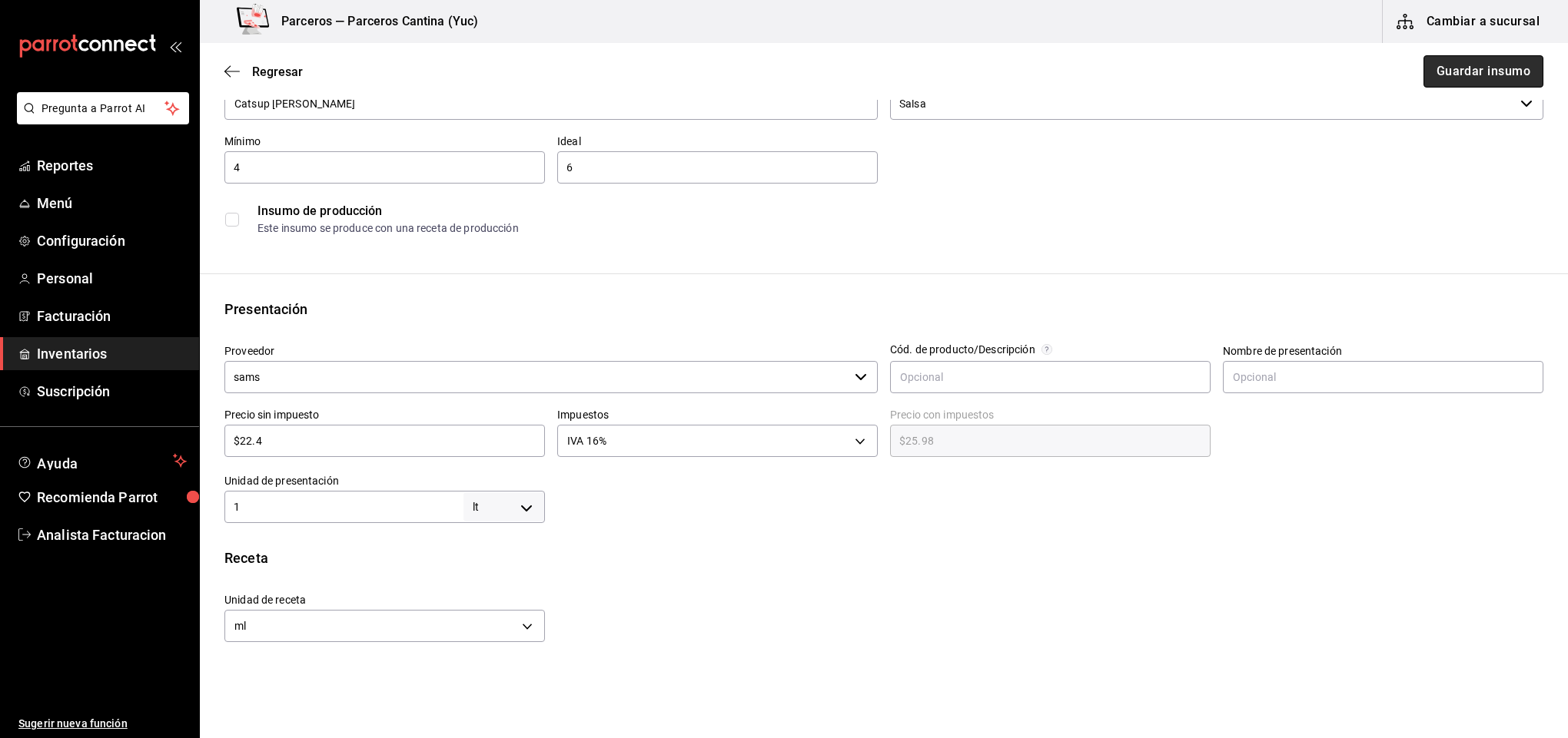
click at [1455, 66] on button "Guardar insumo" at bounding box center [1483, 71] width 120 height 32
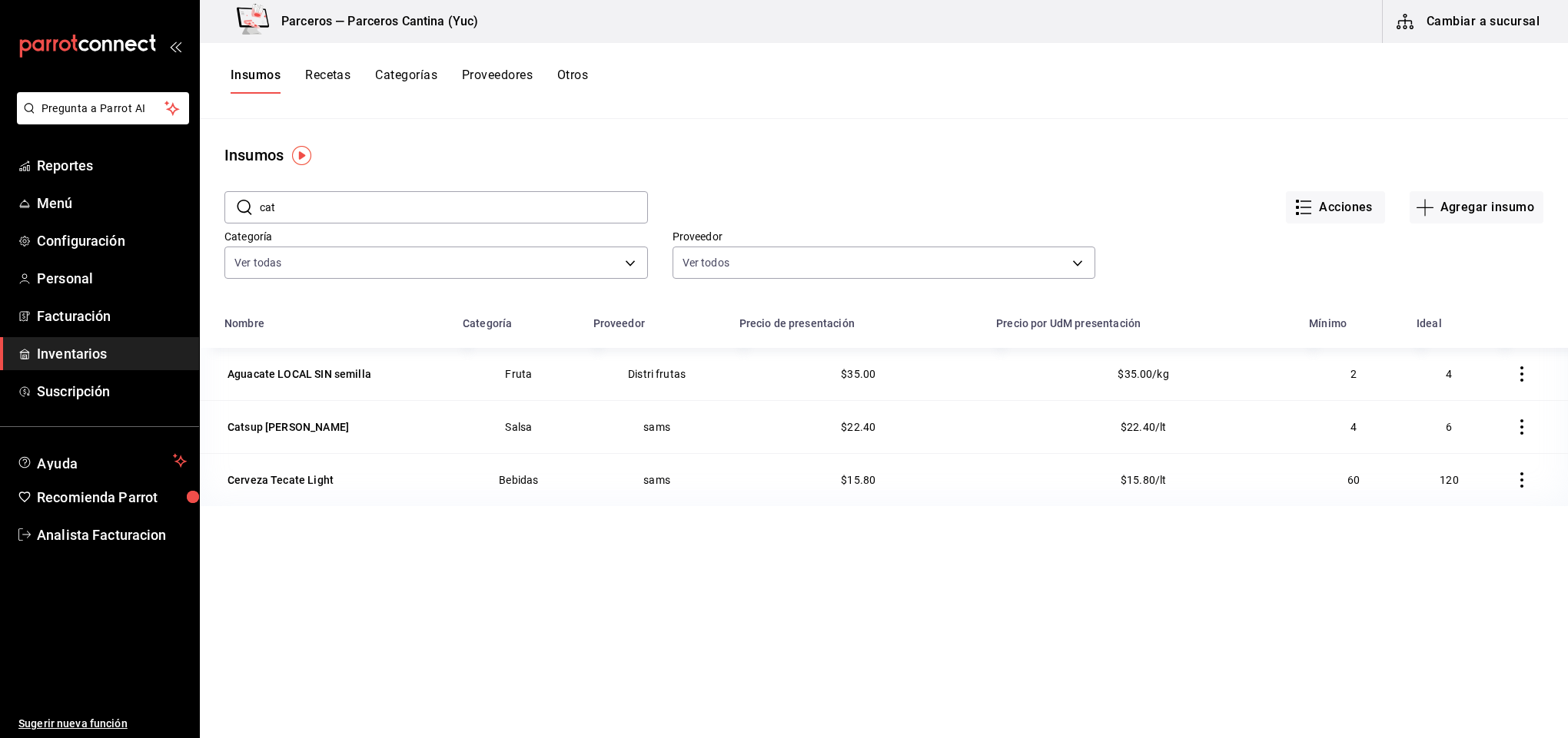
click at [300, 201] on input "cat" at bounding box center [453, 207] width 388 height 30
type input "c"
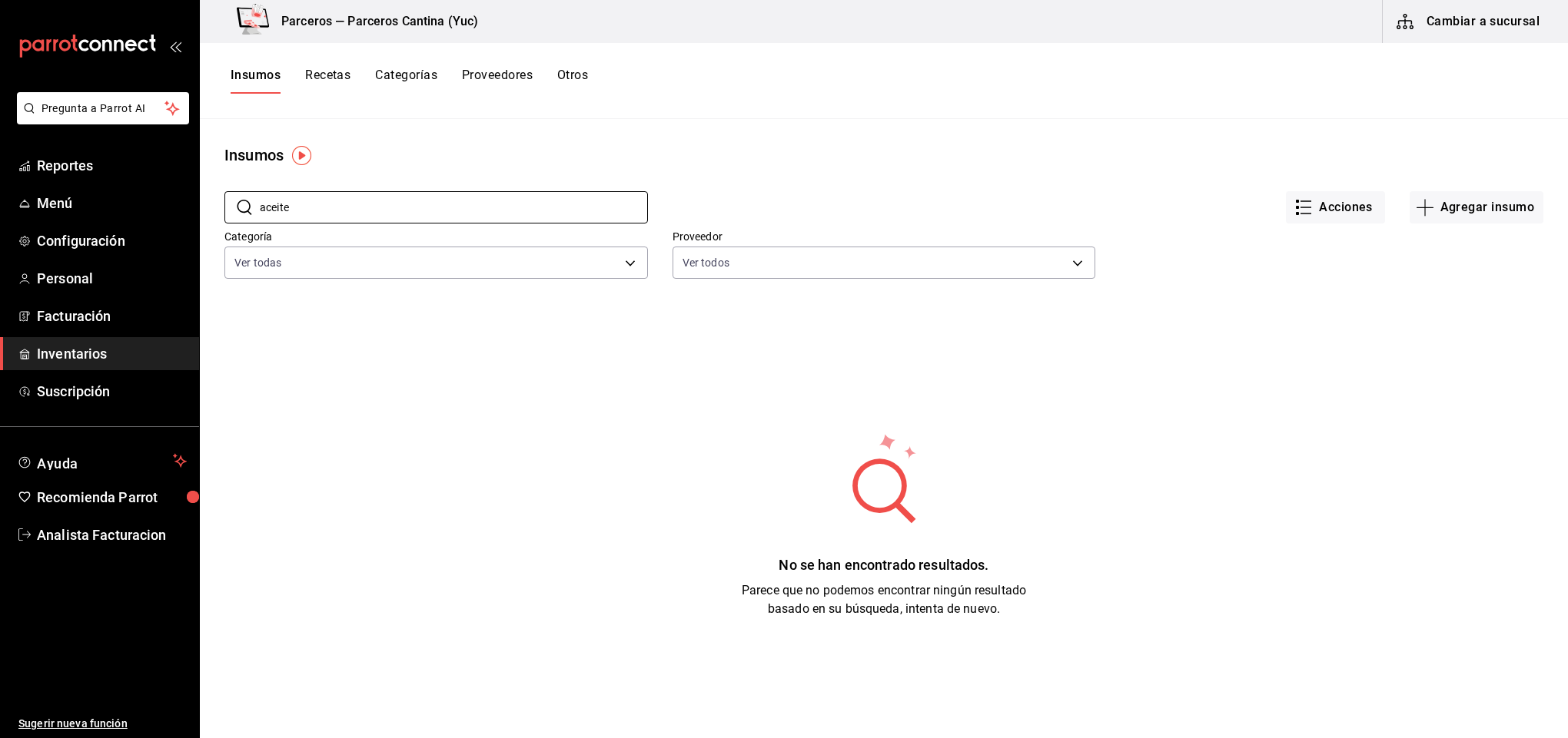
type input "aceite"
click at [1460, 200] on button "Agregar insumo" at bounding box center [1476, 207] width 134 height 32
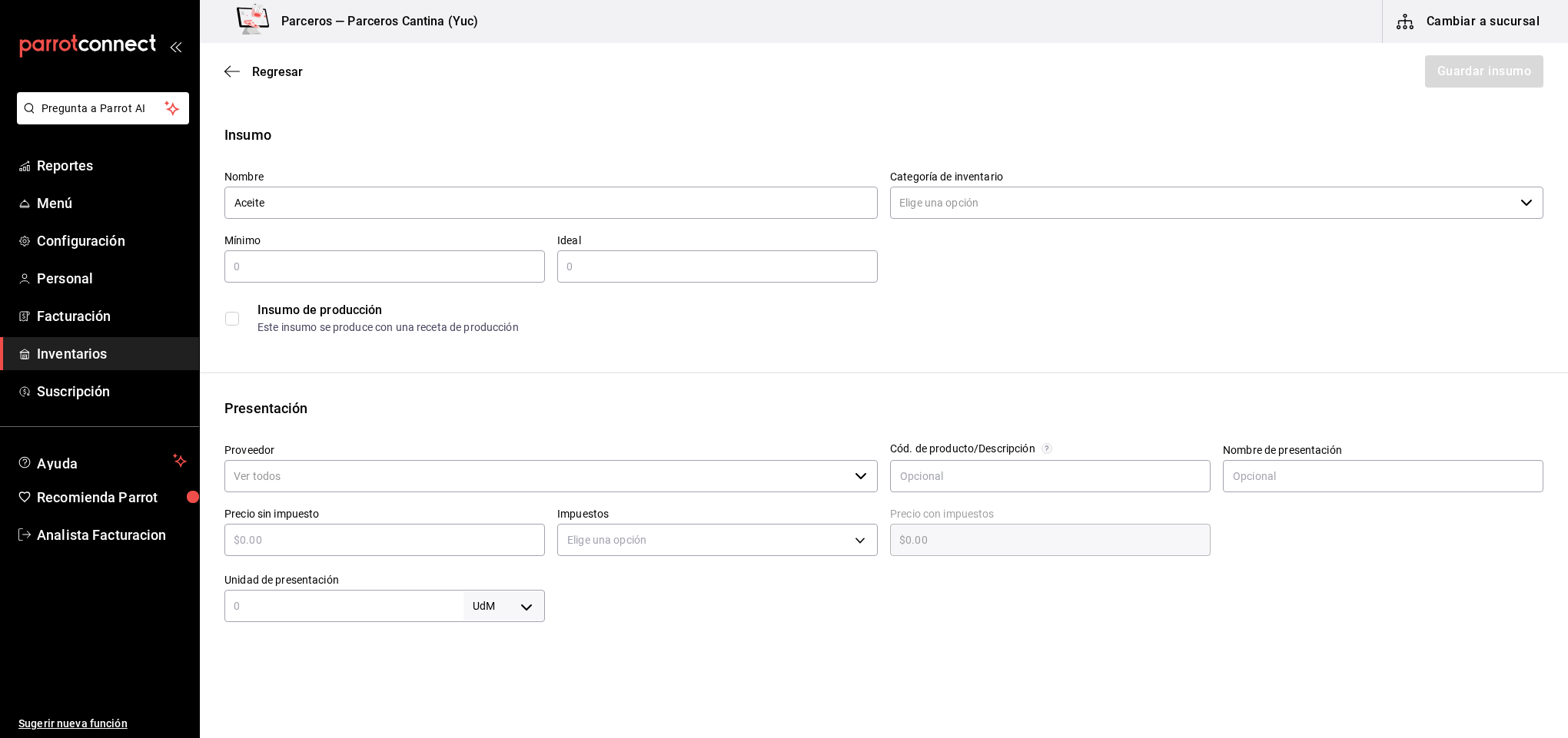
type input "Aceite"
click at [967, 206] on input "Categoría de inventario" at bounding box center [1201, 203] width 624 height 32
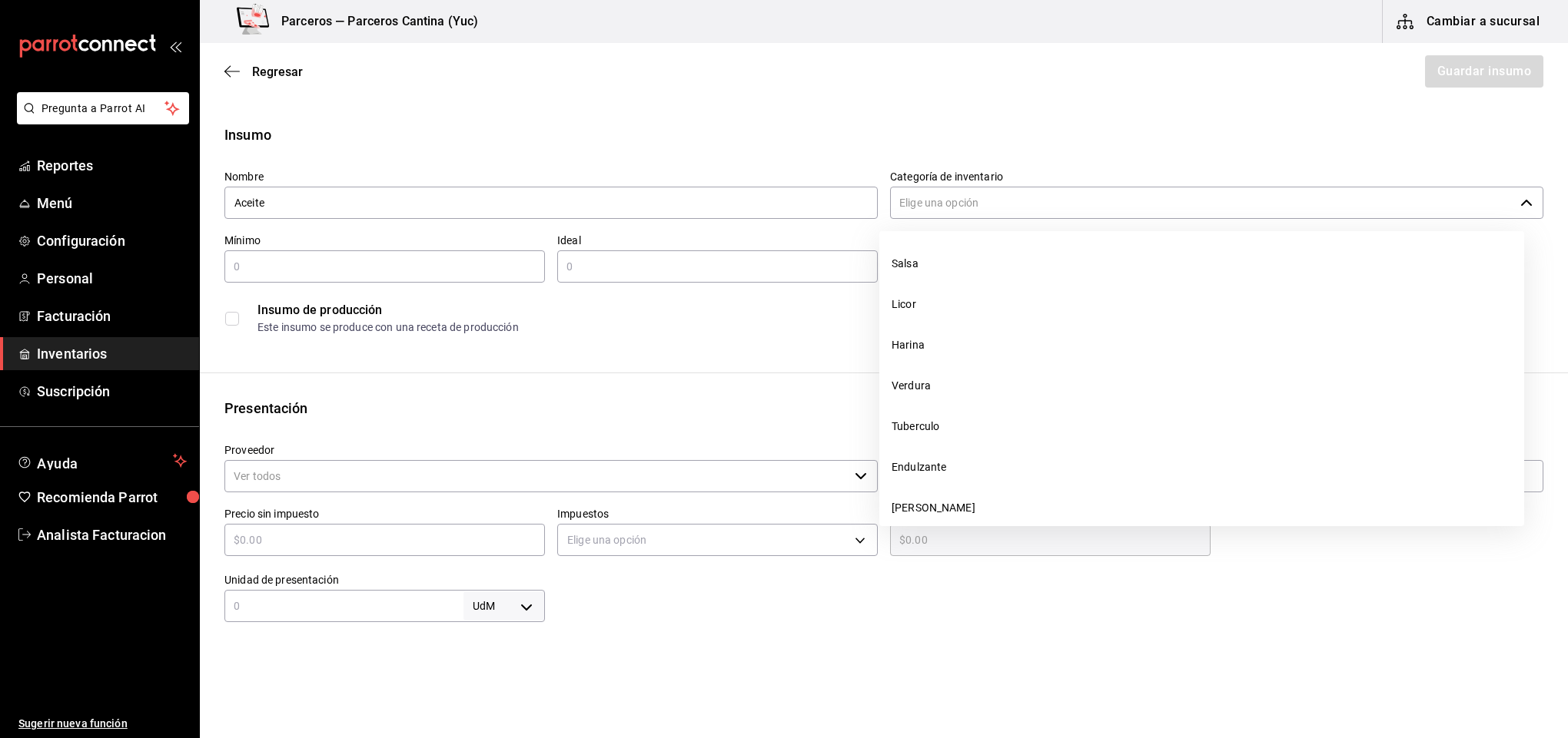
click at [942, 199] on input "Categoría de inventario" at bounding box center [1201, 203] width 624 height 32
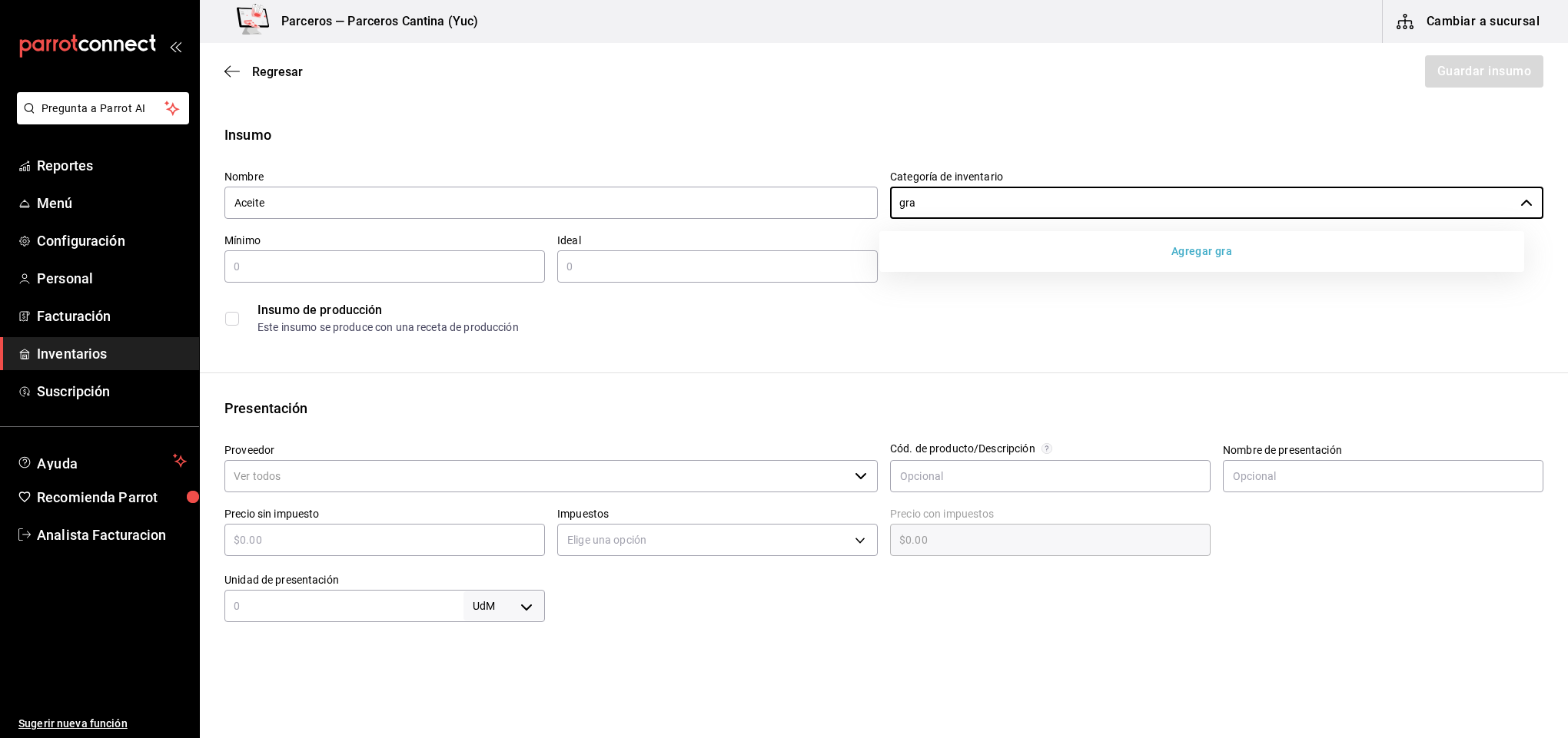
type input "gra"
click at [987, 255] on button "Agregar gra" at bounding box center [1202, 252] width 633 height 29
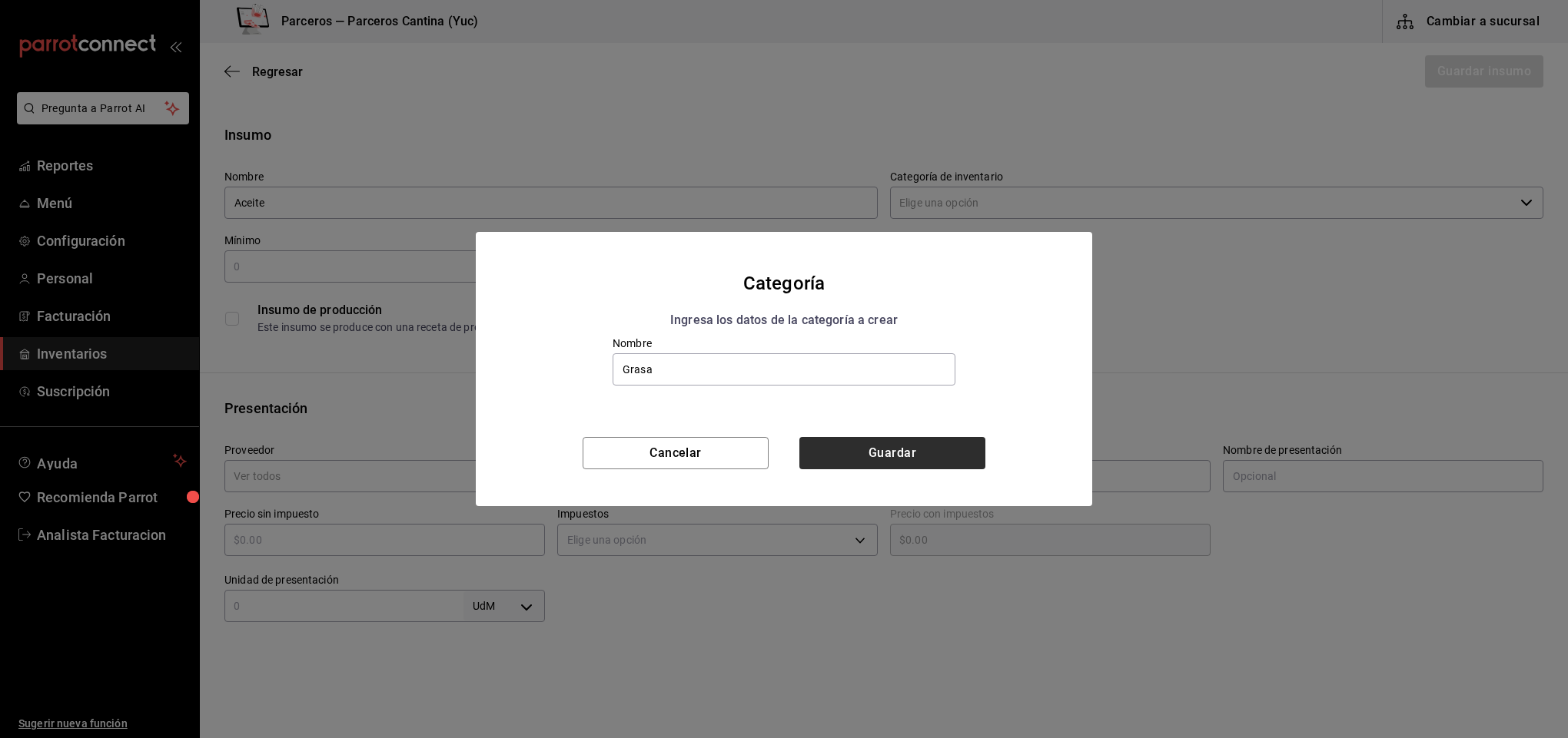
type input "Grasa"
click at [903, 459] on button "Guardar" at bounding box center [892, 453] width 186 height 32
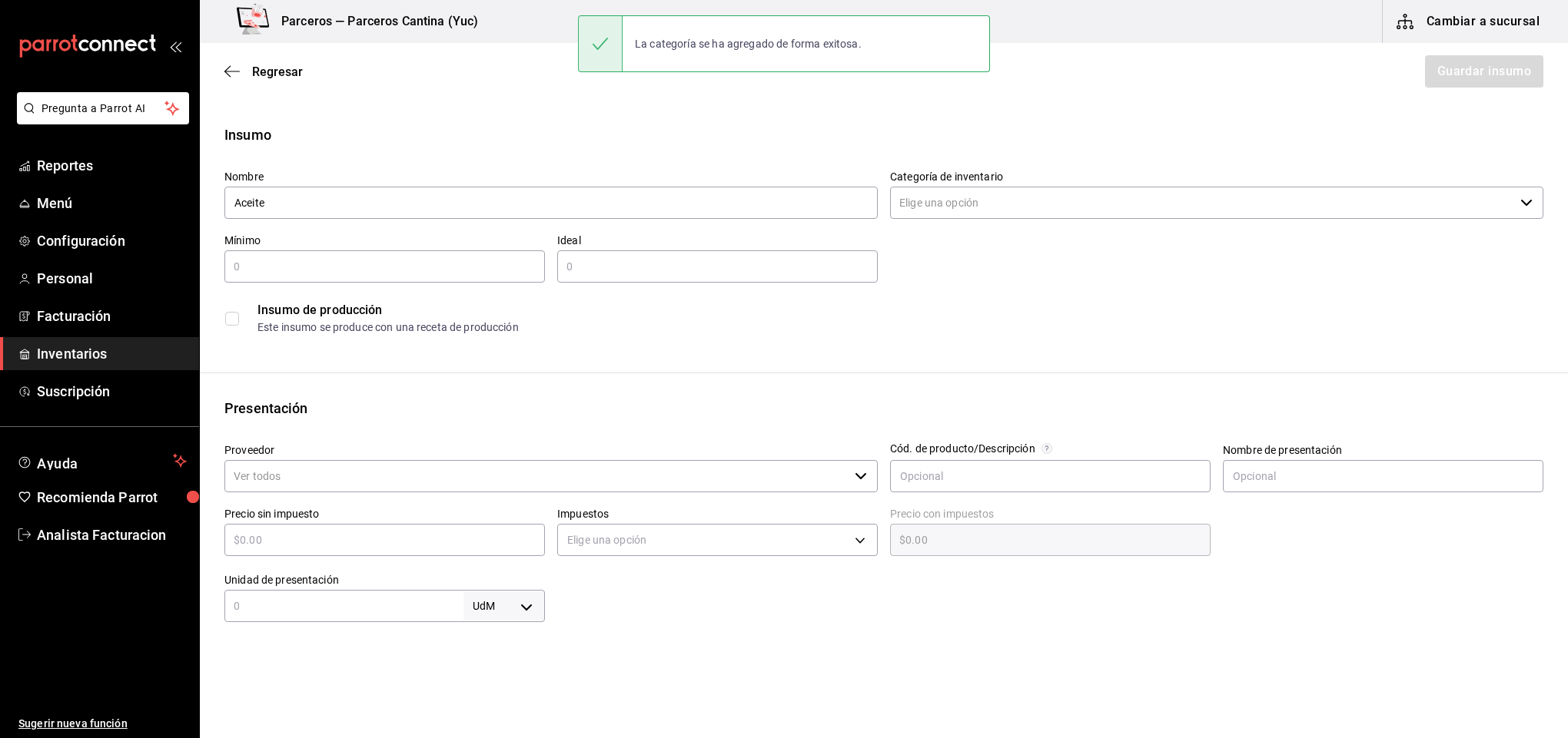
click at [955, 200] on input "Categoría de inventario" at bounding box center [1201, 203] width 624 height 32
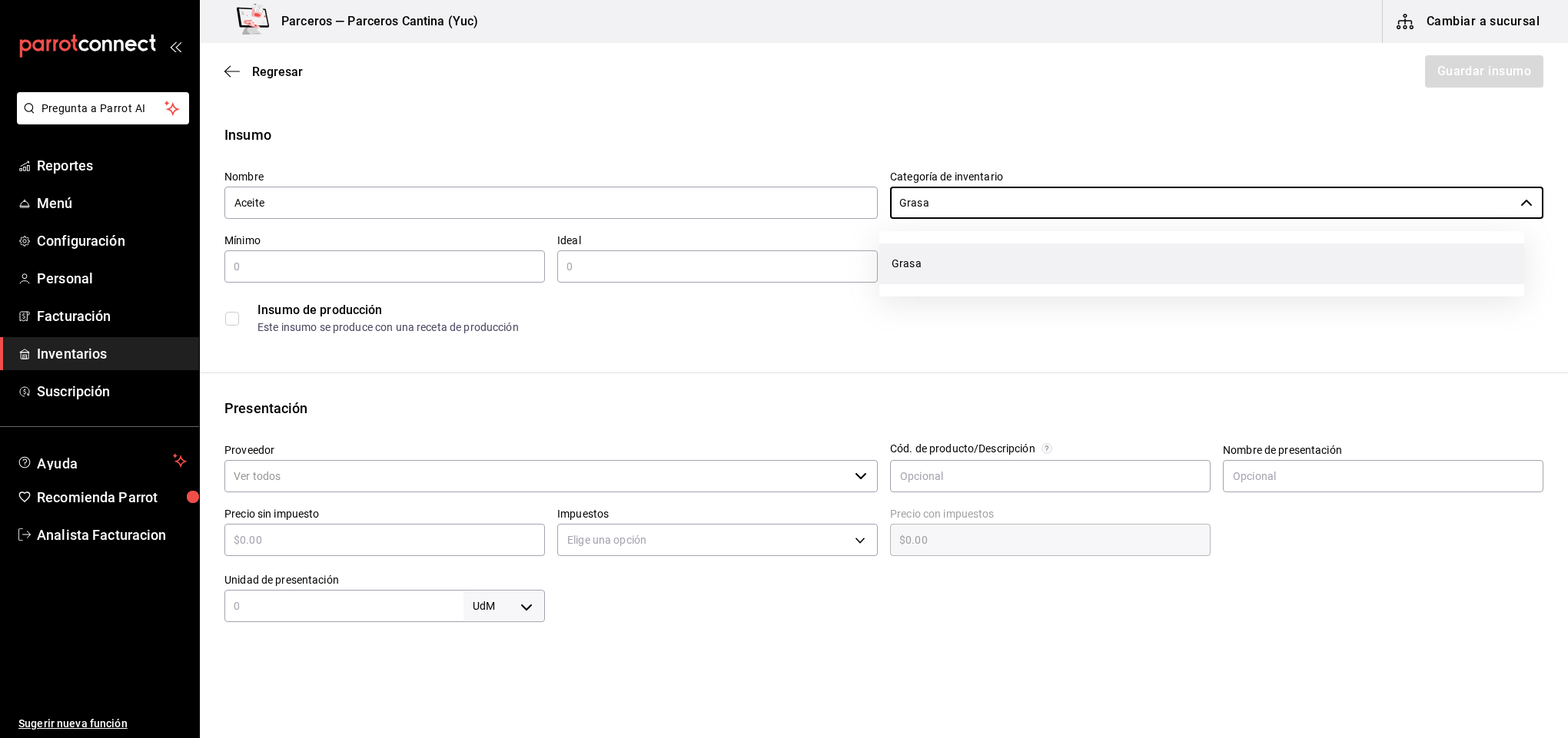
click at [944, 247] on li "Grasa" at bounding box center [1201, 263] width 645 height 41
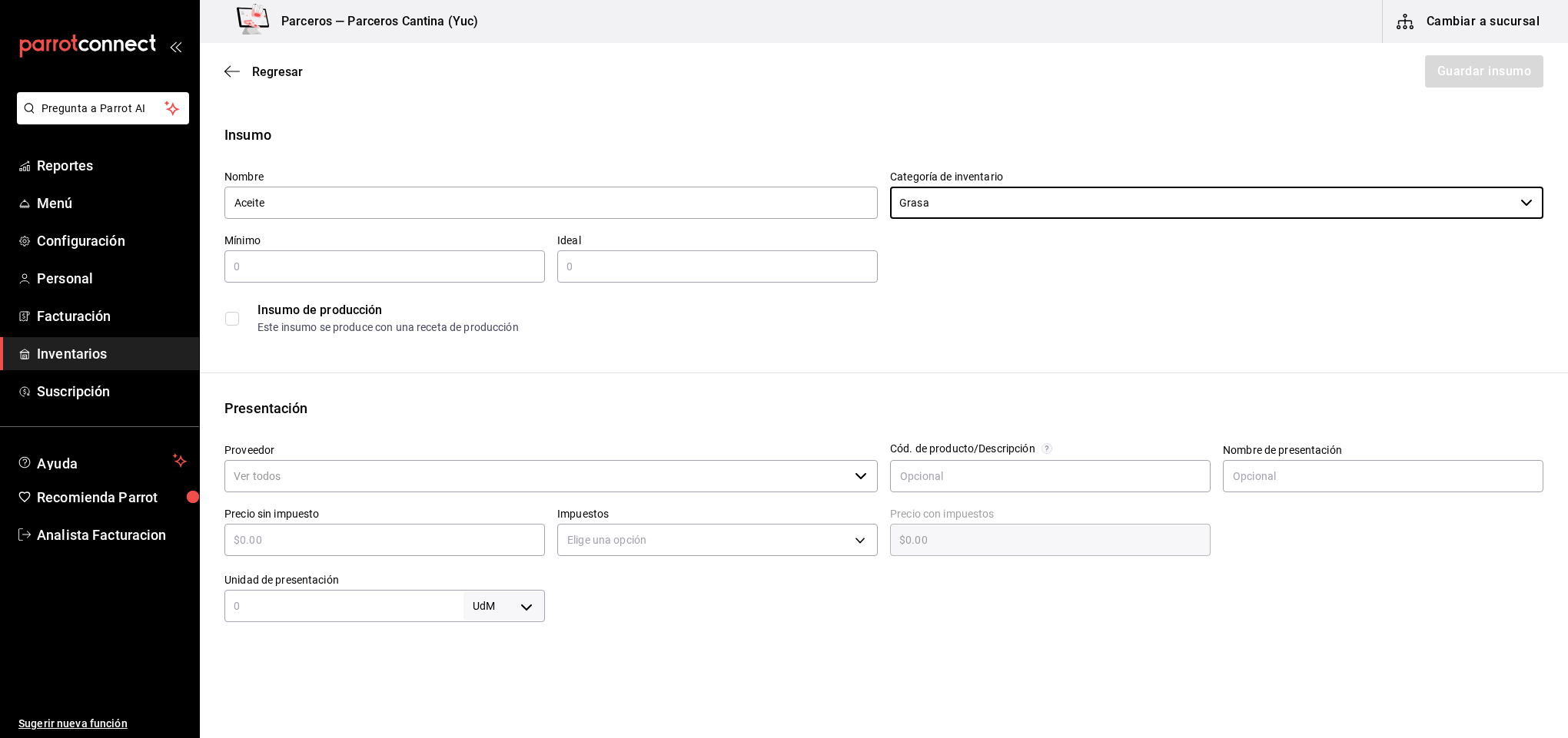
type input "Grasa"
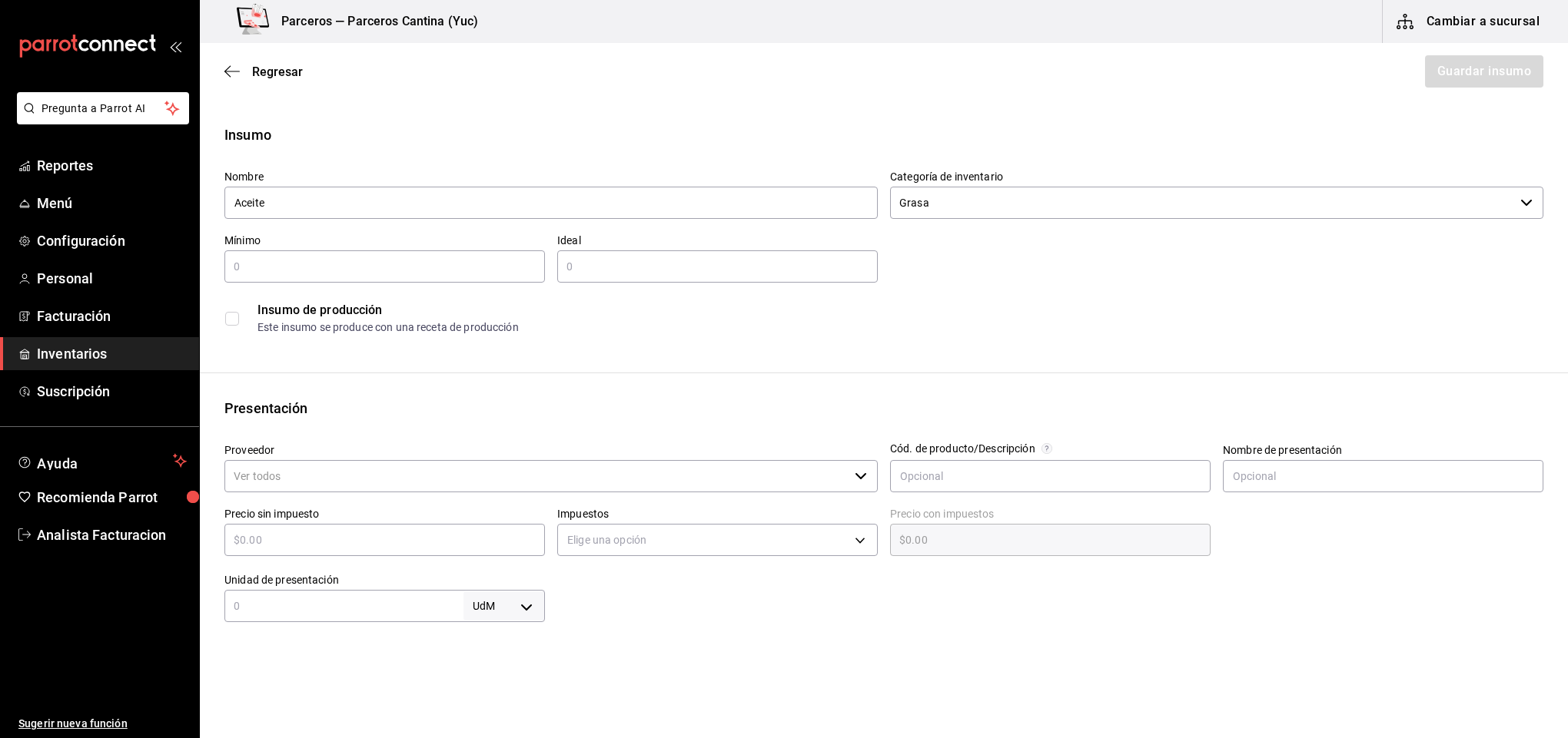
click at [283, 266] on input "text" at bounding box center [384, 267] width 320 height 18
type input "20"
type input "3"
type input "60"
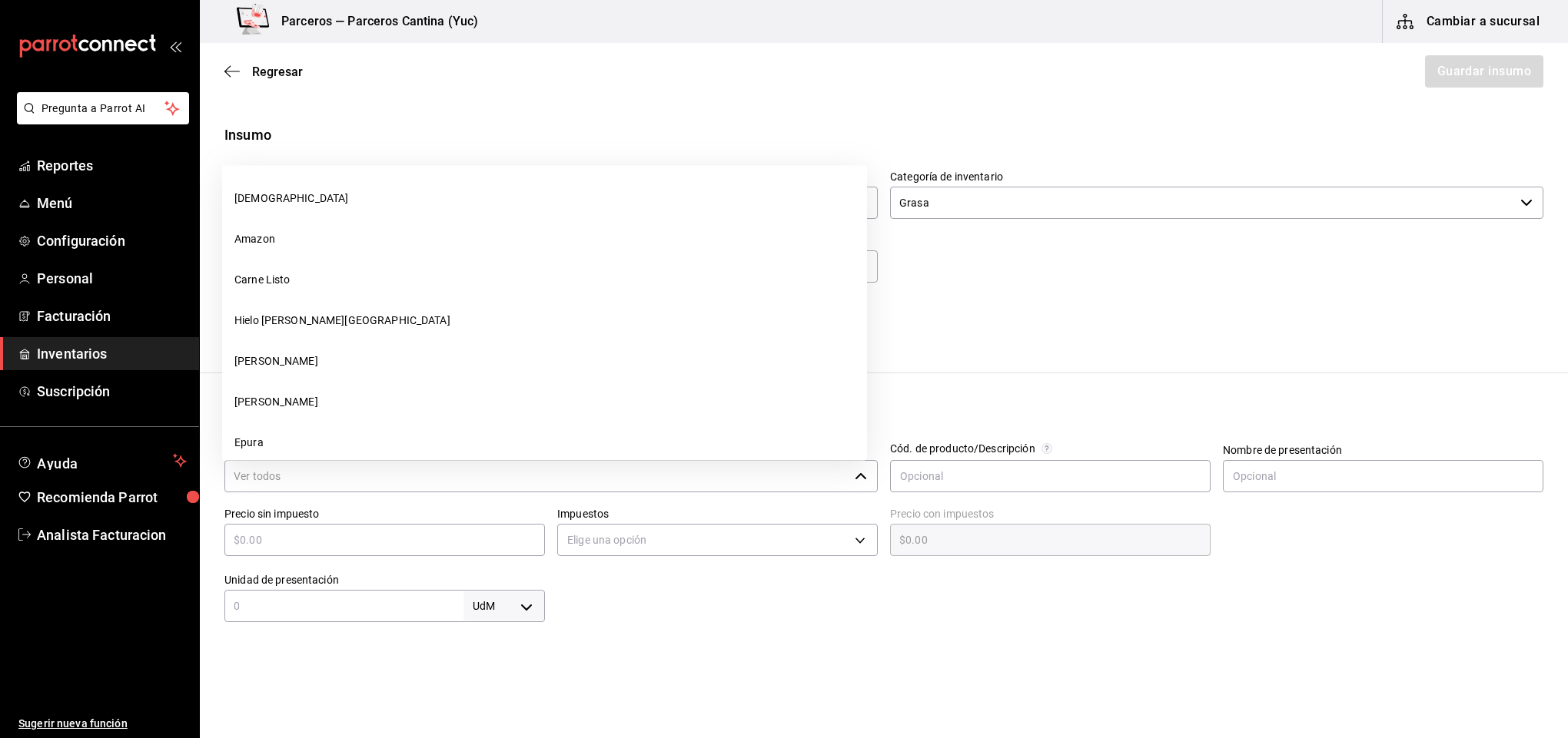
click at [279, 467] on input "Proveedor" at bounding box center [536, 476] width 624 height 32
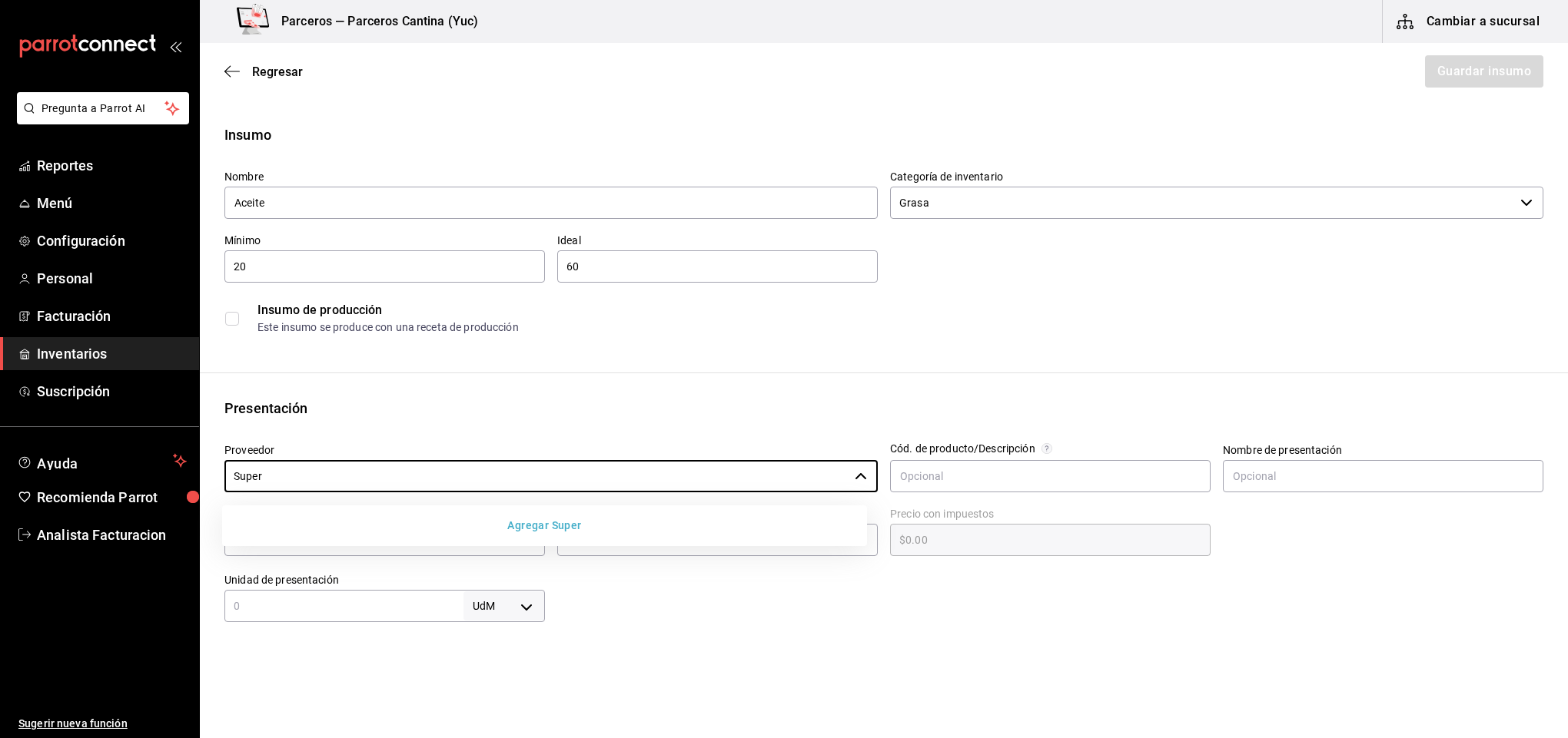
type input "Super"
click at [356, 526] on button "Agregar Super" at bounding box center [545, 526] width 633 height 29
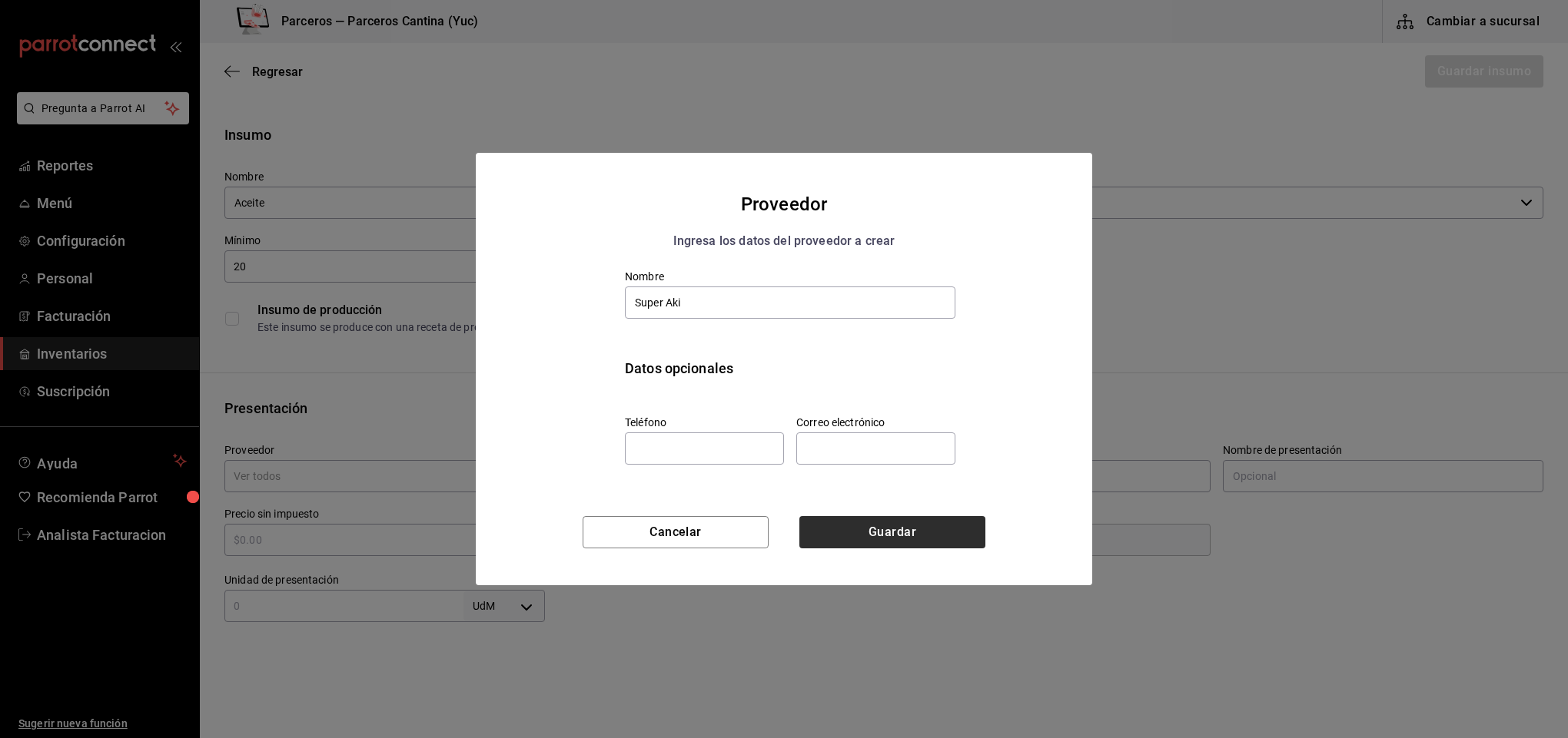
type input "Super Aki"
click at [874, 521] on button "Guardar" at bounding box center [892, 532] width 186 height 32
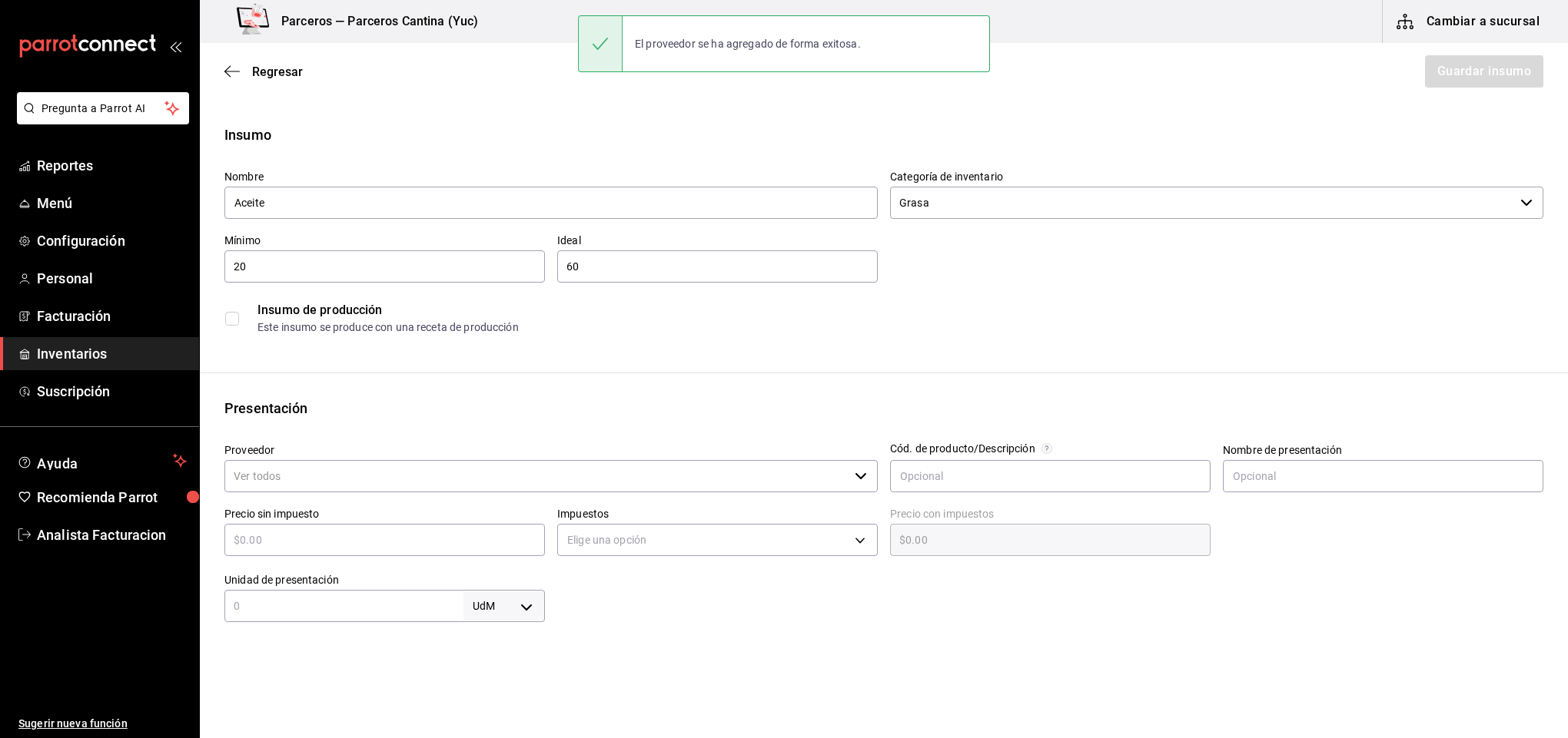
click at [702, 477] on input "Proveedor" at bounding box center [536, 476] width 624 height 32
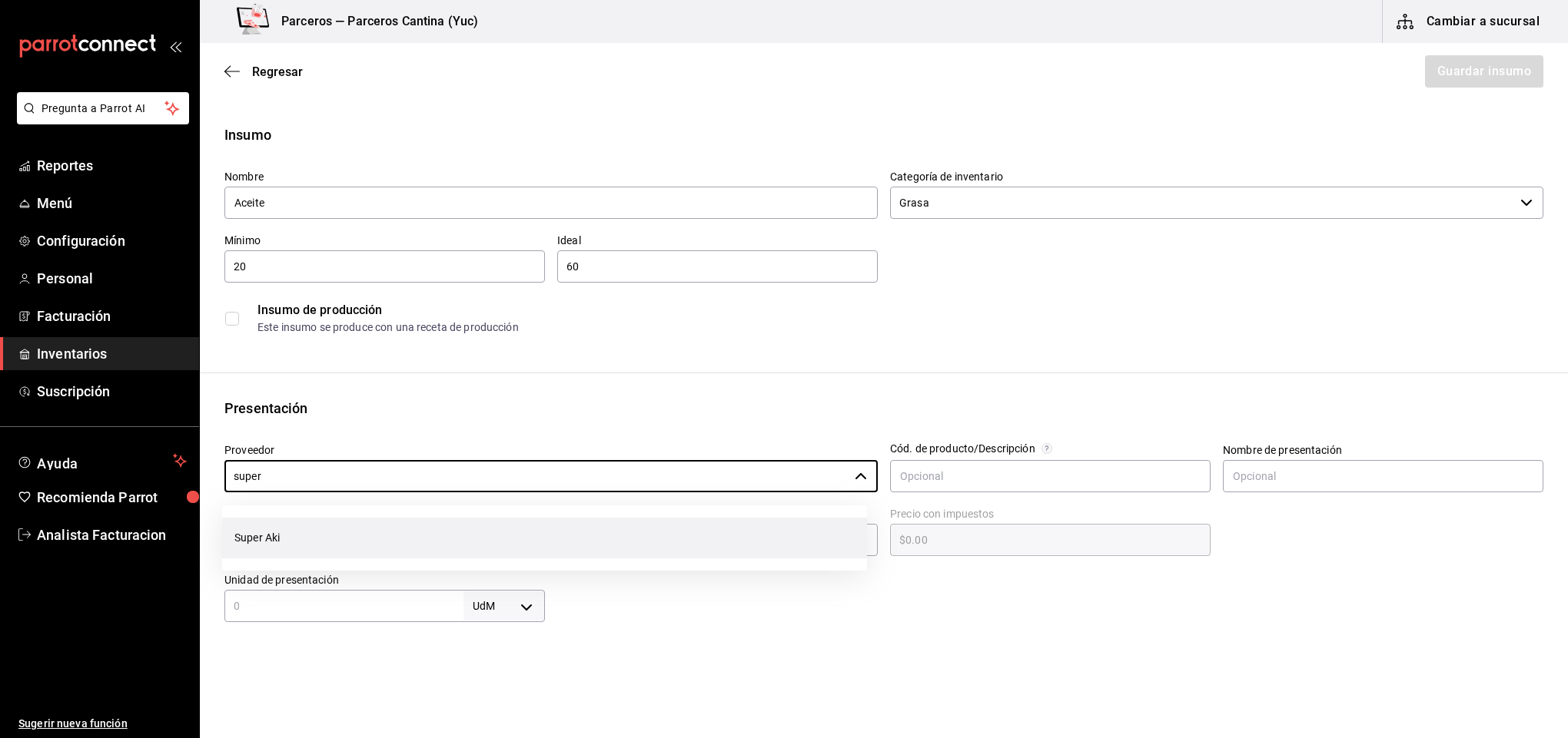
click at [300, 537] on li "Super Aki" at bounding box center [544, 538] width 645 height 41
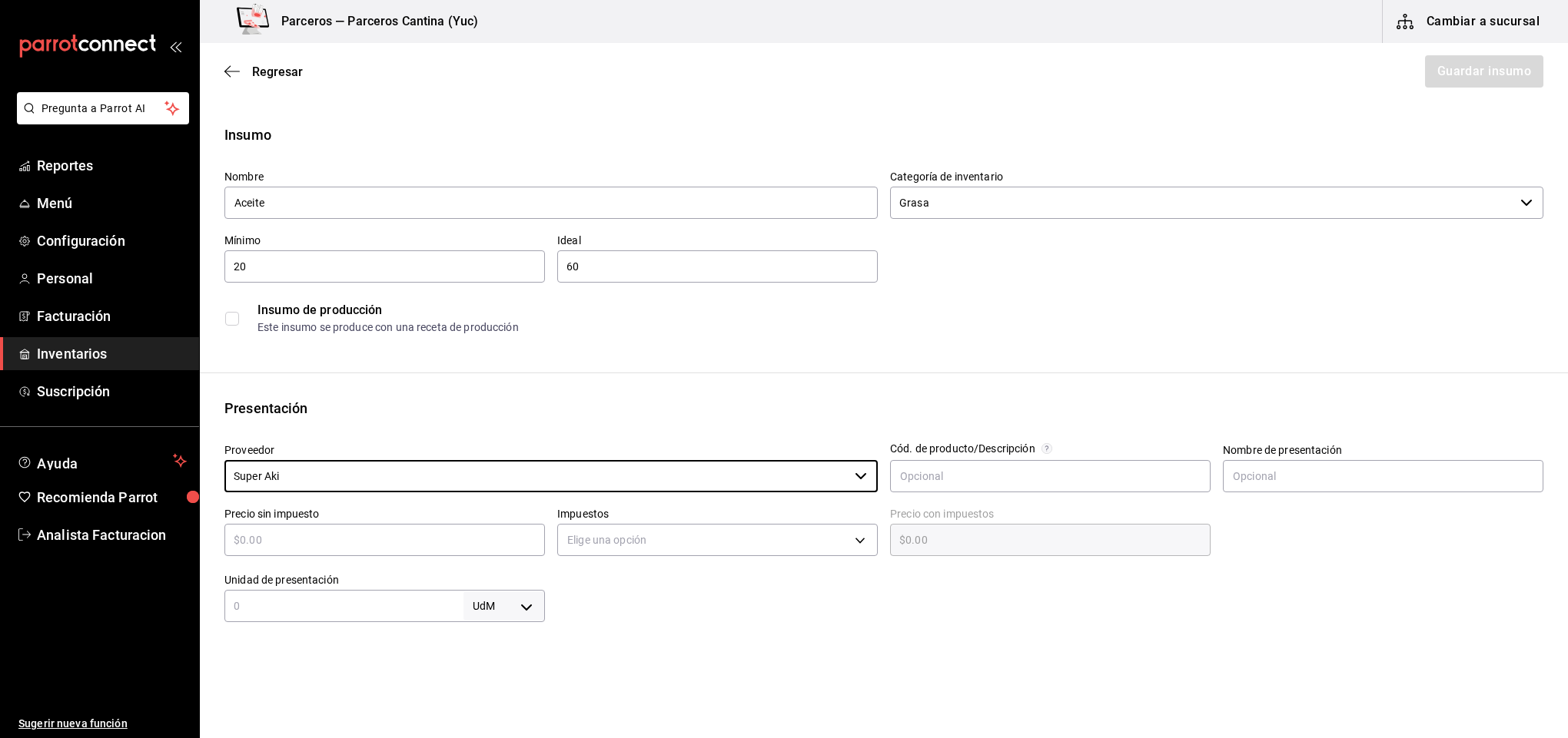
type input "Super Aki"
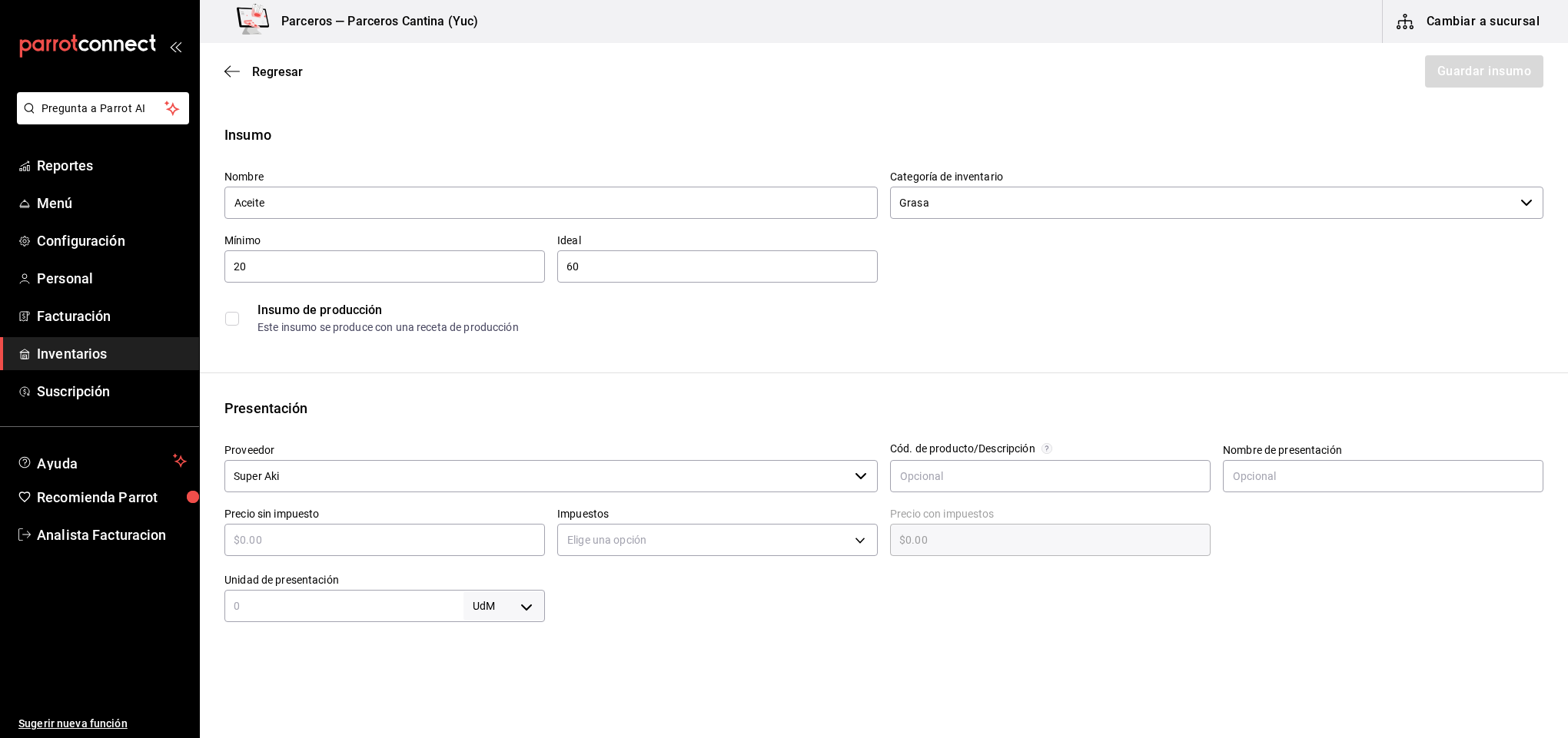
click at [268, 542] on input "text" at bounding box center [384, 539] width 320 height 18
type input "$1"
type input "$1.00"
type input "$10"
type input "$10.00"
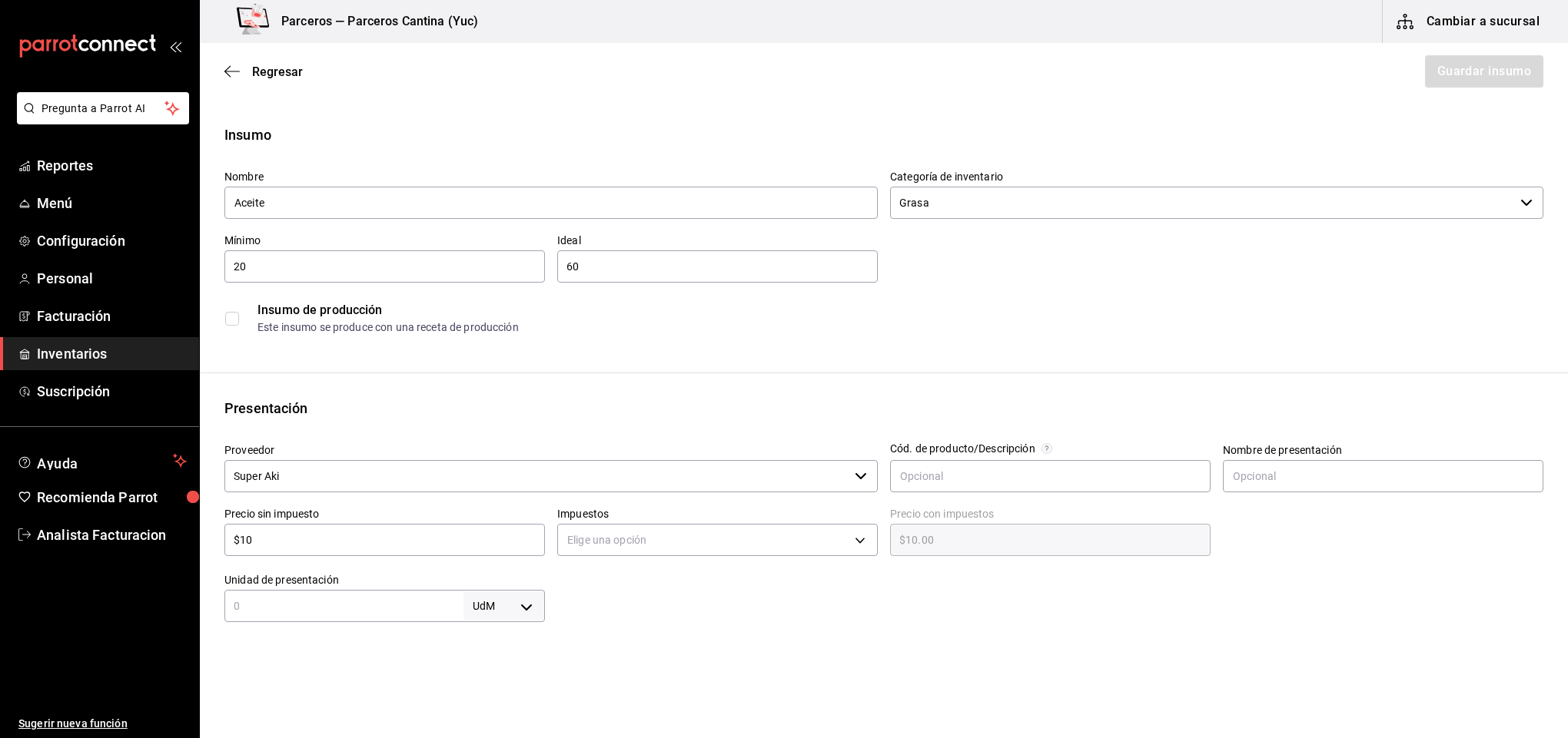
type input "$100"
type input "$100.00"
type input "$100.2"
type input "$100.20"
type input "$100.2"
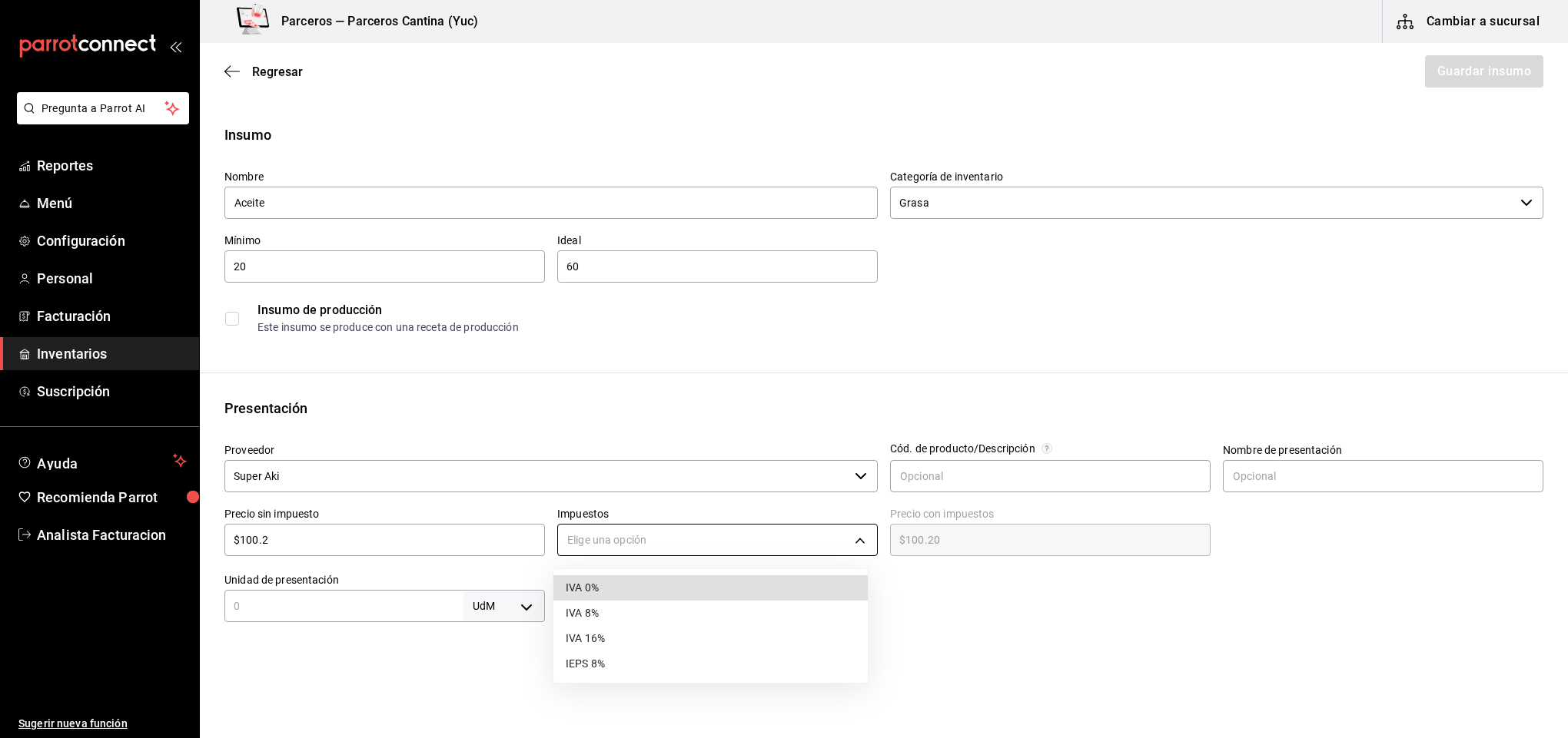
click at [730, 546] on body "Pregunta a Parrot AI Reportes Menú Configuración Personal Facturación Inventari…" at bounding box center [784, 326] width 1568 height 652
click at [690, 634] on li "IVA 16%" at bounding box center [710, 639] width 315 height 26
type input "IVA_16"
type input "$116.23"
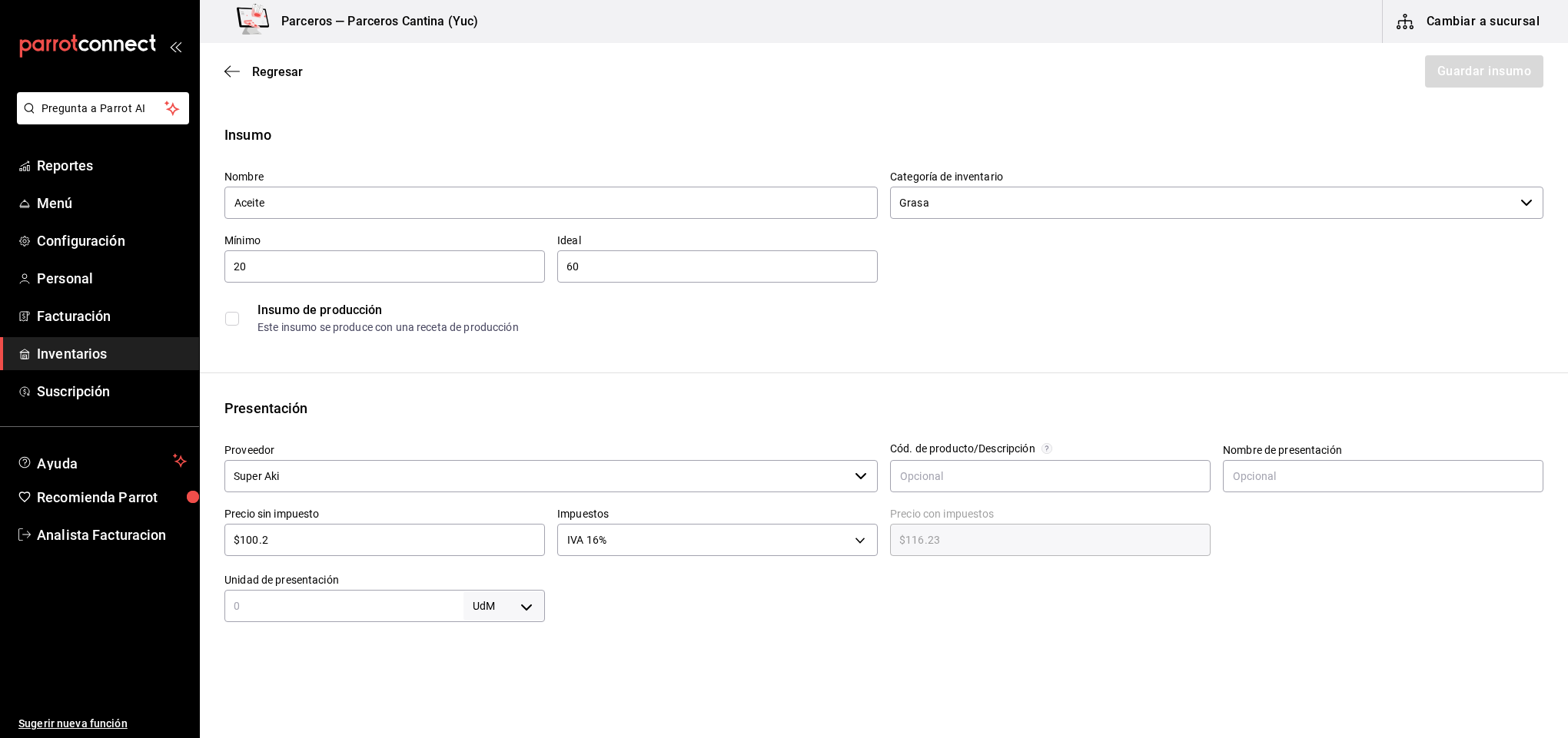
click at [289, 607] on input "text" at bounding box center [344, 606] width 239 height 18
type input "1"
click at [528, 602] on body "Pregunta a Parrot AI Reportes Menú Configuración Personal Facturación Inventari…" at bounding box center [784, 326] width 1568 height 652
click at [514, 646] on li "lt" at bounding box center [500, 642] width 80 height 26
type input "LITER"
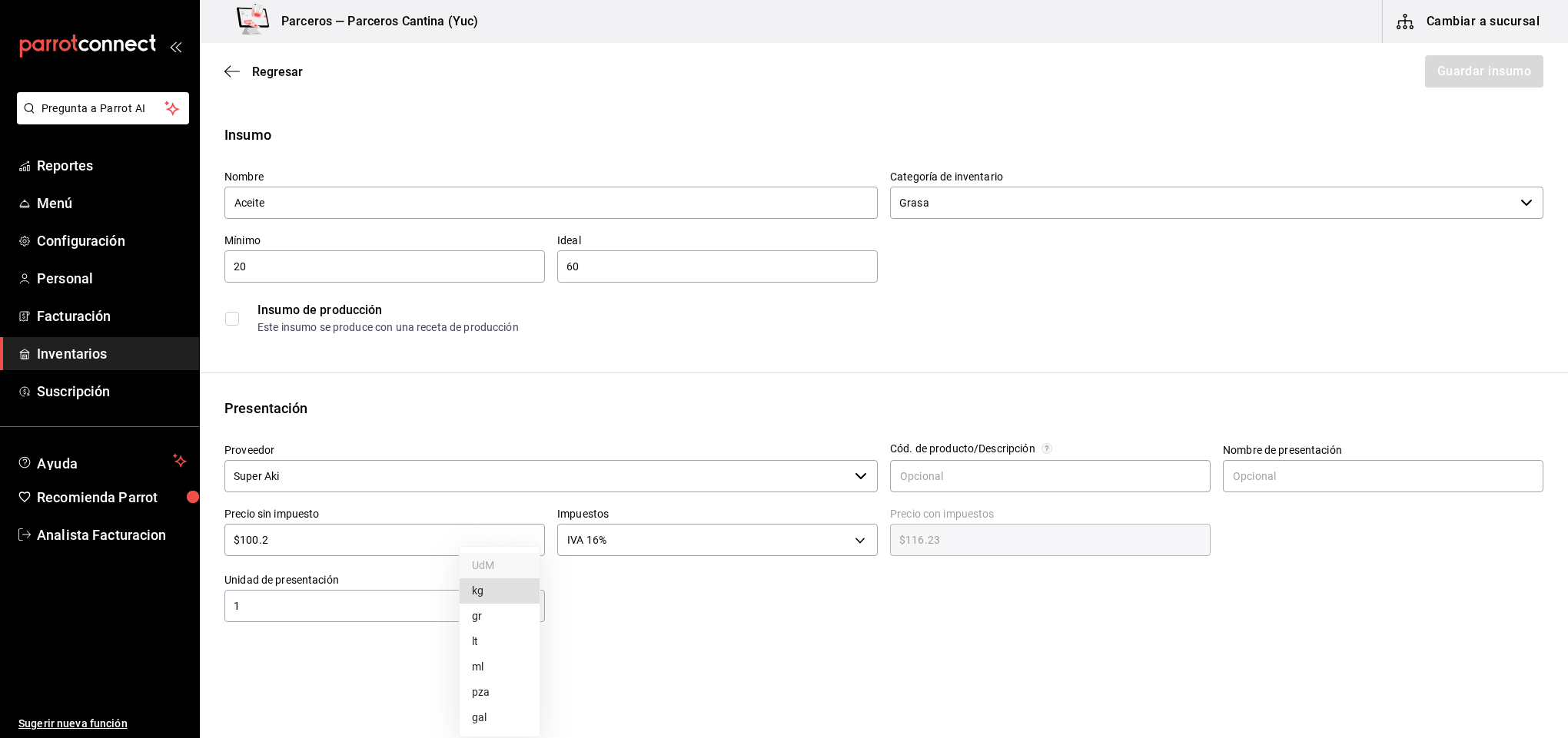
type input "LITER"
type input "1"
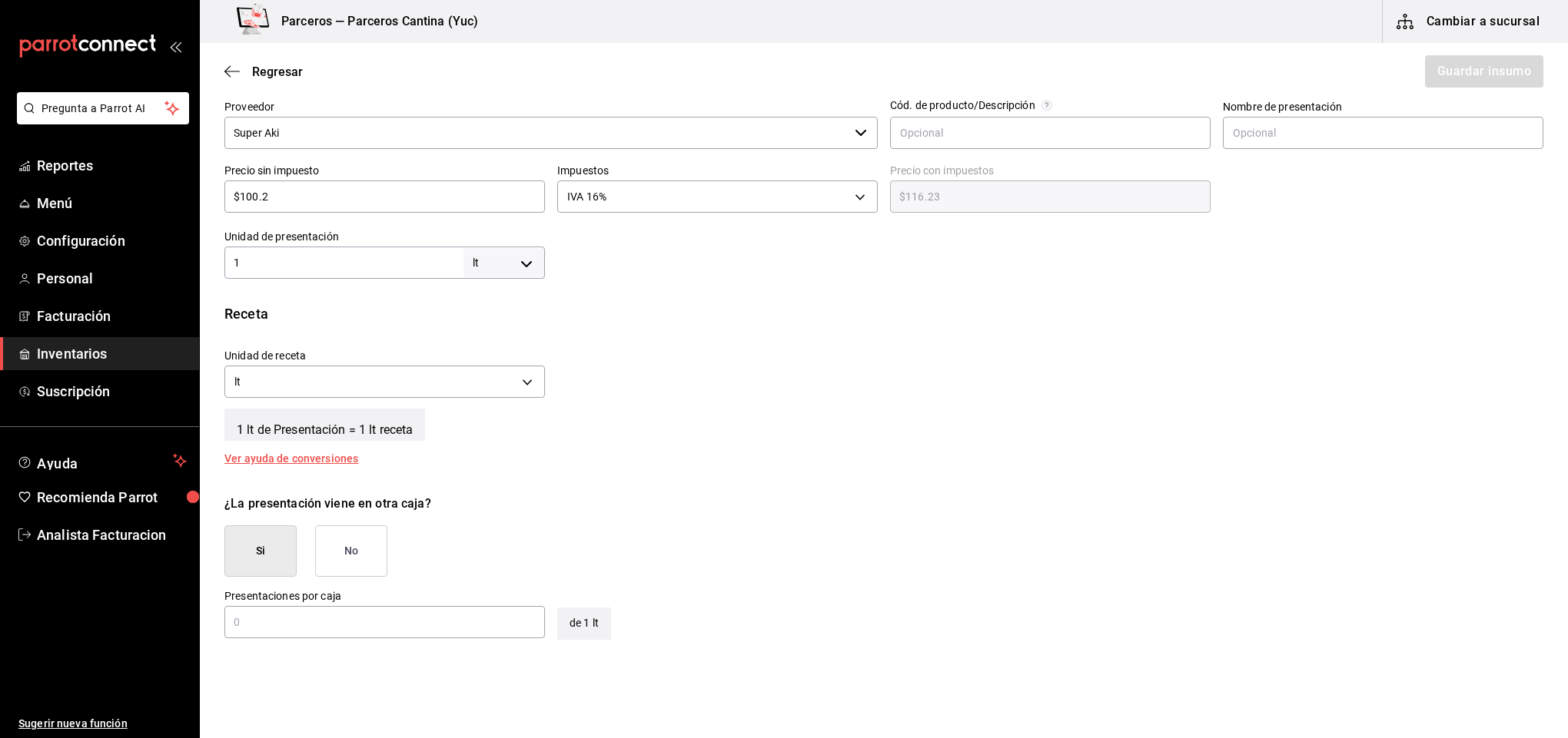
scroll to position [346, 0]
click at [526, 385] on body "Pregunta a Parrot AI Reportes Menú Configuración Personal Facturación Inventari…" at bounding box center [784, 326] width 1568 height 652
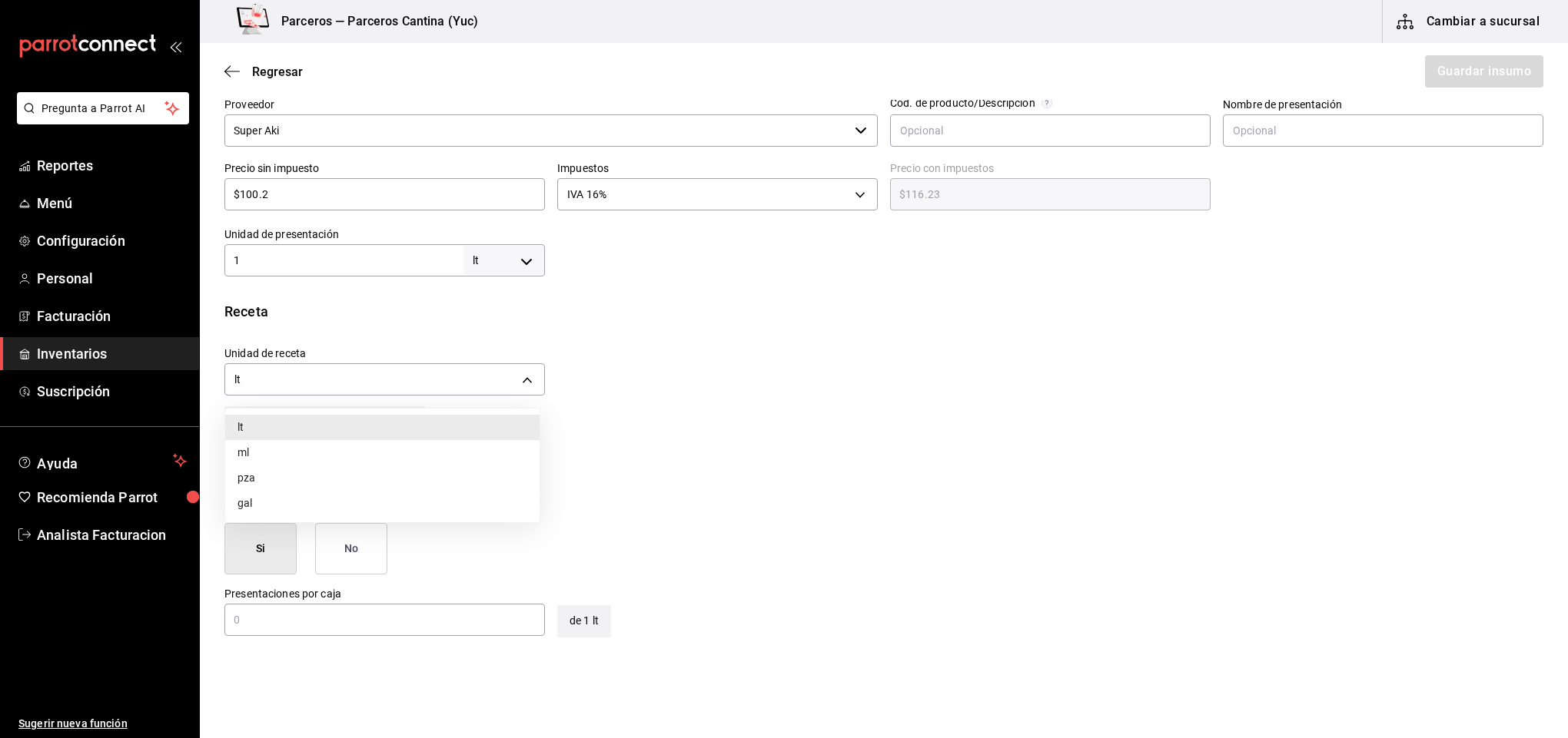
click at [289, 452] on li "ml" at bounding box center [382, 453] width 315 height 26
type input "MILLILITER"
type input "1,000"
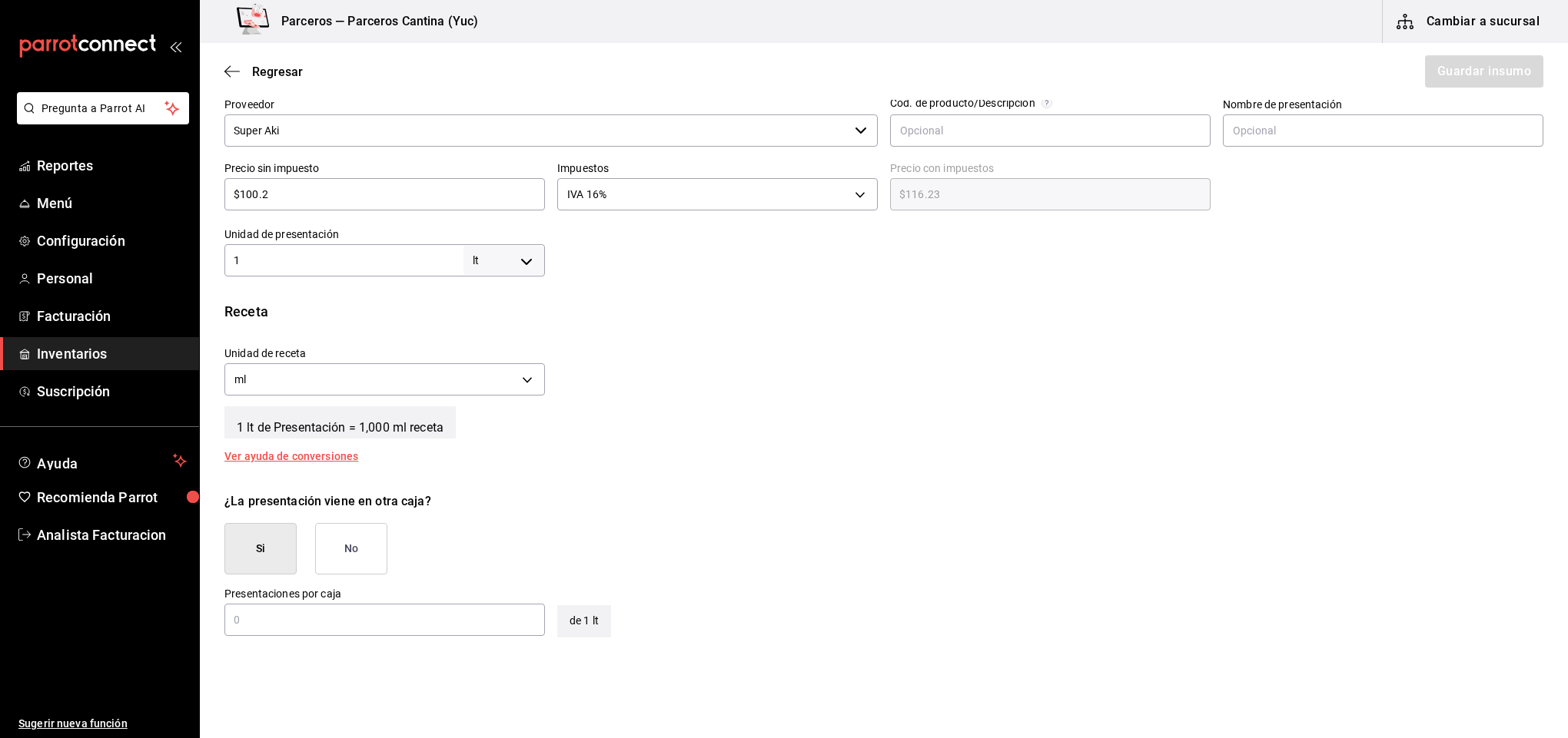
click at [351, 553] on button "No" at bounding box center [351, 549] width 72 height 51
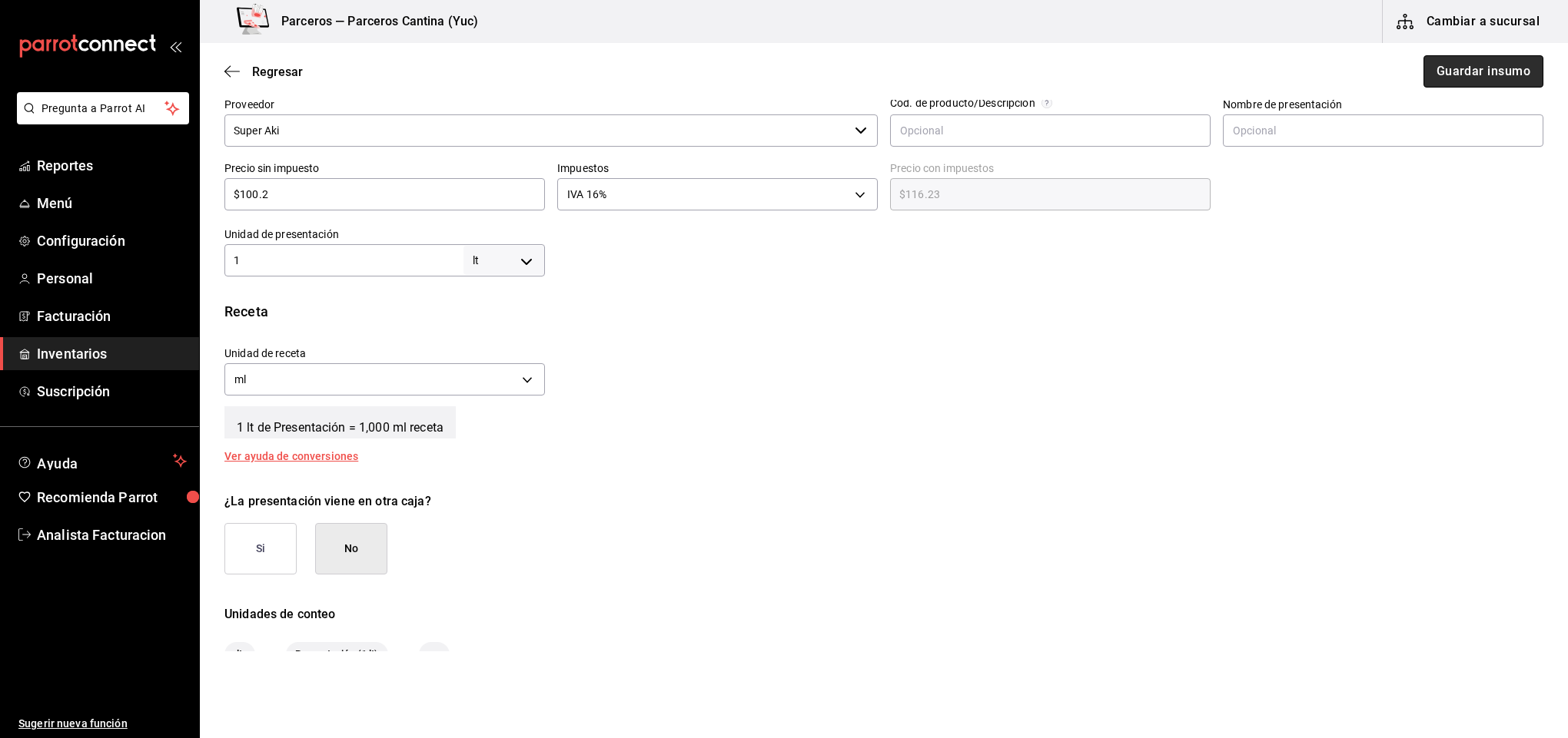
click at [1451, 72] on button "Guardar insumo" at bounding box center [1483, 71] width 120 height 32
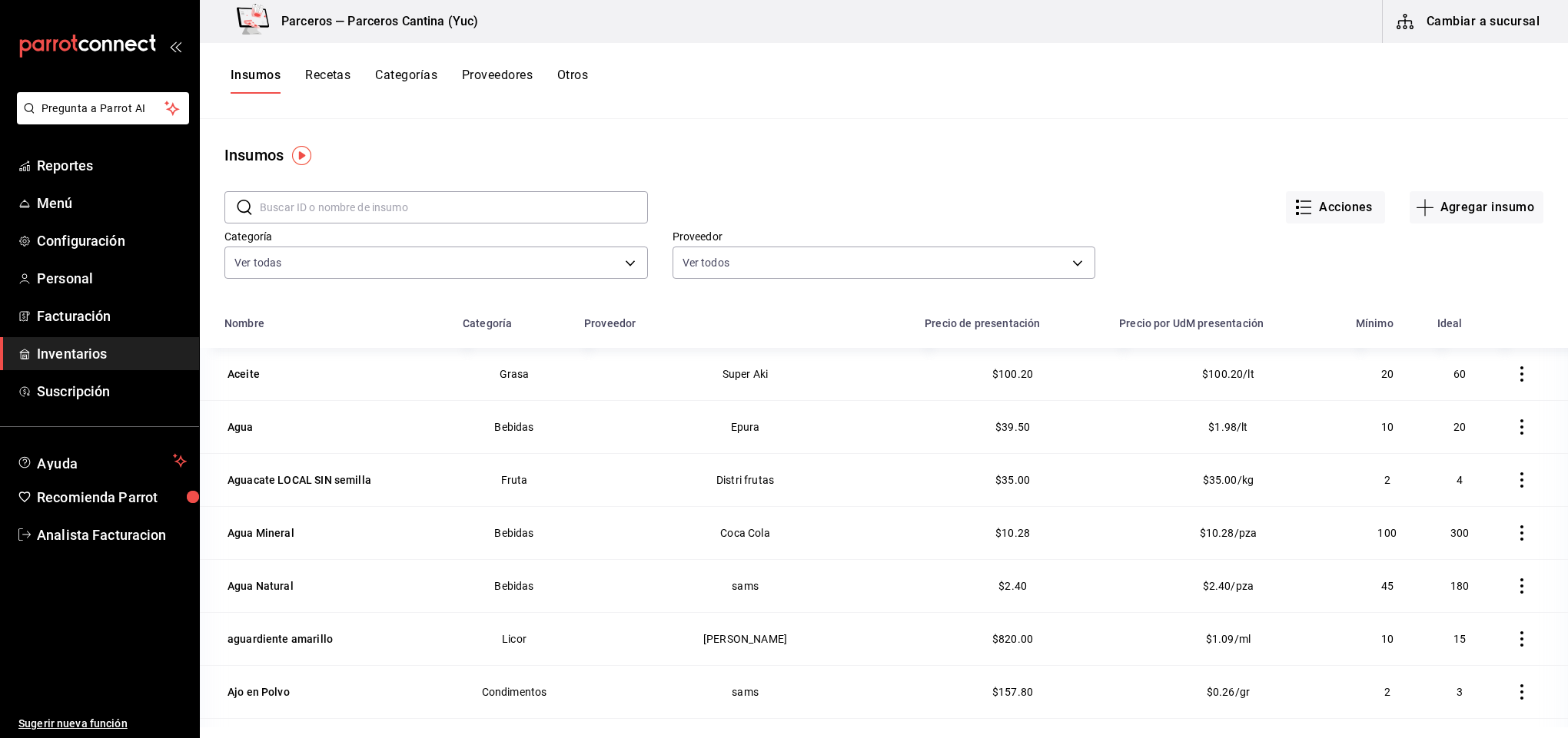
click at [330, 77] on button "Recetas" at bounding box center [328, 80] width 46 height 26
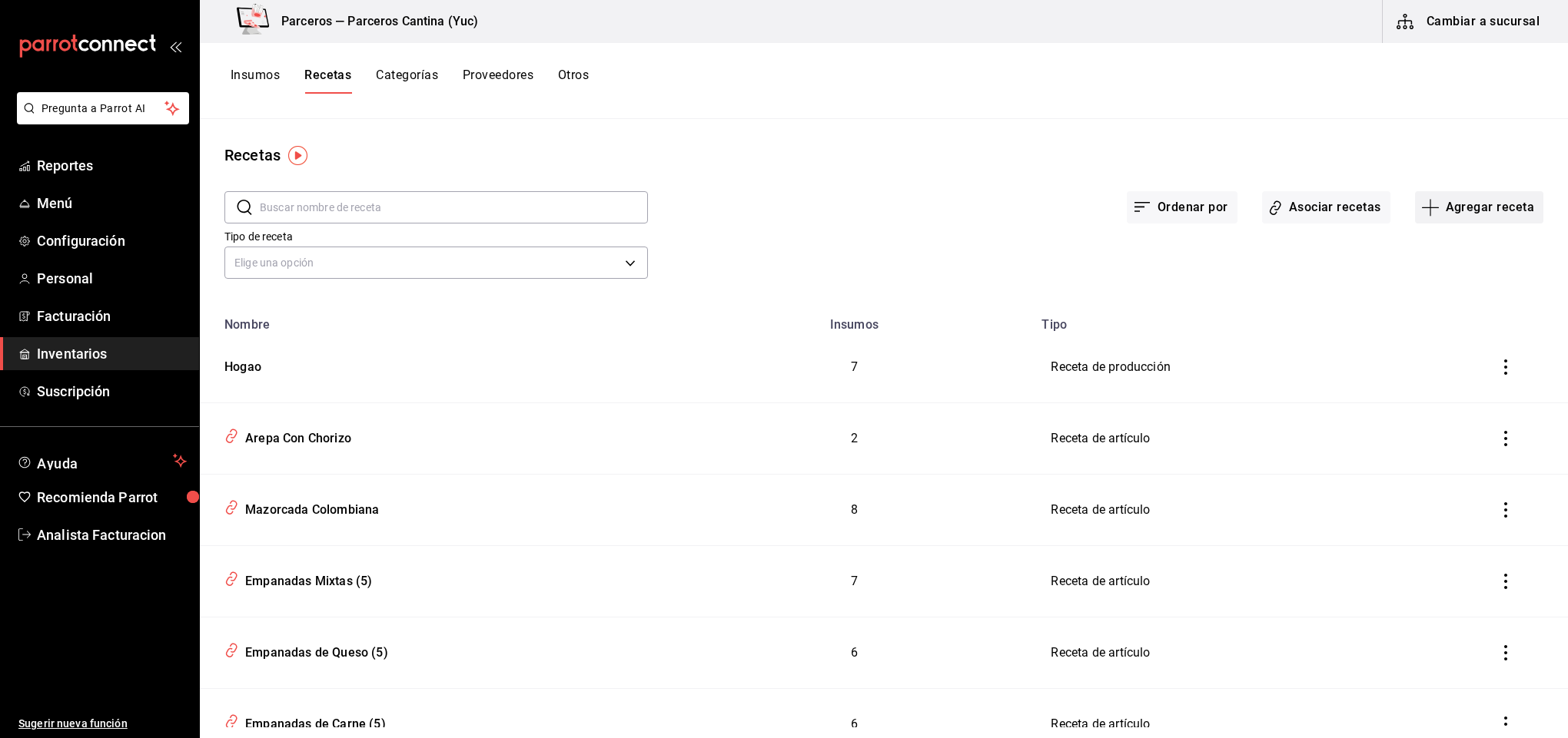
click at [1450, 211] on button "Agregar receta" at bounding box center [1479, 207] width 128 height 32
click at [1450, 333] on span "Receta de producción" at bounding box center [1462, 331] width 129 height 16
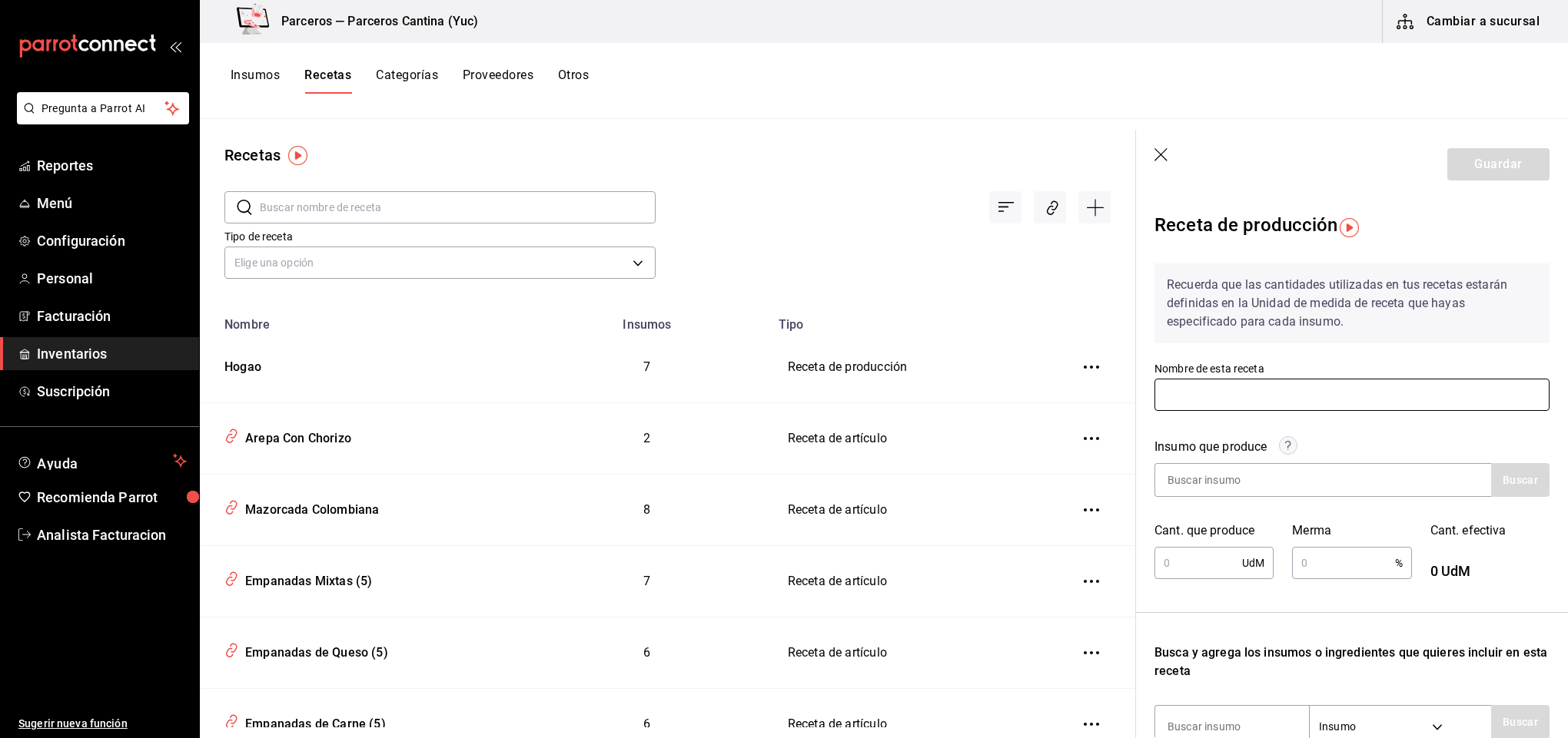
click at [1200, 388] on input "text" at bounding box center [1352, 395] width 395 height 32
type input "Arroz"
click at [1165, 153] on icon "button" at bounding box center [1162, 155] width 15 height 15
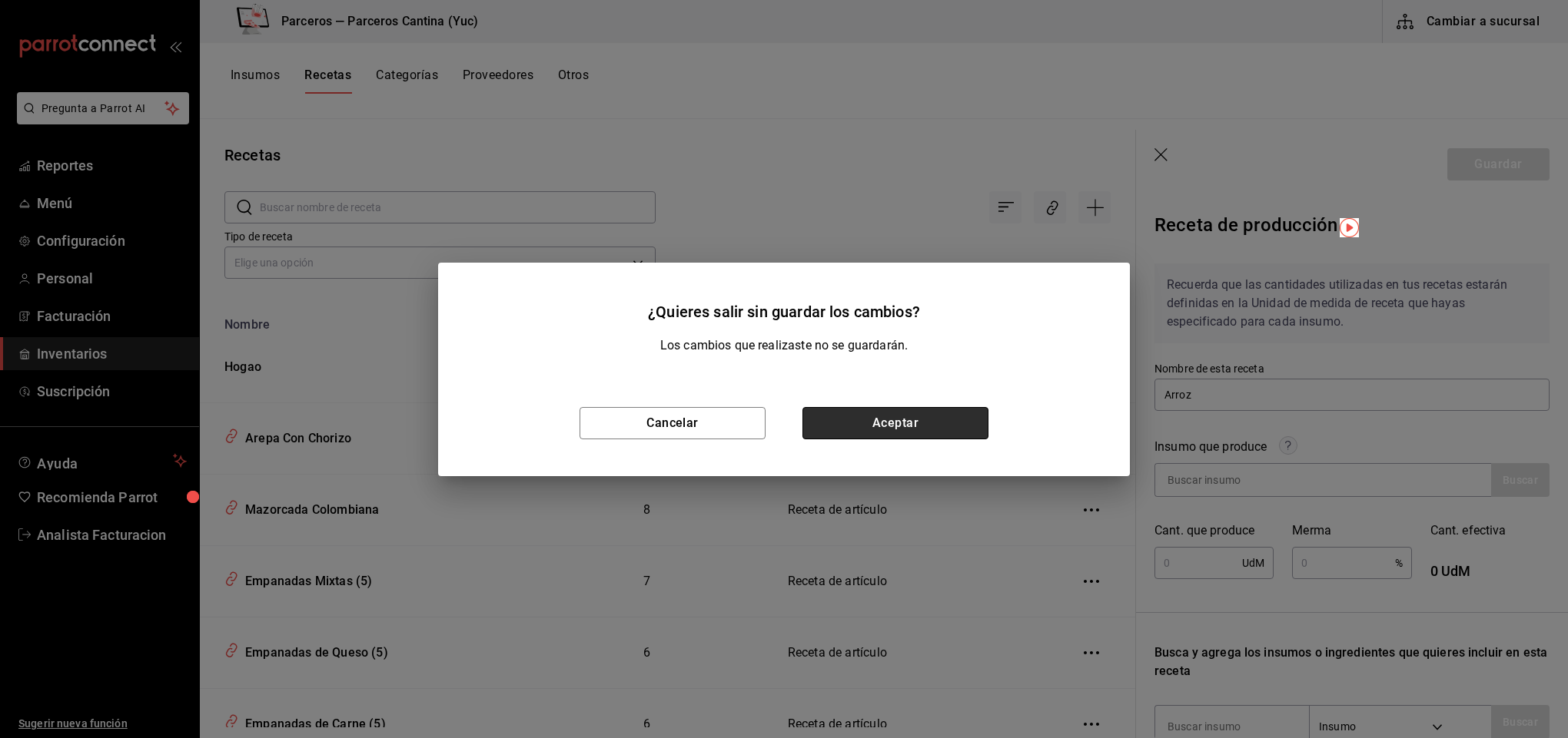
click at [904, 420] on button "Aceptar" at bounding box center [895, 423] width 186 height 32
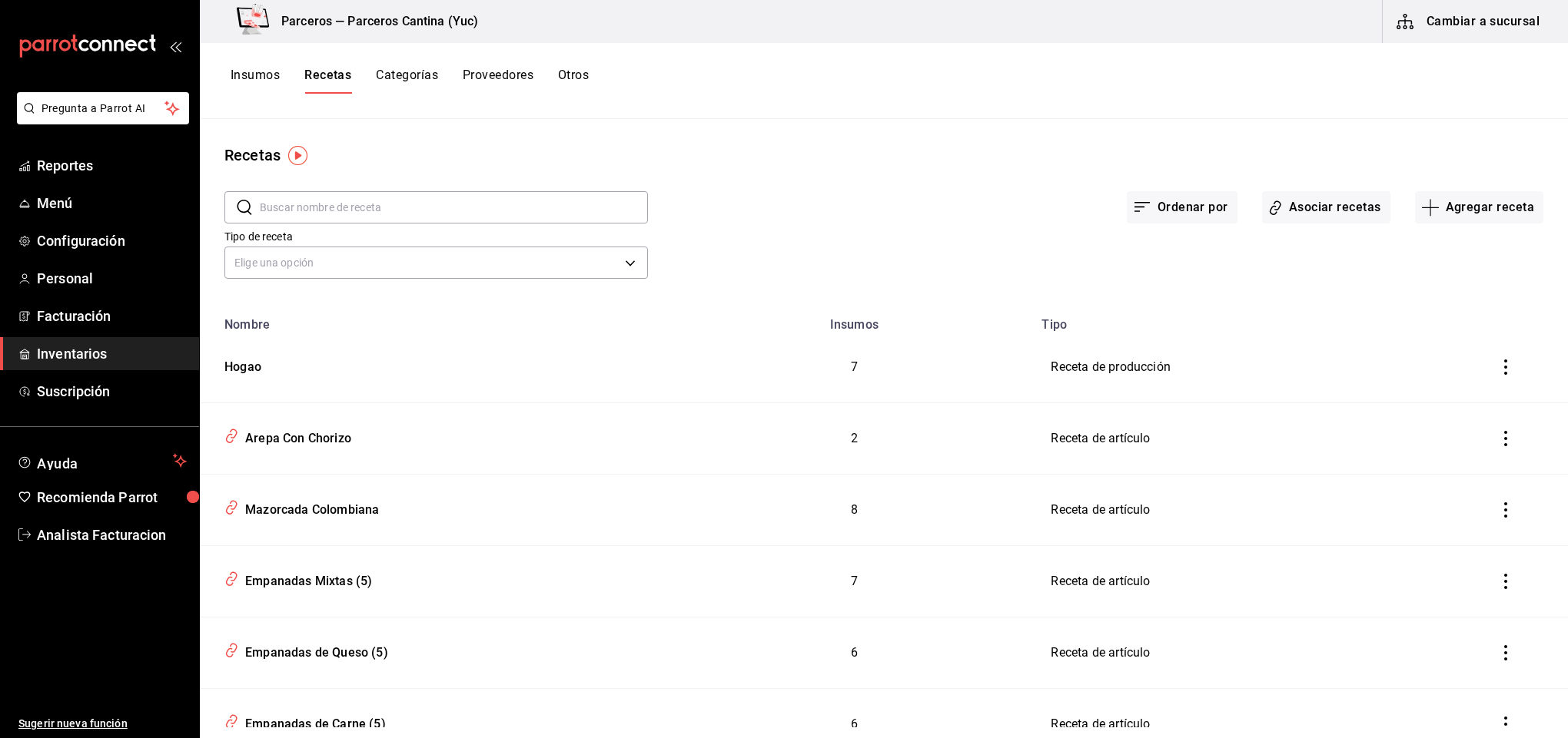
click at [289, 201] on input "text" at bounding box center [453, 207] width 388 height 30
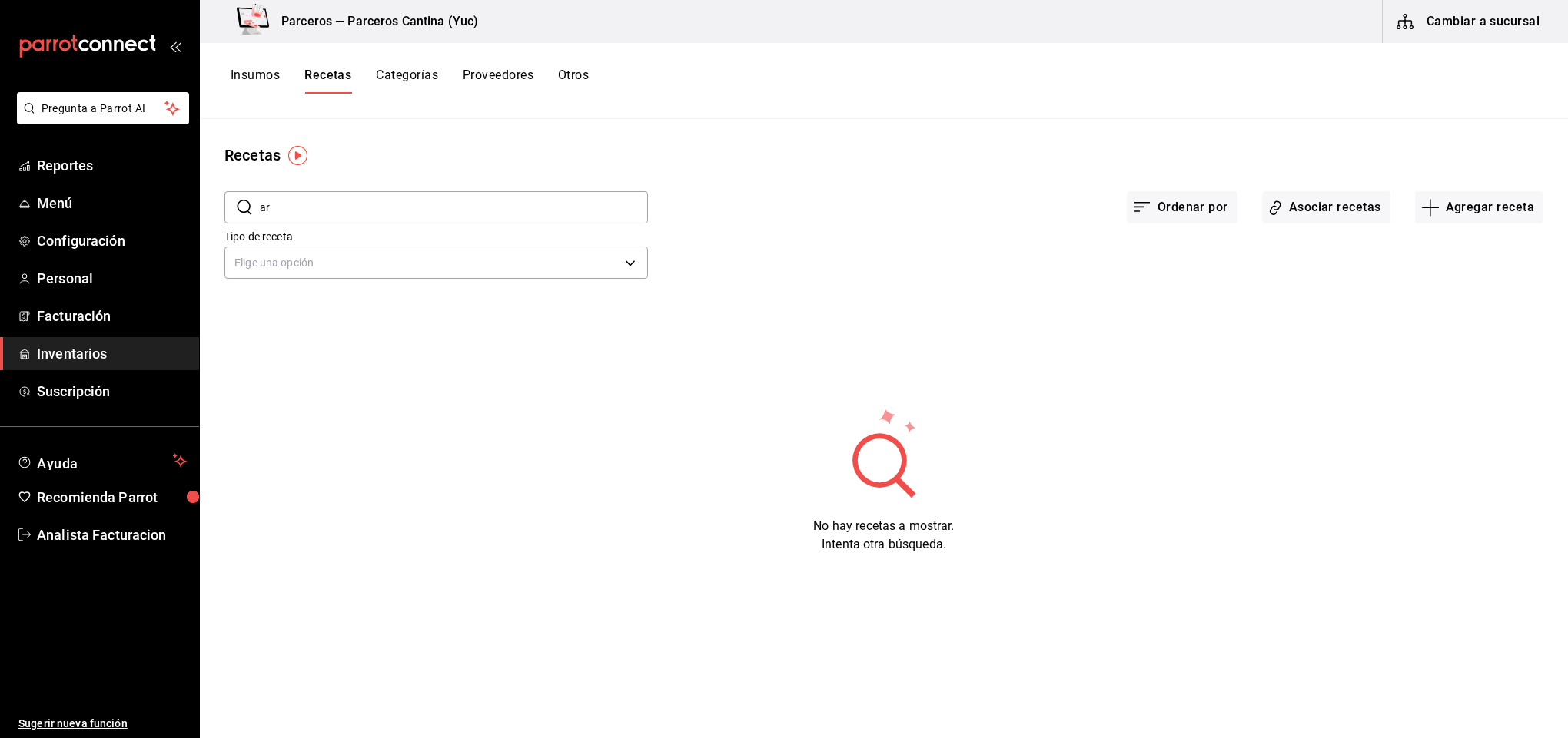
type input "a"
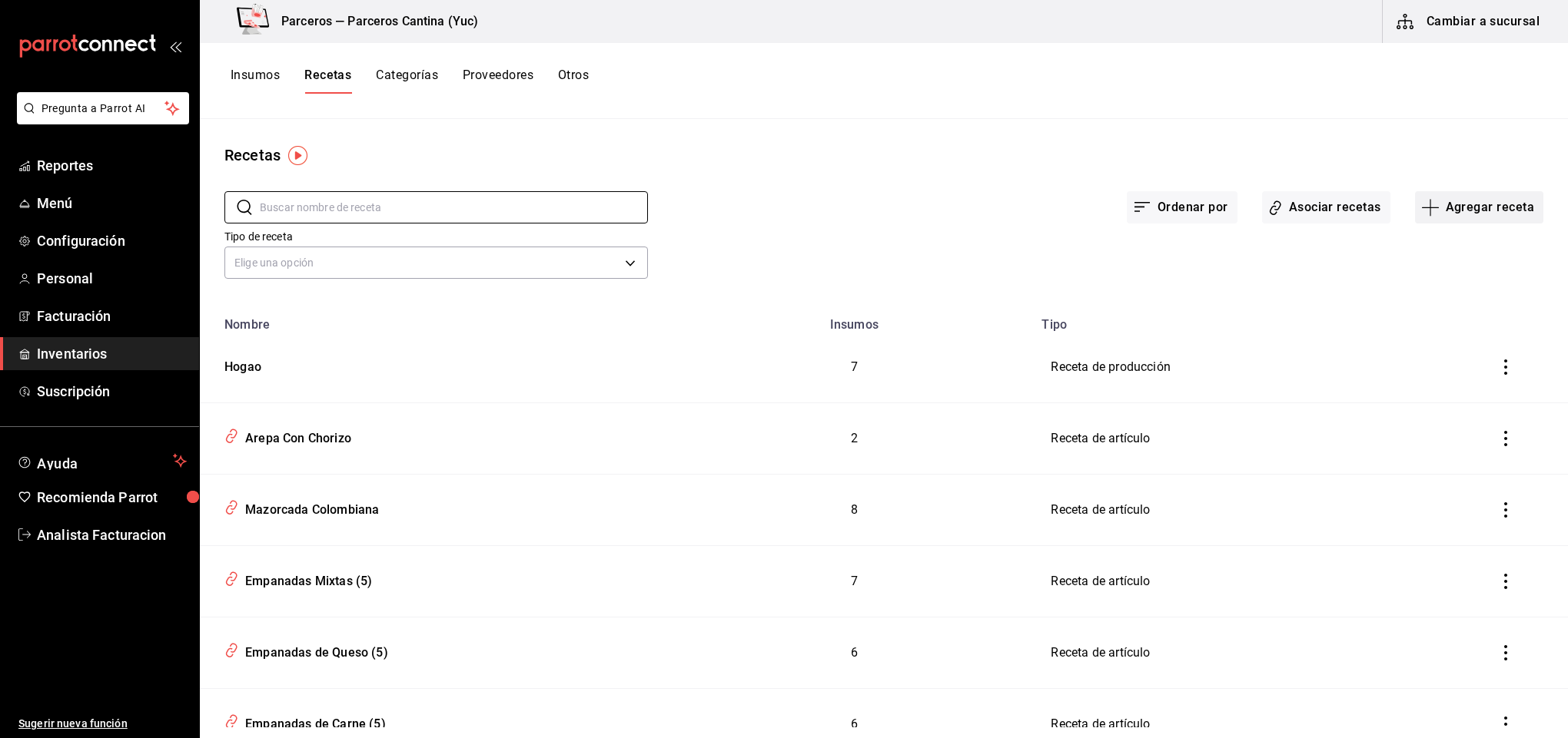
click at [1465, 201] on button "Agregar receta" at bounding box center [1479, 207] width 128 height 32
click at [1472, 333] on span "Receta de producción" at bounding box center [1462, 331] width 129 height 16
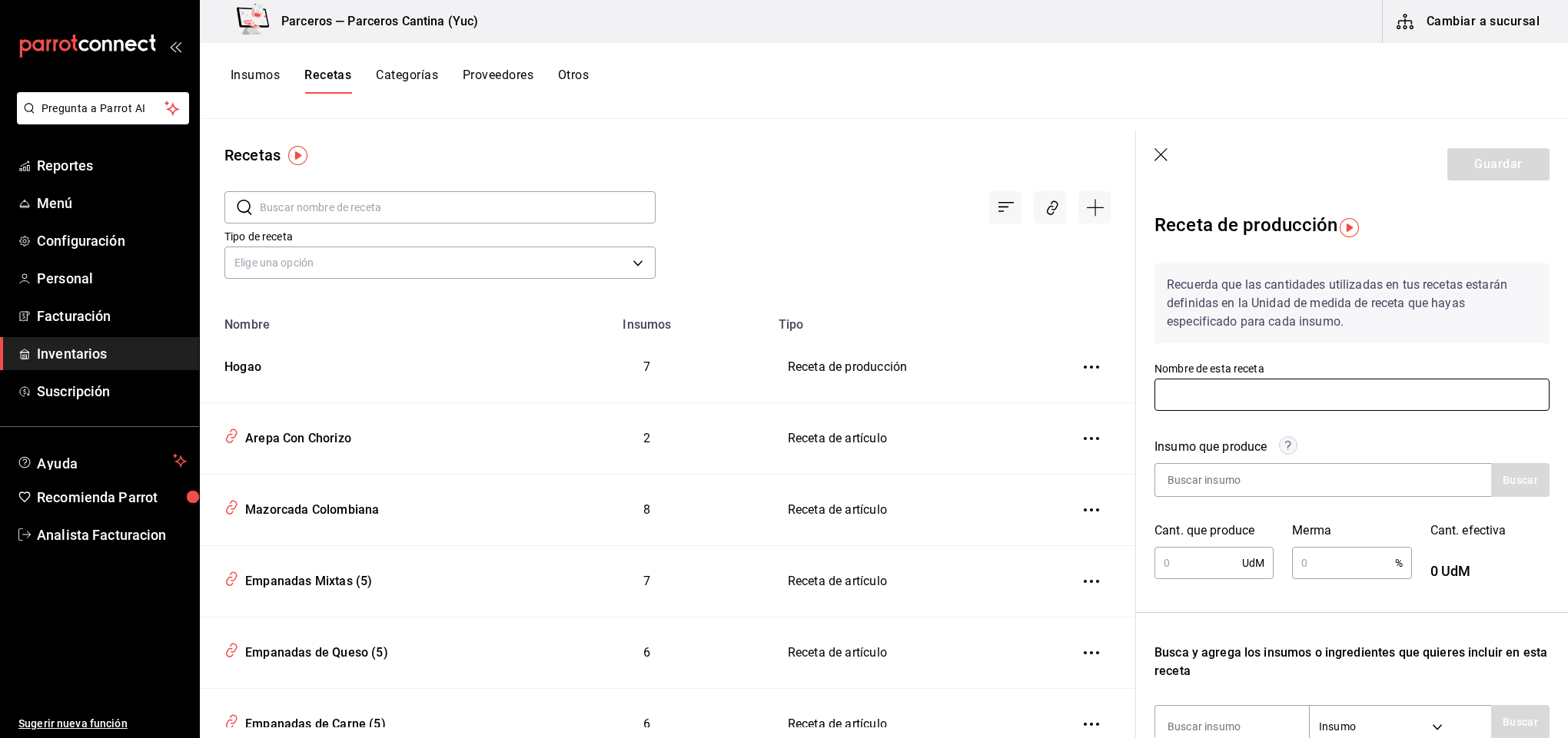
click at [1211, 385] on input "text" at bounding box center [1352, 395] width 395 height 32
type input "Arroz Cocido"
click at [1209, 475] on input at bounding box center [1232, 480] width 154 height 32
type input "Arroz Cocido"
click at [1506, 488] on button "Buscar" at bounding box center [1520, 480] width 58 height 34
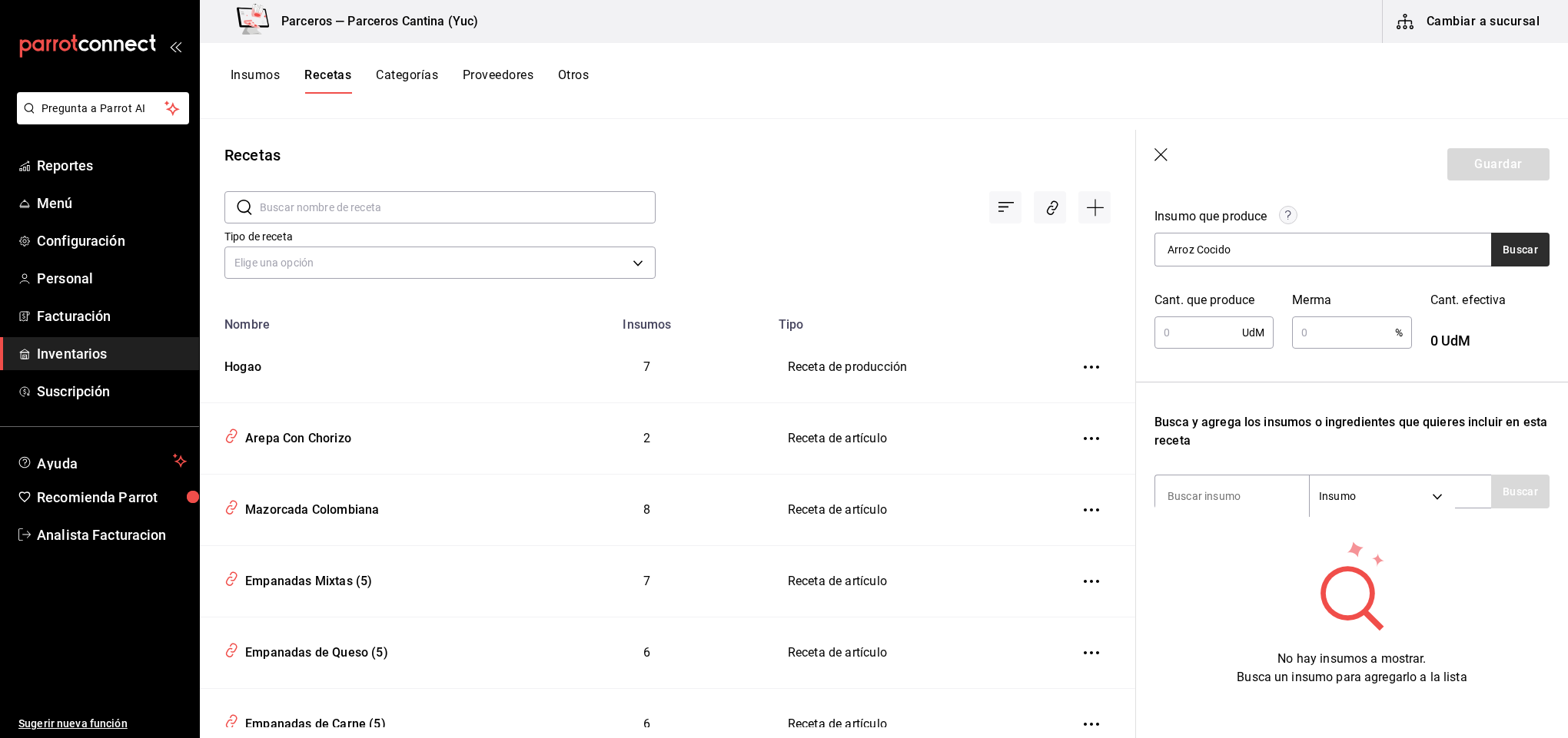
scroll to position [115, 0]
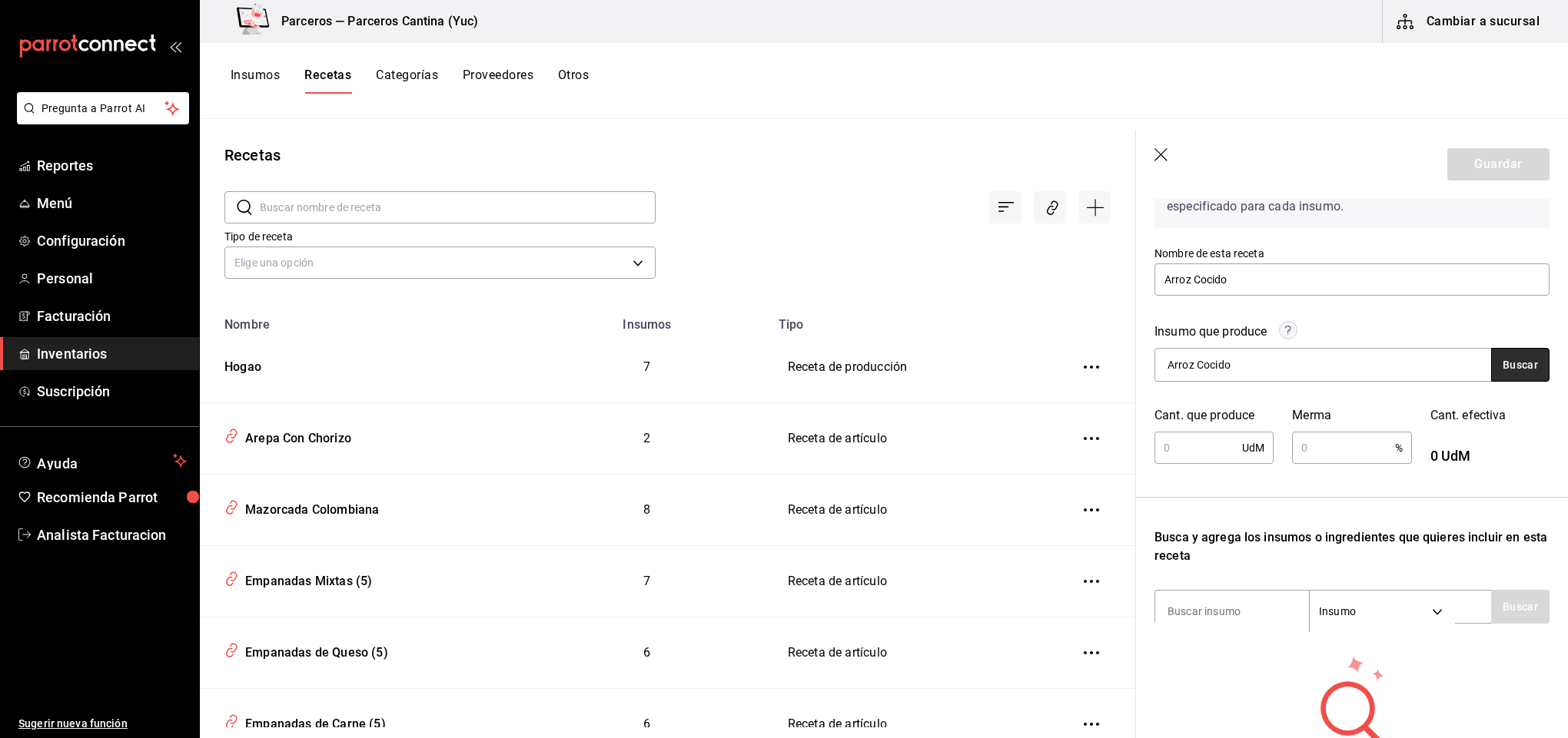
click at [1493, 362] on button "Buscar" at bounding box center [1520, 365] width 58 height 34
click at [1199, 420] on div "Presentación - Interno" at bounding box center [1221, 427] width 107 height 16
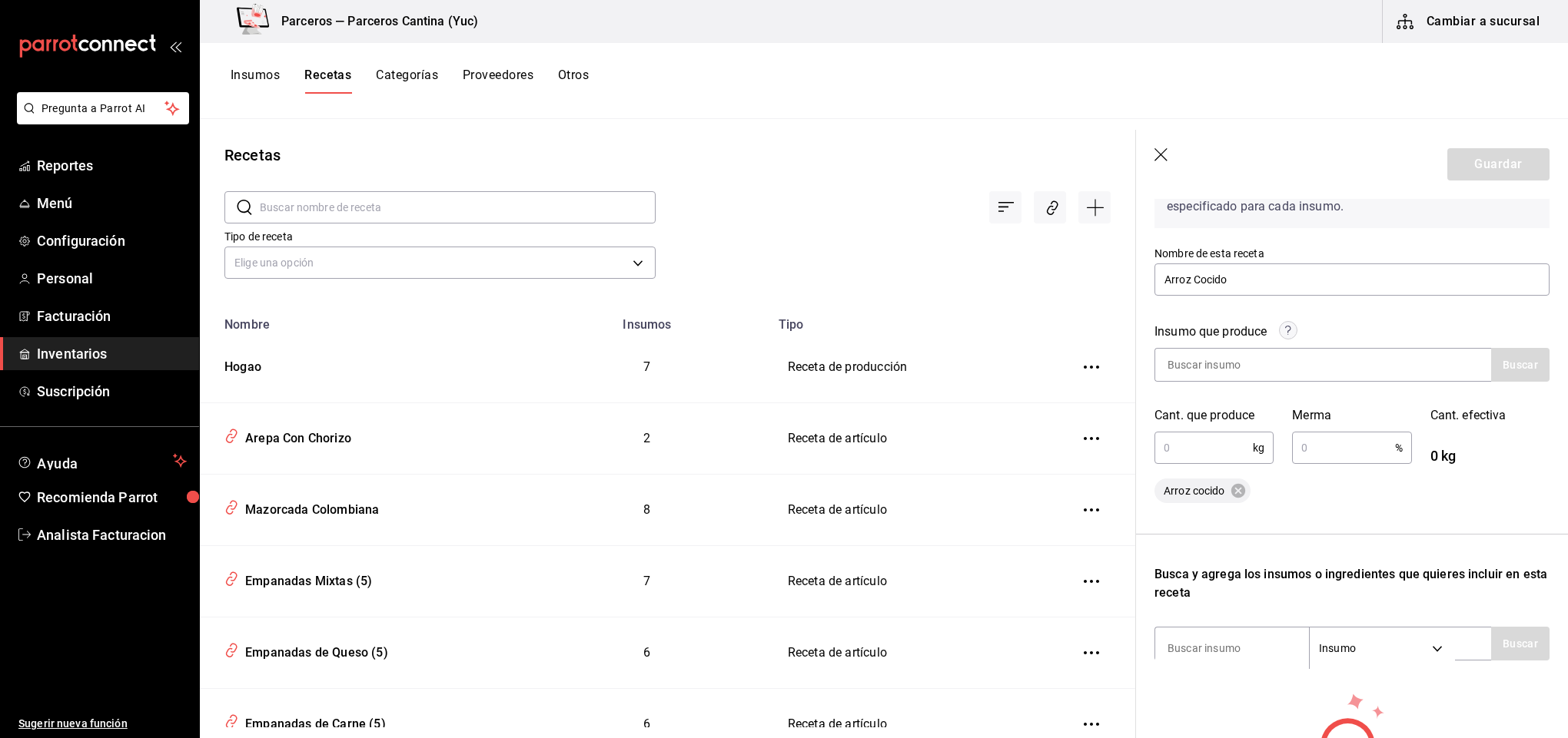
click at [1197, 447] on input "text" at bounding box center [1204, 447] width 99 height 30
type input "1"
click at [1347, 447] on input "text" at bounding box center [1343, 447] width 103 height 30
type input "10"
click at [1217, 365] on input at bounding box center [1232, 365] width 154 height 32
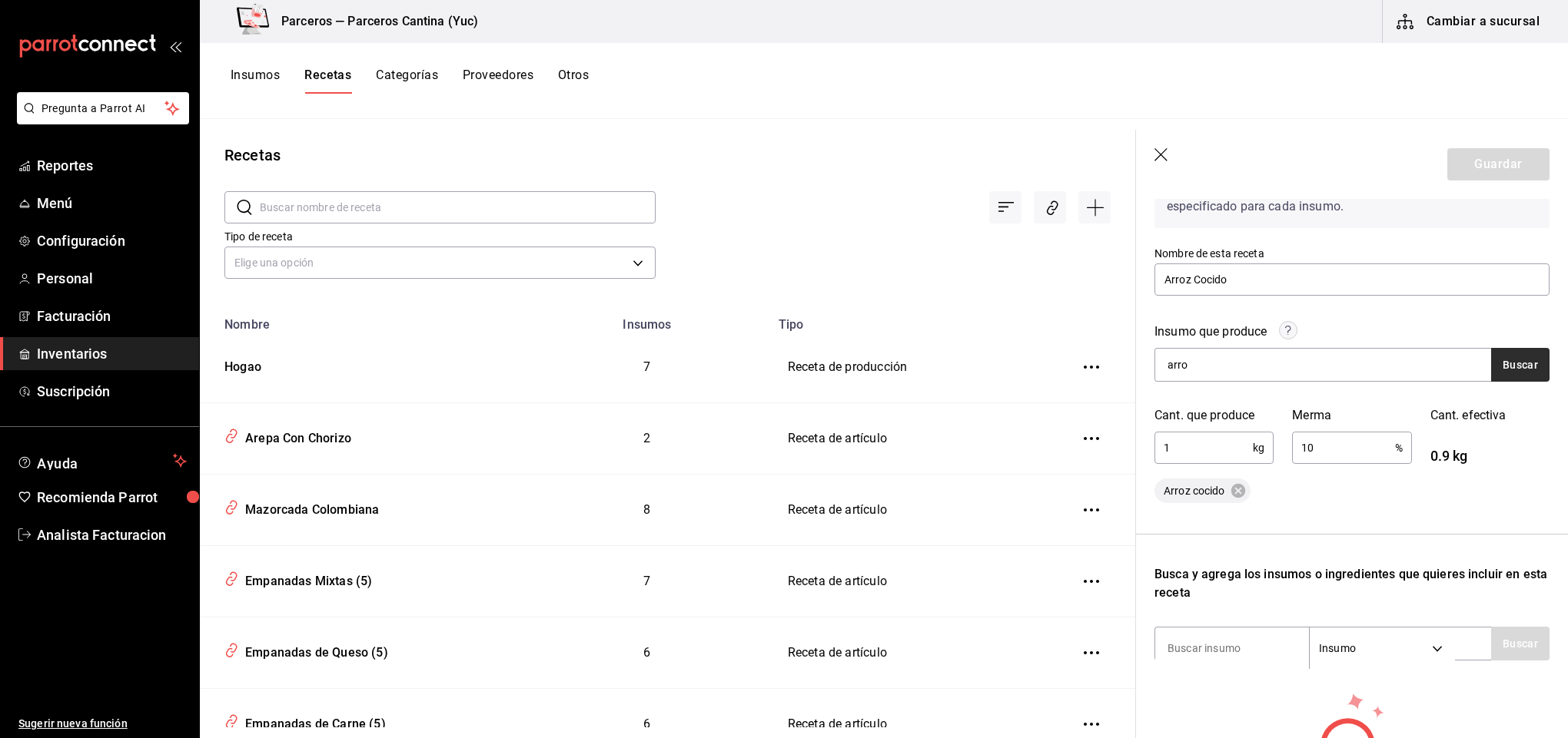
type input "arro"
click at [1491, 371] on button "Buscar" at bounding box center [1520, 365] width 58 height 34
click at [1197, 407] on div "Arroz cocido" at bounding box center [1221, 409] width 107 height 18
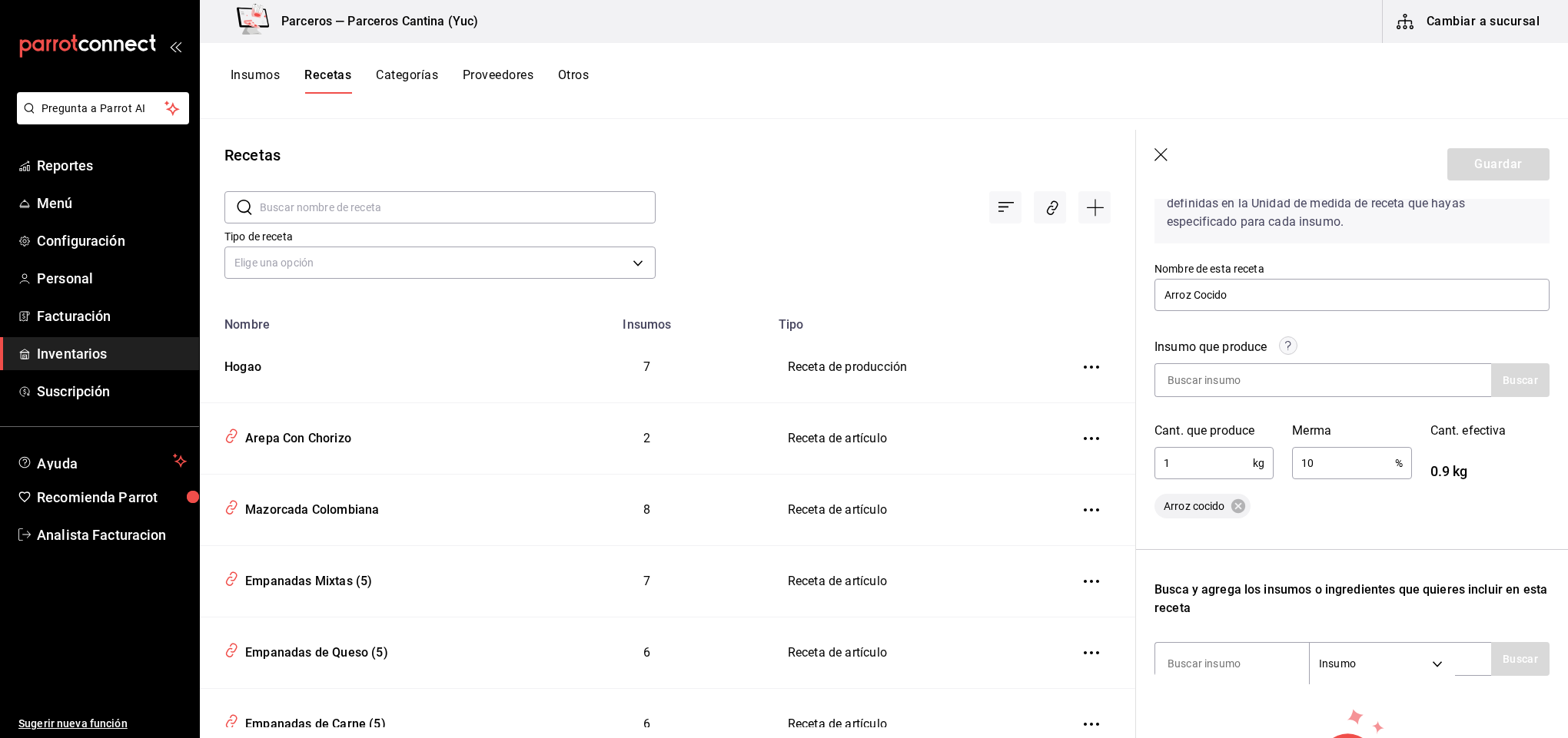
scroll to position [63, 0]
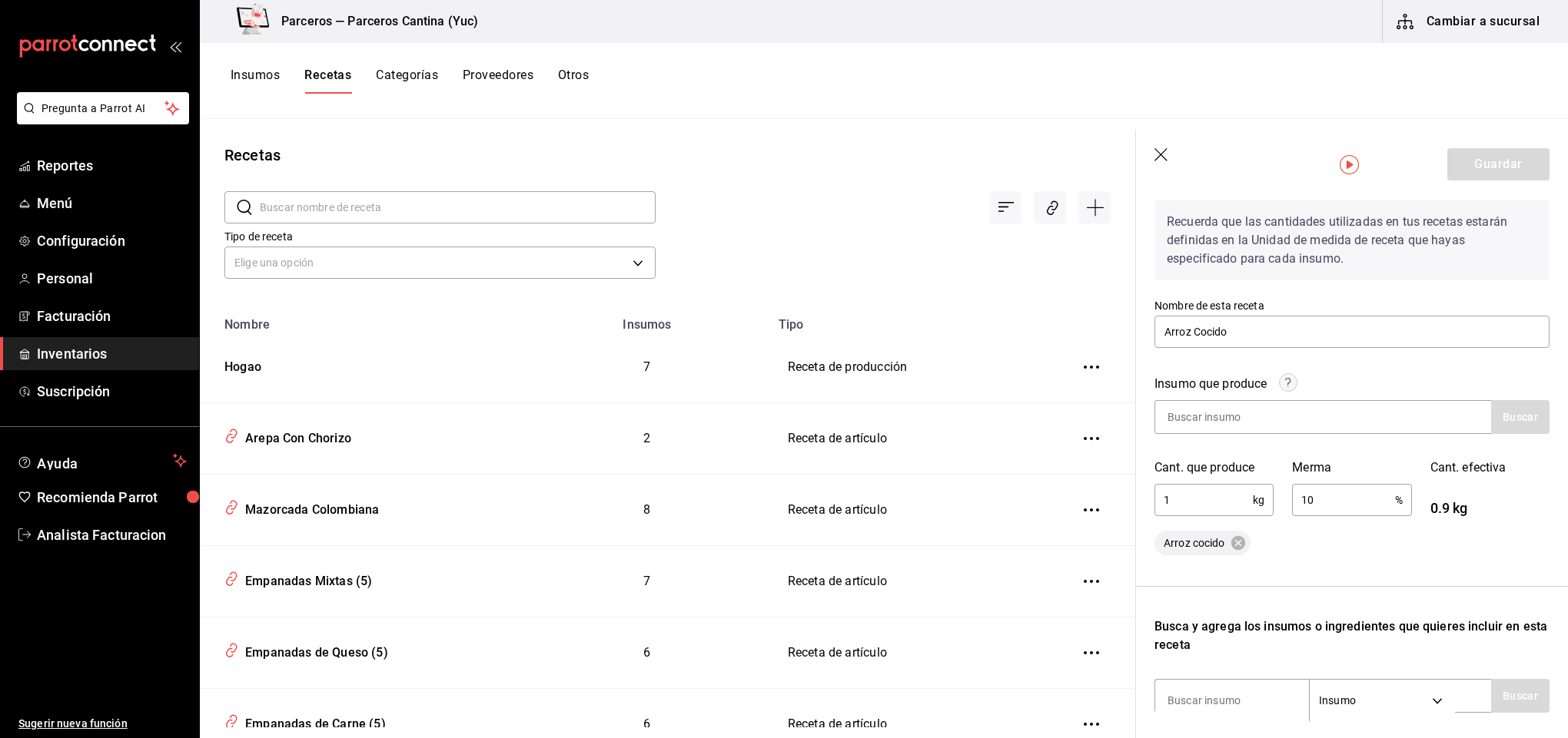
click at [1499, 477] on div "Cant. efectiva 0.9 kg" at bounding box center [1481, 479] width 138 height 78
click at [1252, 415] on input at bounding box center [1232, 417] width 154 height 32
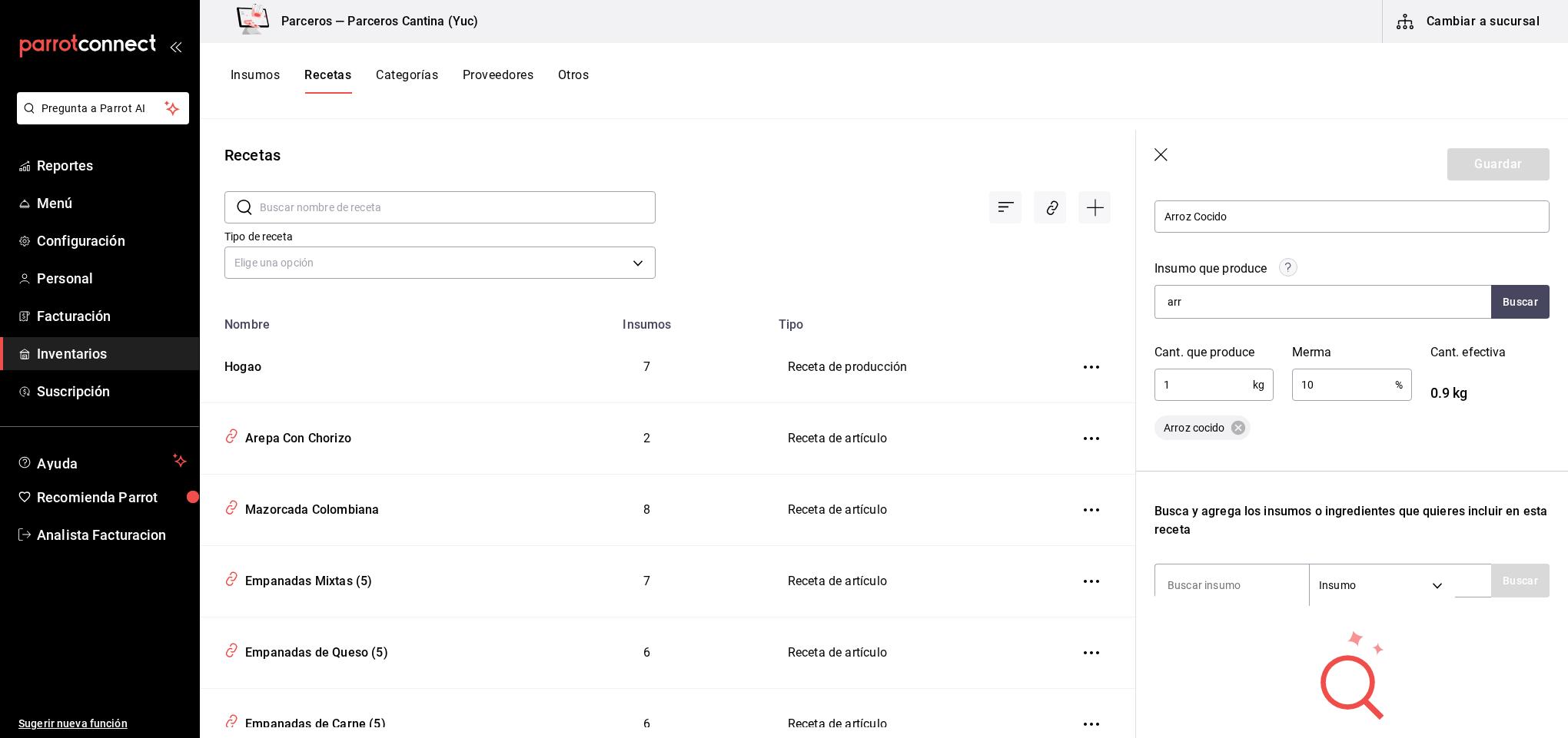
scroll to position [294, 0]
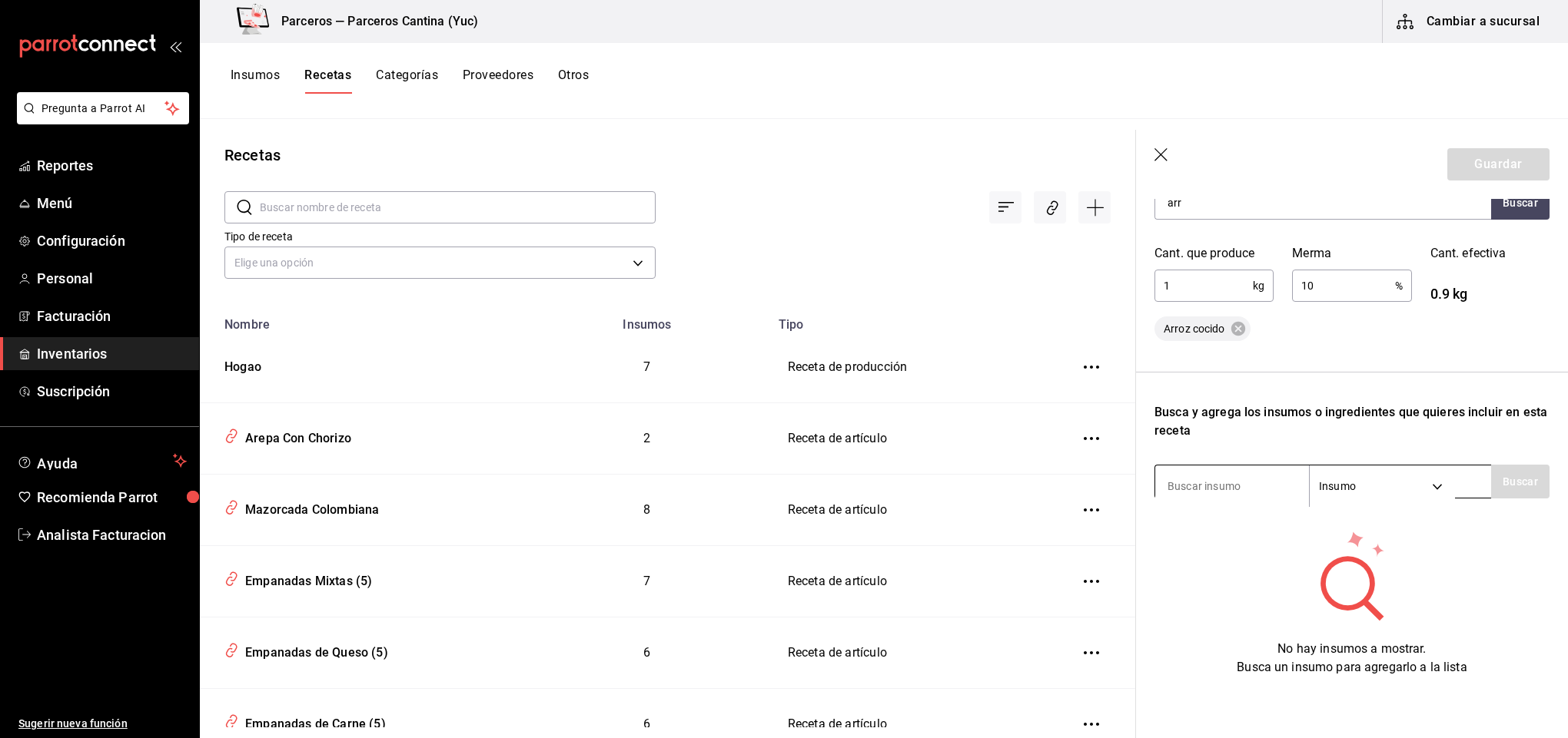
type input "arr"
click at [1262, 473] on input at bounding box center [1232, 486] width 154 height 32
type input "Arroz"
click at [1491, 471] on button "Buscar" at bounding box center [1520, 482] width 58 height 34
click at [1515, 465] on button "Buscar" at bounding box center [1520, 482] width 58 height 34
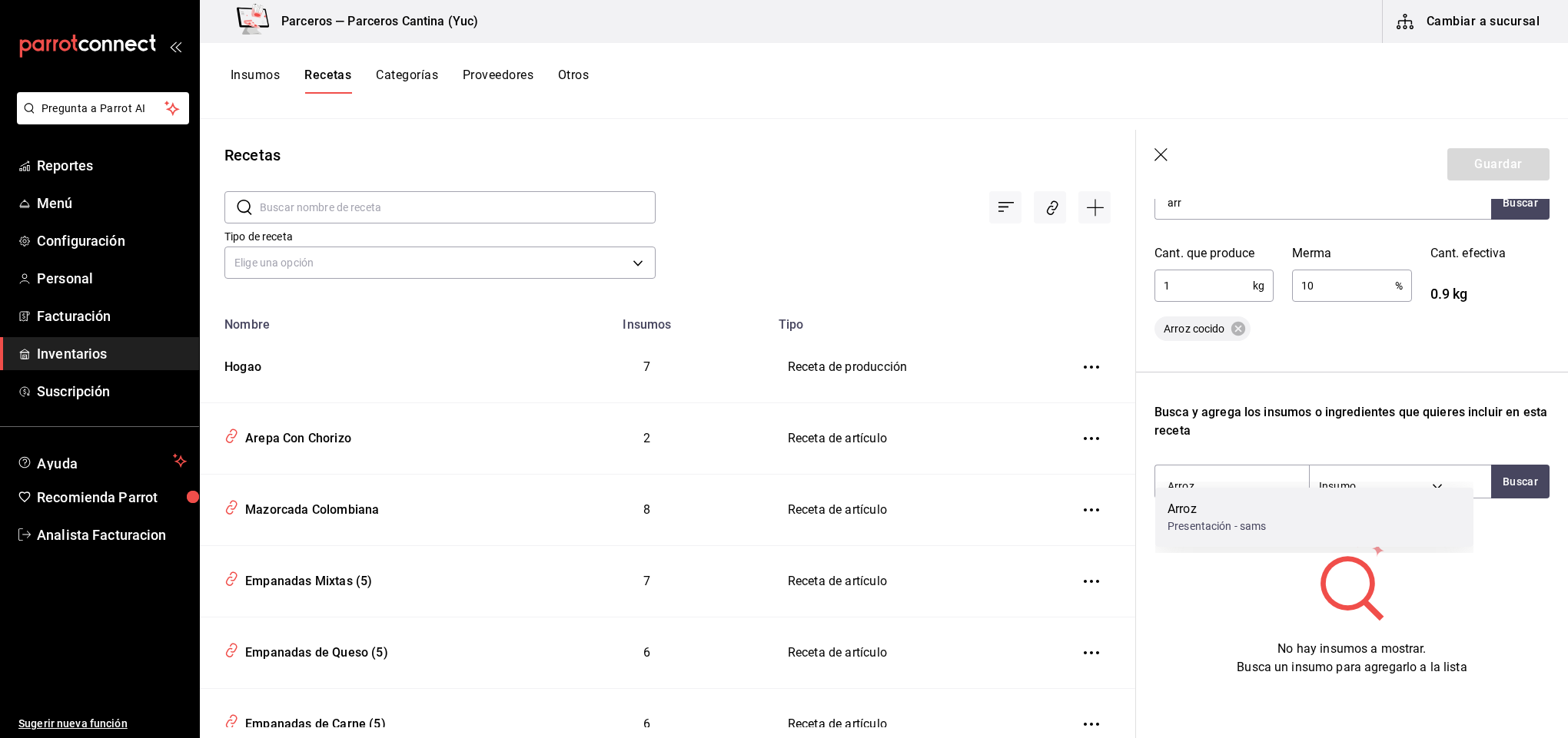
click at [1207, 523] on div "Presentación - sams" at bounding box center [1217, 527] width 99 height 16
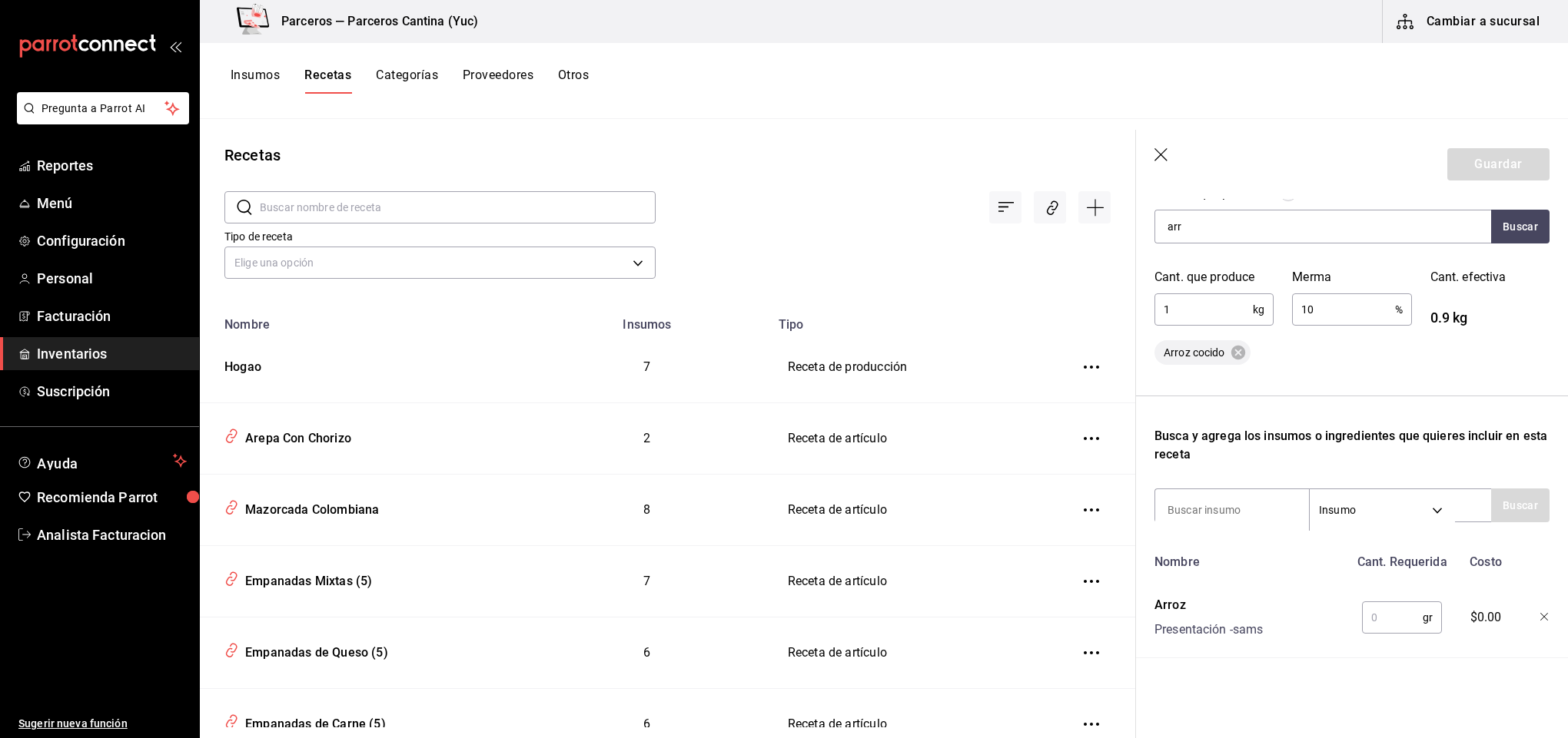
scroll to position [271, 0]
click at [1370, 602] on input "text" at bounding box center [1393, 617] width 61 height 30
type input "1,000"
click at [1194, 498] on input at bounding box center [1232, 510] width 154 height 32
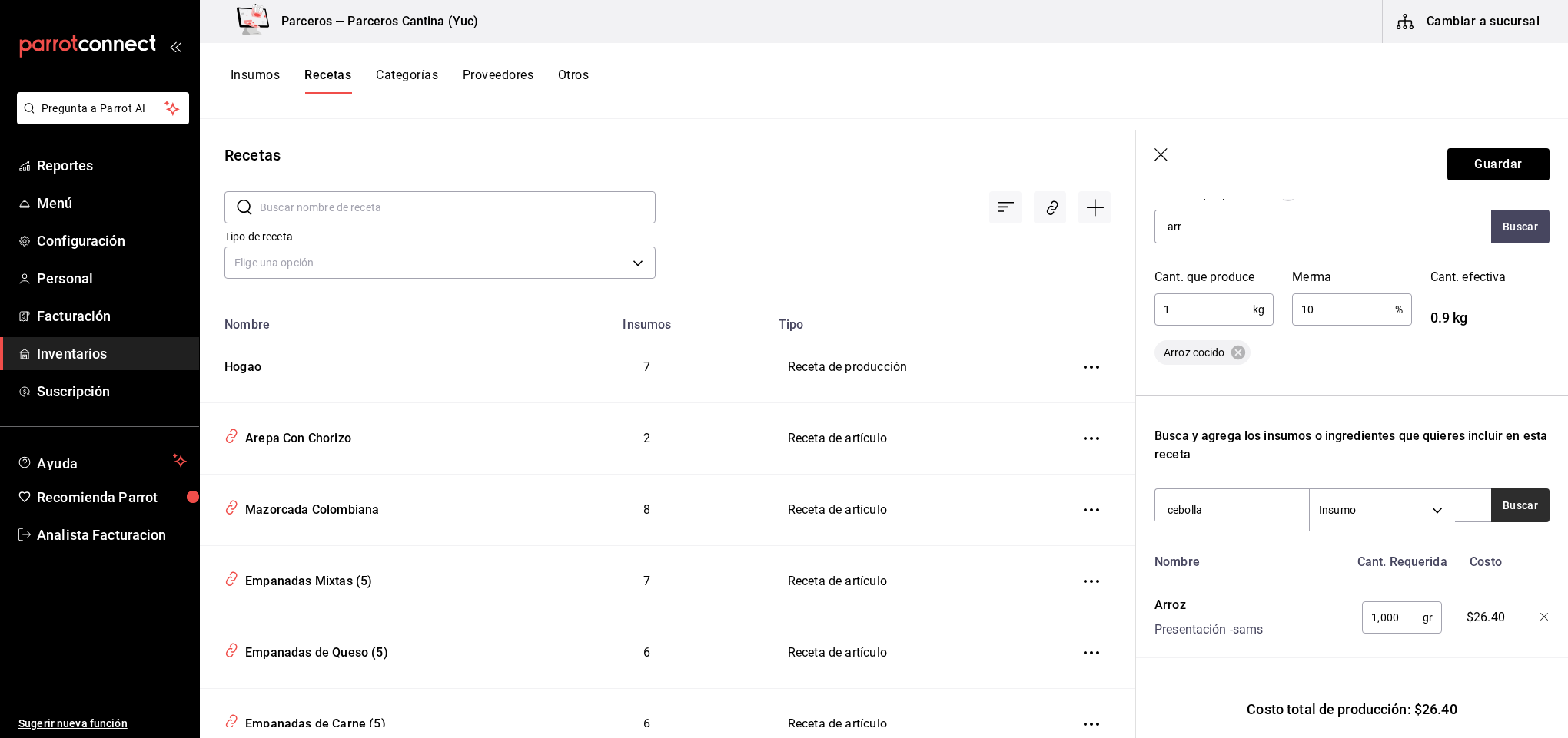
type input "cebolla"
click at [1517, 488] on button "Buscar" at bounding box center [1520, 505] width 58 height 34
click at [1509, 488] on button "Buscar" at bounding box center [1520, 505] width 58 height 34
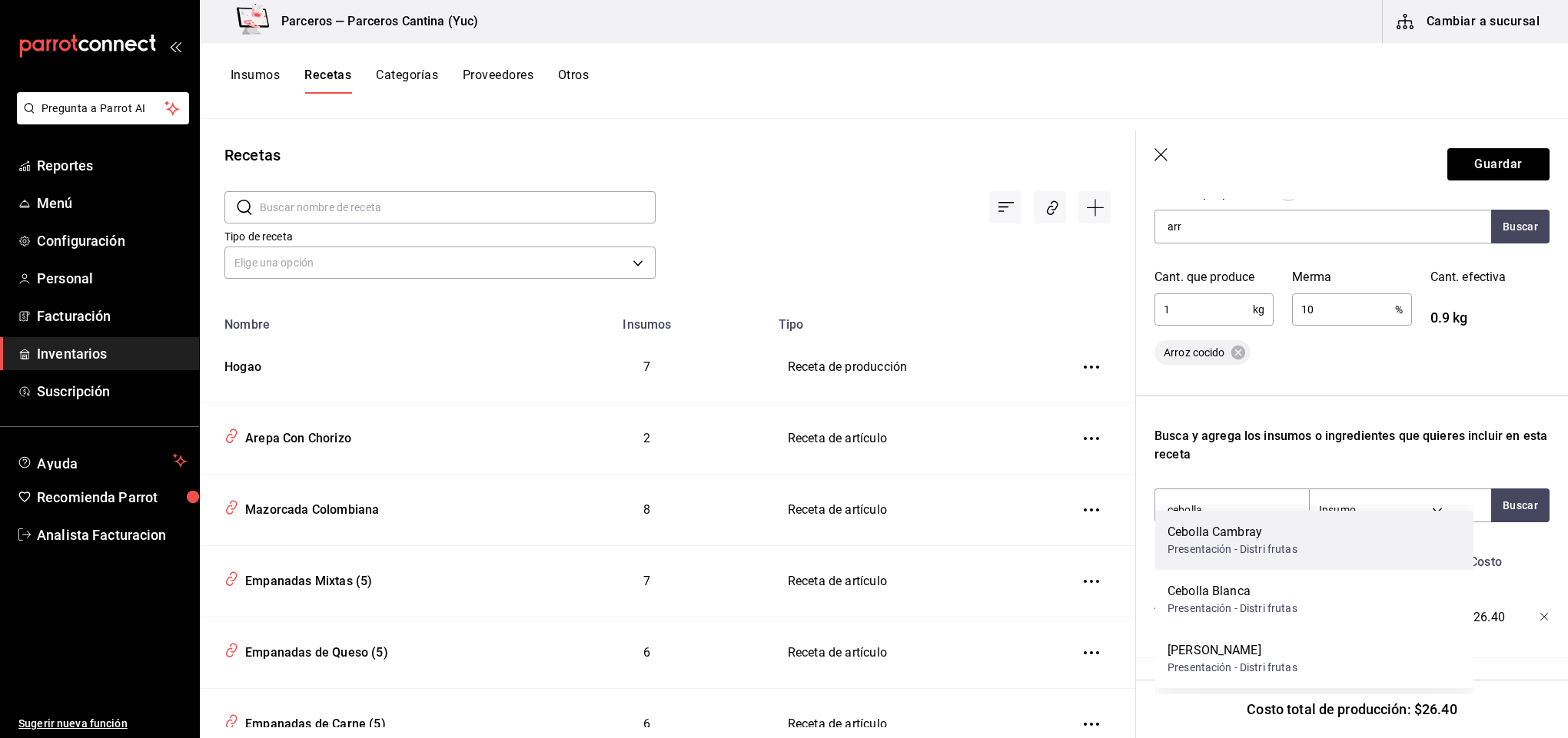
click at [1293, 546] on div "Presentación - Distri frutas" at bounding box center [1232, 550] width 130 height 16
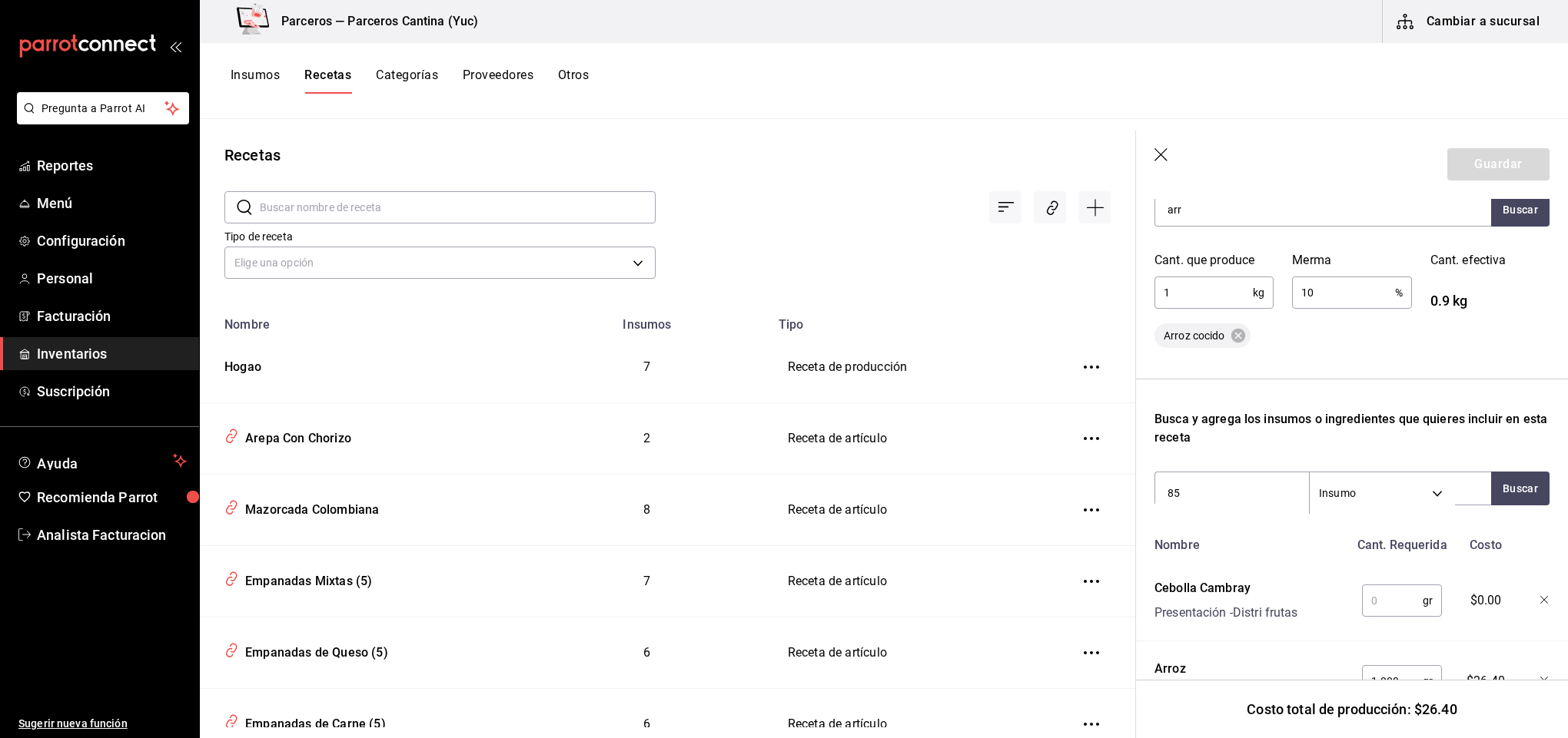
type input "8"
click at [1393, 602] on input "text" at bounding box center [1393, 600] width 61 height 30
type input "85"
click at [1211, 499] on input at bounding box center [1232, 493] width 154 height 32
type input "agua"
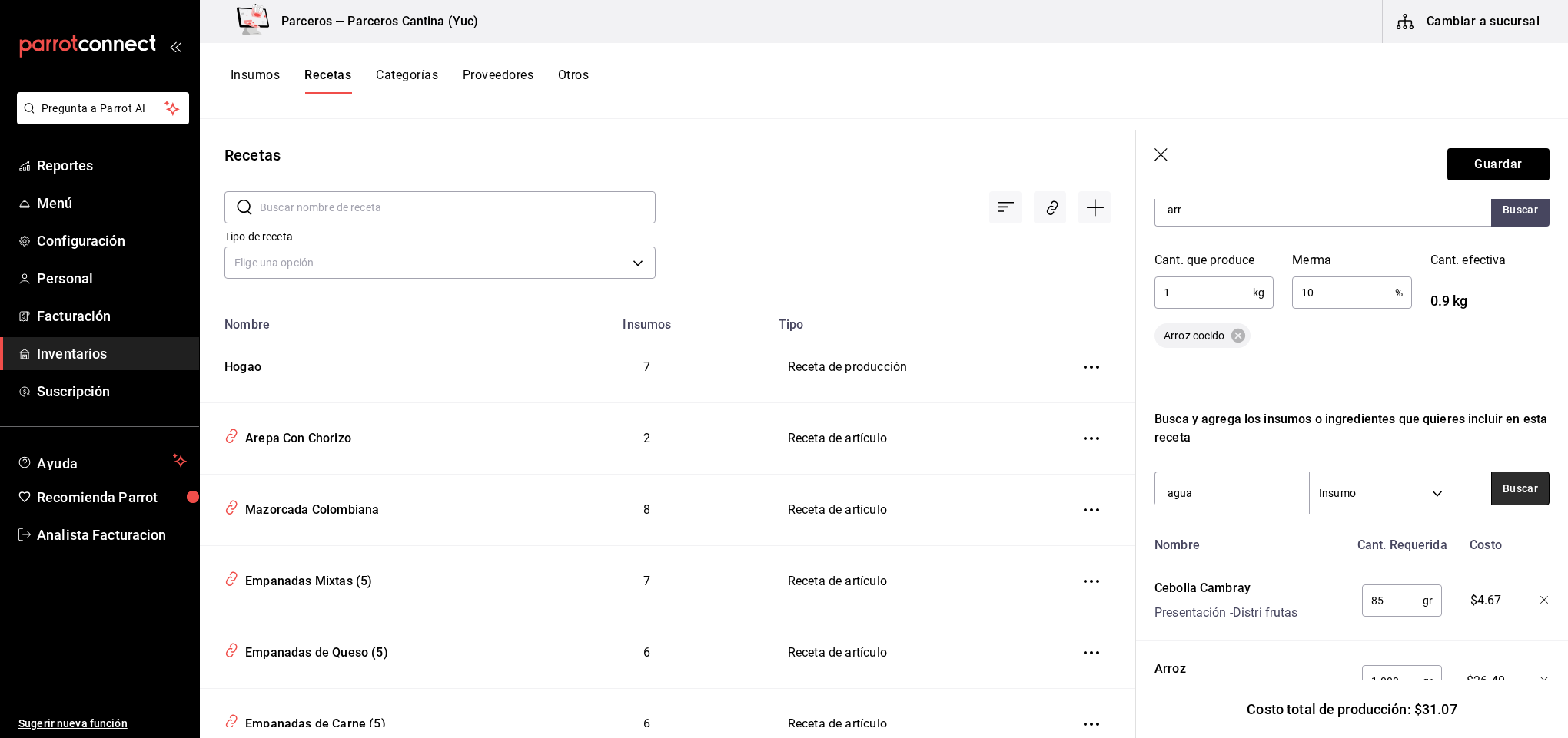
click at [1491, 487] on button "Buscar" at bounding box center [1520, 488] width 58 height 34
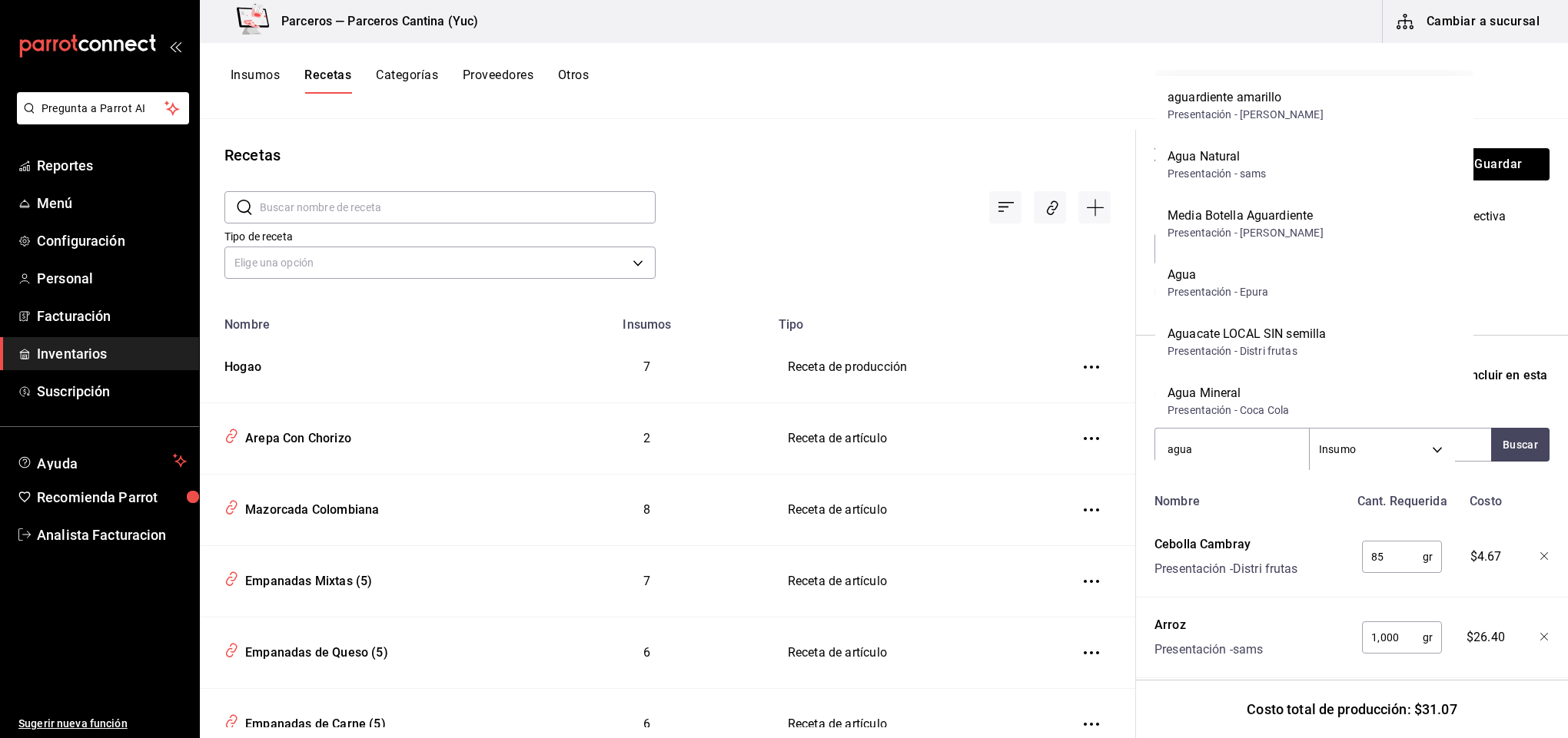
scroll to position [351, 0]
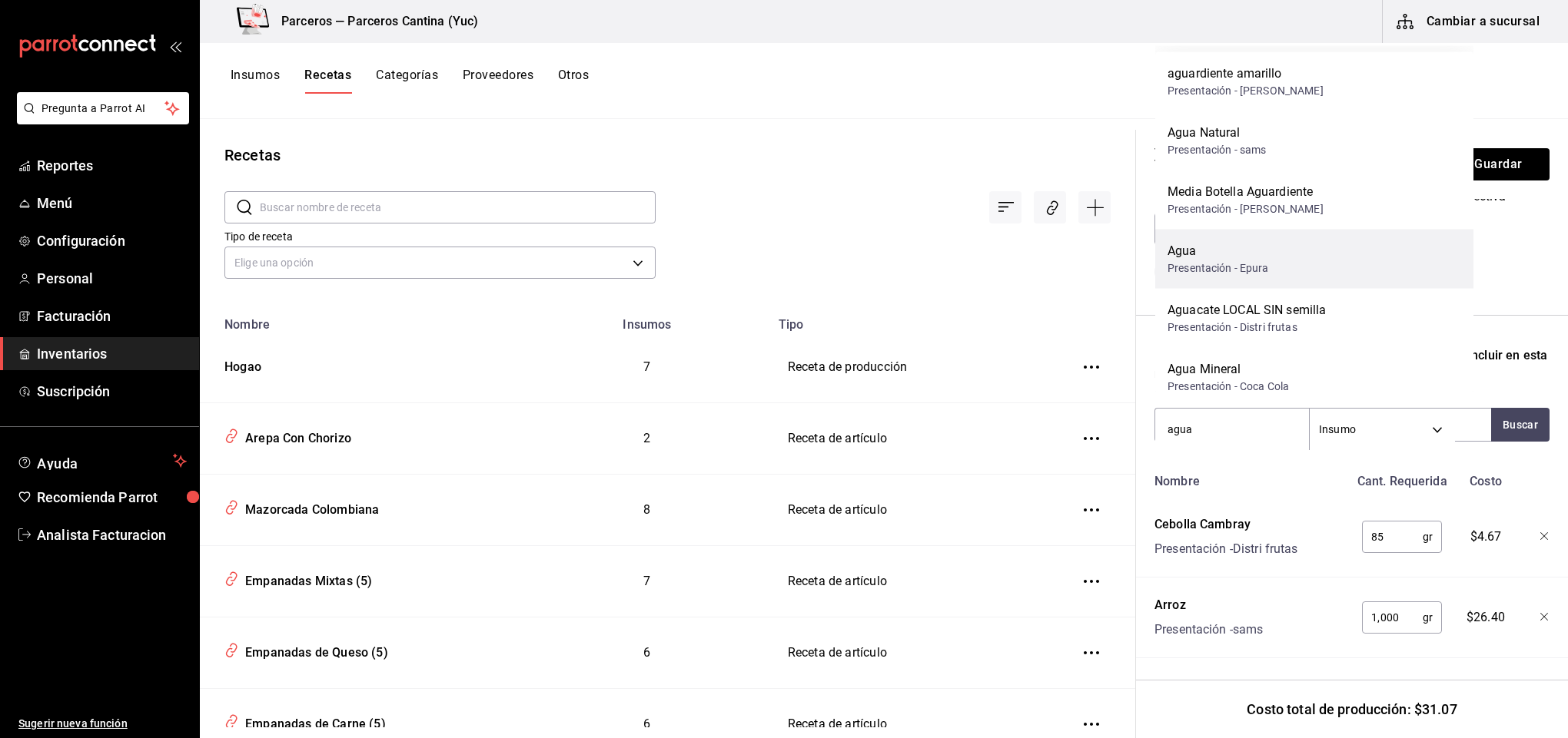
click at [1257, 251] on div "Agua" at bounding box center [1218, 251] width 102 height 18
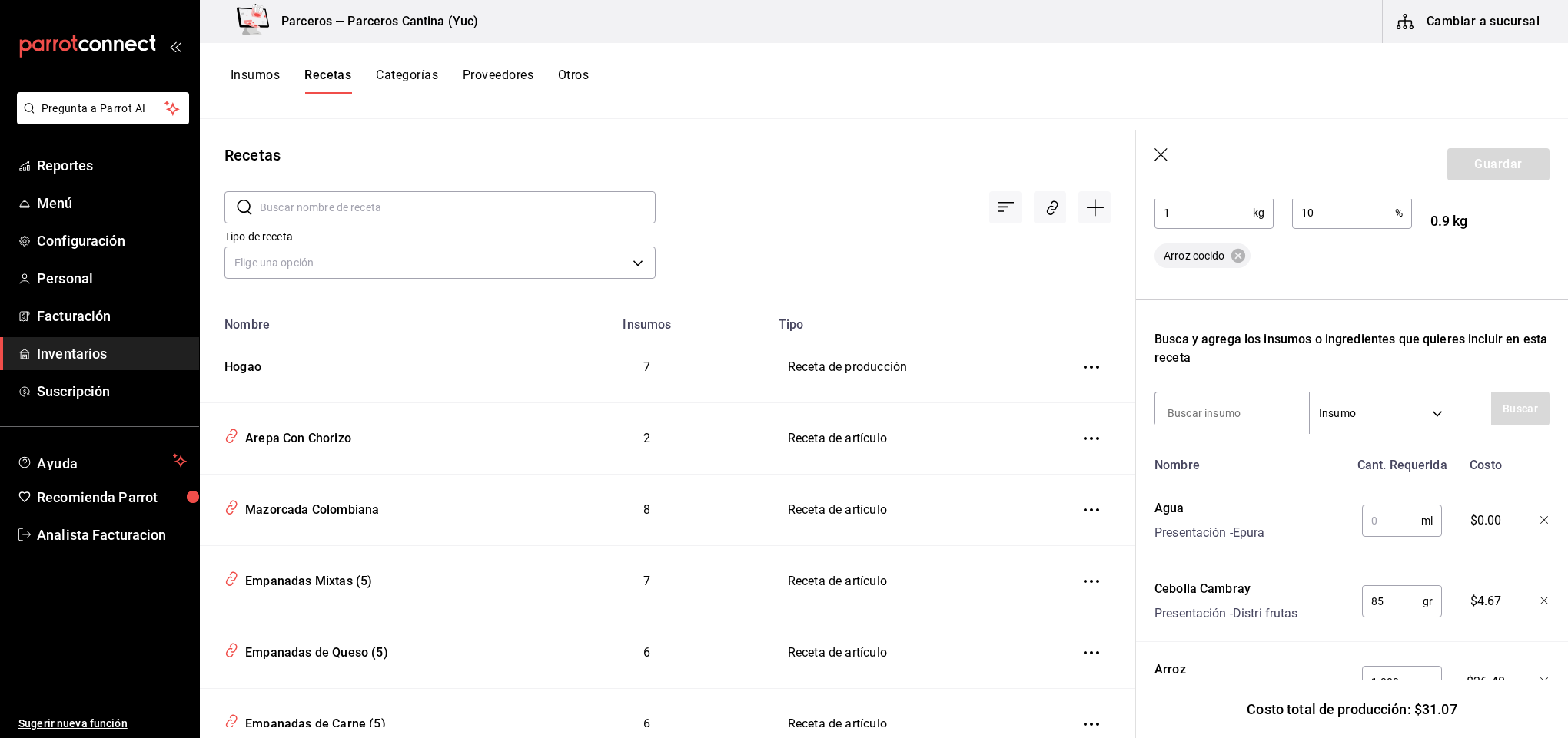
click at [1374, 519] on input "text" at bounding box center [1392, 520] width 59 height 30
type input "2,000"
click at [1267, 413] on input at bounding box center [1232, 413] width 154 height 32
type input "sal"
click at [1508, 408] on button "Buscar" at bounding box center [1520, 408] width 58 height 34
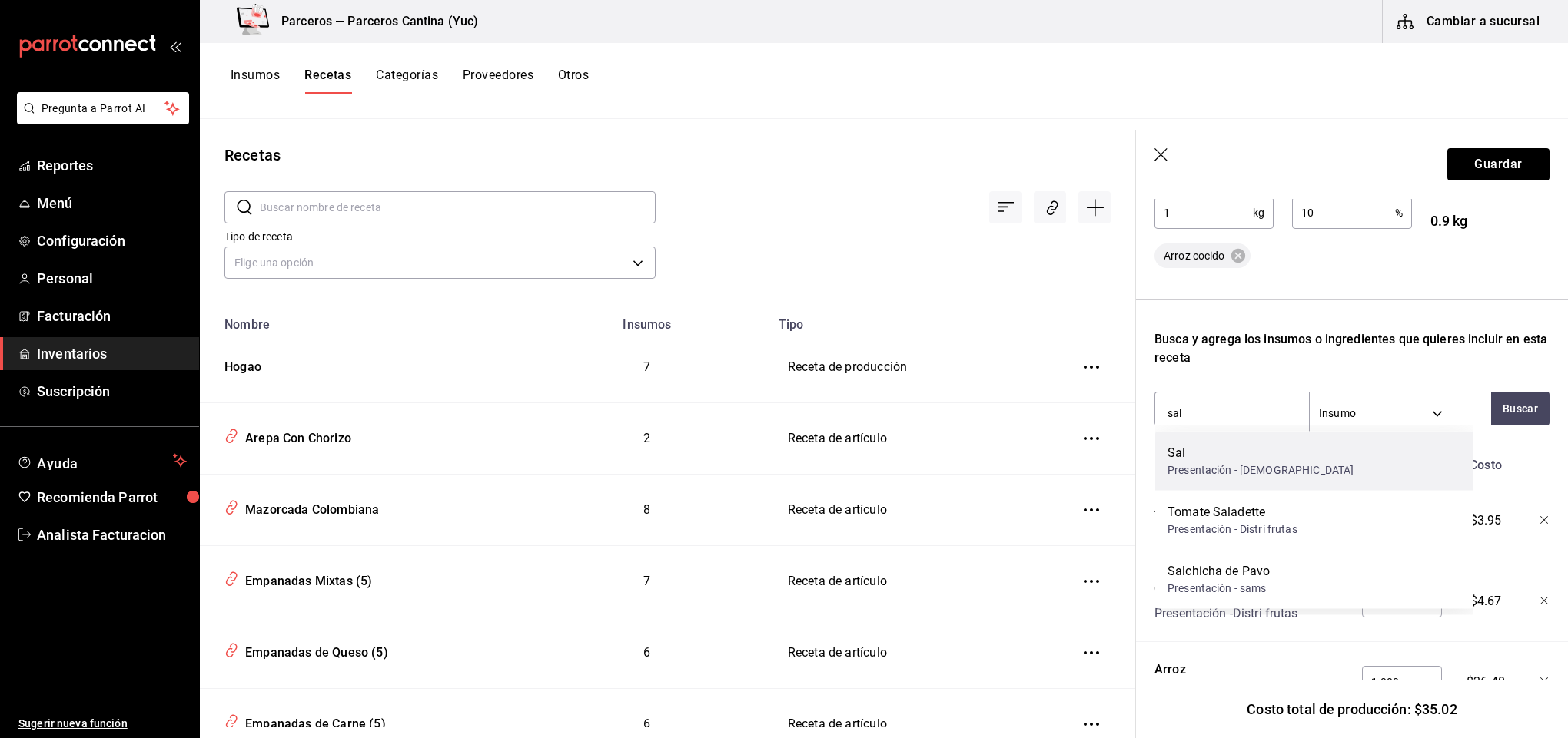
click at [1259, 459] on div "Sal" at bounding box center [1260, 453] width 186 height 18
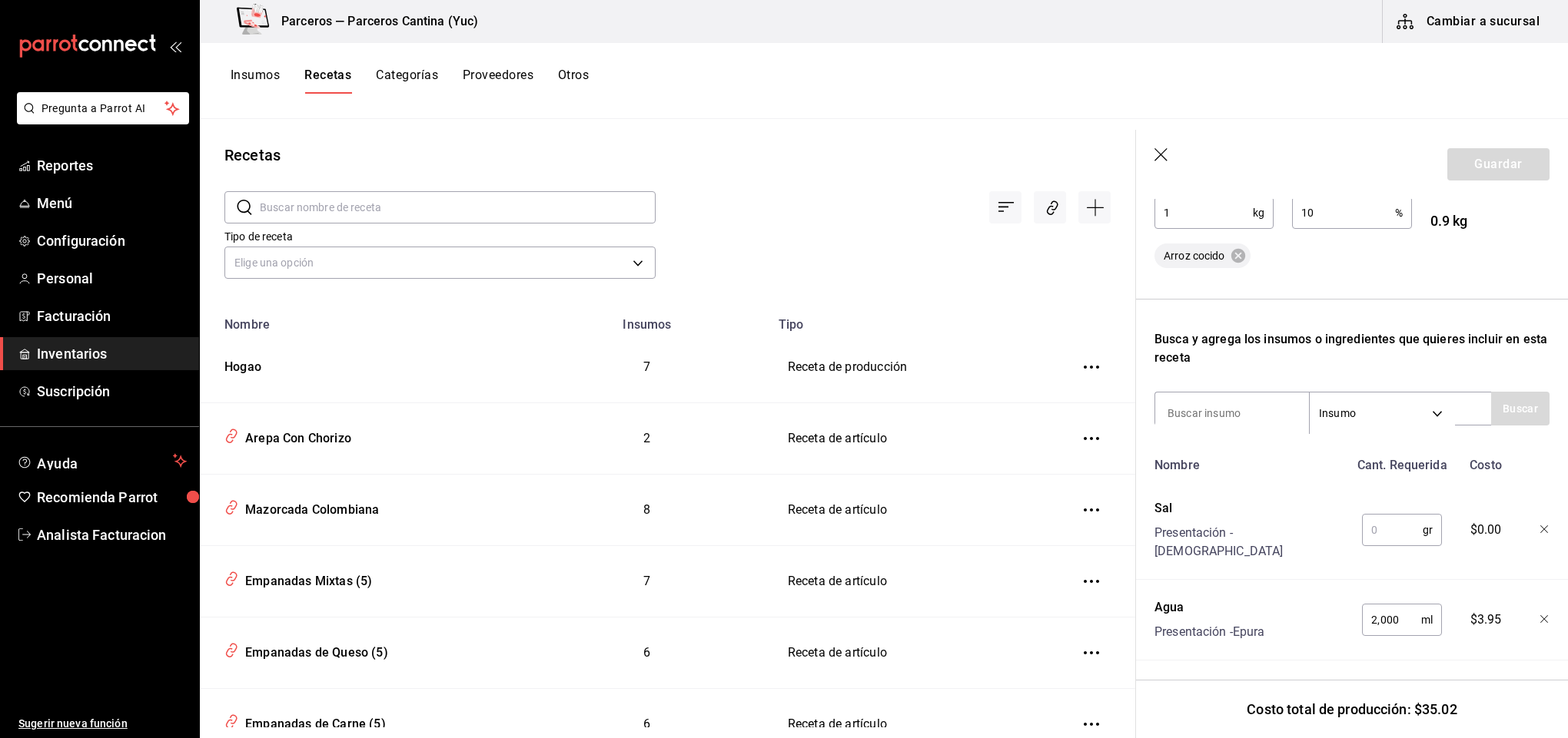
click at [1370, 521] on input "text" at bounding box center [1393, 530] width 61 height 30
type input "15"
click at [1260, 411] on input at bounding box center [1232, 413] width 154 height 32
type input "aceite"
click at [1499, 417] on button "Buscar" at bounding box center [1520, 408] width 58 height 34
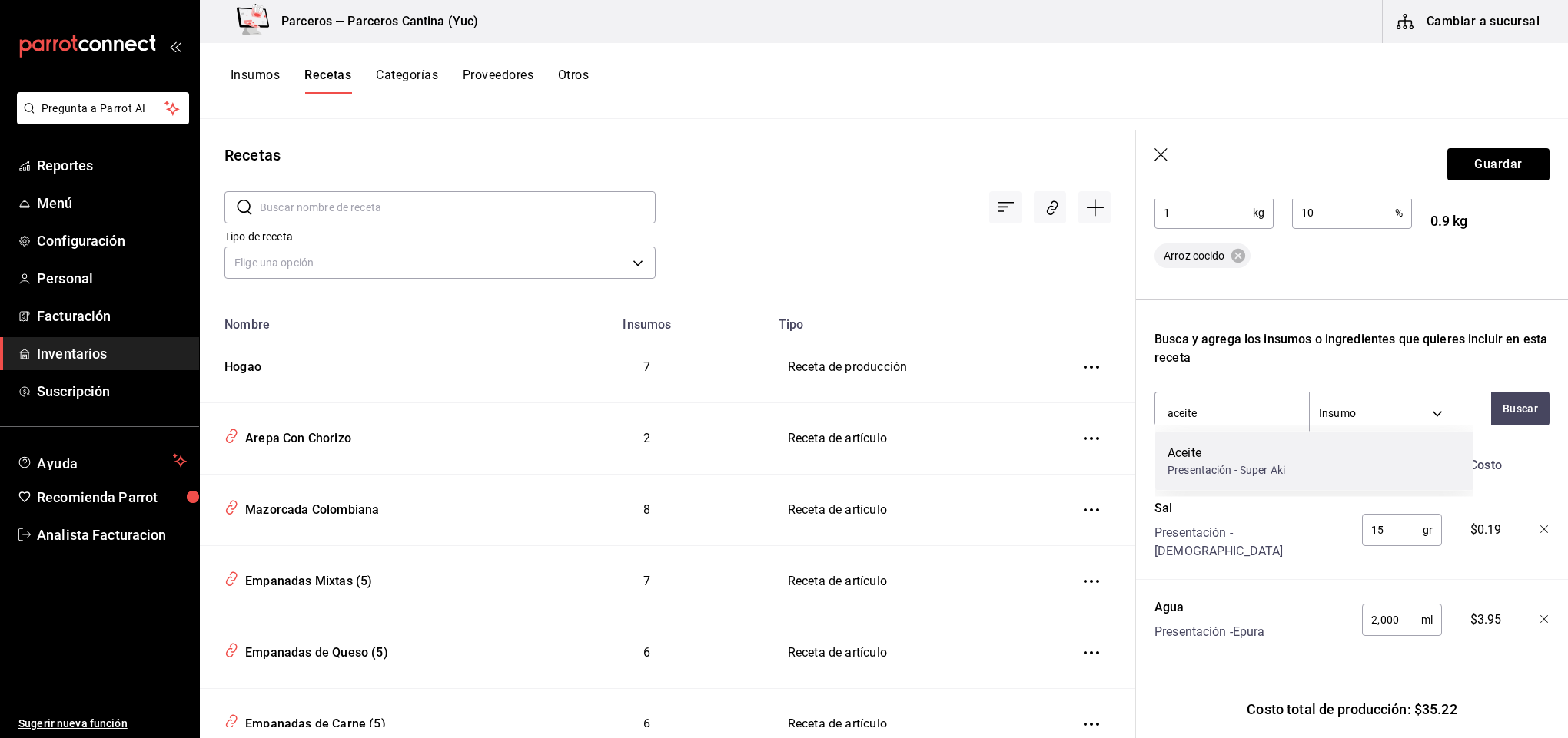
click at [1268, 466] on div "Presentación - Super Aki" at bounding box center [1226, 471] width 118 height 16
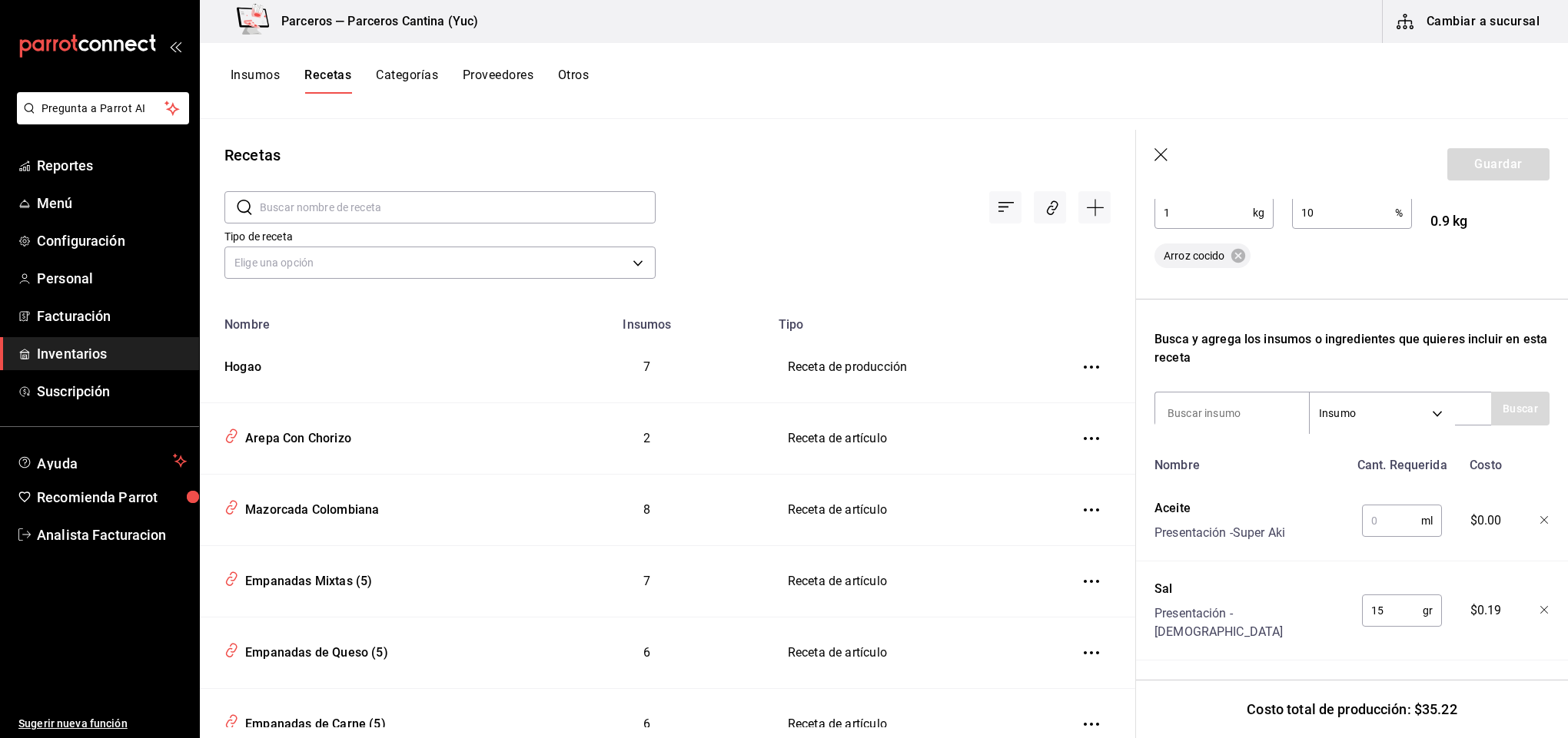
click at [1381, 517] on input "text" at bounding box center [1392, 520] width 59 height 30
type input "15"
click at [1216, 415] on input at bounding box center [1232, 413] width 154 height 32
click at [1493, 169] on button "Guardar" at bounding box center [1498, 164] width 103 height 32
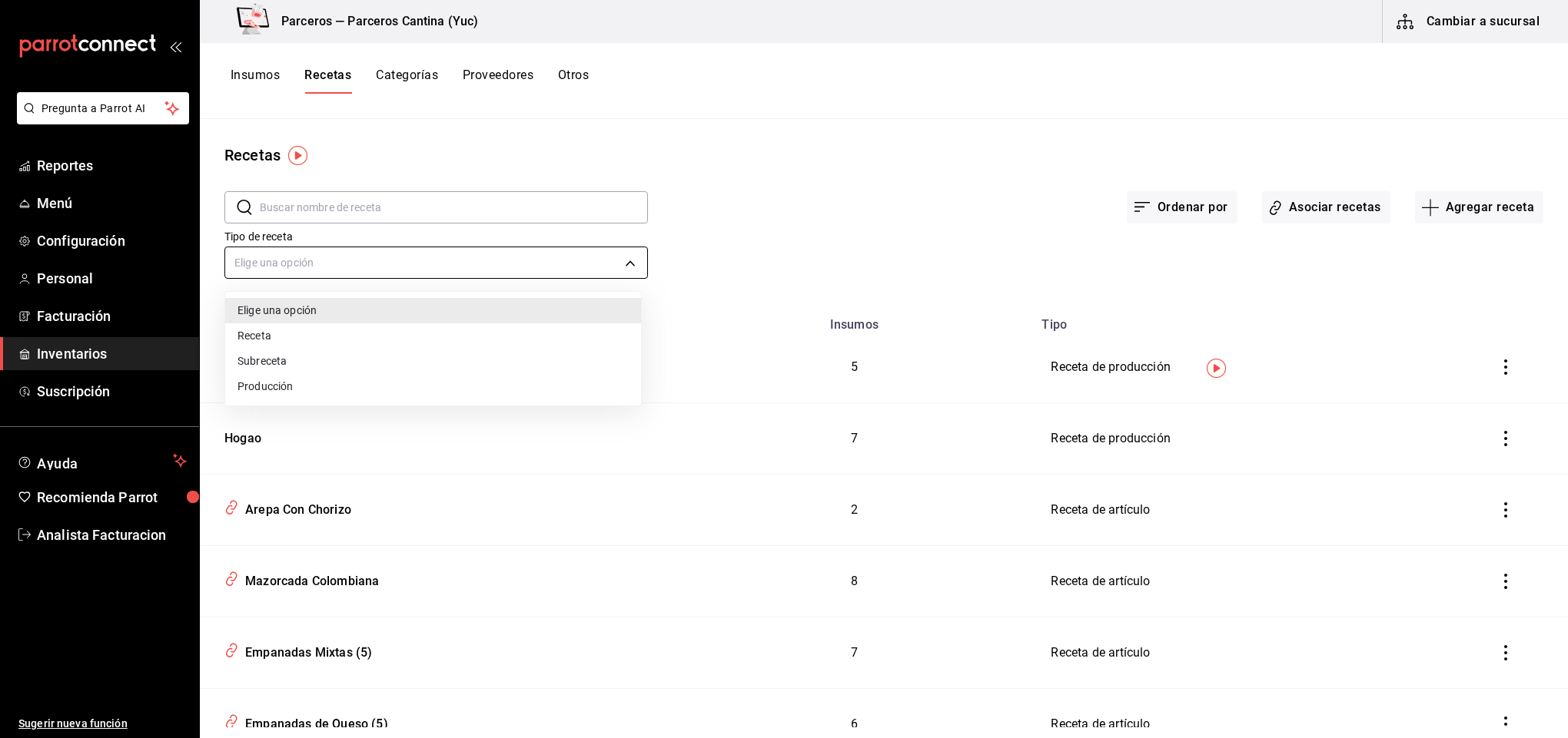
click at [296, 259] on body "Pregunta a Parrot AI Reportes Menú Configuración Personal Facturación Inventari…" at bounding box center [784, 363] width 1568 height 728
click at [328, 203] on div at bounding box center [784, 369] width 1568 height 738
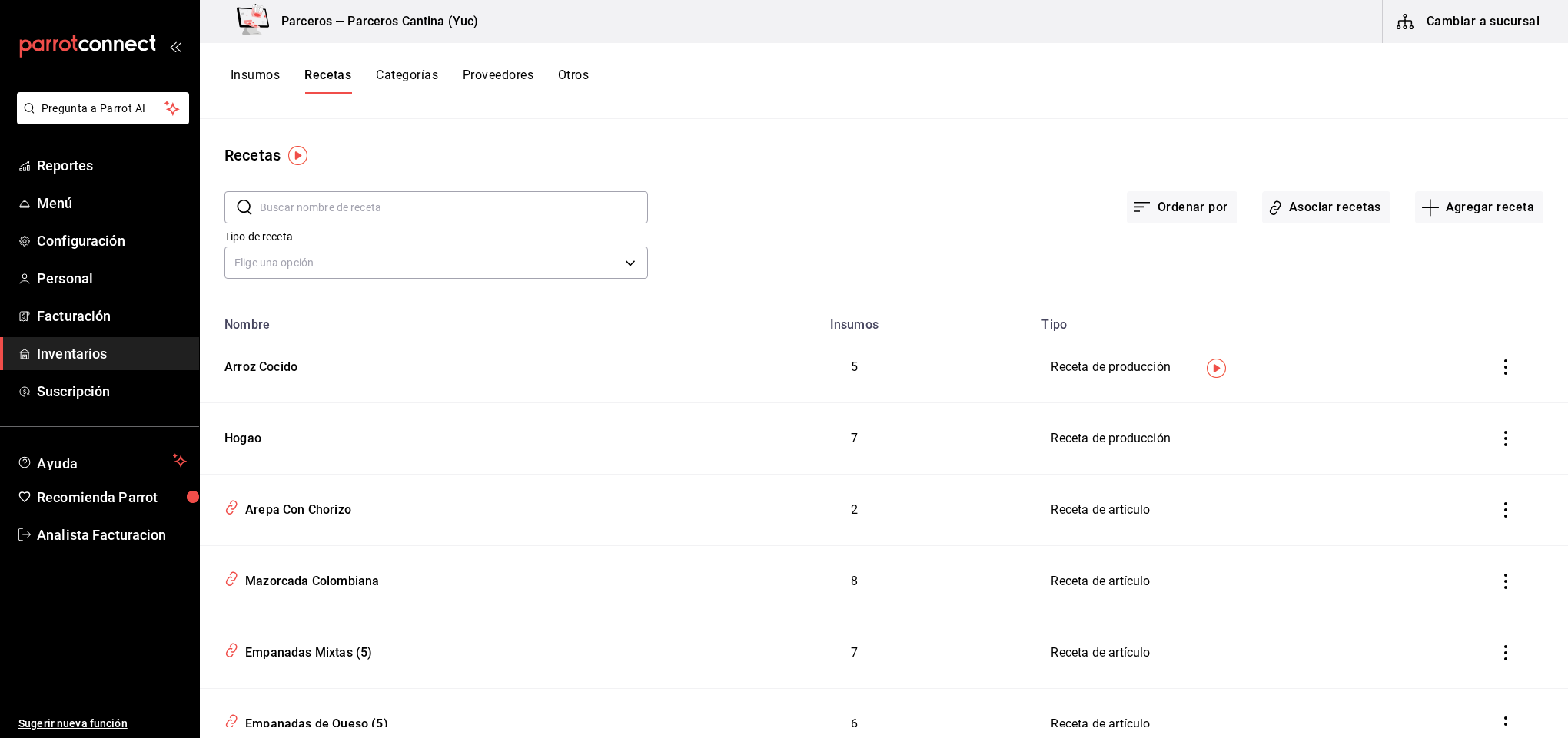
click at [284, 203] on input "text" at bounding box center [453, 207] width 388 height 30
drag, startPoint x: 1330, startPoint y: 213, endPoint x: 1268, endPoint y: 236, distance: 66.1
click at [1330, 213] on button "Asociar recetas" at bounding box center [1326, 207] width 128 height 32
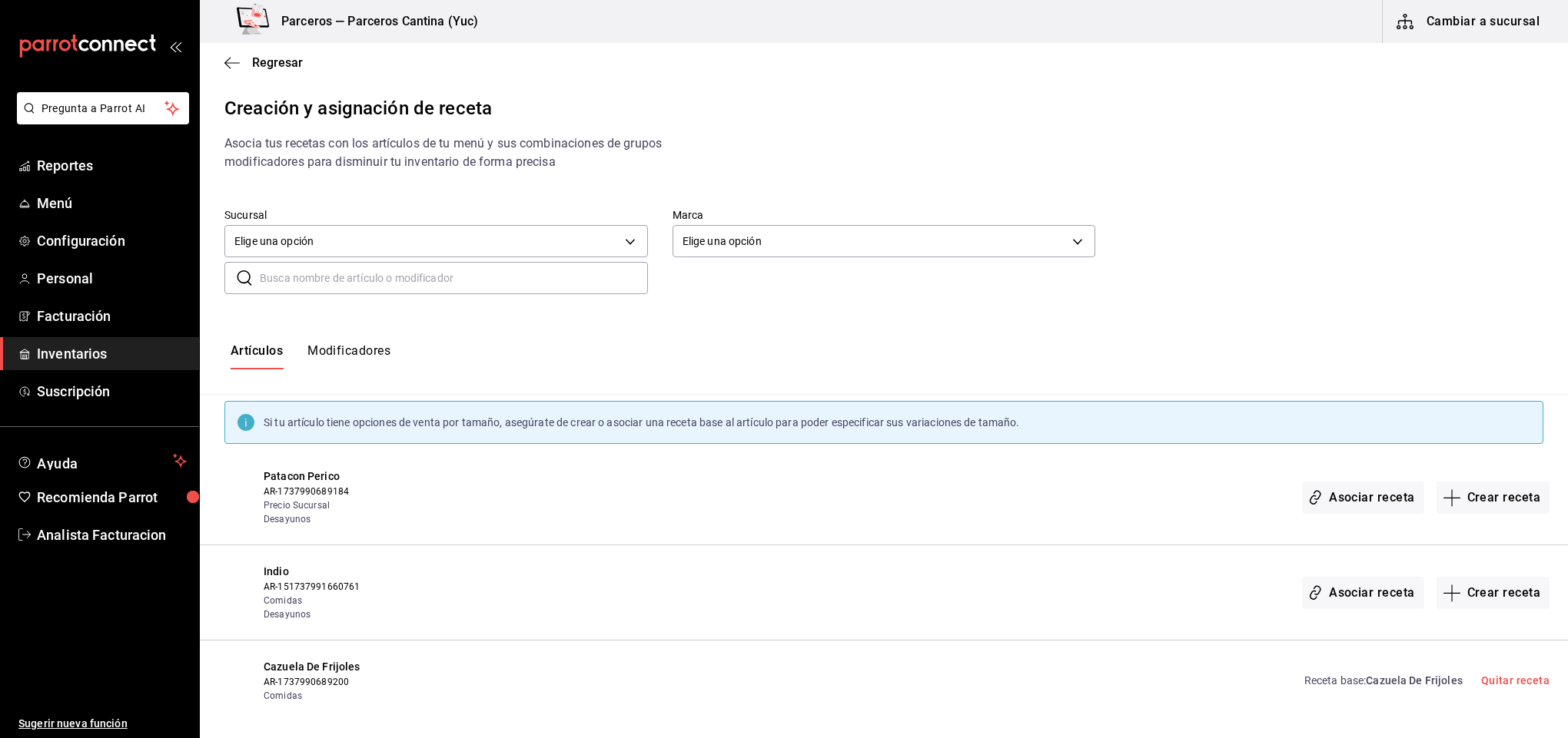
click at [316, 275] on input "text" at bounding box center [453, 278] width 388 height 30
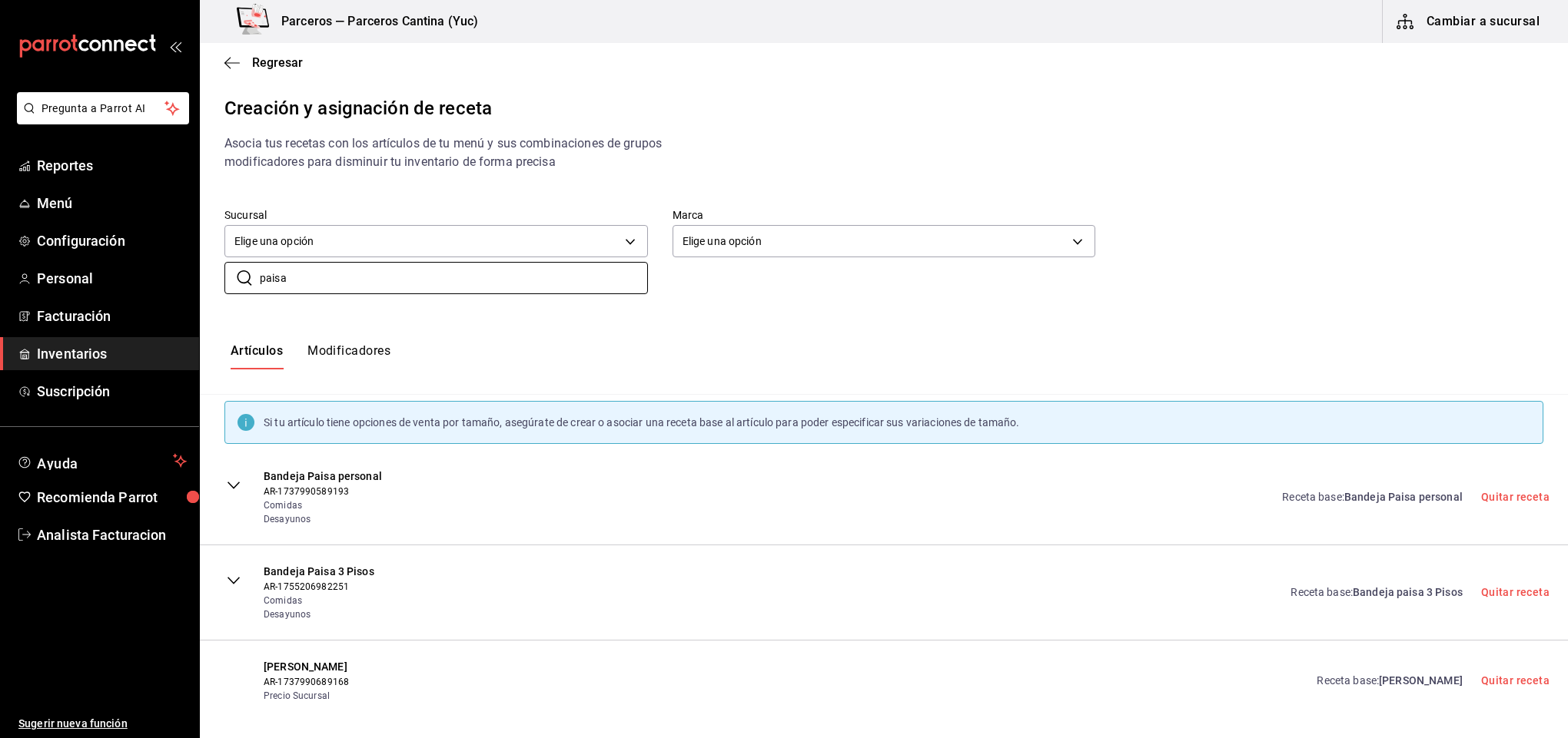
type input "paisa"
click at [1385, 500] on span "Bandeja Paisa personal" at bounding box center [1404, 496] width 119 height 12
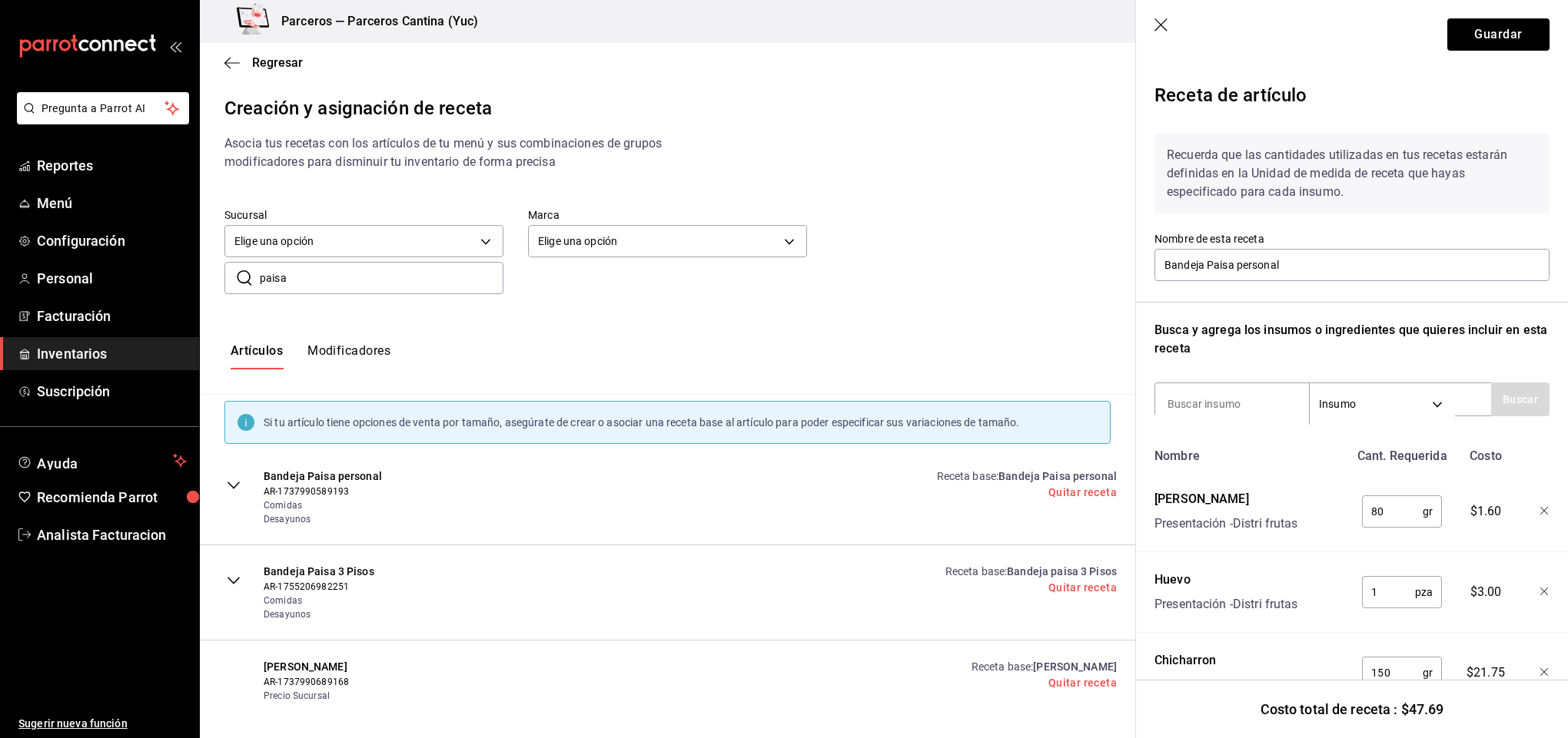
click at [1163, 26] on icon "button" at bounding box center [1162, 26] width 15 height 15
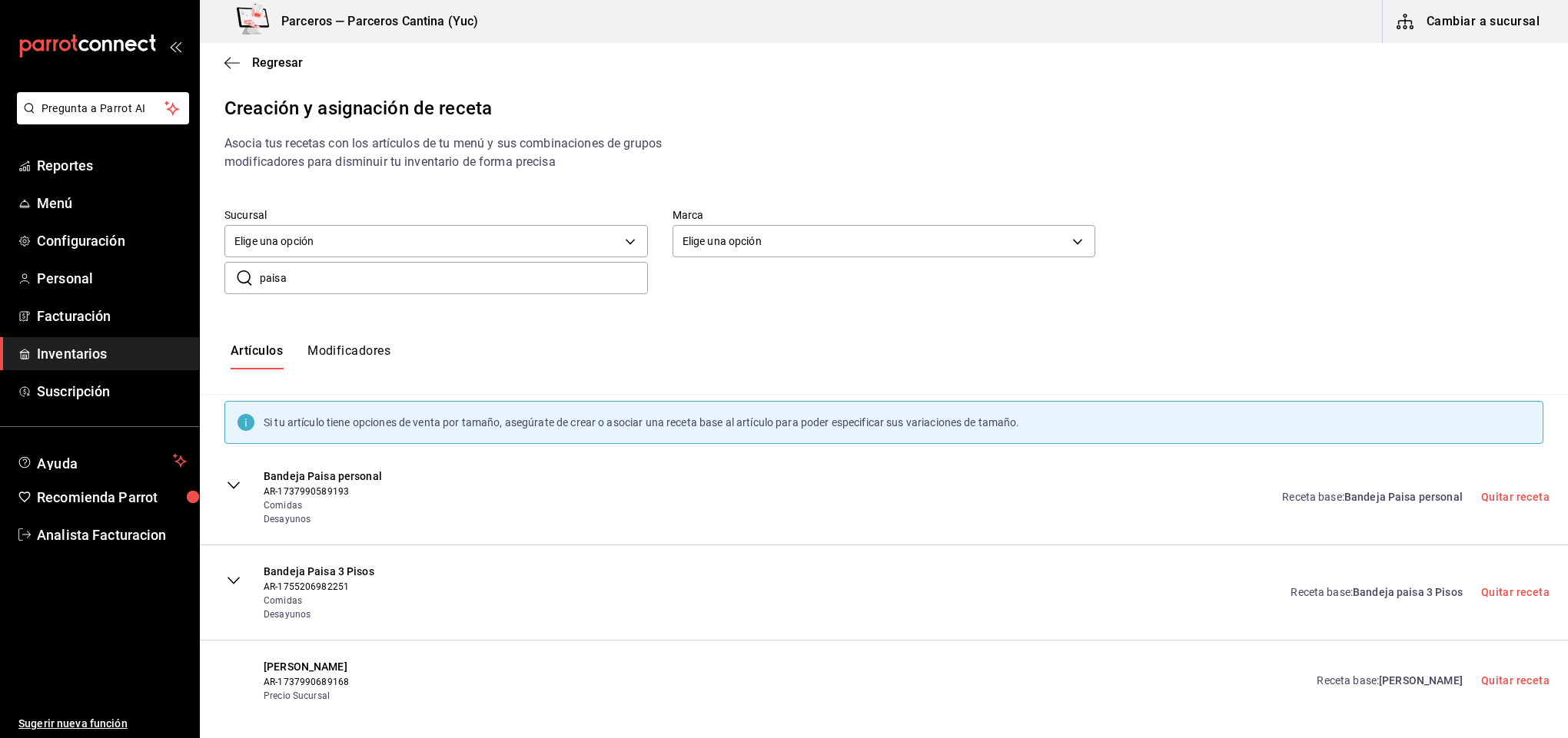
click at [1391, 595] on span "Bandeja paisa 3 Pisos" at bounding box center [1407, 592] width 110 height 12
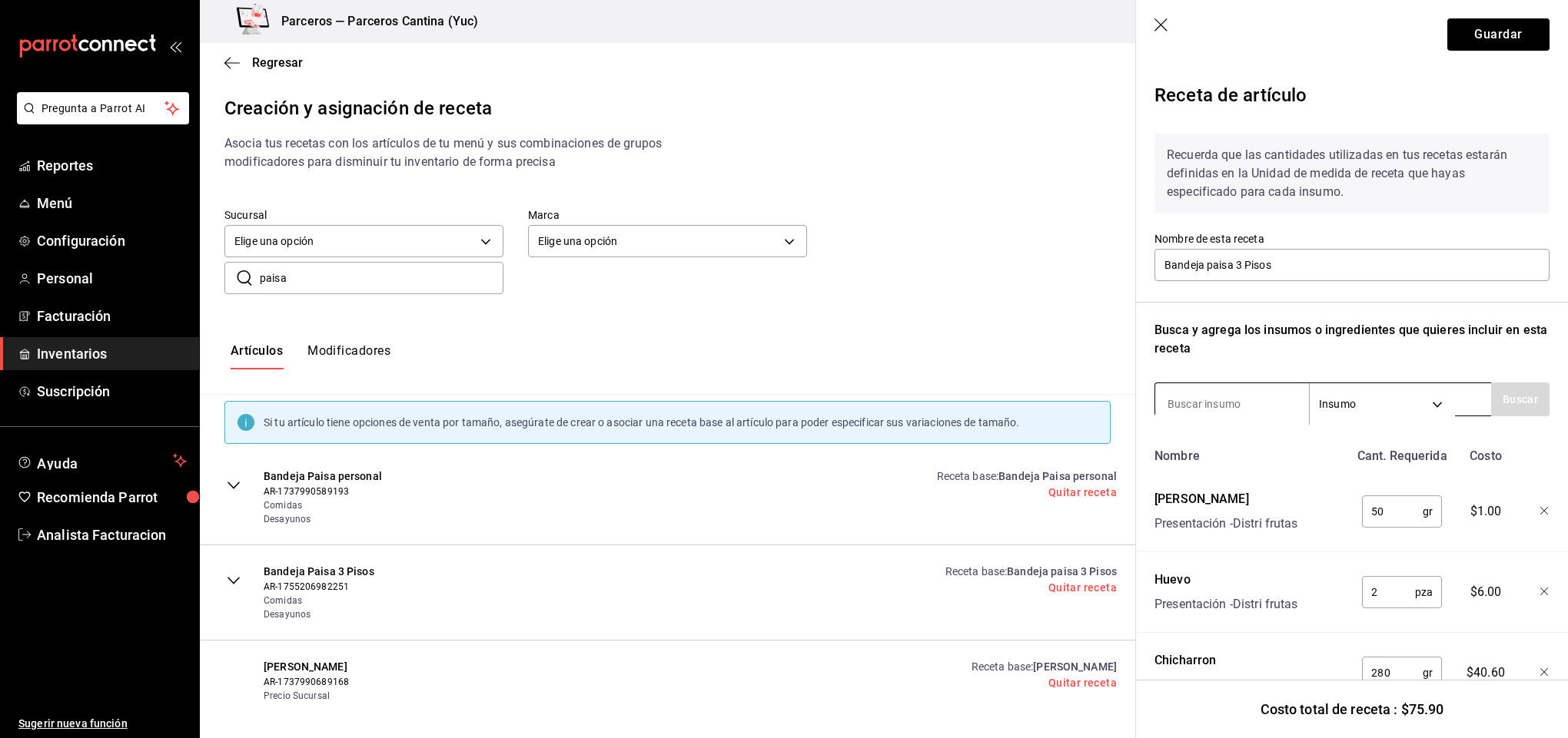
click at [1211, 399] on input at bounding box center [1232, 404] width 154 height 32
type input "arroz"
click at [1491, 399] on button "Buscar" at bounding box center [1520, 399] width 58 height 34
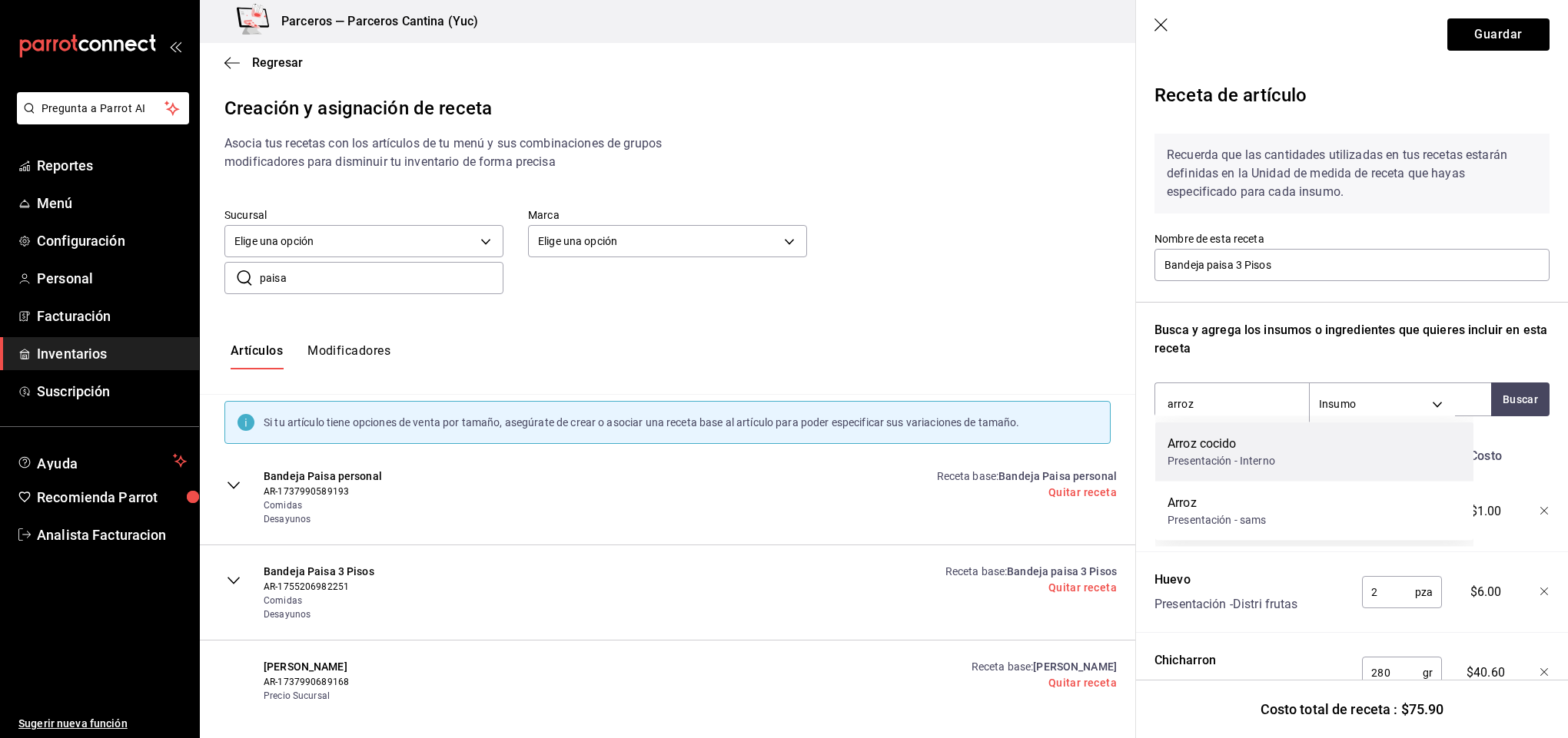
click at [1326, 449] on div "Arroz cocido Presentación - Interno" at bounding box center [1313, 452] width 318 height 59
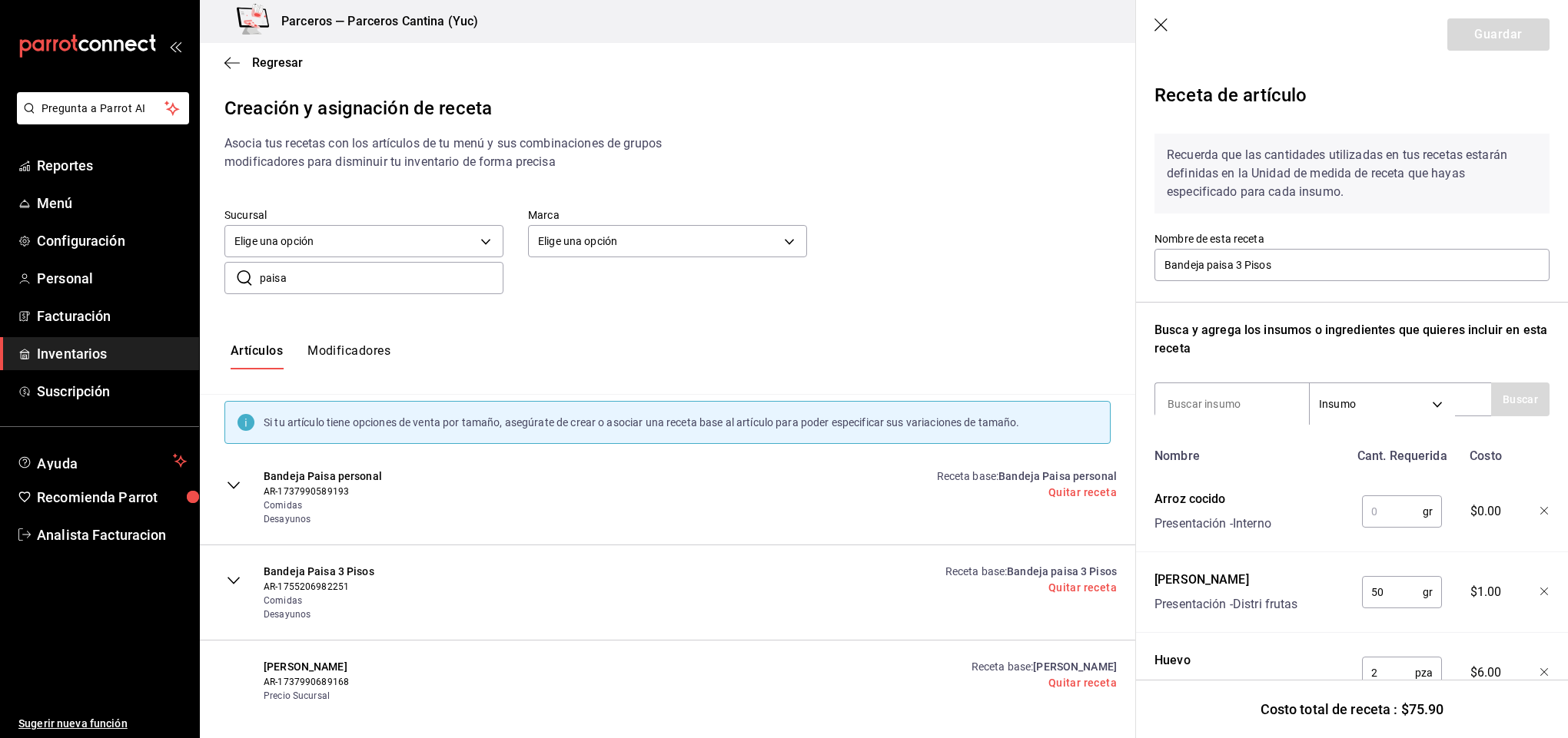
click at [1381, 515] on input "text" at bounding box center [1393, 511] width 61 height 30
type input "200"
click at [1224, 404] on input at bounding box center [1232, 404] width 154 height 32
type input "arepa"
click at [1503, 399] on button "Buscar" at bounding box center [1520, 399] width 58 height 34
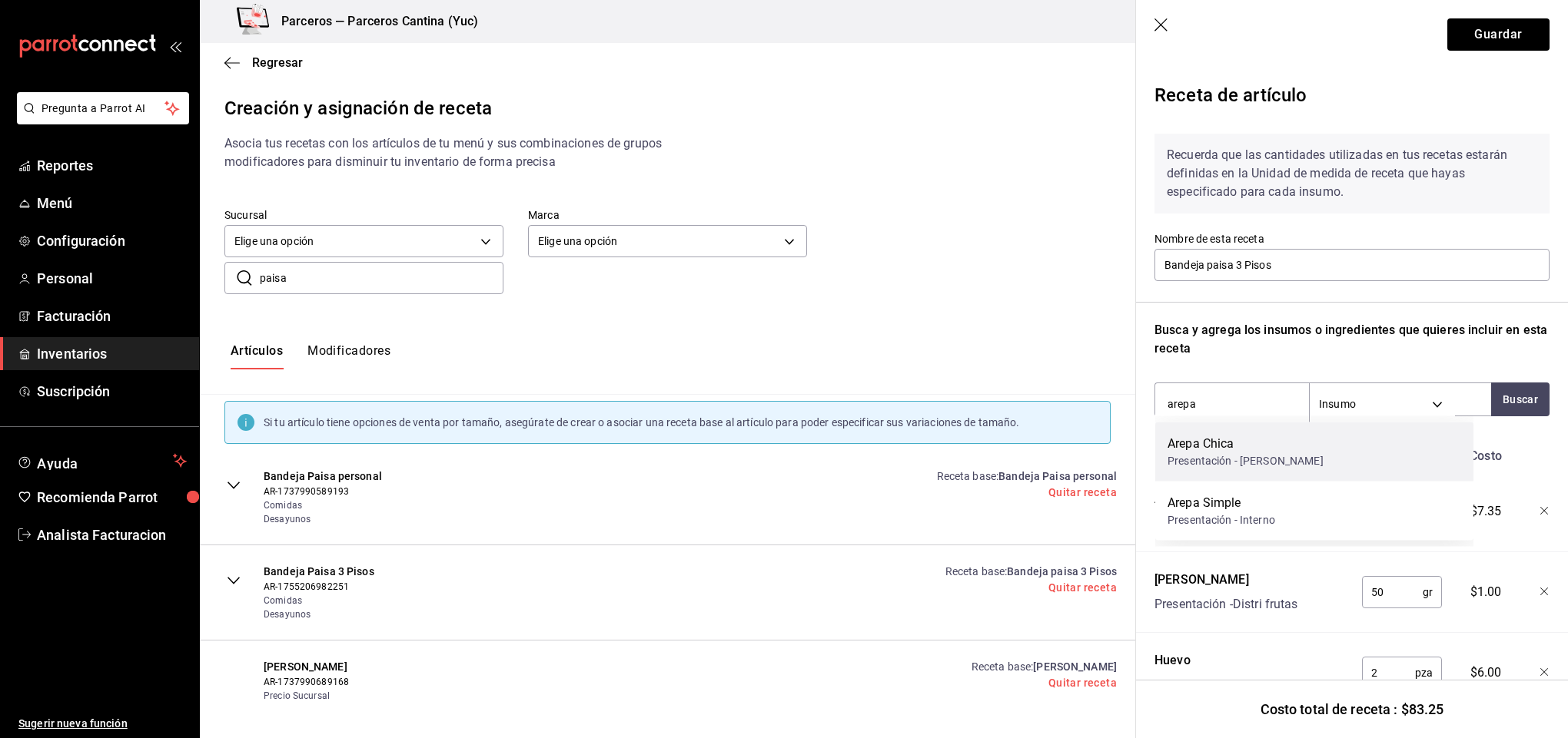
click at [1256, 455] on div "Presentación - [PERSON_NAME]" at bounding box center [1245, 461] width 156 height 16
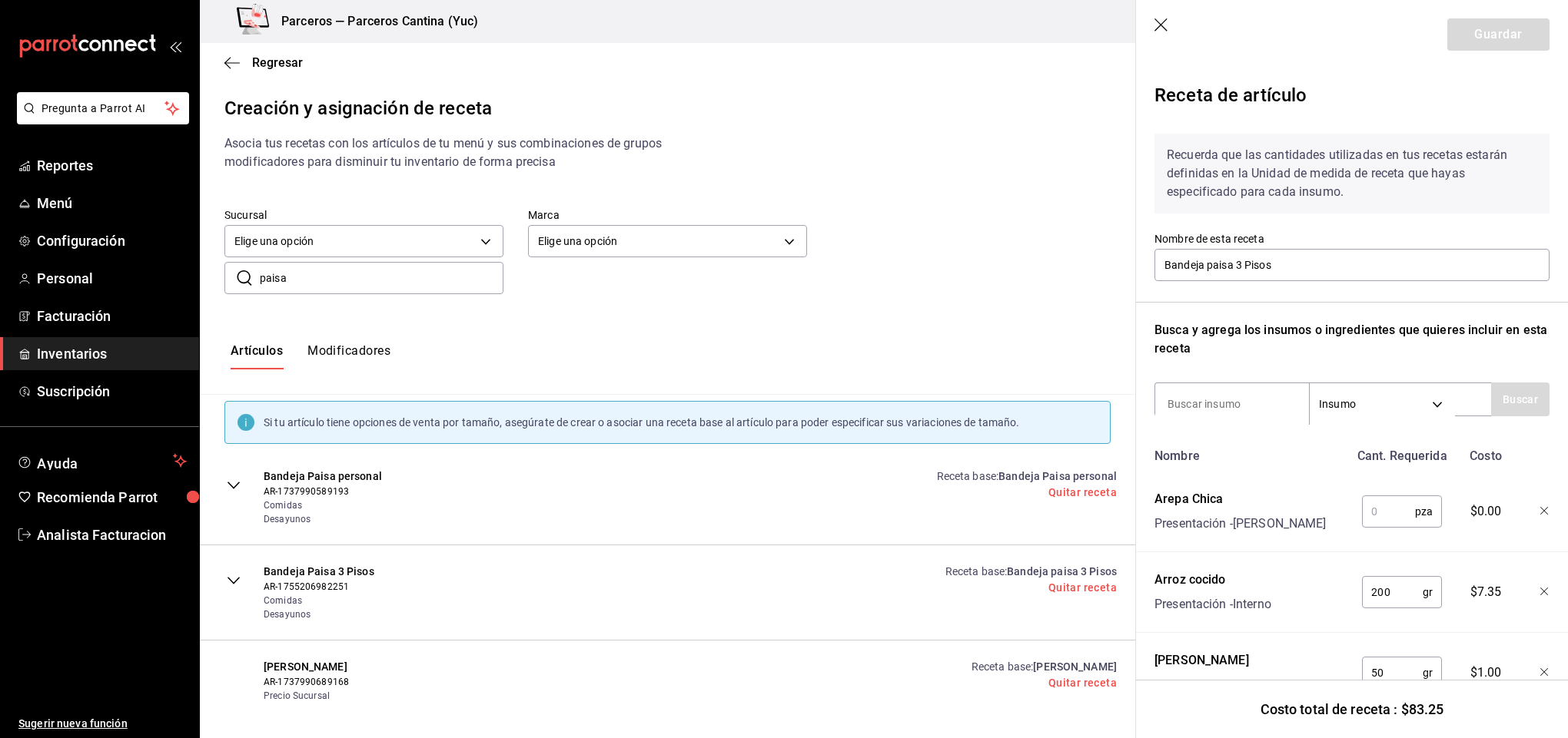
drag, startPoint x: 1388, startPoint y: 507, endPoint x: 1383, endPoint y: 524, distance: 17.7
click at [1388, 507] on input "text" at bounding box center [1389, 511] width 53 height 30
type input "2"
click at [1483, 37] on button "Guardar" at bounding box center [1498, 34] width 103 height 32
